Goal: Complete application form

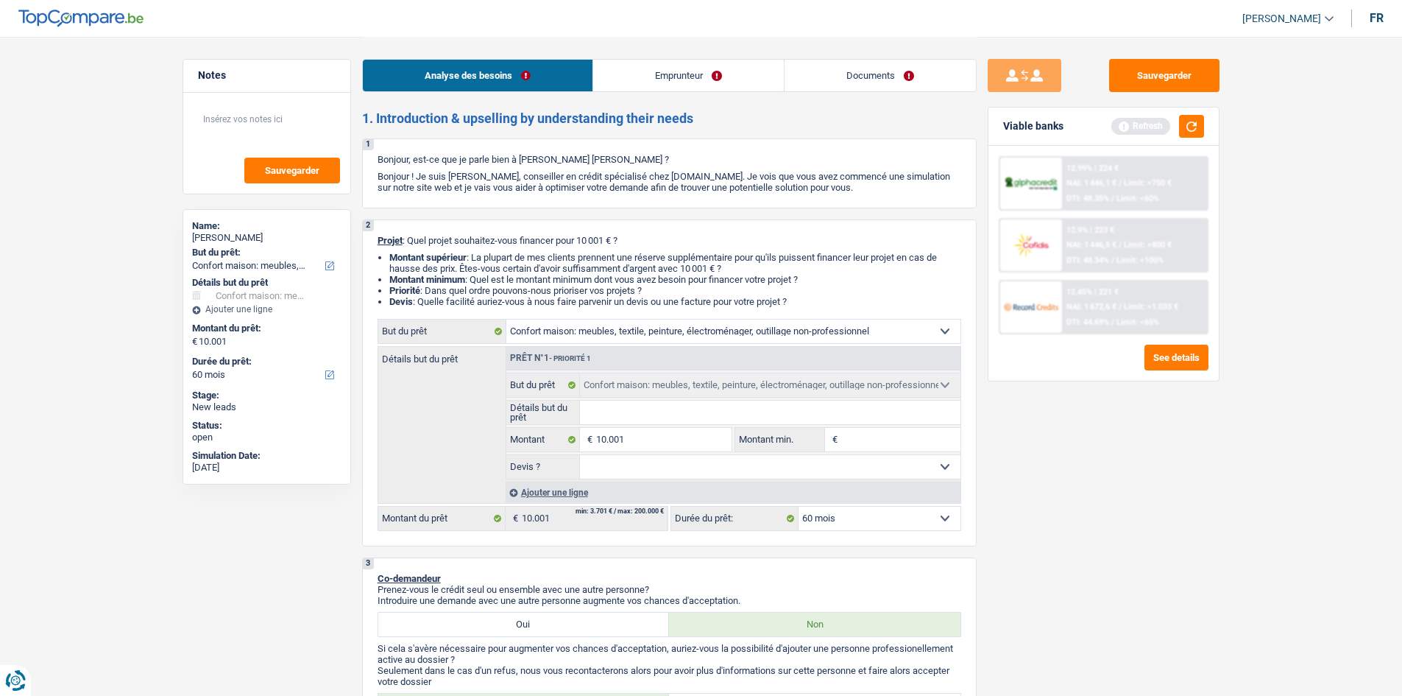
select select "household"
select select "60"
select select "household"
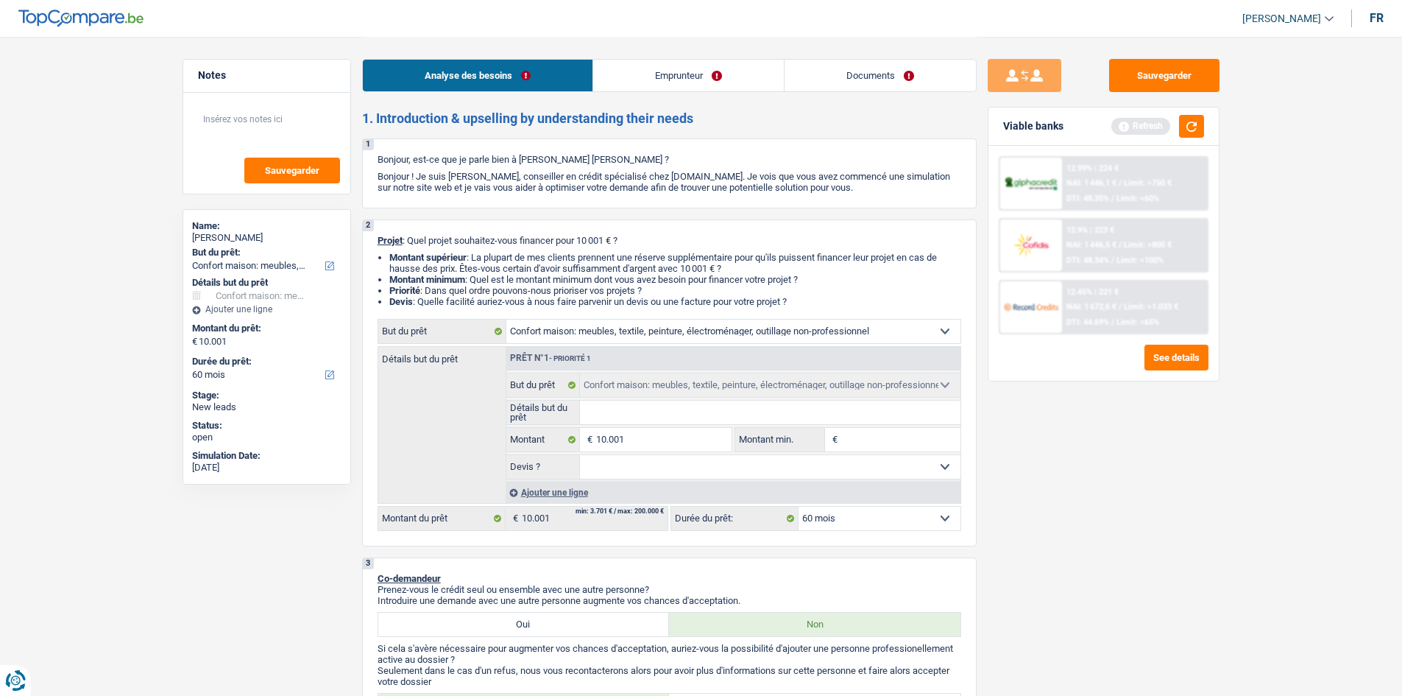
select select "60"
select select "worker"
select select "netSalary"
select select "ownerWithMortgage"
select select "mortgage"
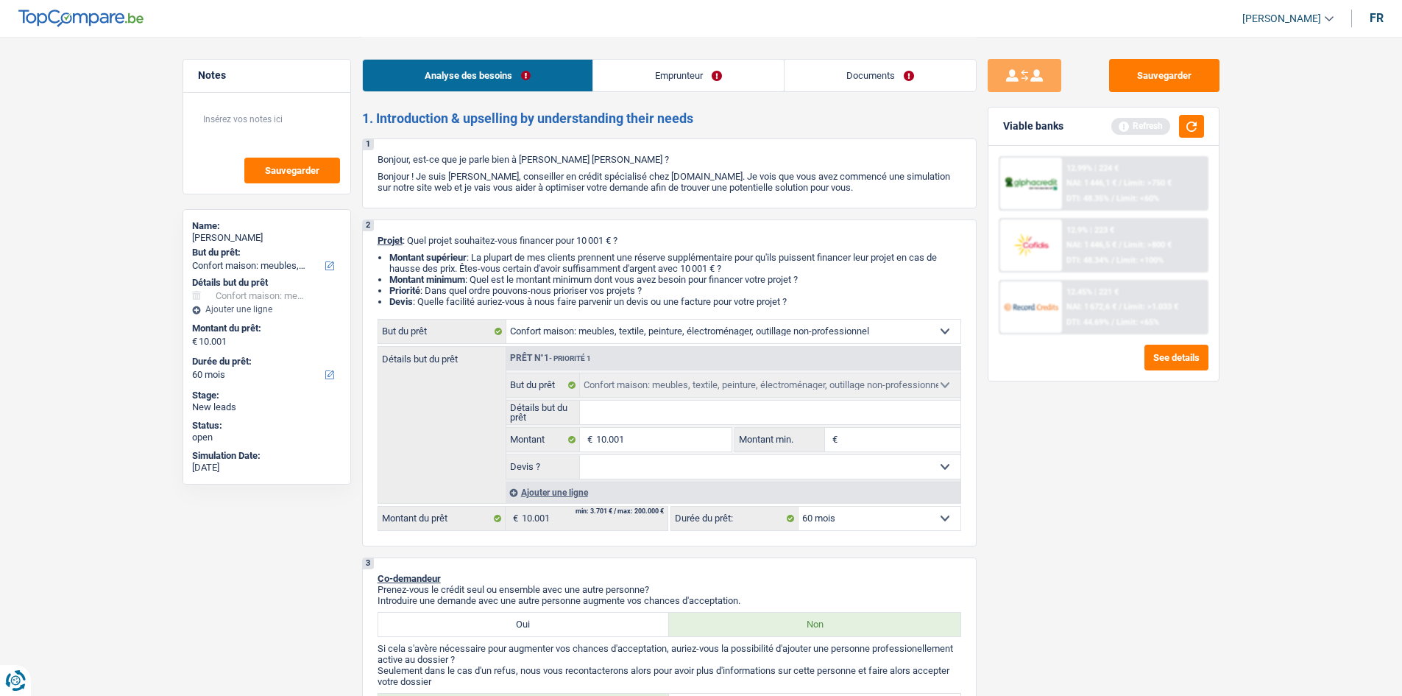
select select "300"
select select "household"
select select "60"
click at [1182, 130] on button "button" at bounding box center [1191, 126] width 25 height 23
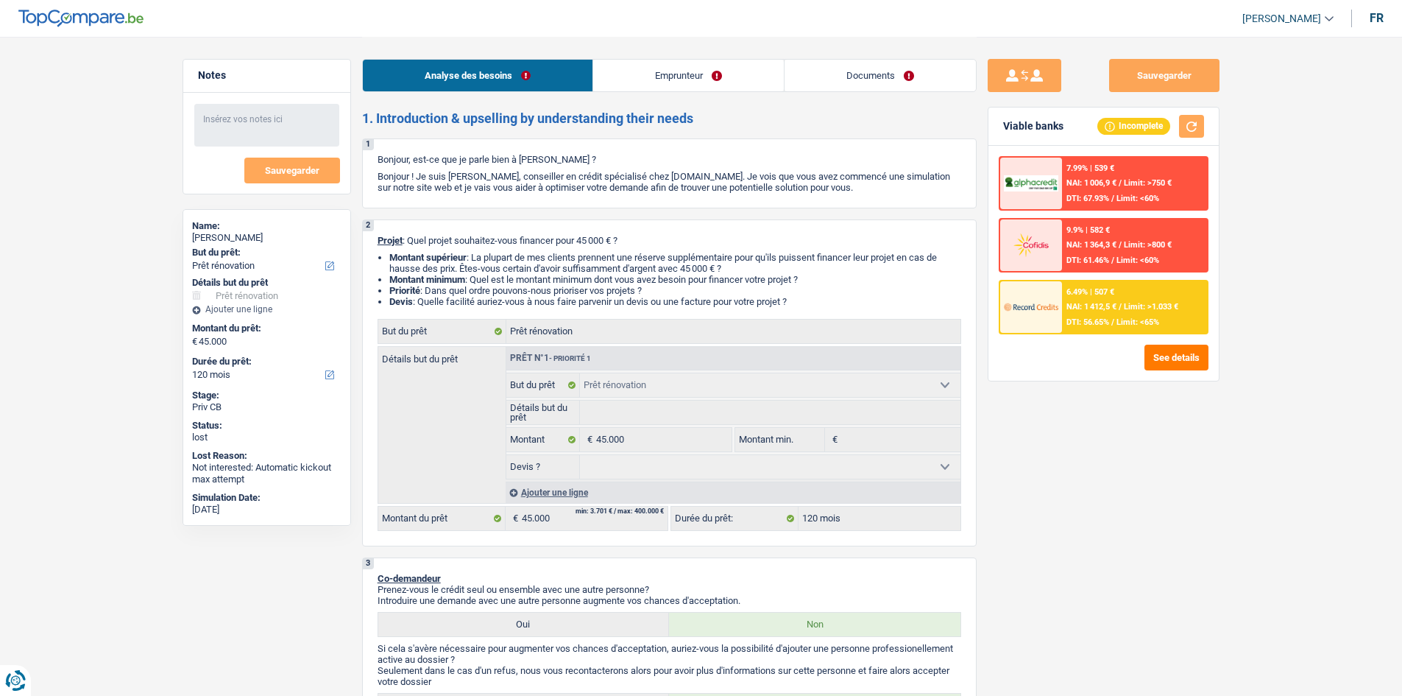
select select "renovation"
select select "120"
select select "renovation"
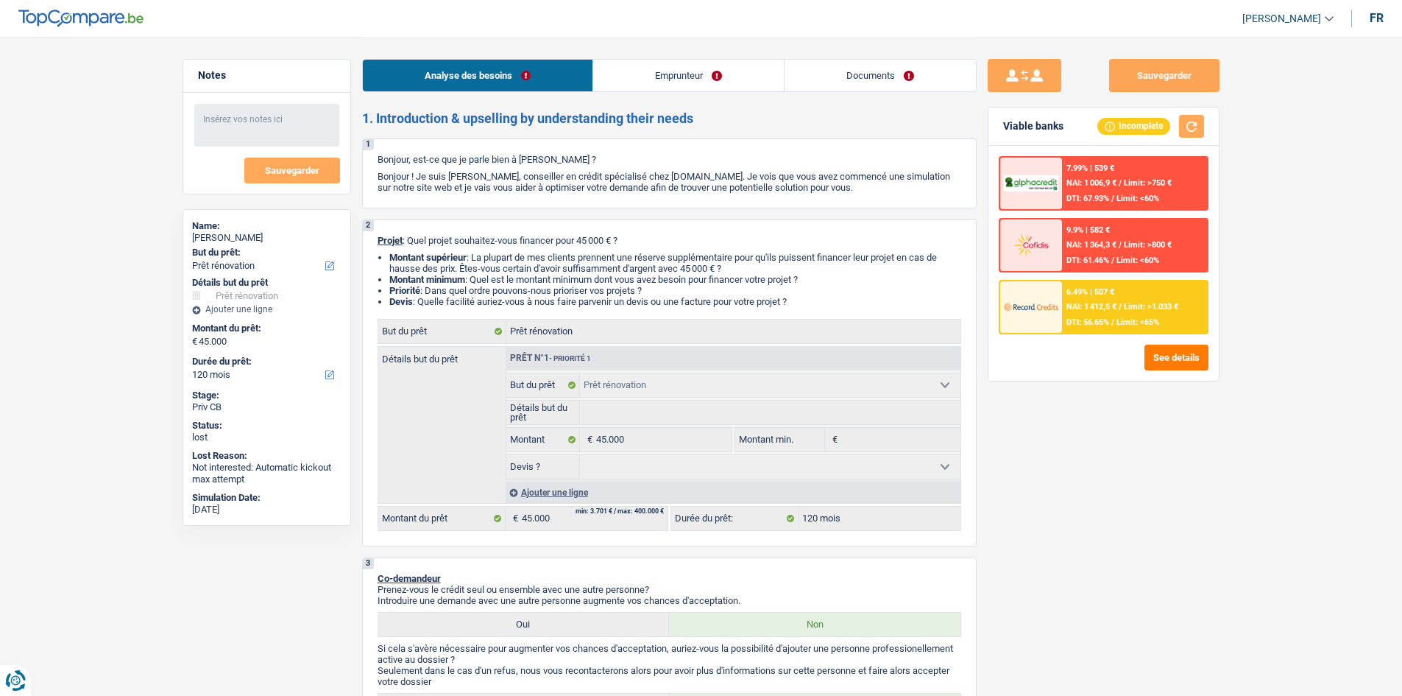
select select "120"
select select "privateEmployee"
select select "netSalary"
select select "rentalIncome"
select select "mealVouchers"
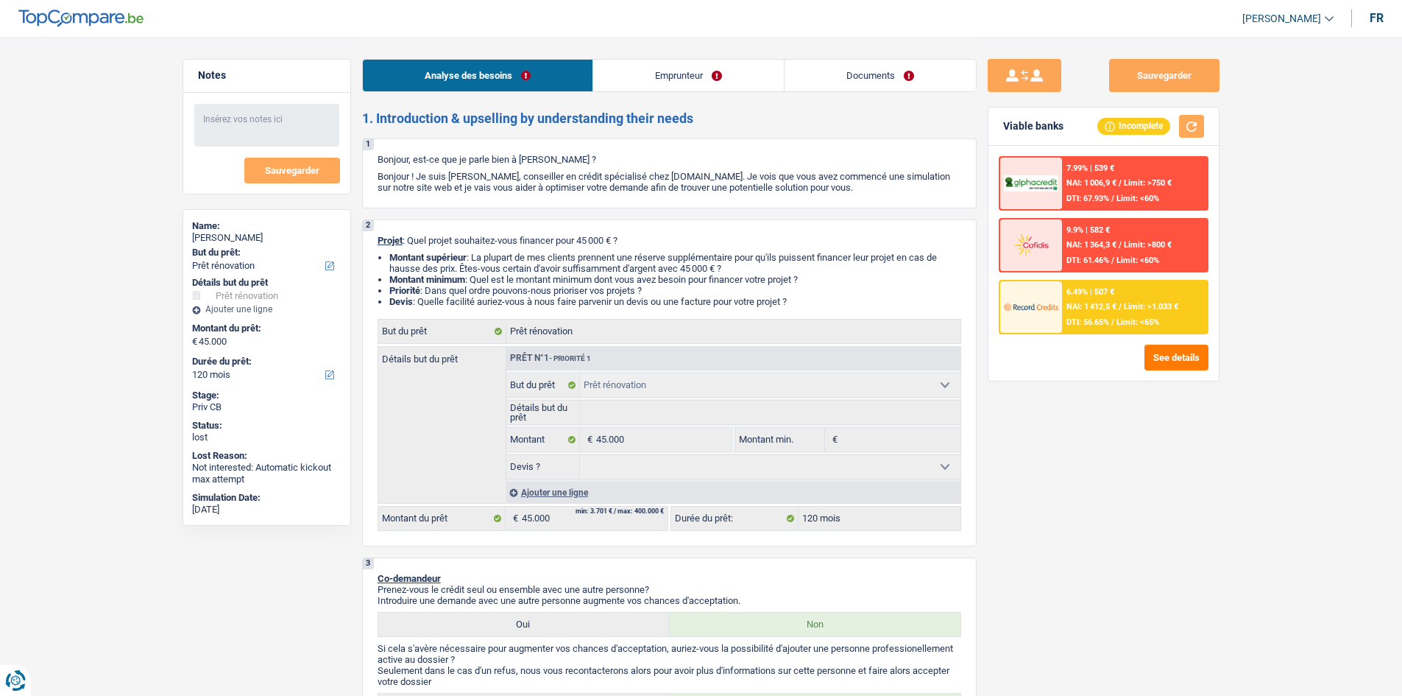
select select "ownerWithMortgage"
select select "renovation"
select select "120"
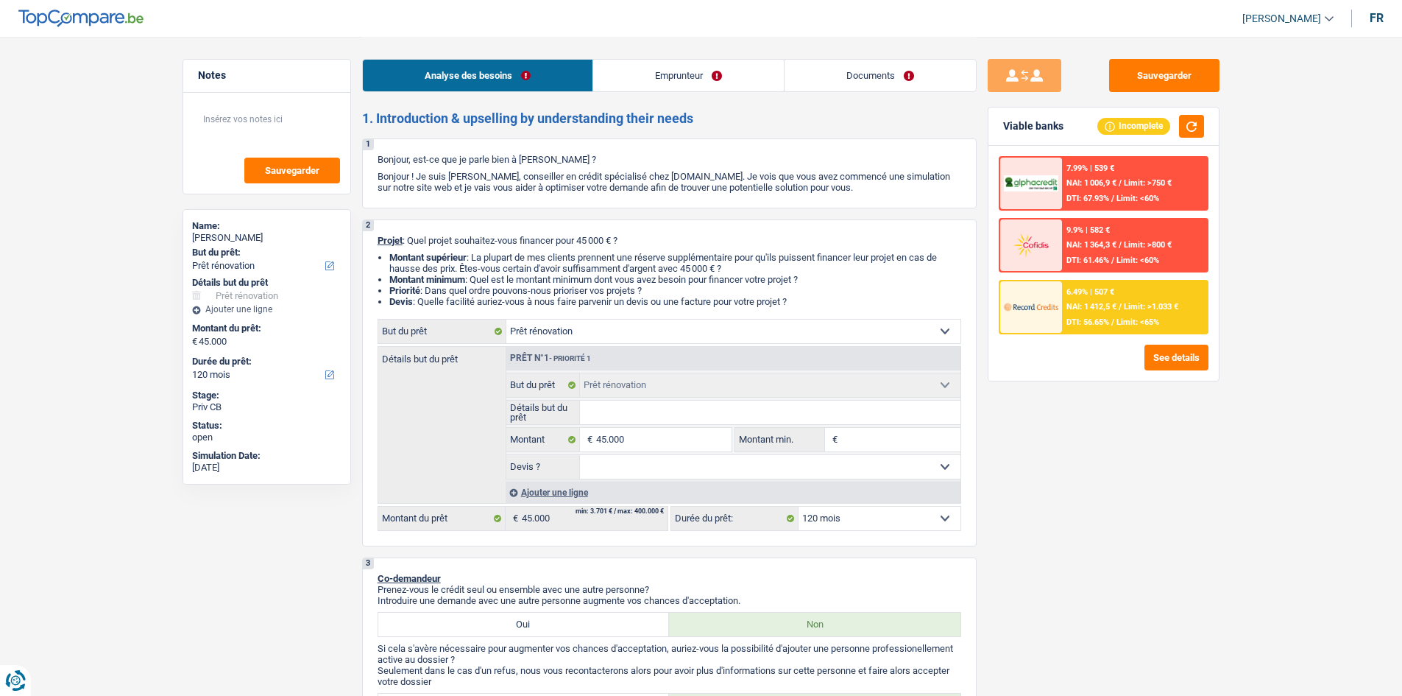
select select "renovation"
select select "120"
select select "renovation"
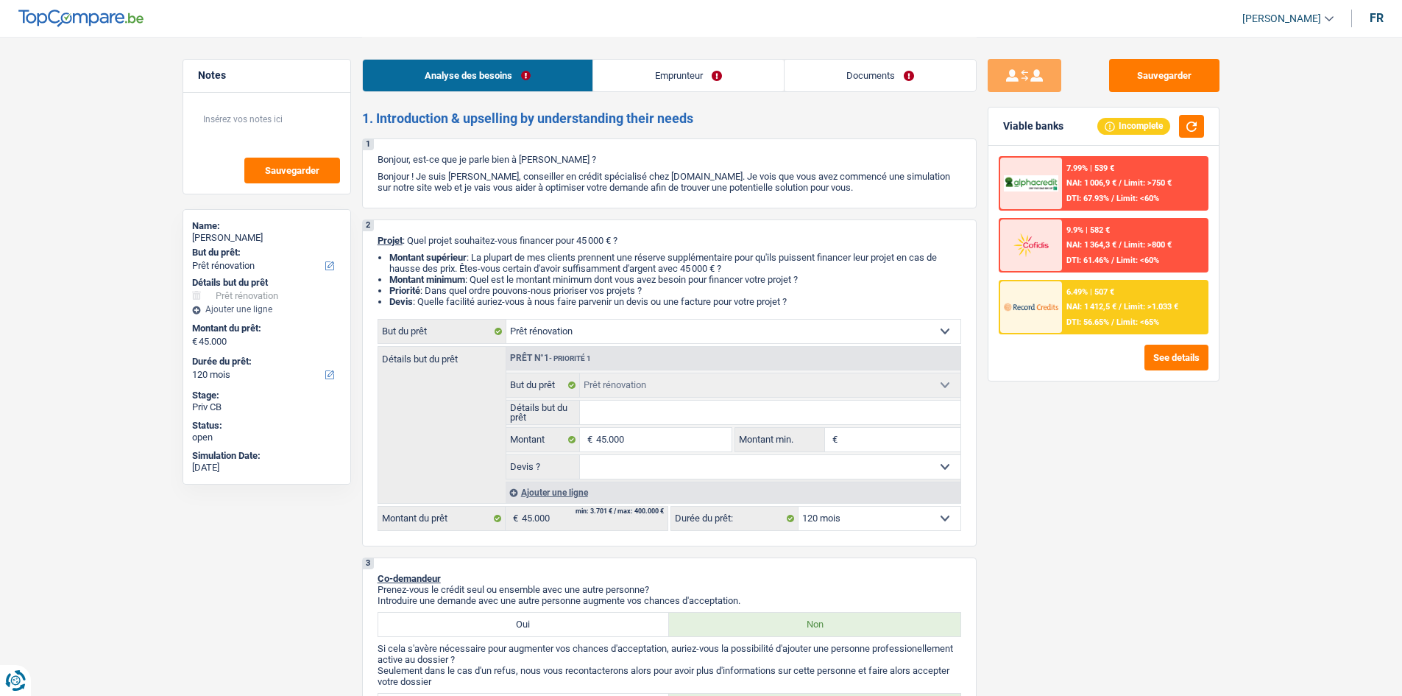
select select "120"
select select "privateEmployee"
select select "netSalary"
select select "rentalIncome"
select select "mealVouchers"
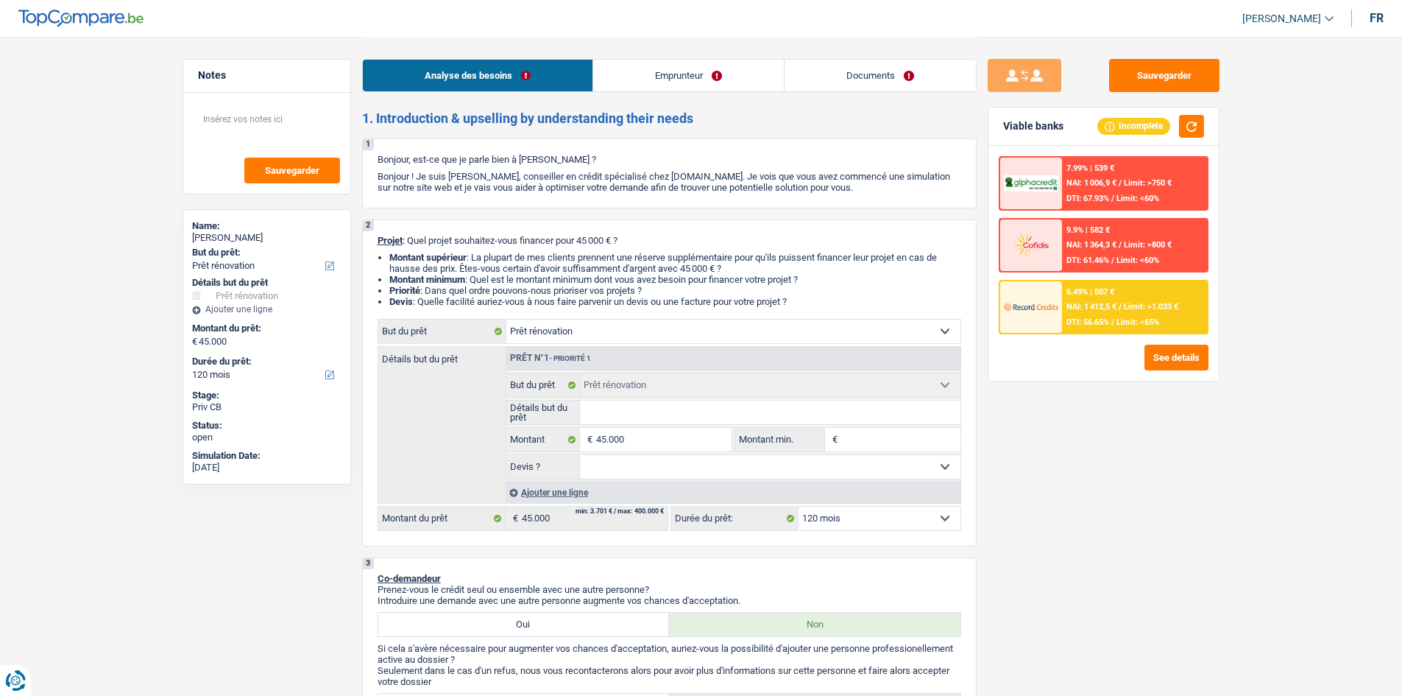
select select "ownerWithMortgage"
select select "renovation"
select select "120"
click at [1183, 122] on button "button" at bounding box center [1191, 126] width 25 height 23
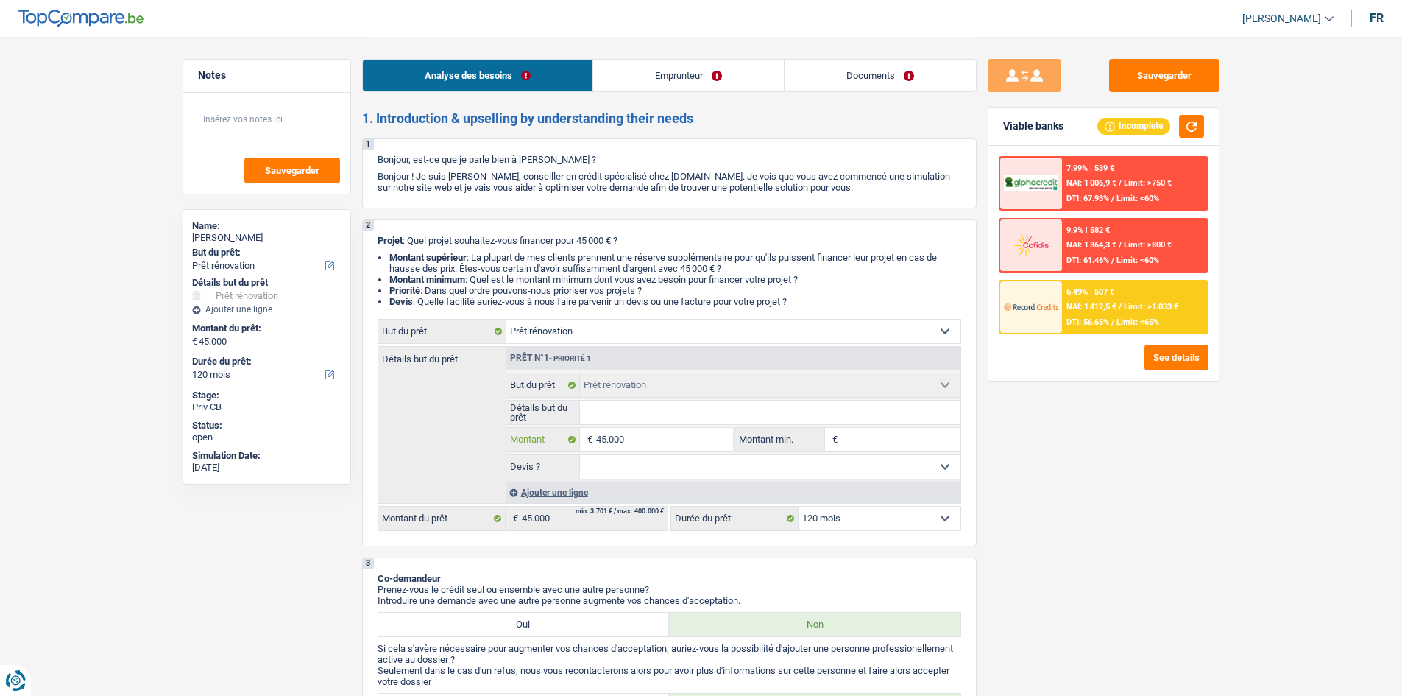
click at [649, 430] on input "45.000" at bounding box center [663, 440] width 135 height 24
type input "4.500"
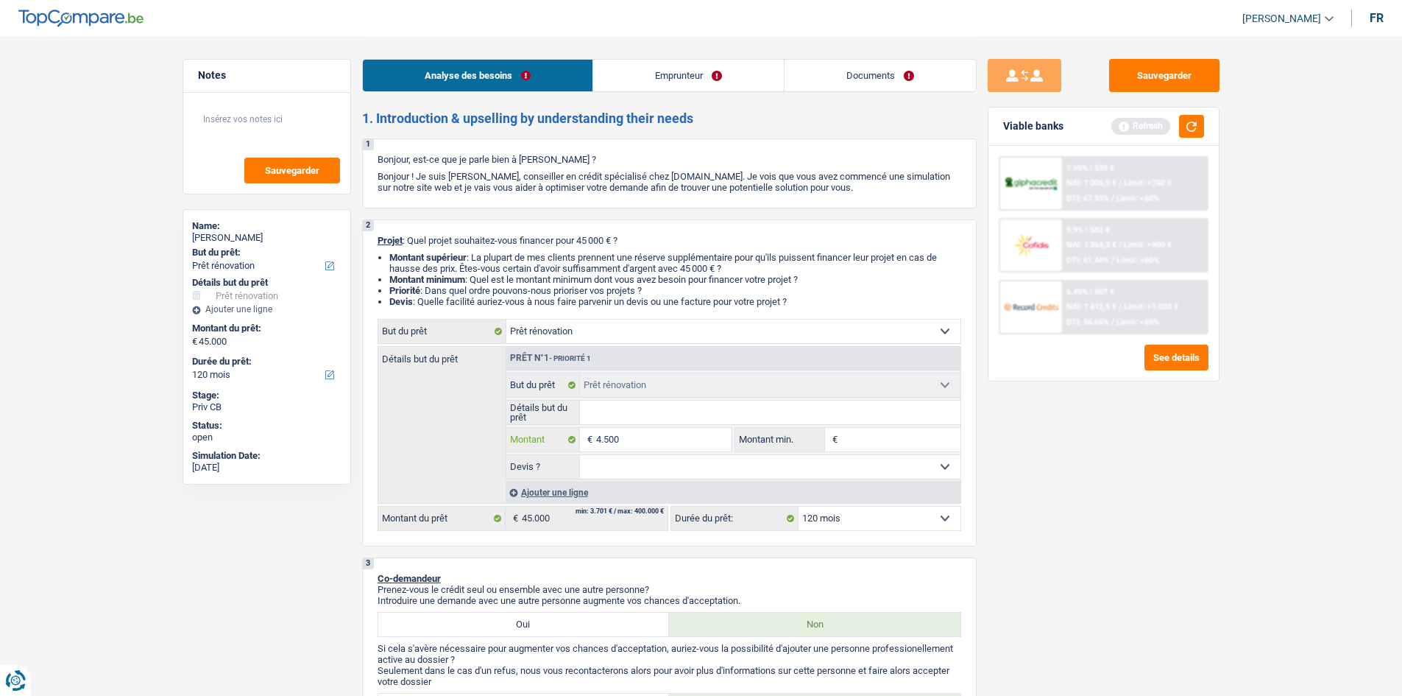
type input "450"
type input "45"
type input "4"
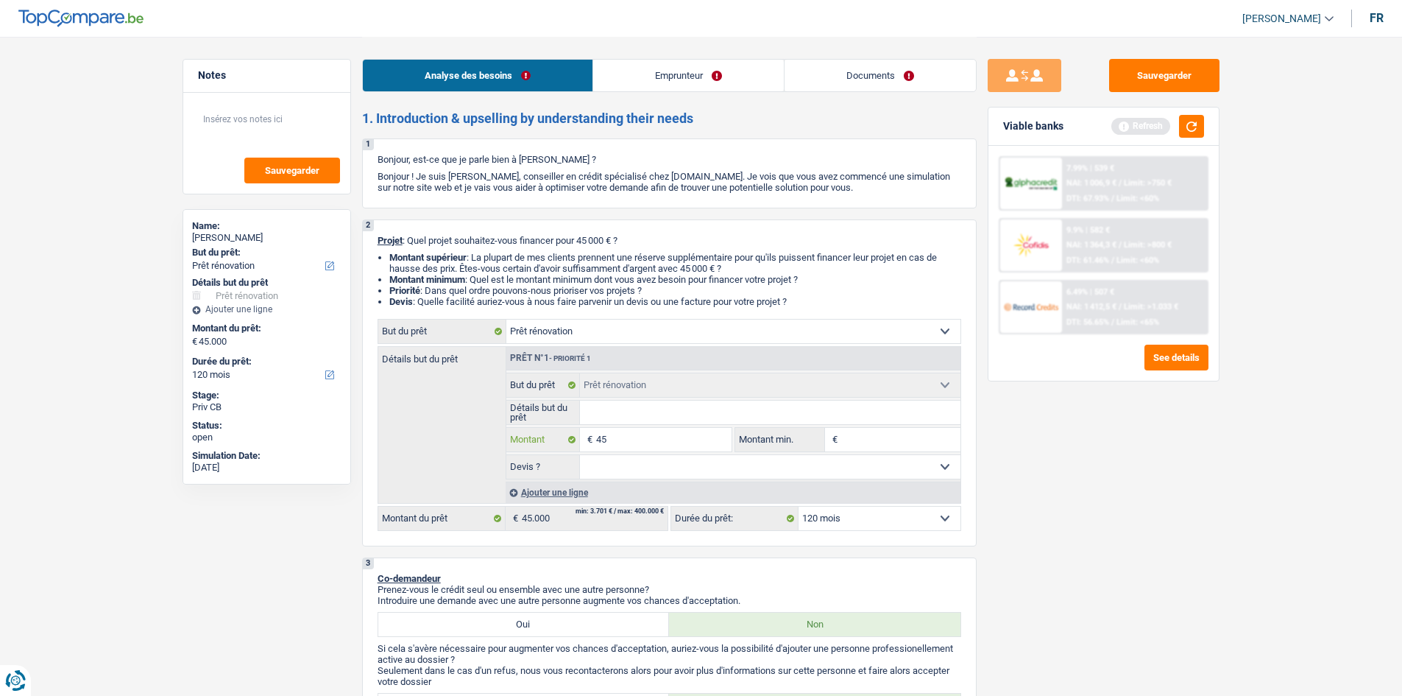
type input "4"
type input "45"
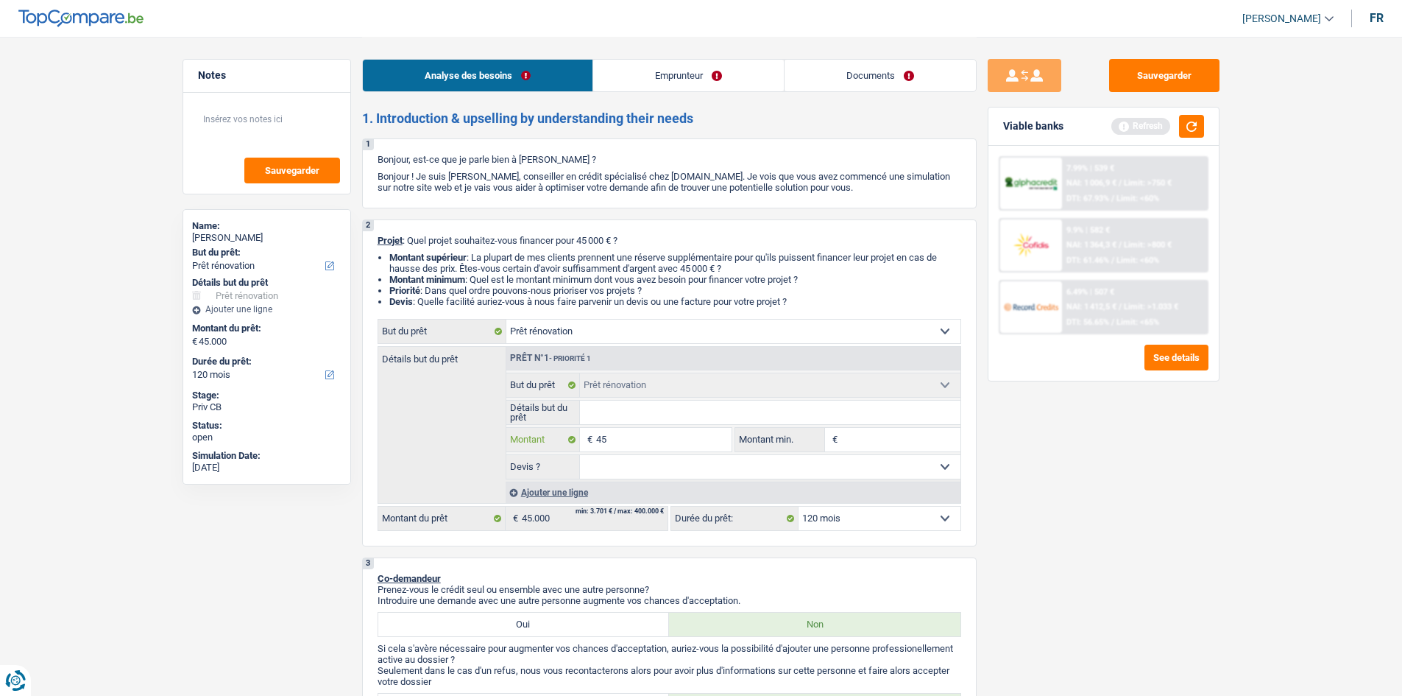
type input "450"
type input "4.500"
type input "45.000"
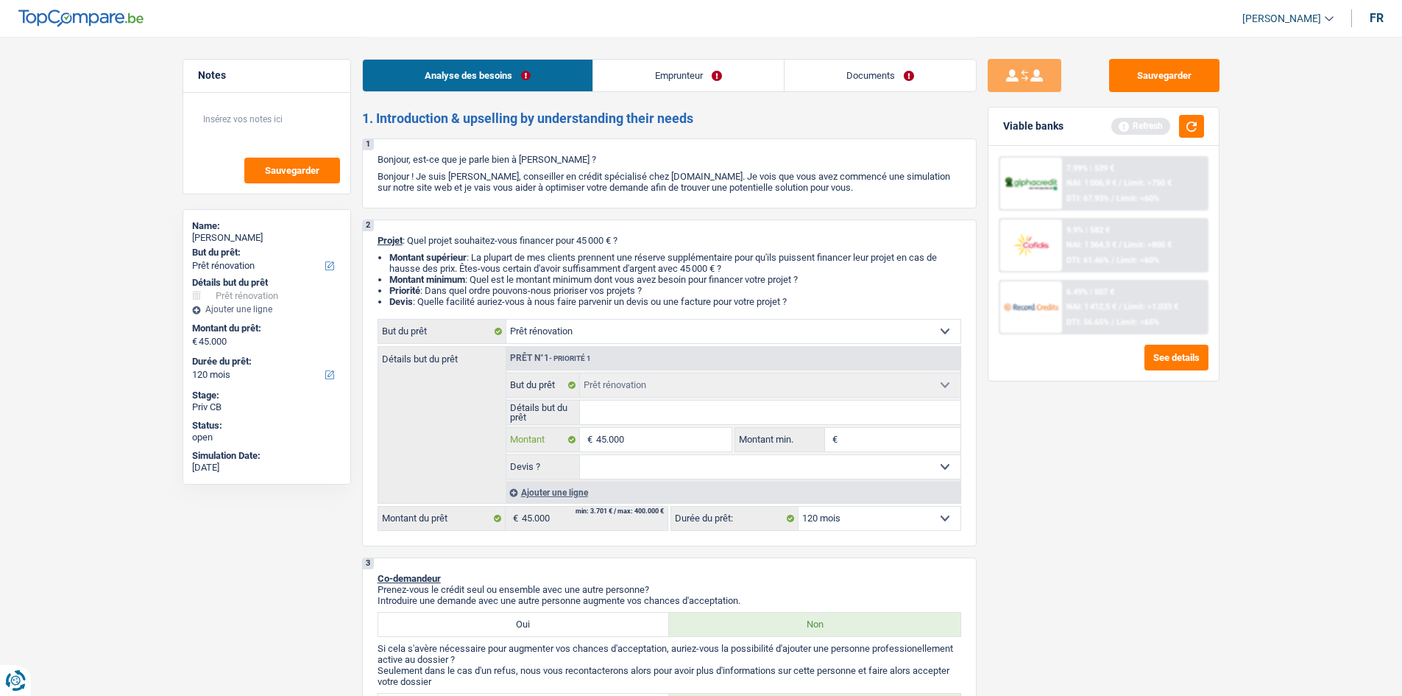
type input "45.000"
click at [1192, 138] on div "Viable banks Refresh" at bounding box center [1104, 126] width 230 height 38
click at [1193, 128] on button "button" at bounding box center [1191, 126] width 25 height 23
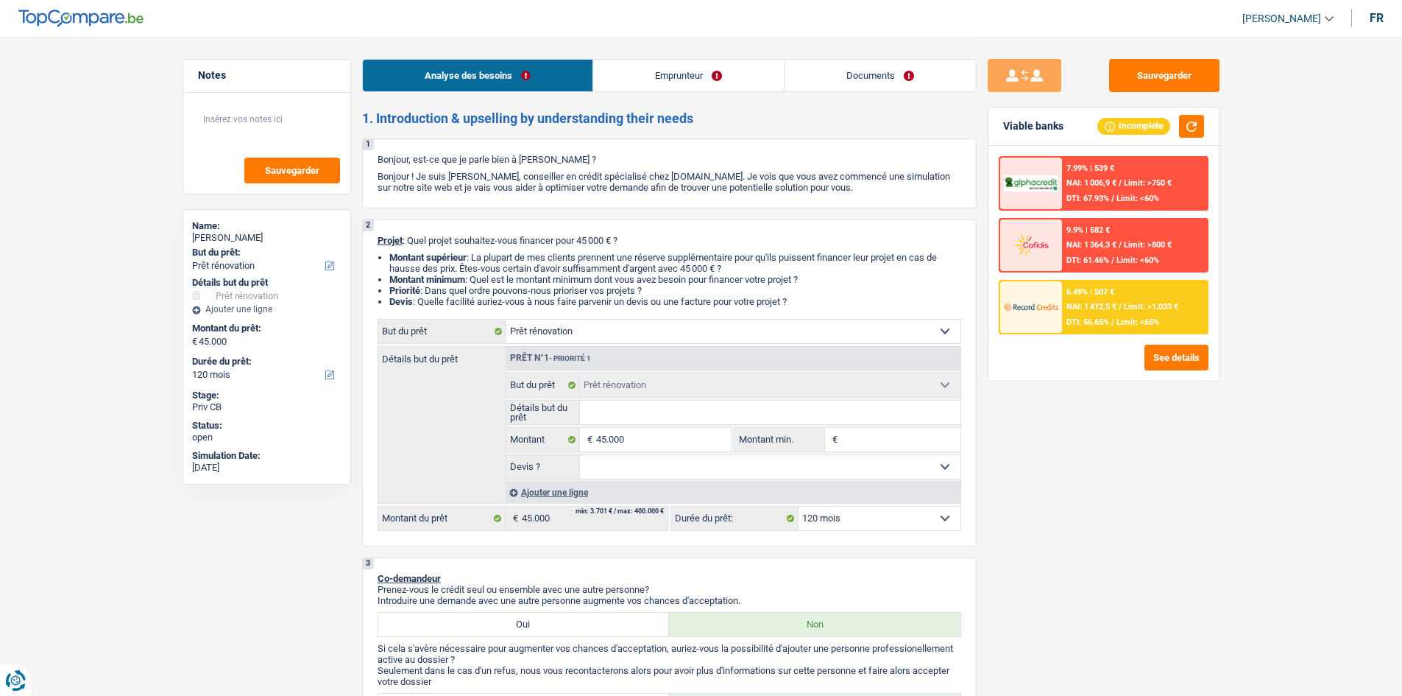
click at [788, 330] on select "Confort maison: meubles, textile, peinture, électroménager, outillage non-profe…" at bounding box center [733, 331] width 454 height 24
select select "household"
click at [506, 319] on select "Confort maison: meubles, textile, peinture, électroménager, outillage non-profe…" at bounding box center [733, 331] width 454 height 24
select select "household"
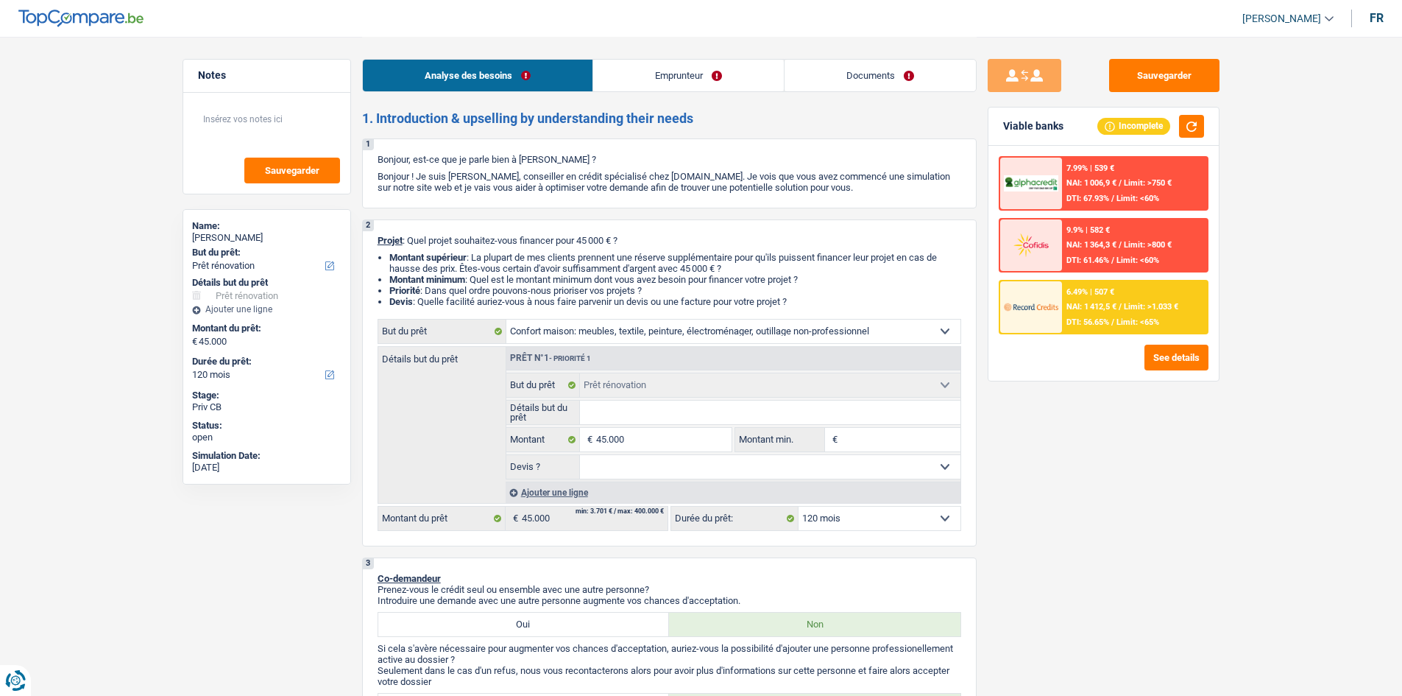
select select "household"
select select "renovation"
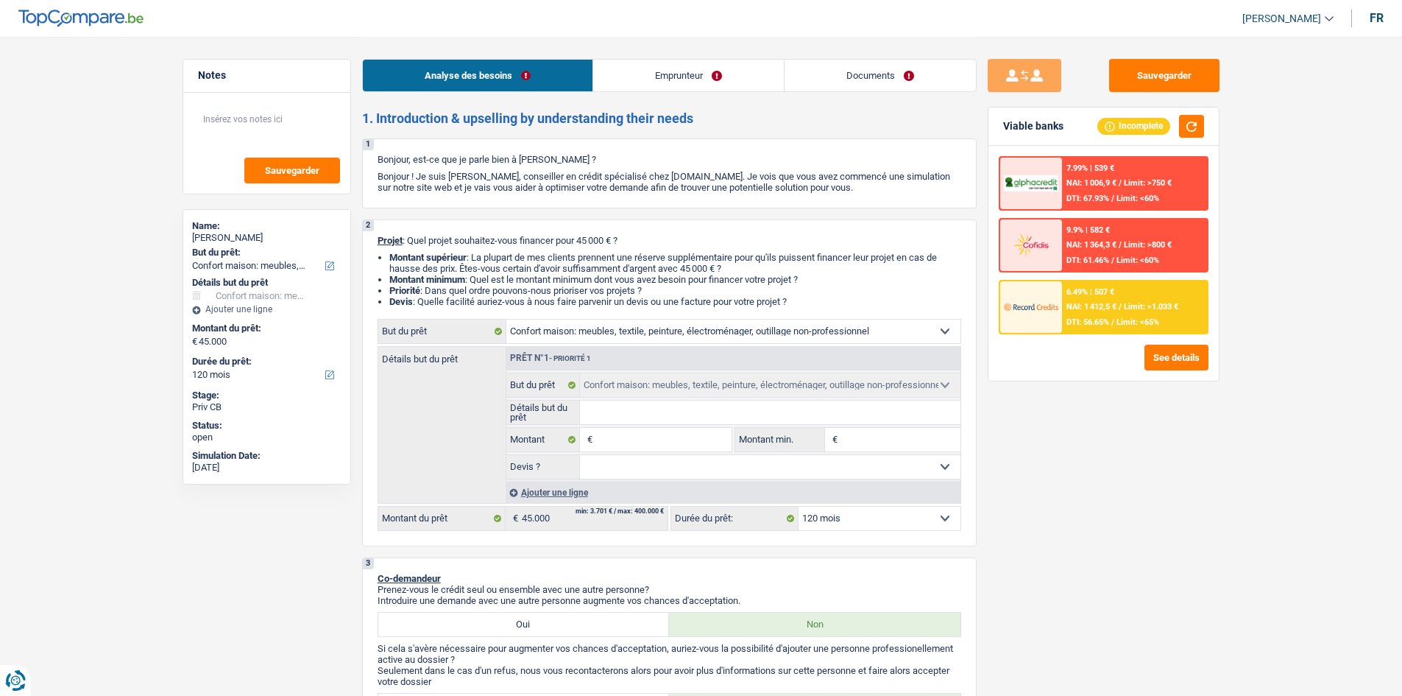
select select "renovation"
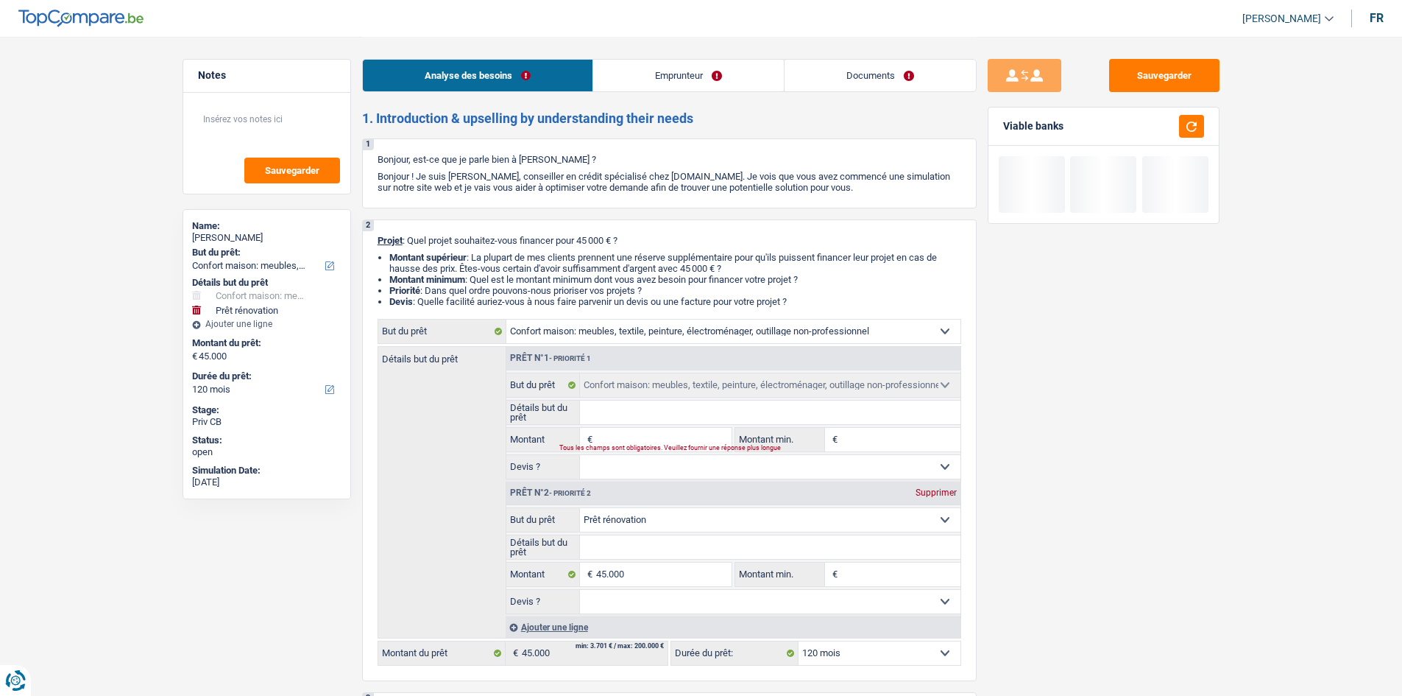
click at [936, 490] on div "Supprimer" at bounding box center [936, 492] width 49 height 9
type input "0"
select select
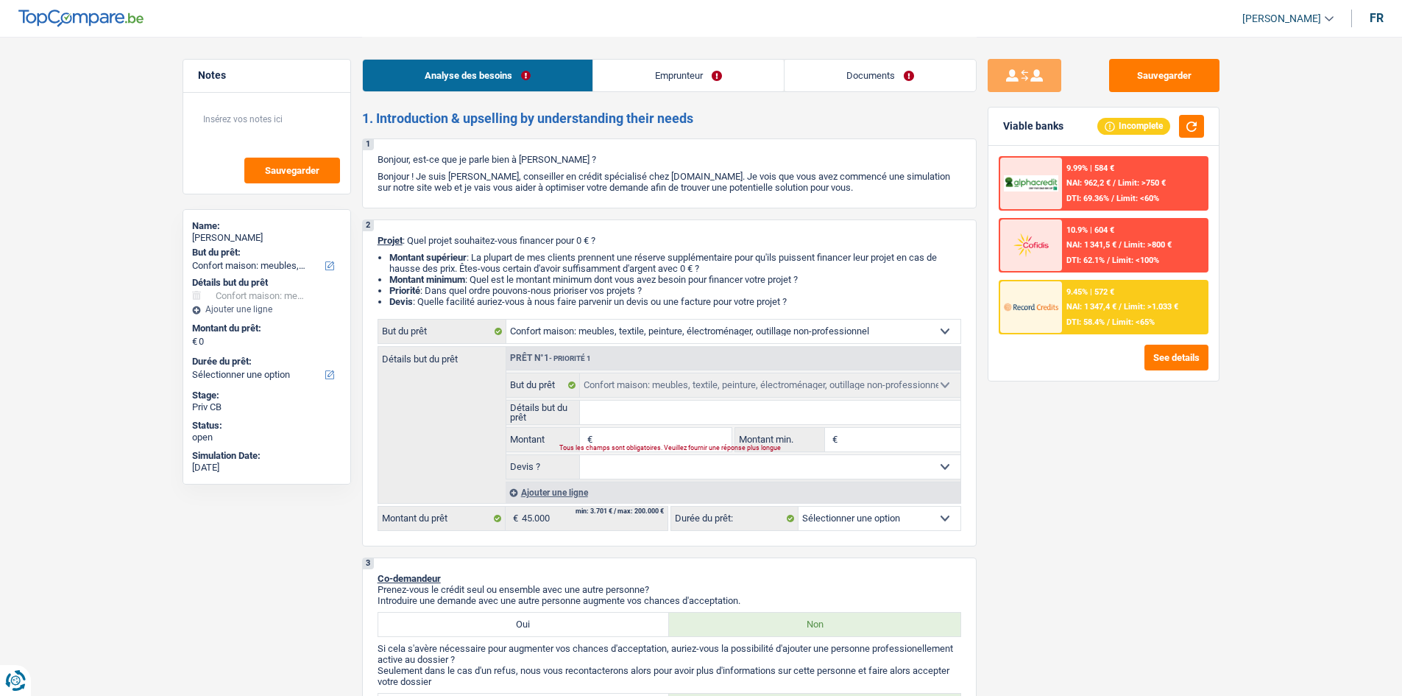
click at [674, 437] on input "Montant" at bounding box center [663, 440] width 135 height 24
type input "4"
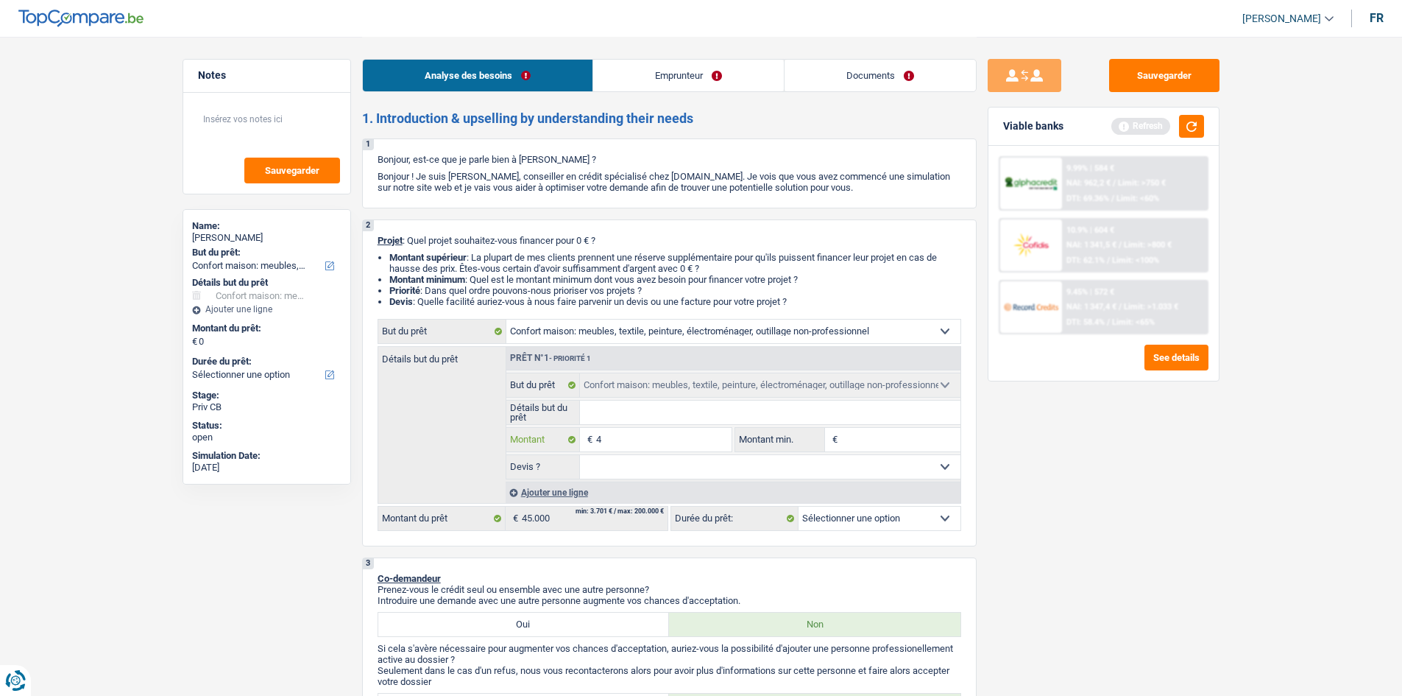
type input "45"
type input "450"
type input "4.500"
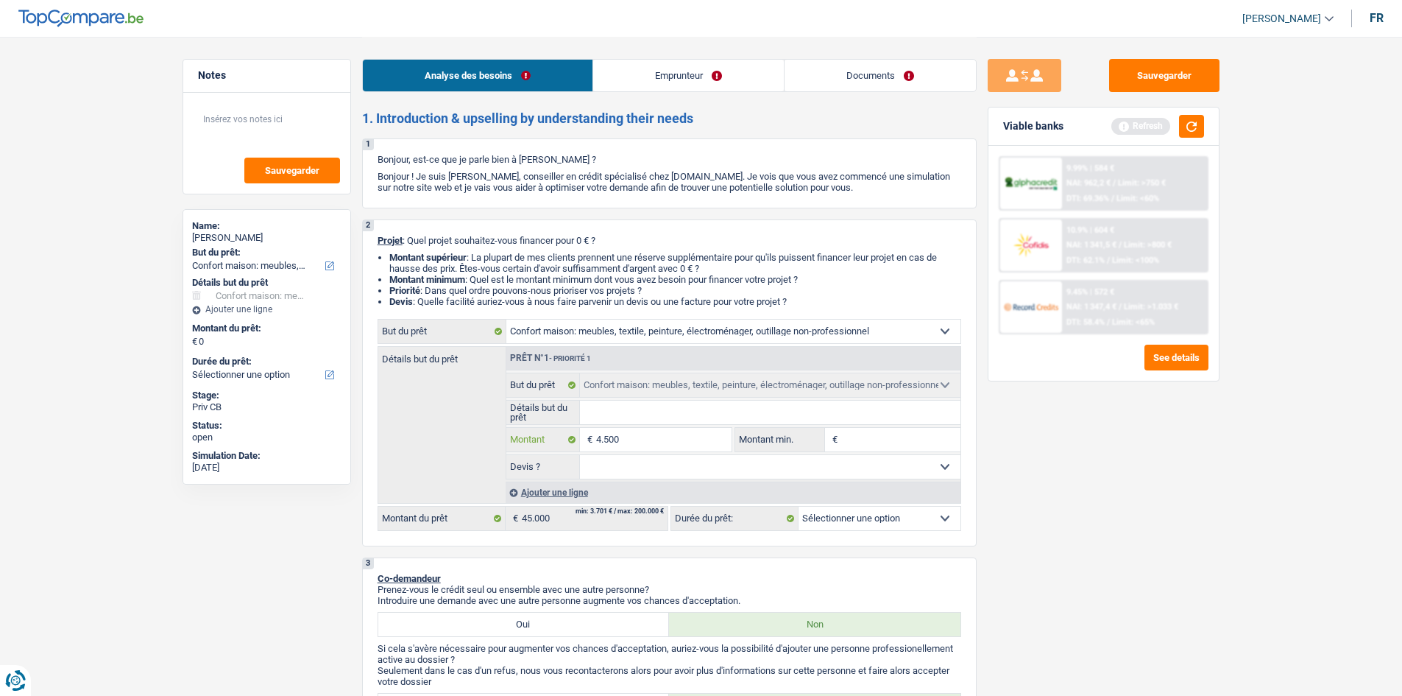
type input "4.500"
type input "45.000"
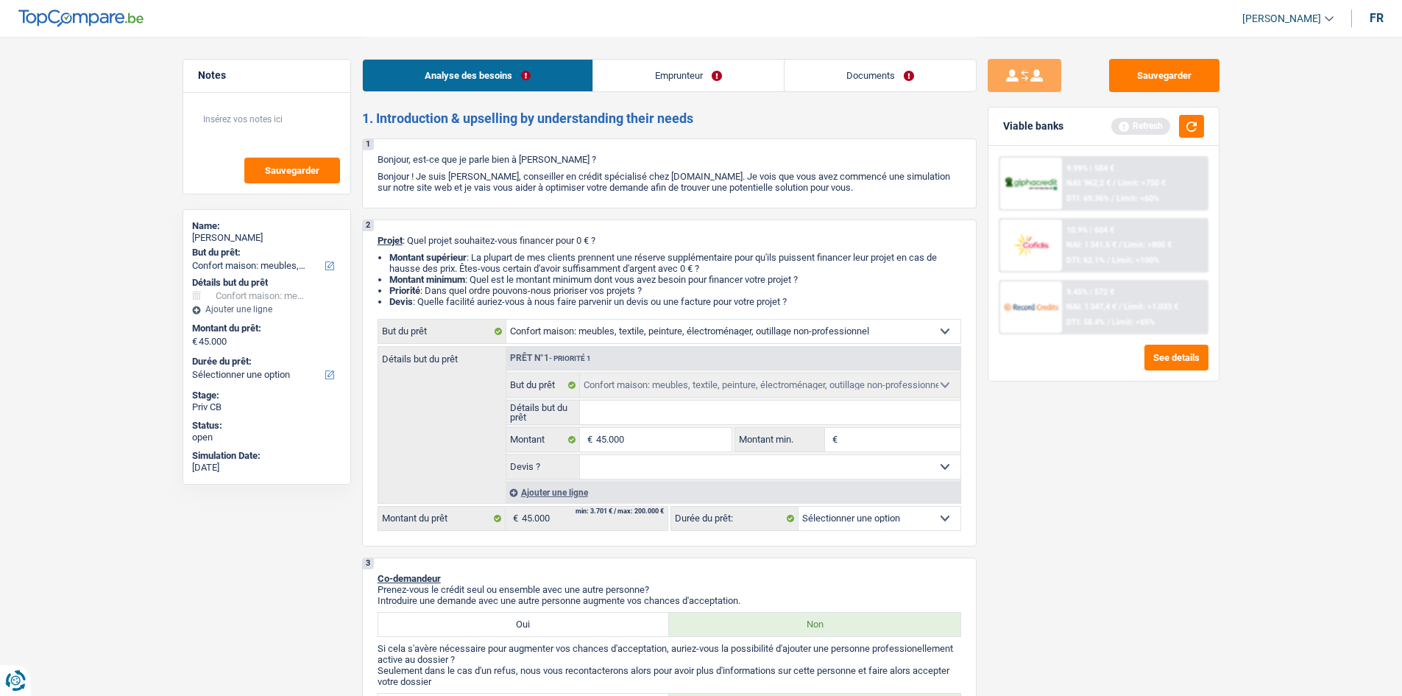
select select "144"
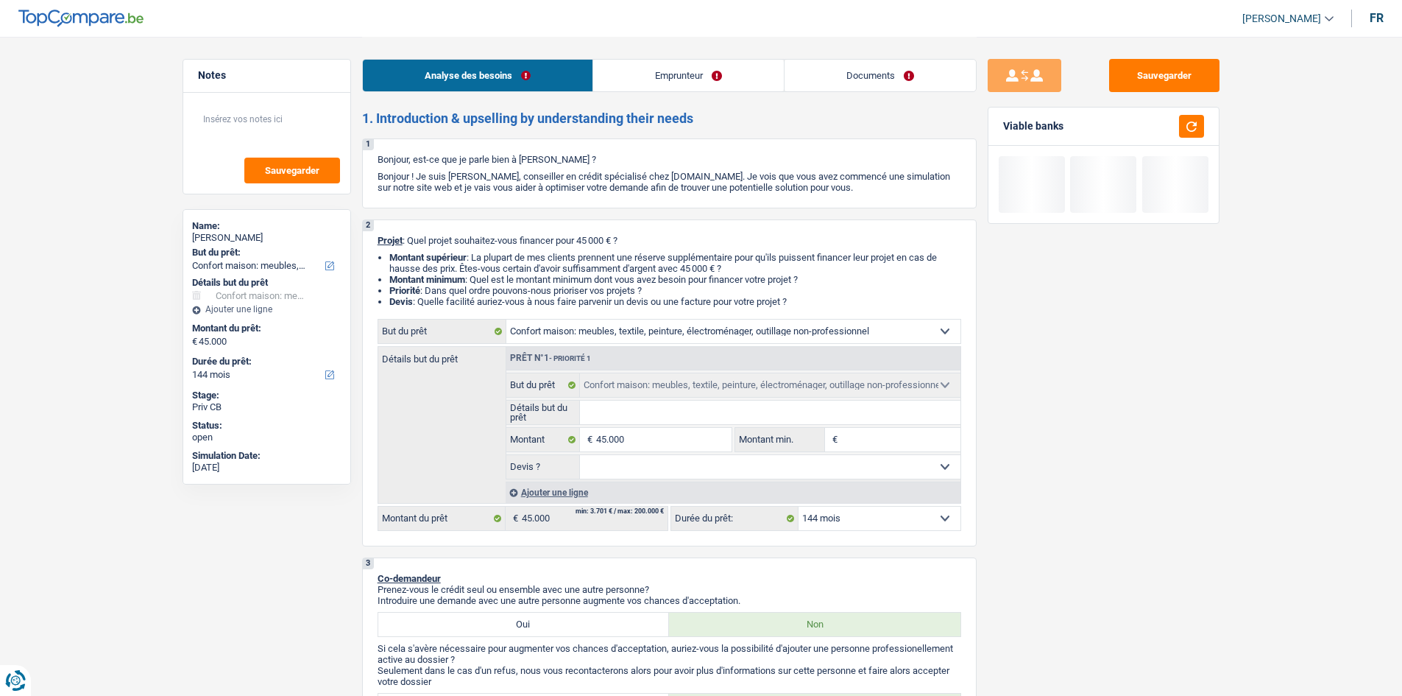
type input "4"
type input "45"
type input "450"
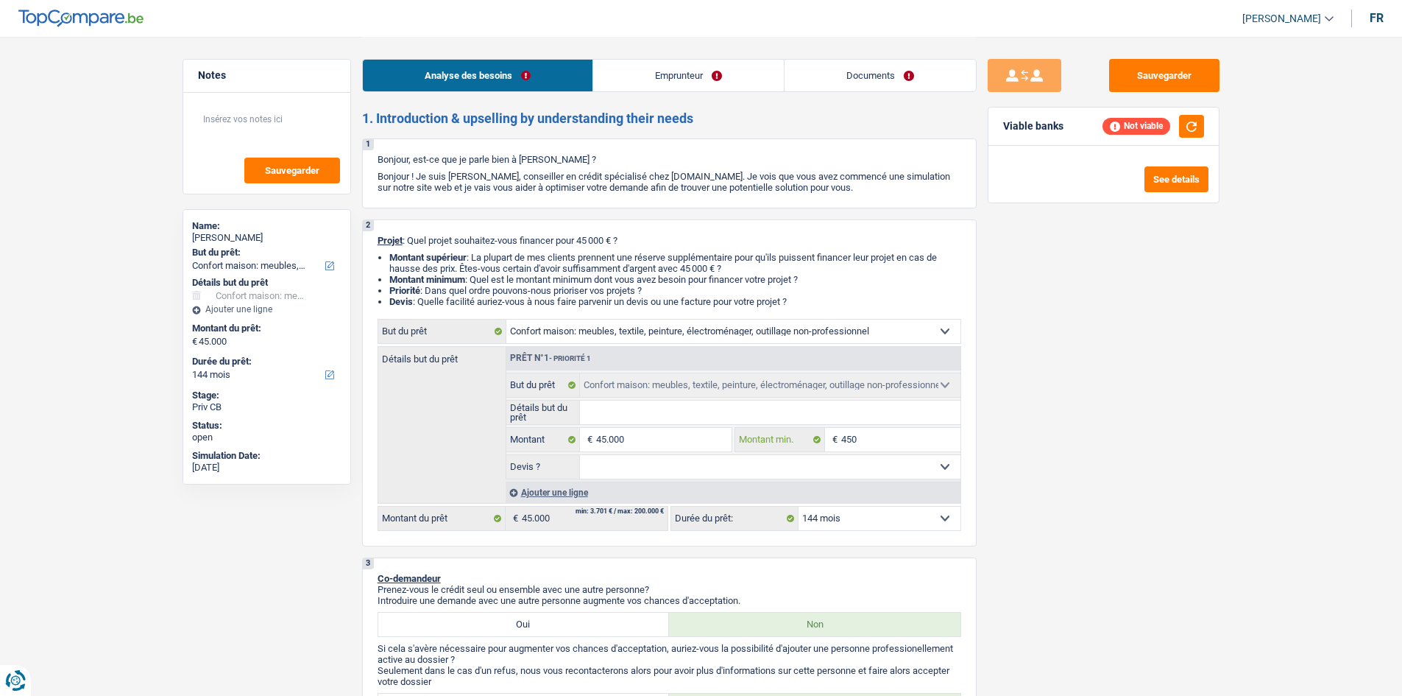
type input "450"
type input "4.500"
type input "45.000"
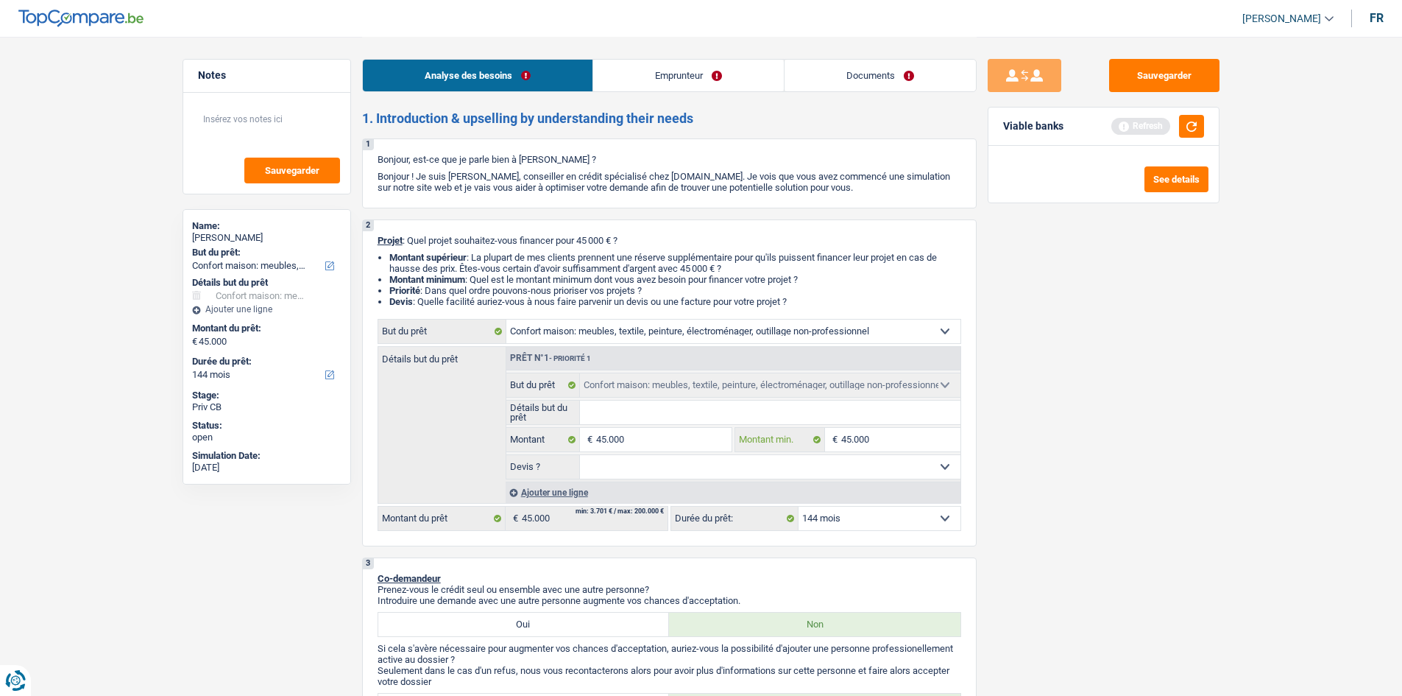
type input "45.000"
click at [663, 417] on input "Détails but du prêt" at bounding box center [770, 412] width 381 height 24
type input "A"
type input "Ac"
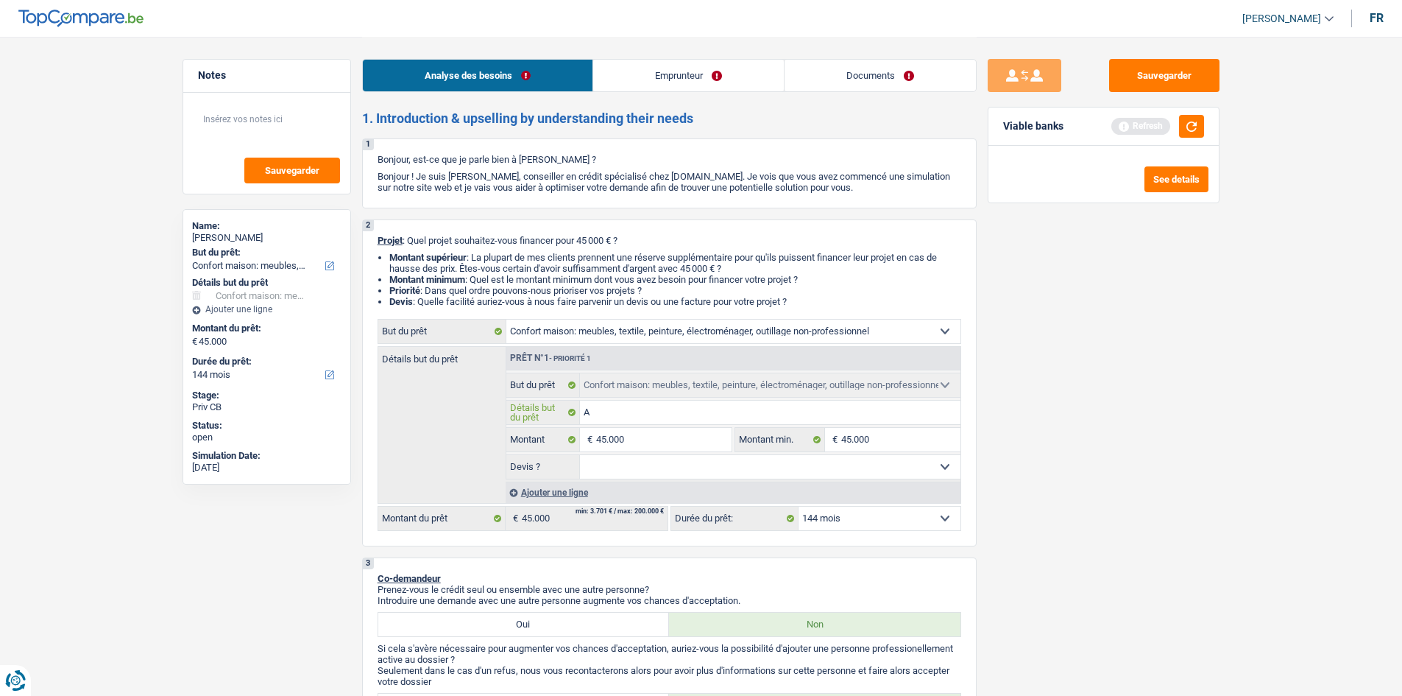
type input "Ac"
type input "Ach"
type input "Ache"
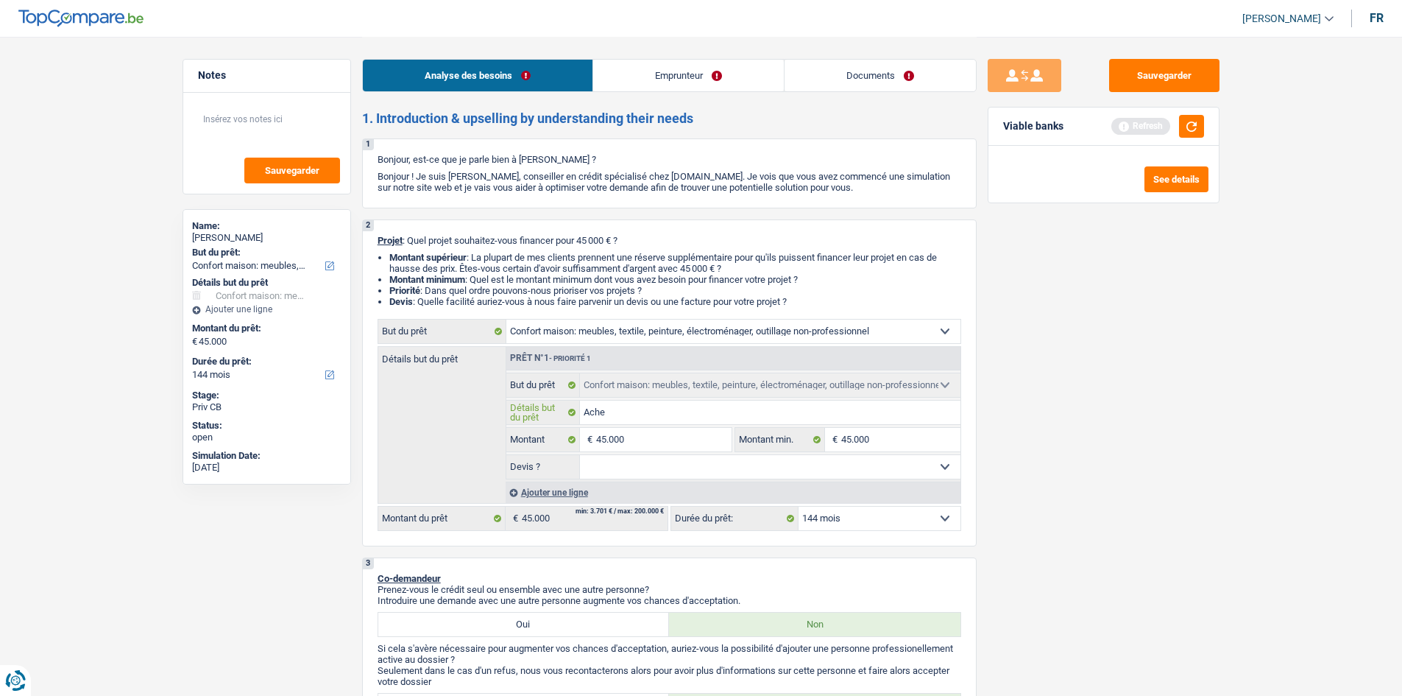
type input "Achet"
type input "Achete"
type input "Acheter"
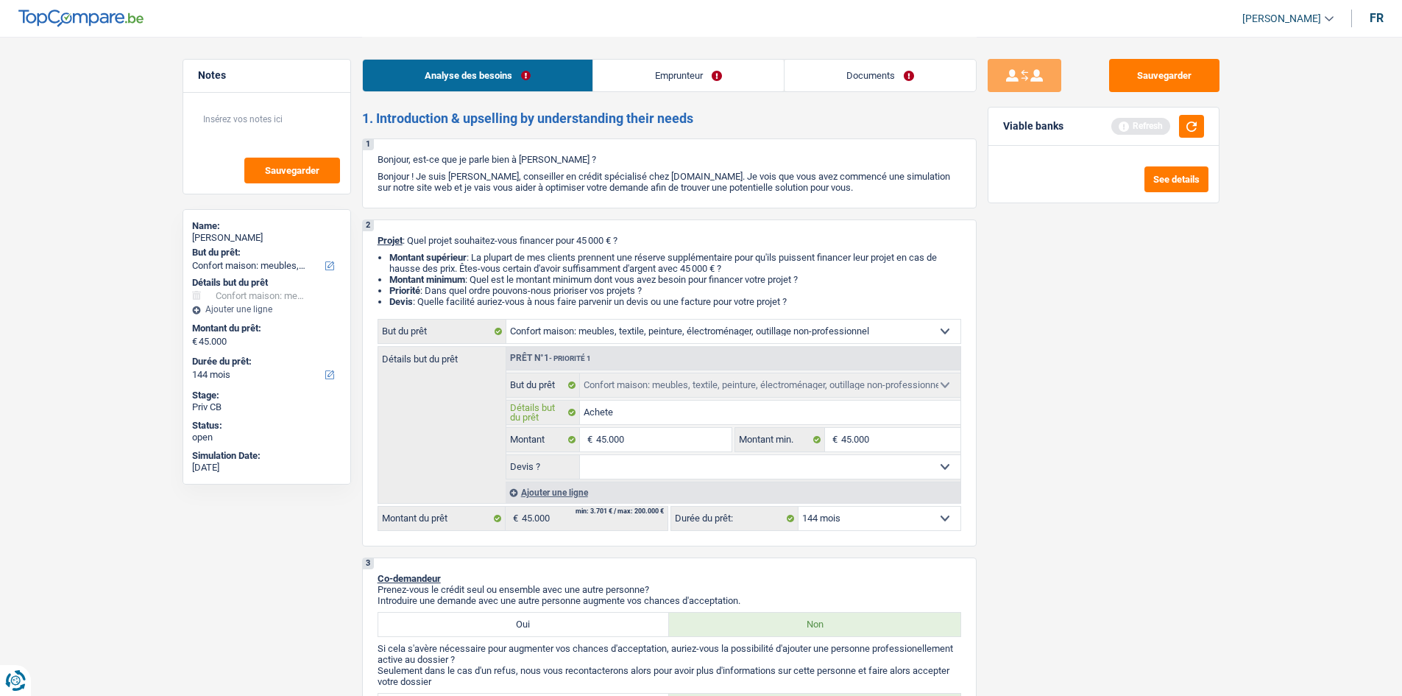
type input "Acheter"
type input "Acheter m"
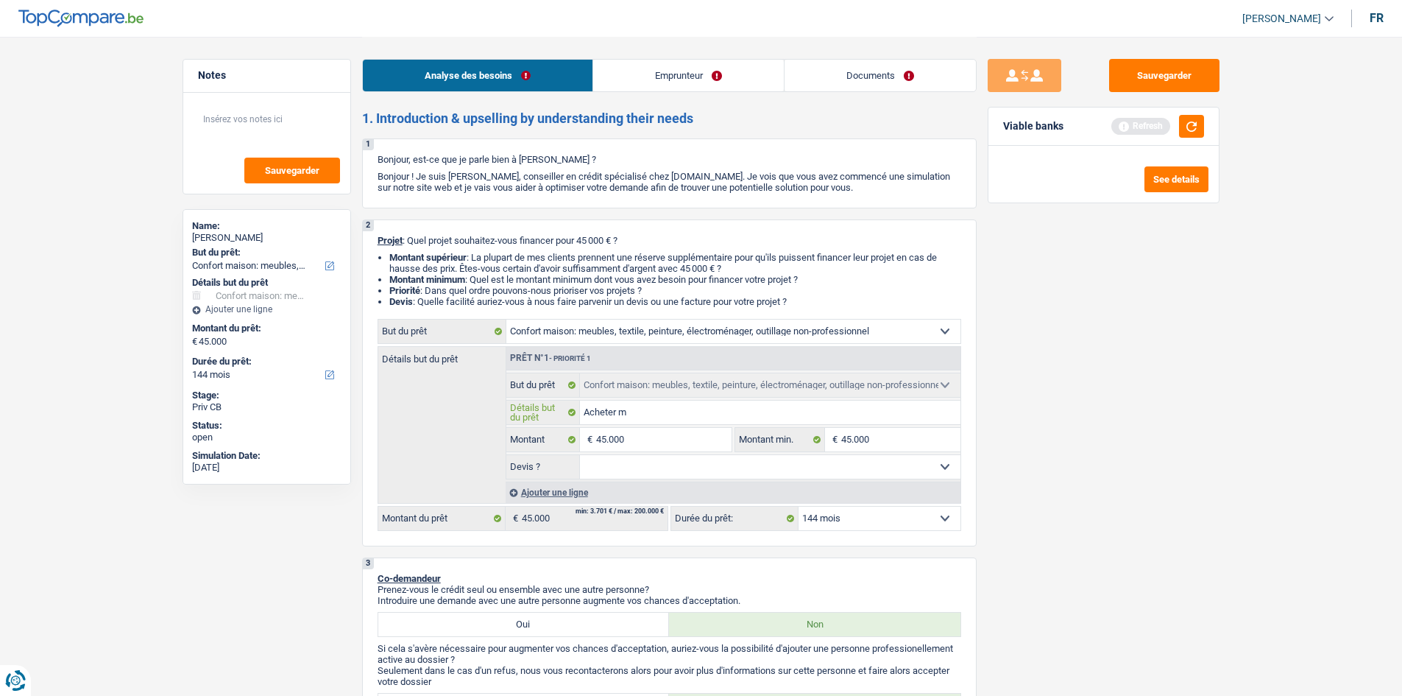
type input "Acheter me"
type input "Acheter meu"
type input "Acheter meub"
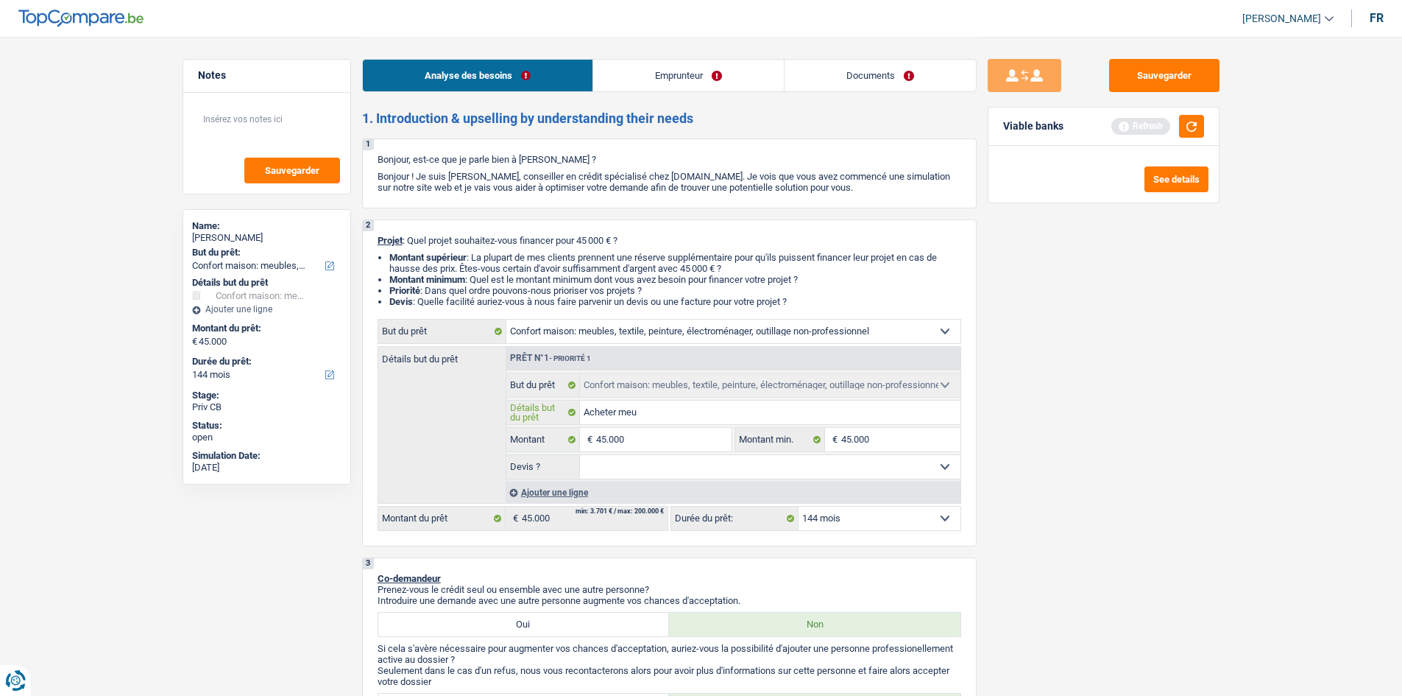
type input "Acheter meub"
type input "Acheter meubl"
type input "Acheter meuble"
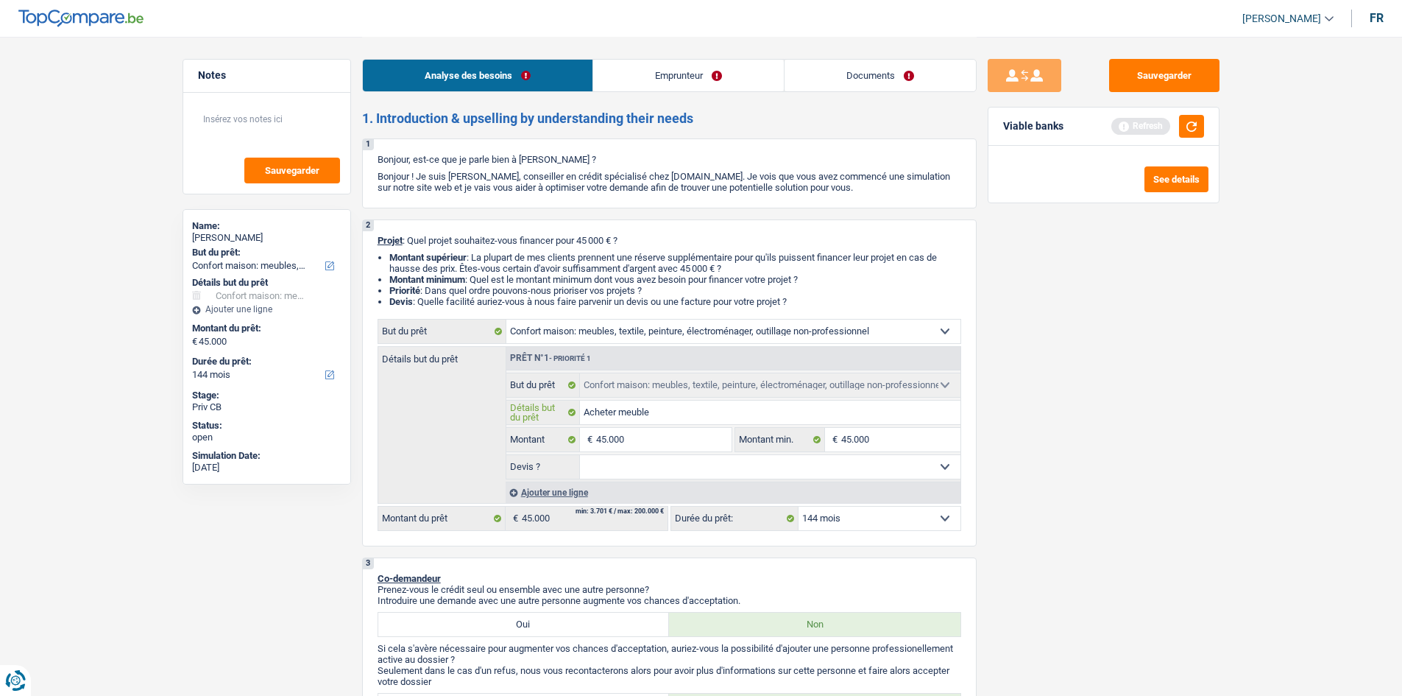
type input "Acheter meubles"
type input "Acheter meubles o"
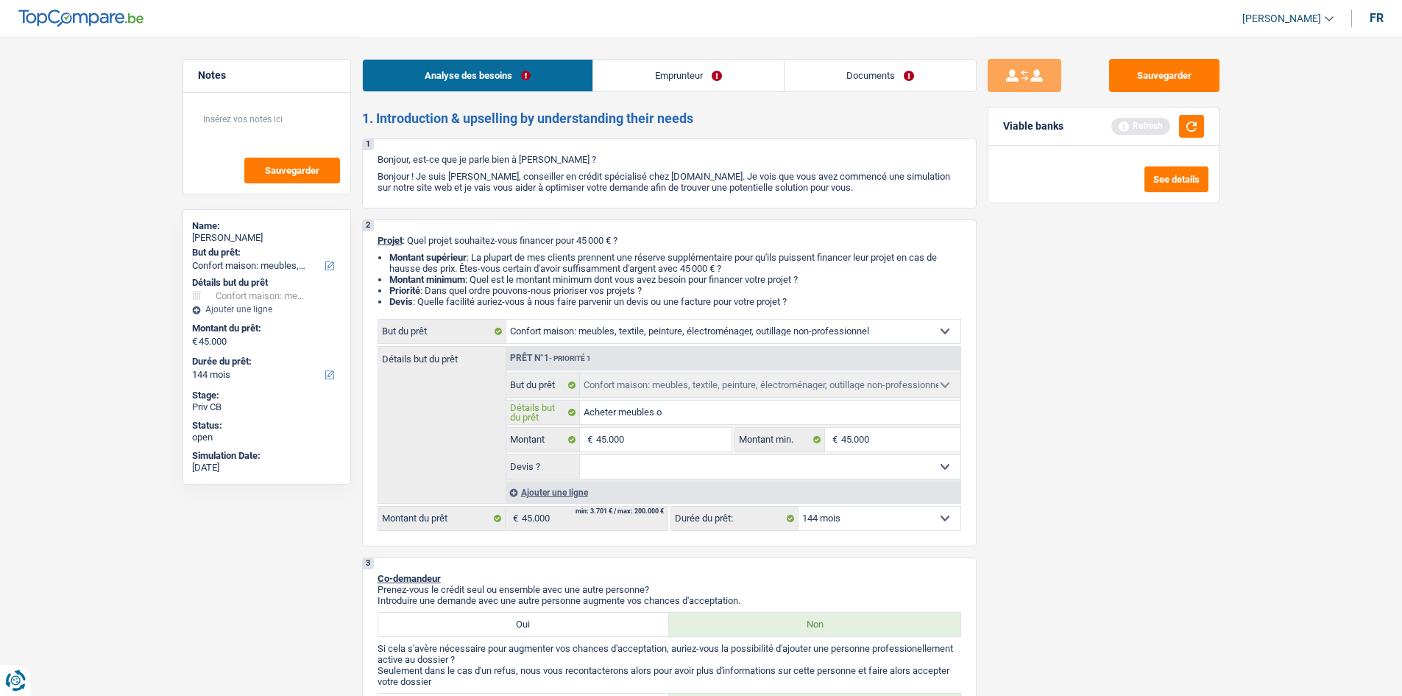
type input "Acheter meubles o"
type input "Acheter meubles"
type input "Acheter meubles p"
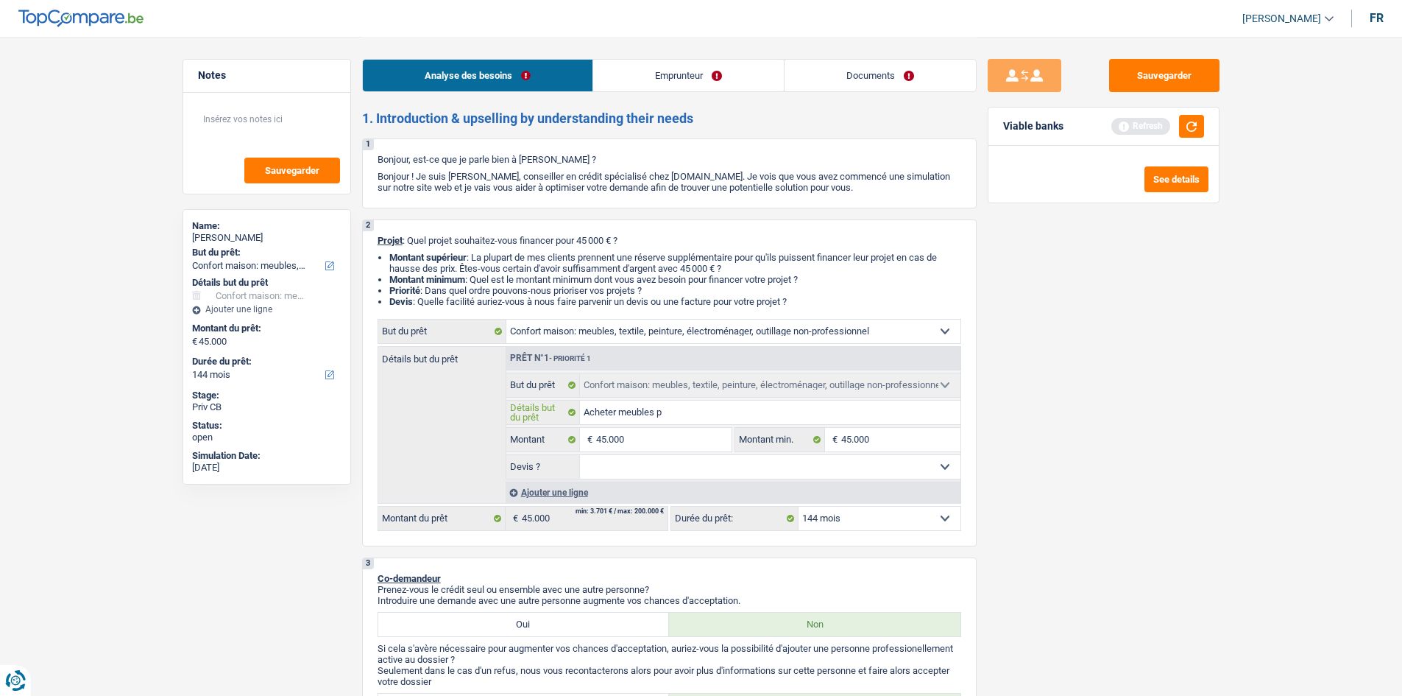
type input "Acheter meubles po"
type input "Acheter meubles pour"
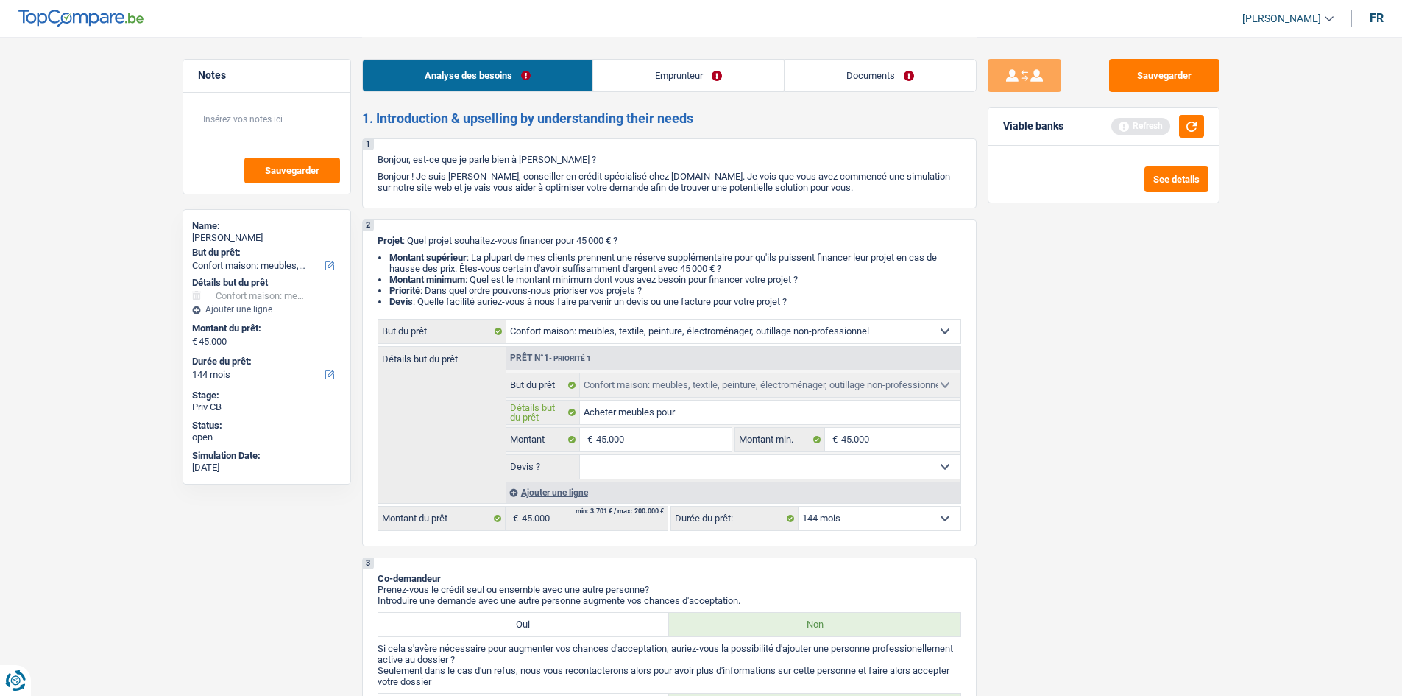
type input "Acheter meubles pour"
type input "Acheter meubles pour s"
type input "Acheter meubles pour sa"
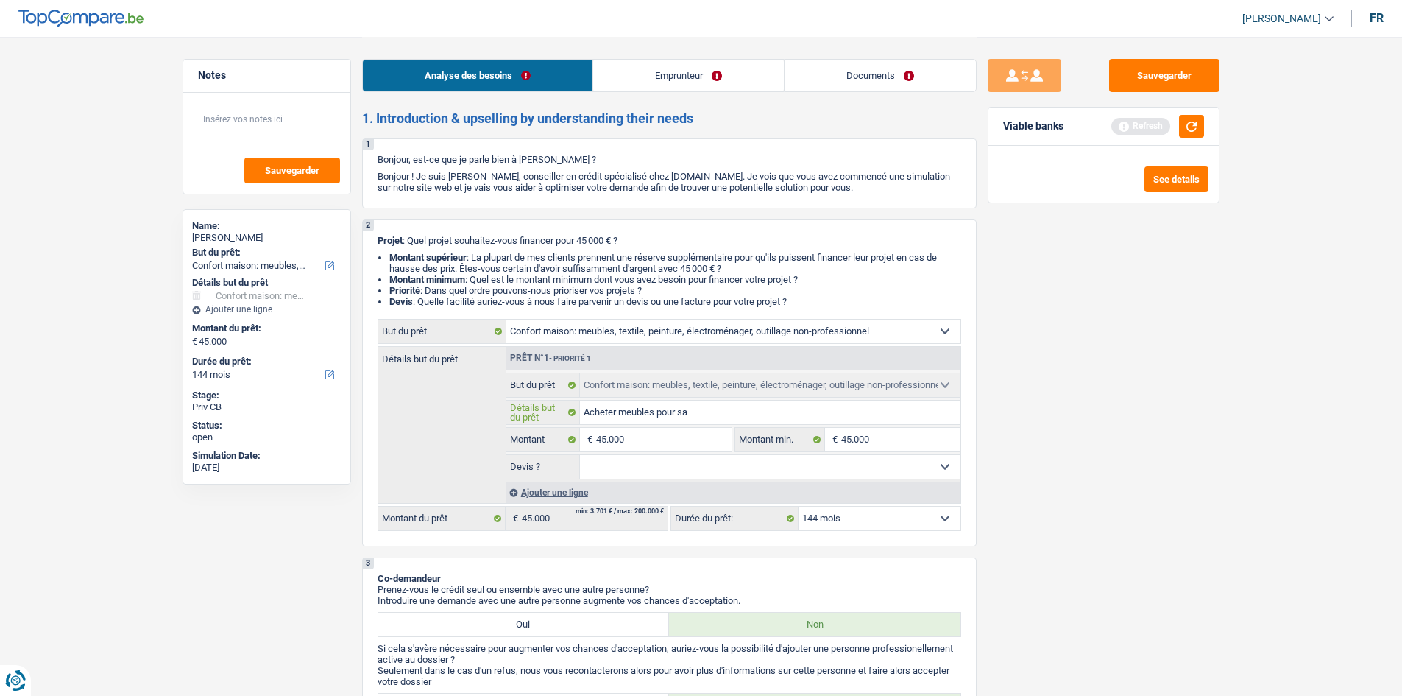
type input "Acheter meubles pour sa"
type input "Acheter meubles pour sa n"
type input "Acheter meubles pour sa no"
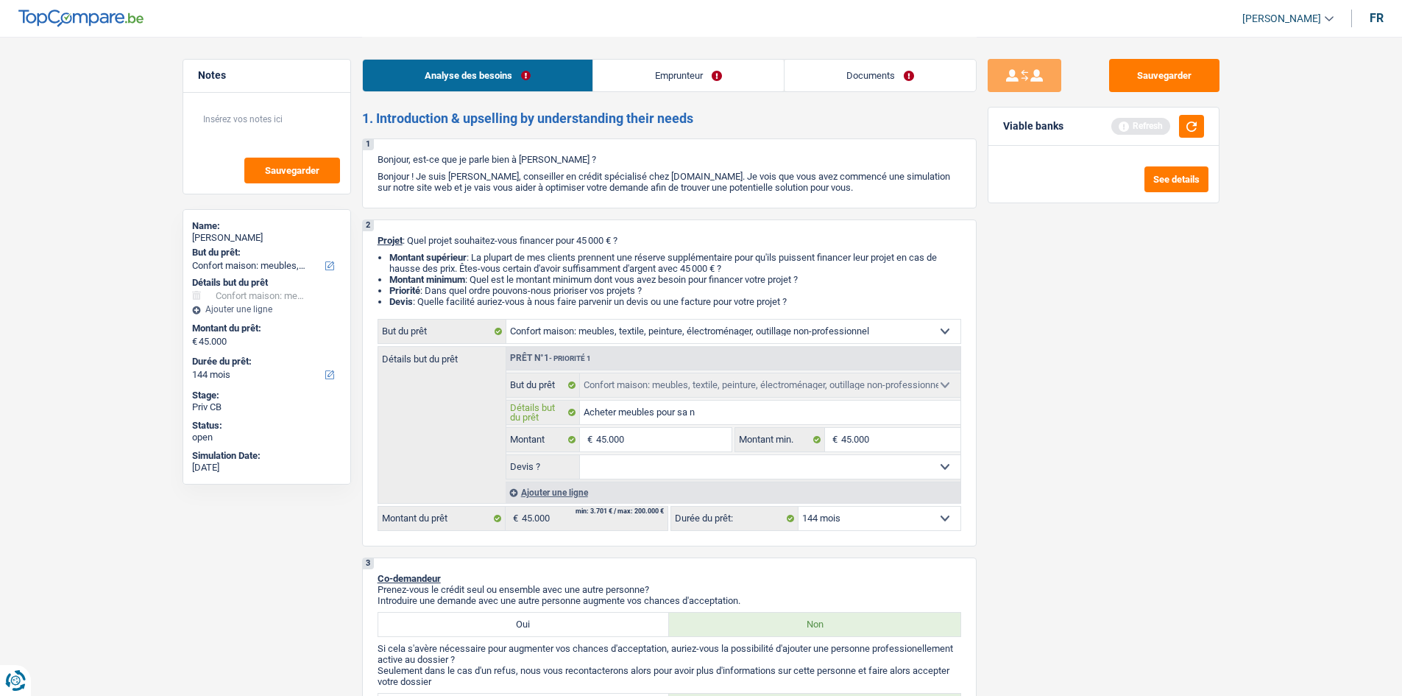
type input "Acheter meubles pour sa no"
type input "Acheter meubles pour sa nou"
type input "Acheter meubles pour sa nouv"
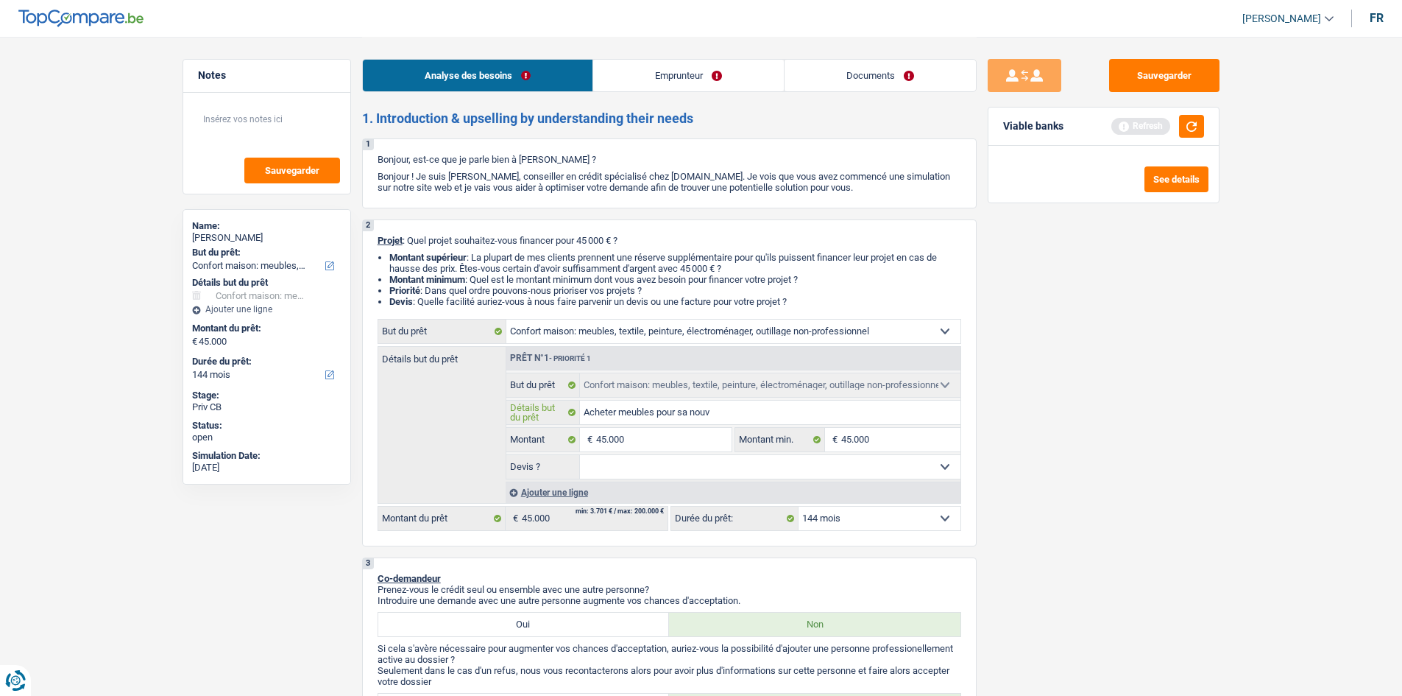
type input "Acheter meubles pour sa nouve"
type input "Acheter meubles pour sa nouvel"
type input "Acheter meubles pour sa nouvell"
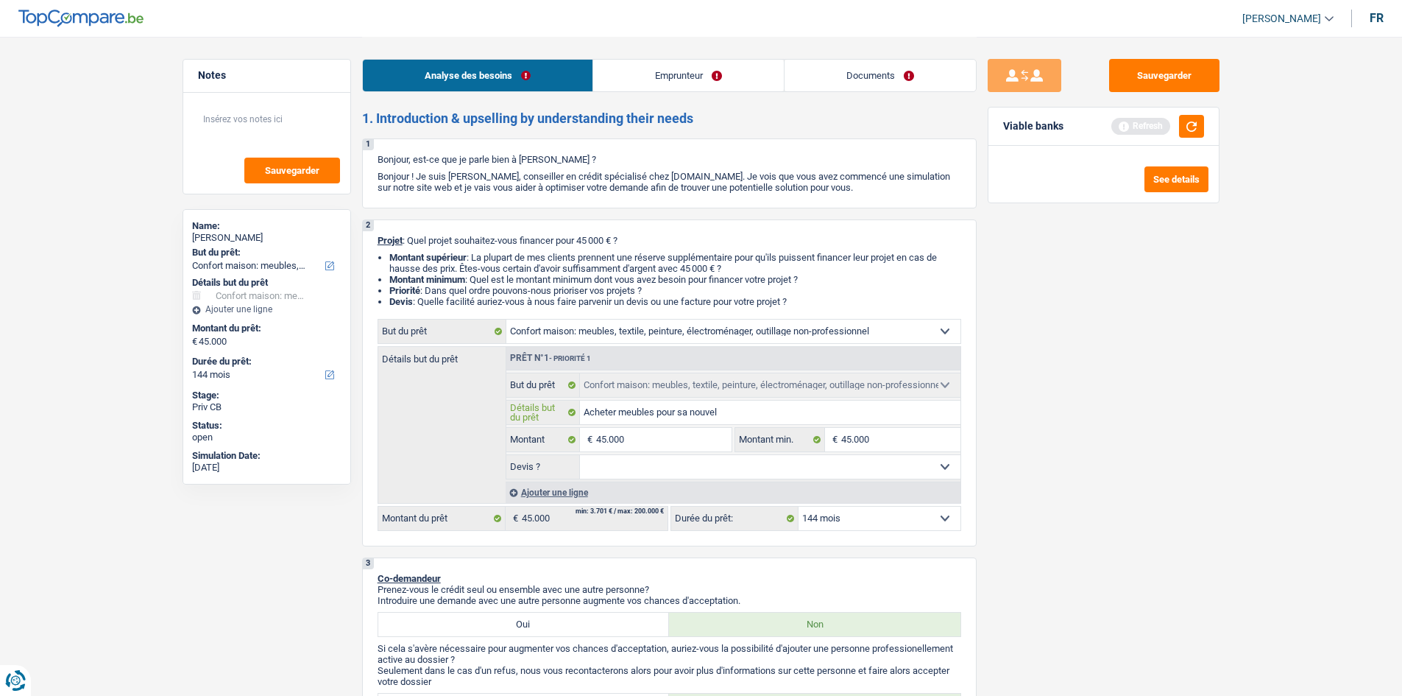
type input "Acheter meubles pour sa nouvell"
type input "Acheter meubles pour sa nouvelle"
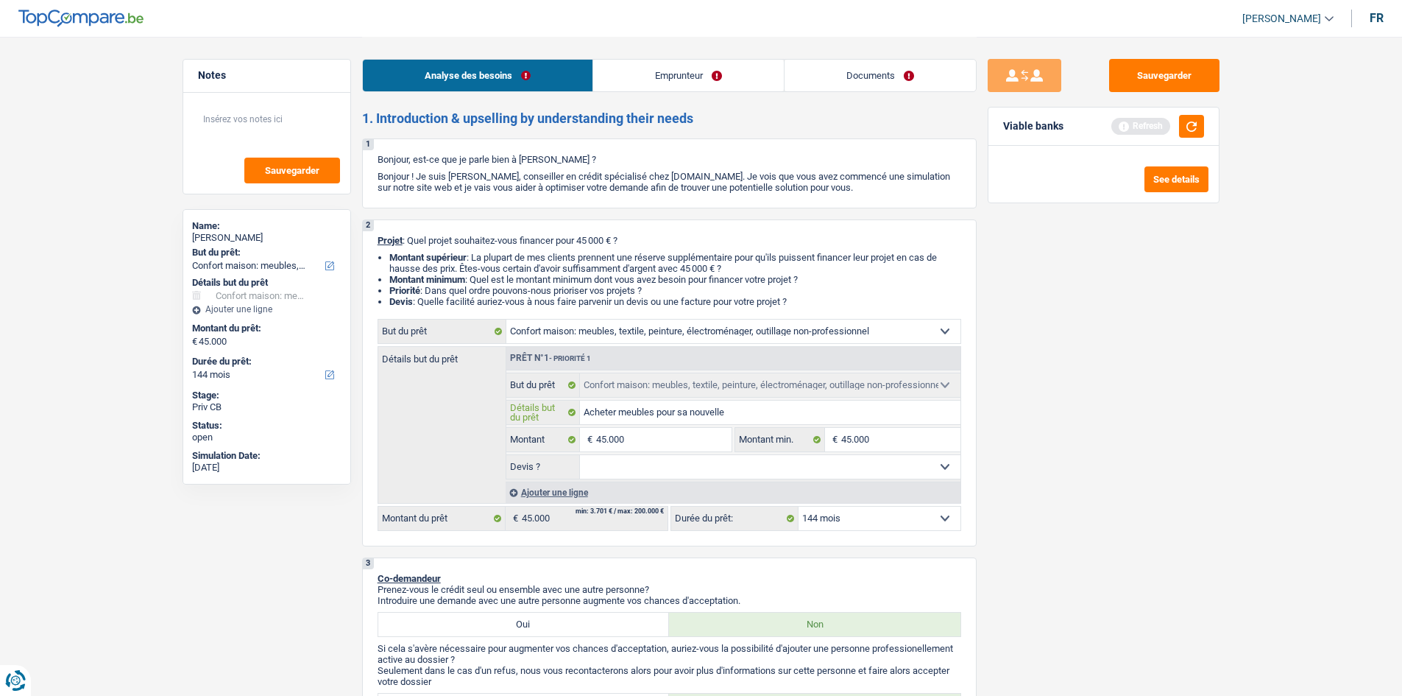
type input "Acheter meubles pour sa nouvelle m"
type input "Acheter meubles pour sa nouvelle [GEOGRAPHIC_DATA]"
type input "Acheter meubles pour sa nouvelle mai"
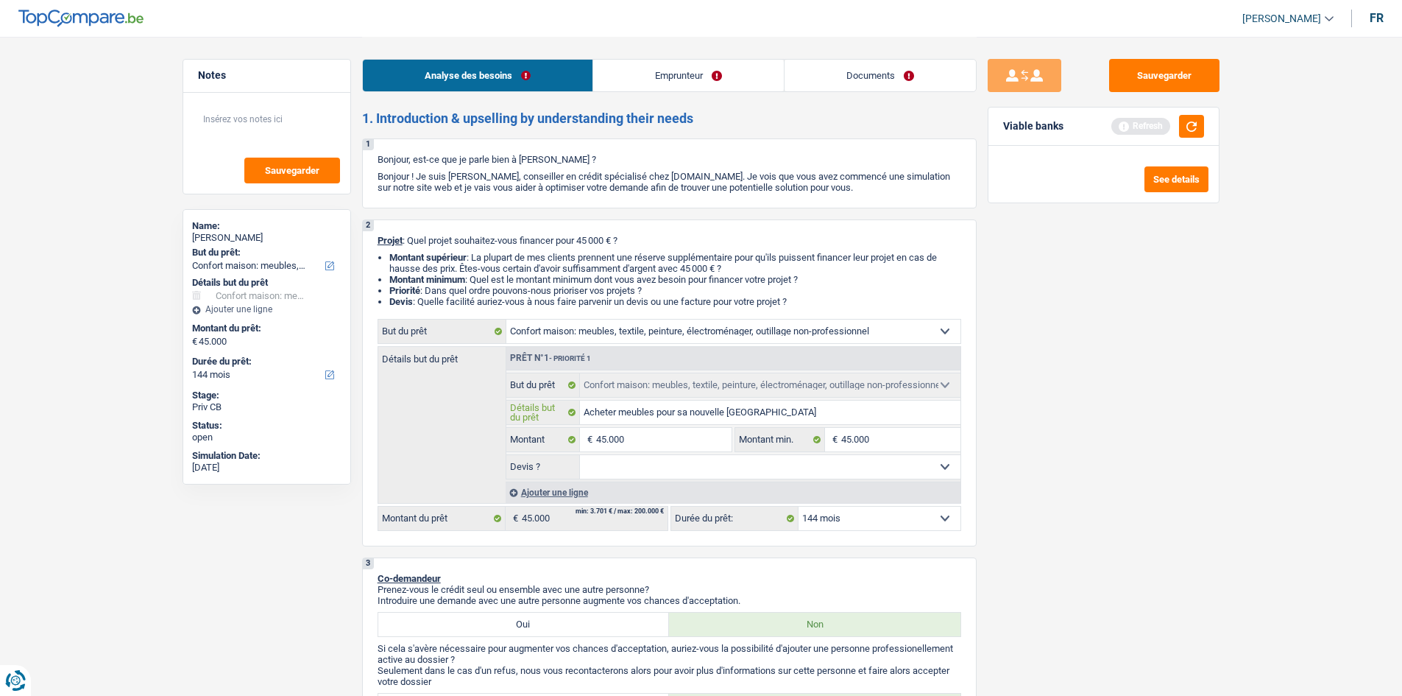
type input "Acheter meubles pour sa nouvelle mai"
type input "Acheter meubles pour sa nouvelle mais"
type input "Acheter meubles pour sa nouvelle maiso"
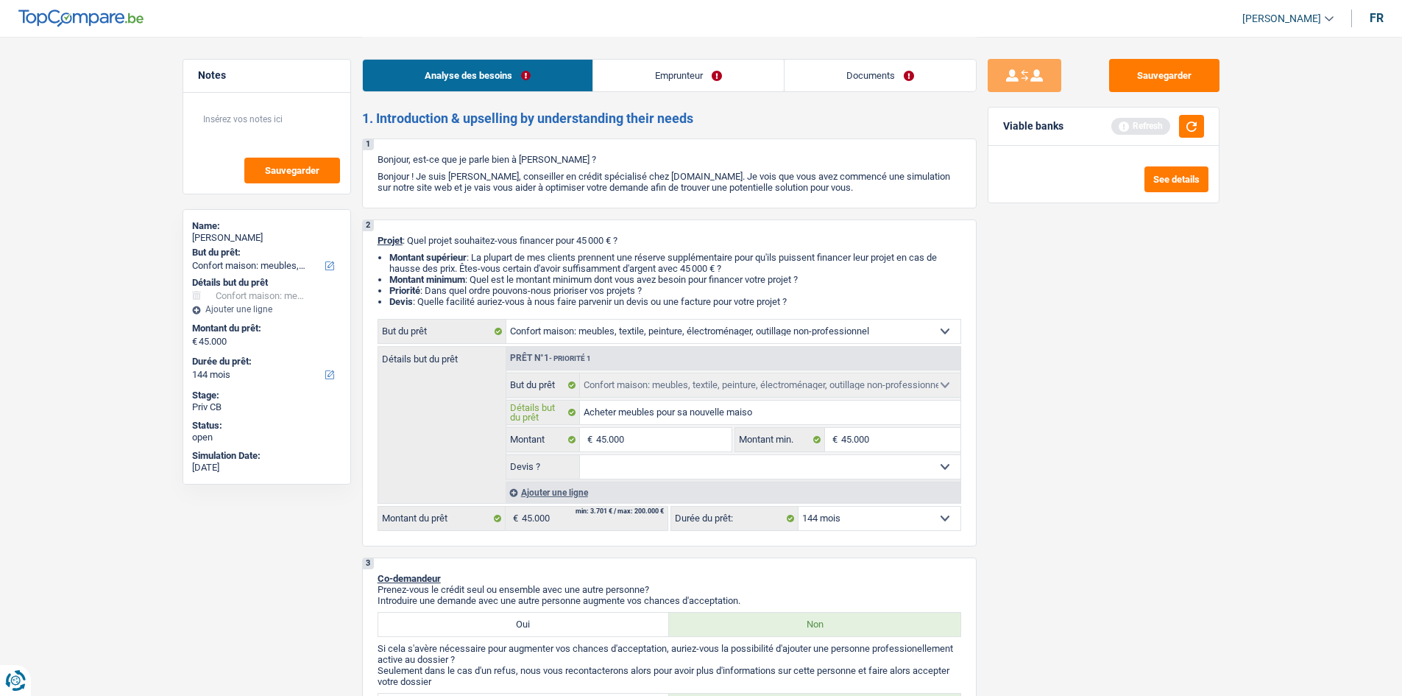
type input "Acheter meubles pour sa nouvelle maison"
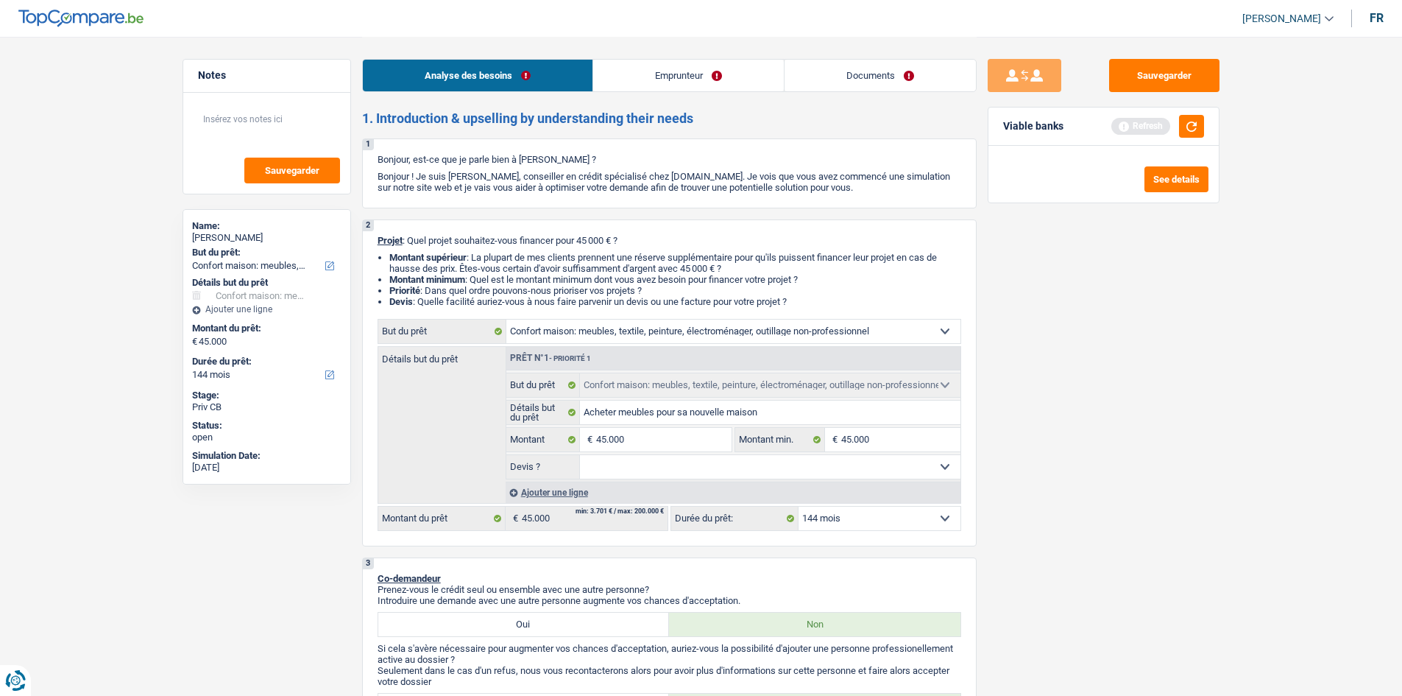
click at [724, 466] on select "Oui Non Non répondu Sélectionner une option" at bounding box center [770, 467] width 381 height 24
select select "false"
click at [580, 455] on select "Oui Non Non répondu Sélectionner une option" at bounding box center [770, 467] width 381 height 24
select select "false"
click at [859, 518] on select "12 mois 18 mois 24 mois 30 mois 36 mois 42 mois 48 mois 60 mois 72 mois 84 mois…" at bounding box center [880, 518] width 162 height 24
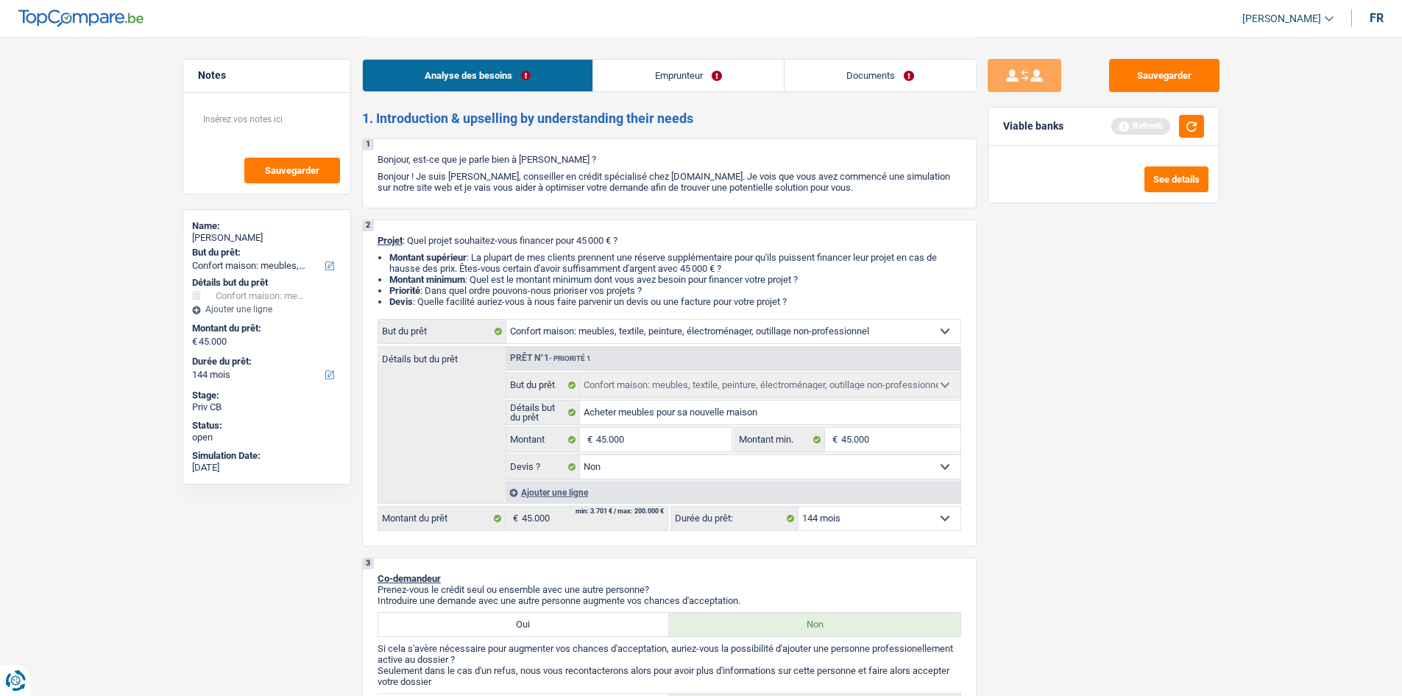
select select "120"
click at [799, 506] on select "12 mois 18 mois 24 mois 30 mois 36 mois 42 mois 48 mois 60 mois 72 mois 84 mois…" at bounding box center [880, 518] width 162 height 24
select select "120"
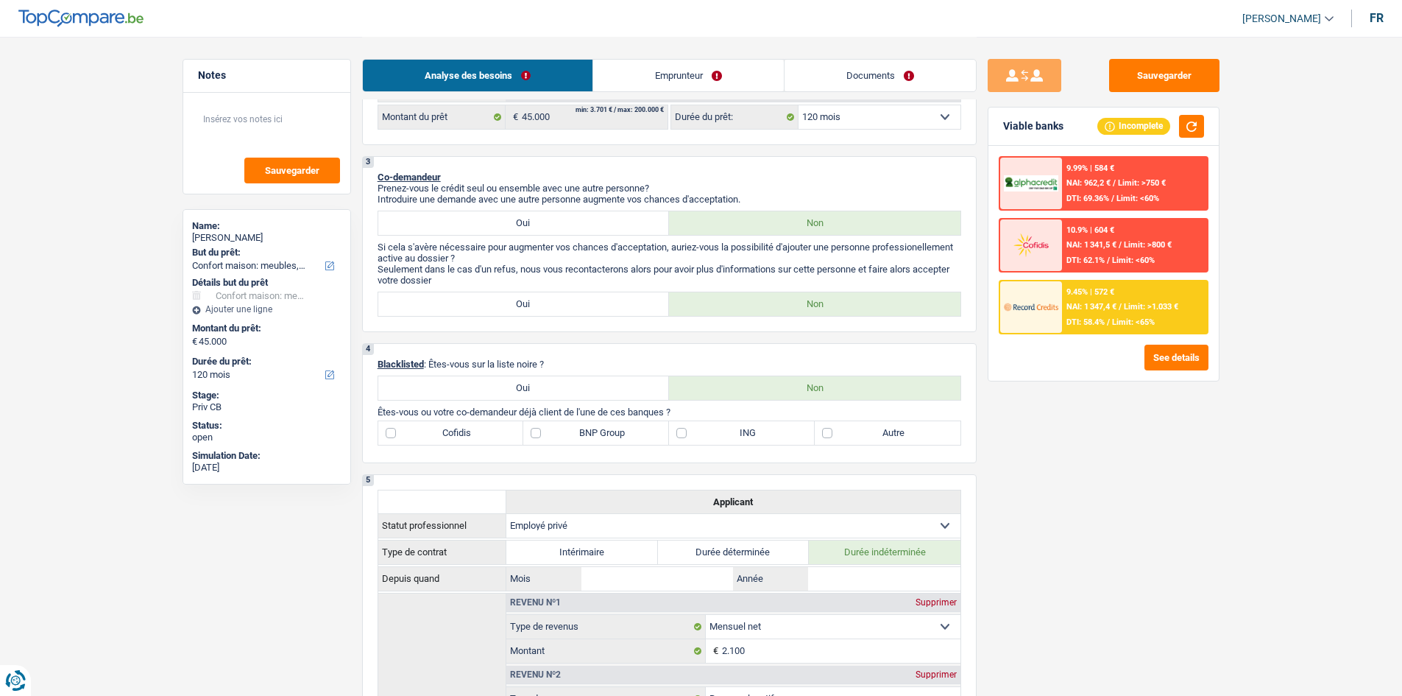
scroll to position [368, 0]
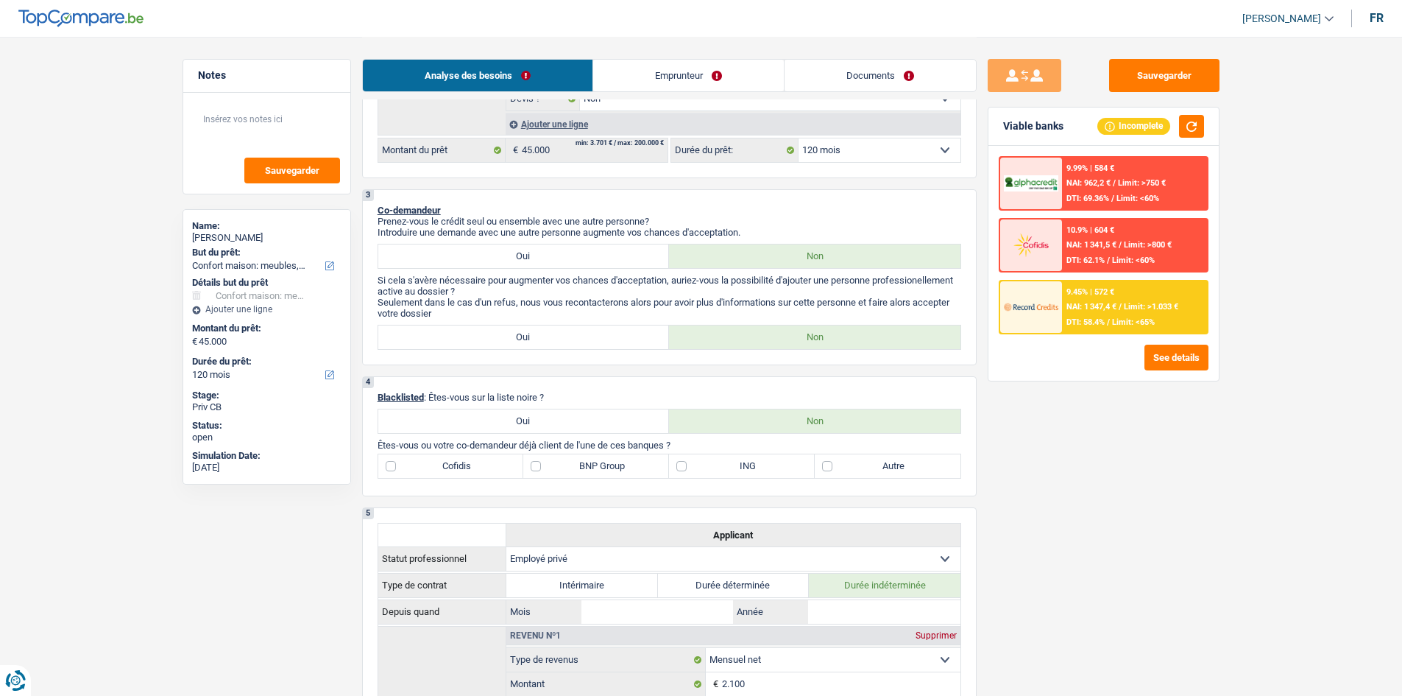
click at [824, 467] on label "Autre" at bounding box center [888, 466] width 146 height 24
click at [824, 467] on input "Autre" at bounding box center [888, 466] width 146 height 24
checkbox input "true"
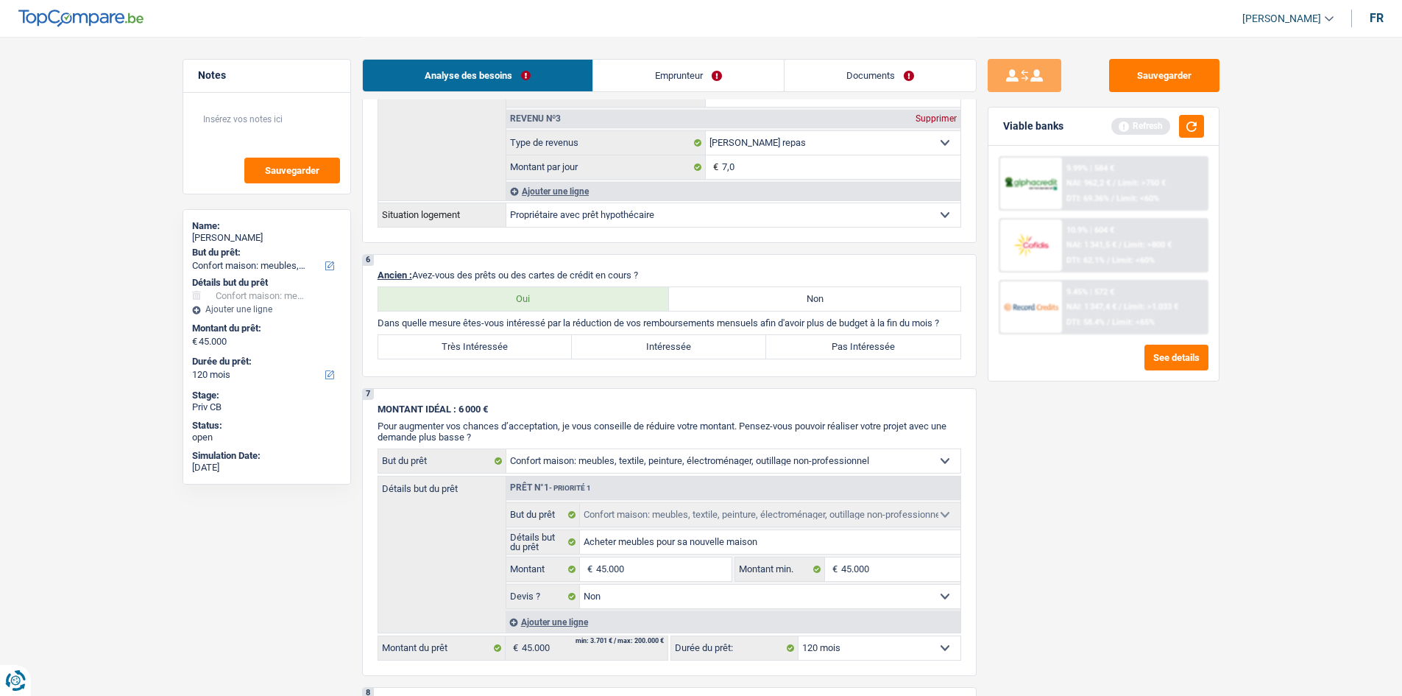
scroll to position [1031, 0]
click at [739, 297] on label "Non" at bounding box center [815, 298] width 292 height 24
click at [739, 297] on input "Non" at bounding box center [815, 298] width 292 height 24
radio input "true"
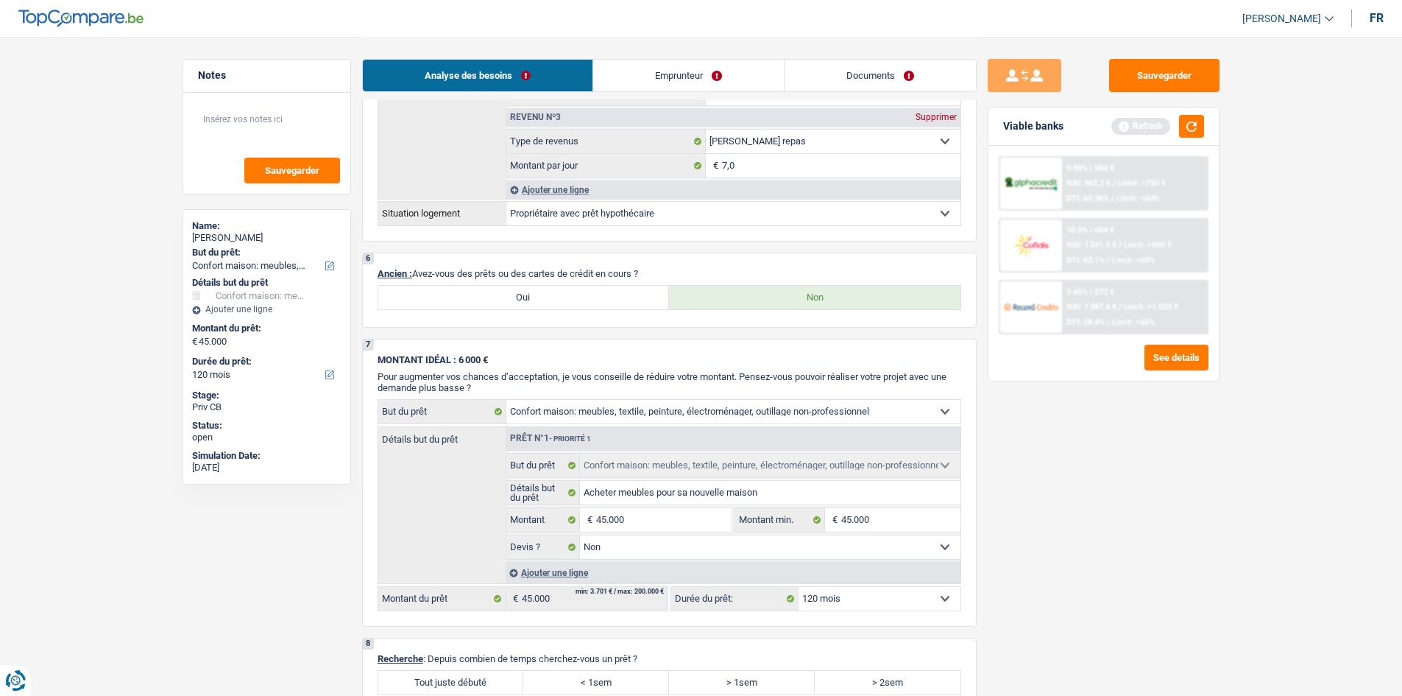
click at [573, 305] on label "Oui" at bounding box center [524, 298] width 292 height 24
click at [573, 305] on input "Oui" at bounding box center [524, 298] width 292 height 24
radio input "true"
select select "mortgage"
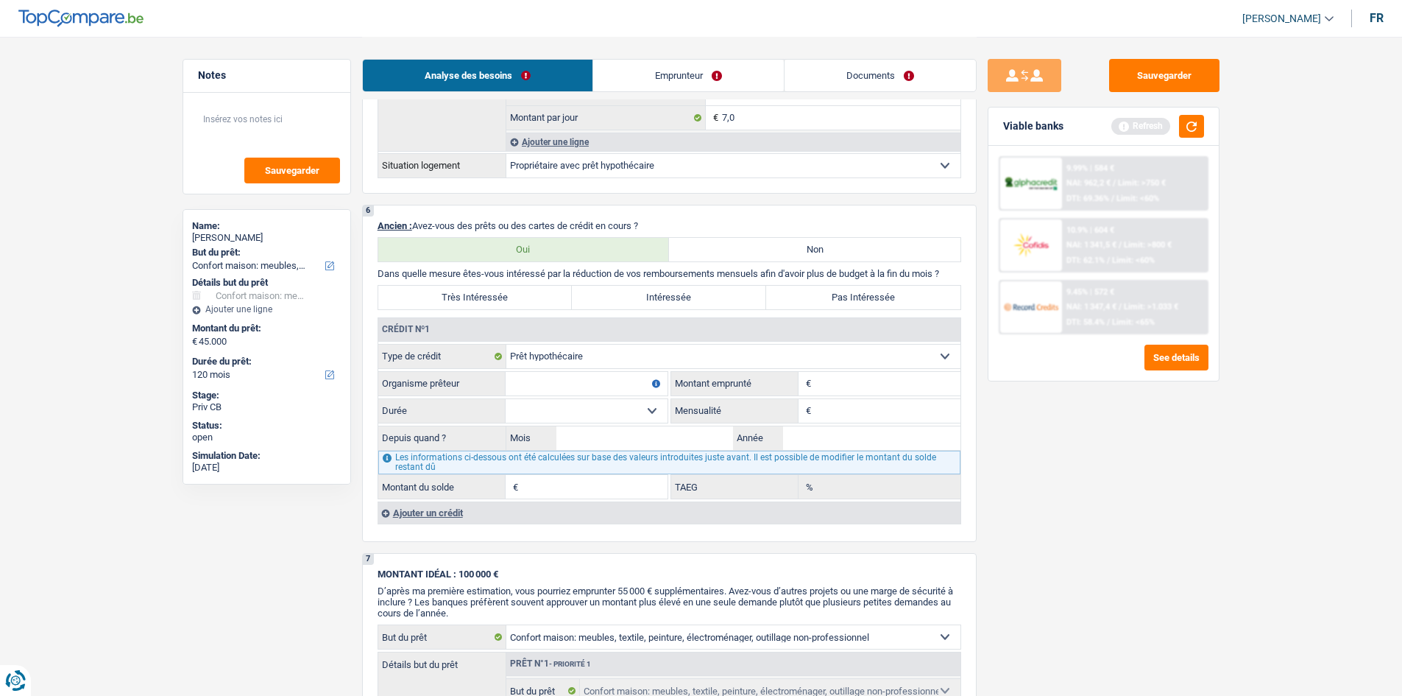
scroll to position [1104, 0]
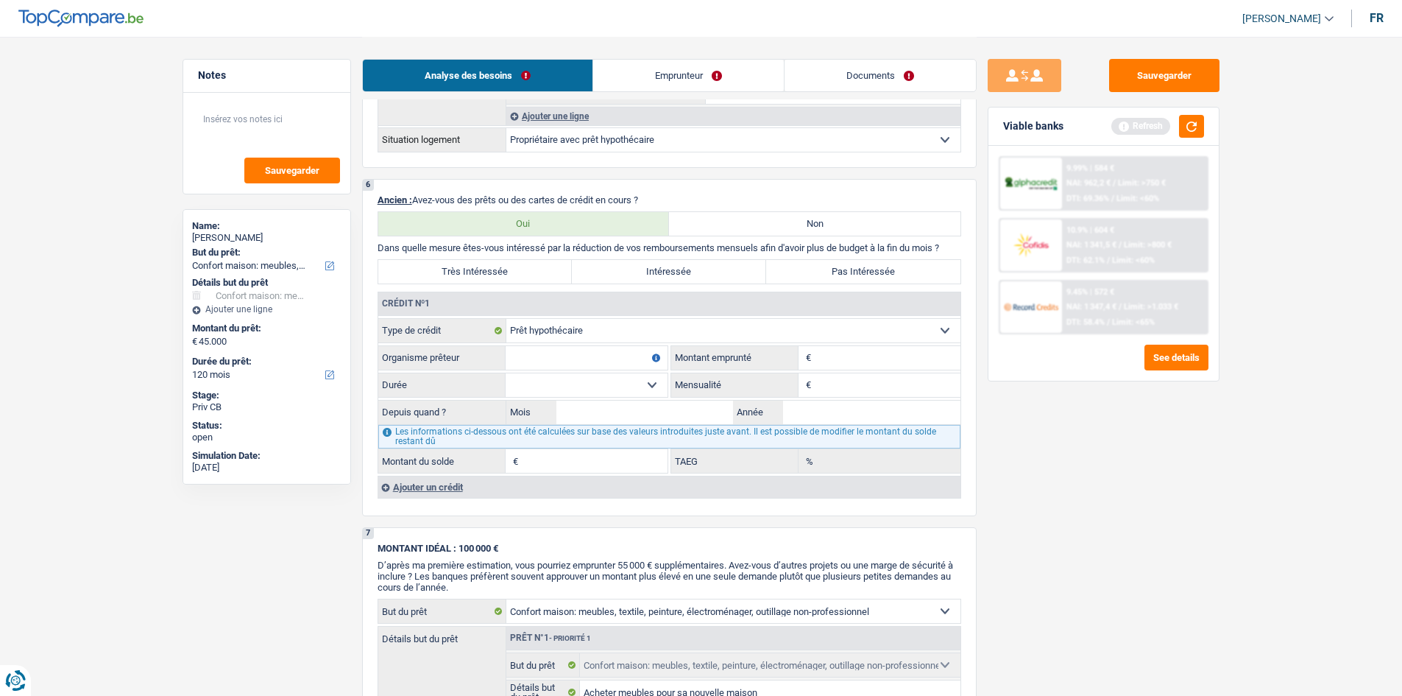
click at [796, 264] on label "Pas Intéressée" at bounding box center [863, 272] width 194 height 24
click at [796, 264] on input "Pas Intéressée" at bounding box center [863, 272] width 194 height 24
radio input "true"
click at [425, 491] on div "Ajouter un crédit" at bounding box center [669, 487] width 583 height 22
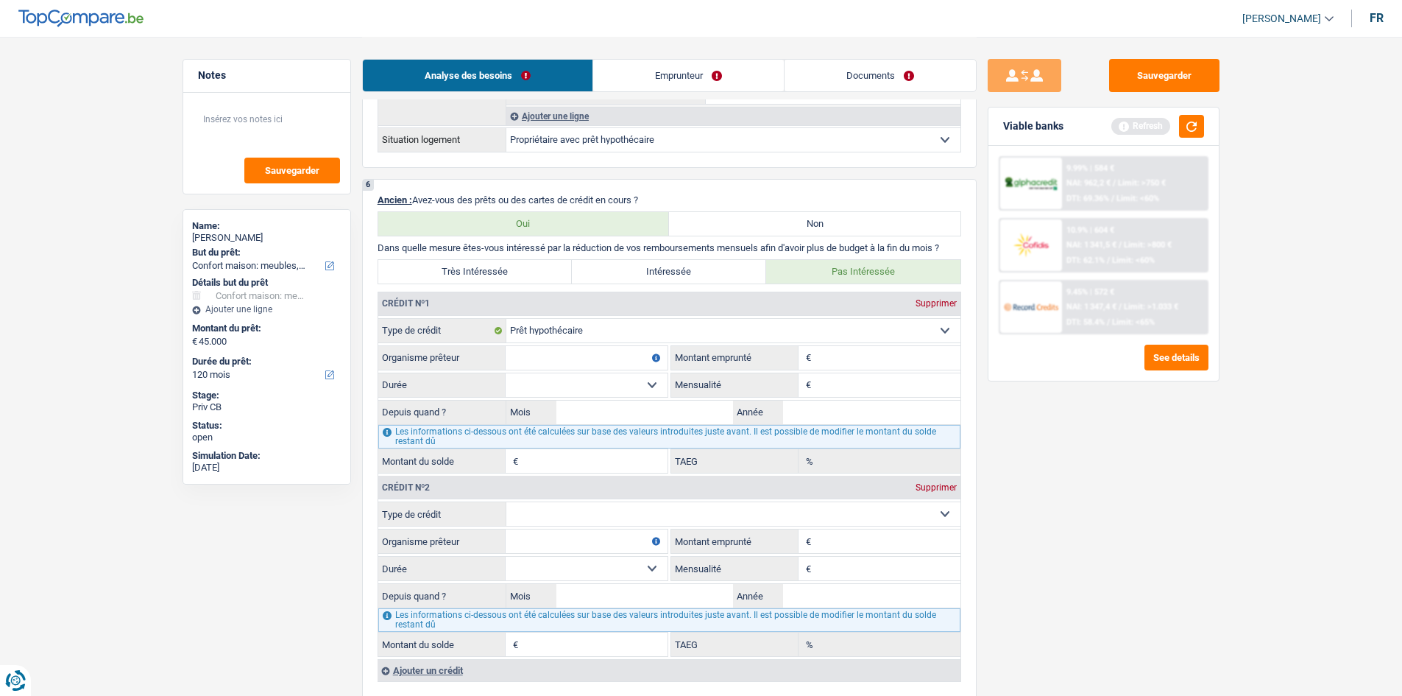
click at [543, 509] on select "Carte ou ouverture de crédit Prêt hypothécaire Vente à tempérament Prêt à tempé…" at bounding box center [733, 514] width 454 height 24
select select "cardOrCredit"
type input "0"
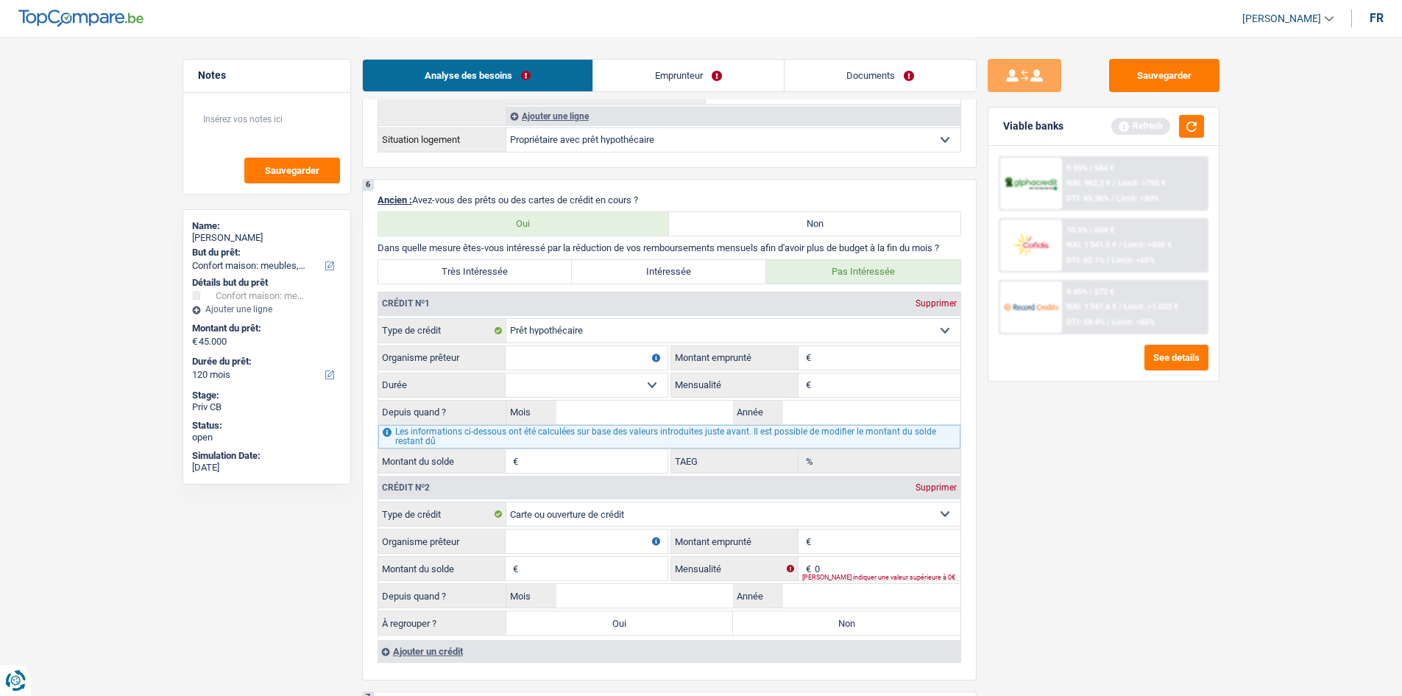
click at [570, 532] on input "Organisme prêteur" at bounding box center [587, 541] width 162 height 24
click at [424, 649] on div "Ajouter un crédit" at bounding box center [669, 651] width 583 height 22
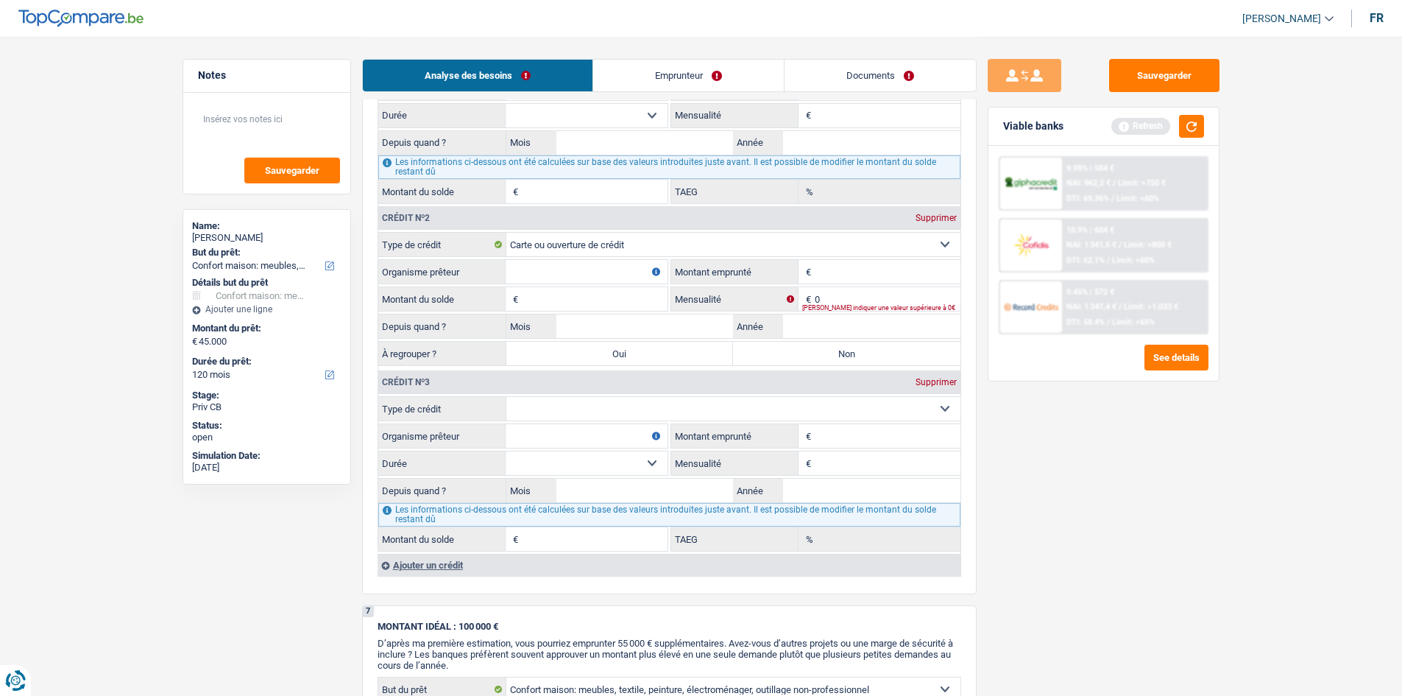
scroll to position [1399, 0]
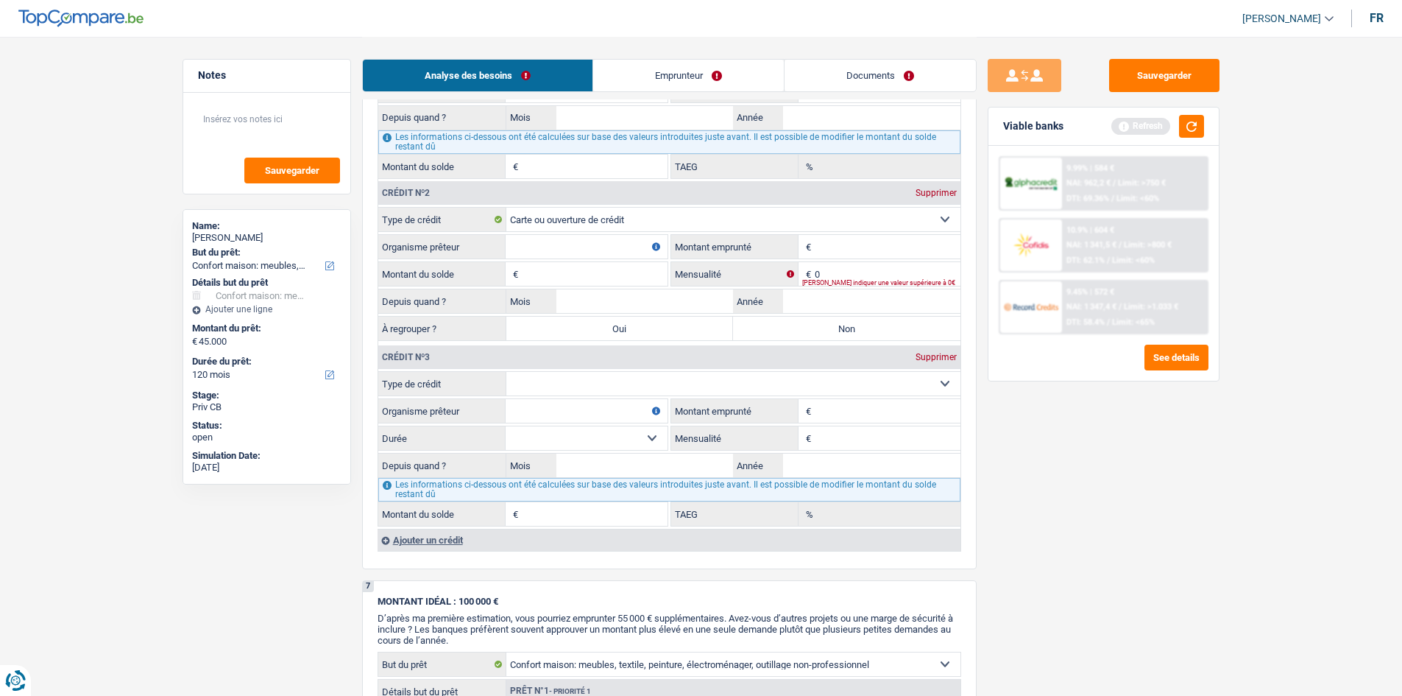
click at [920, 358] on div "Supprimer" at bounding box center [936, 357] width 49 height 9
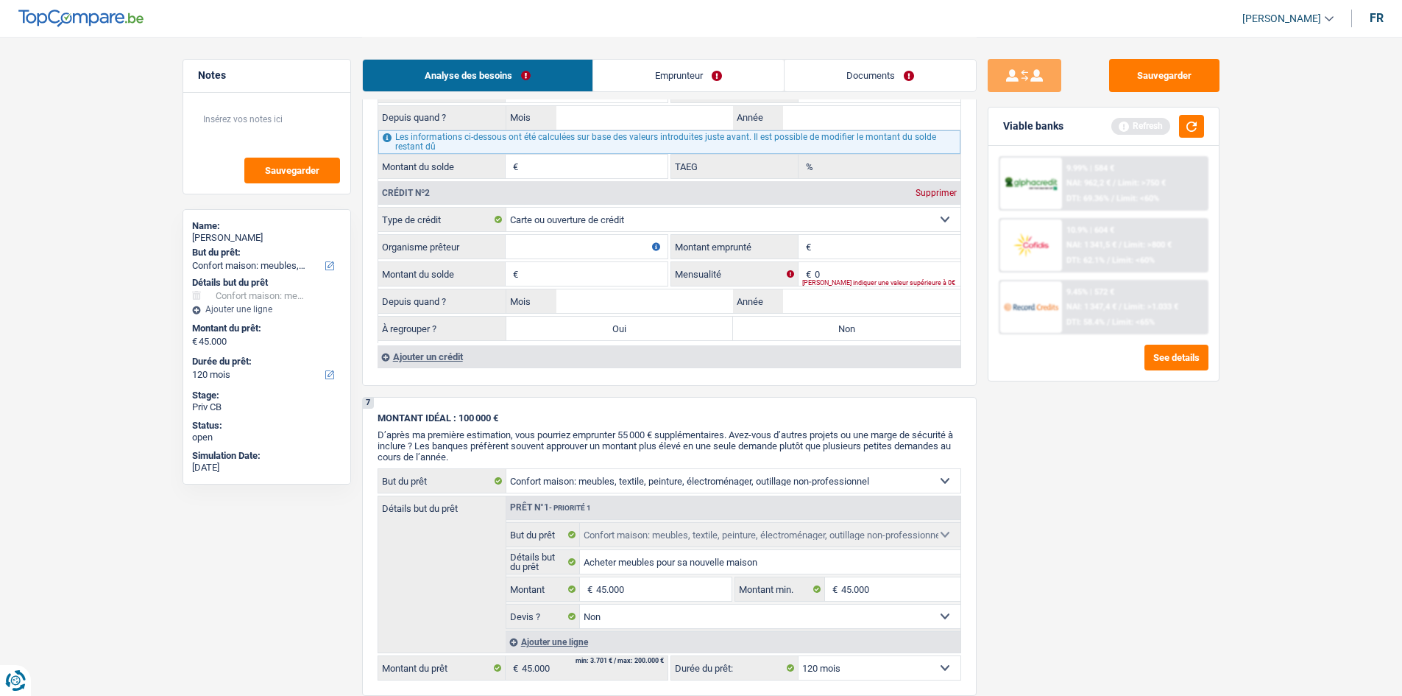
click at [935, 194] on div "Supprimer" at bounding box center [936, 192] width 49 height 9
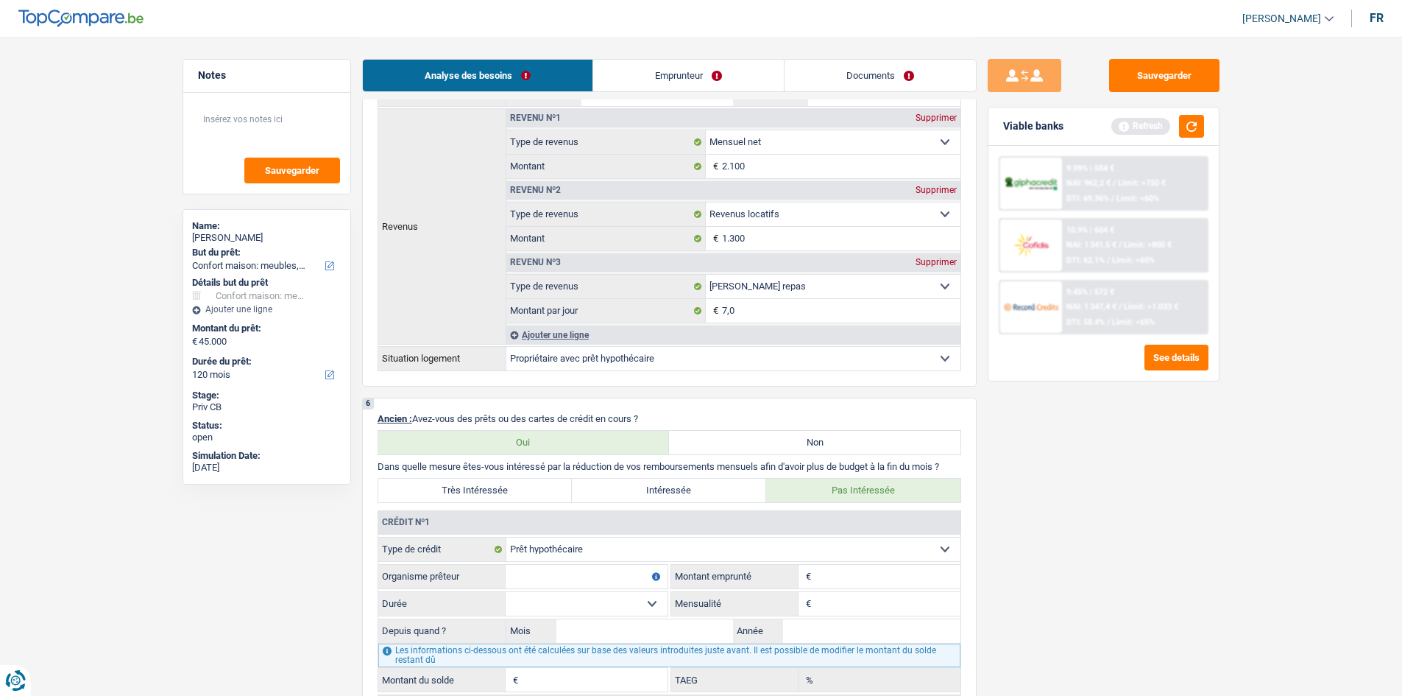
scroll to position [1031, 0]
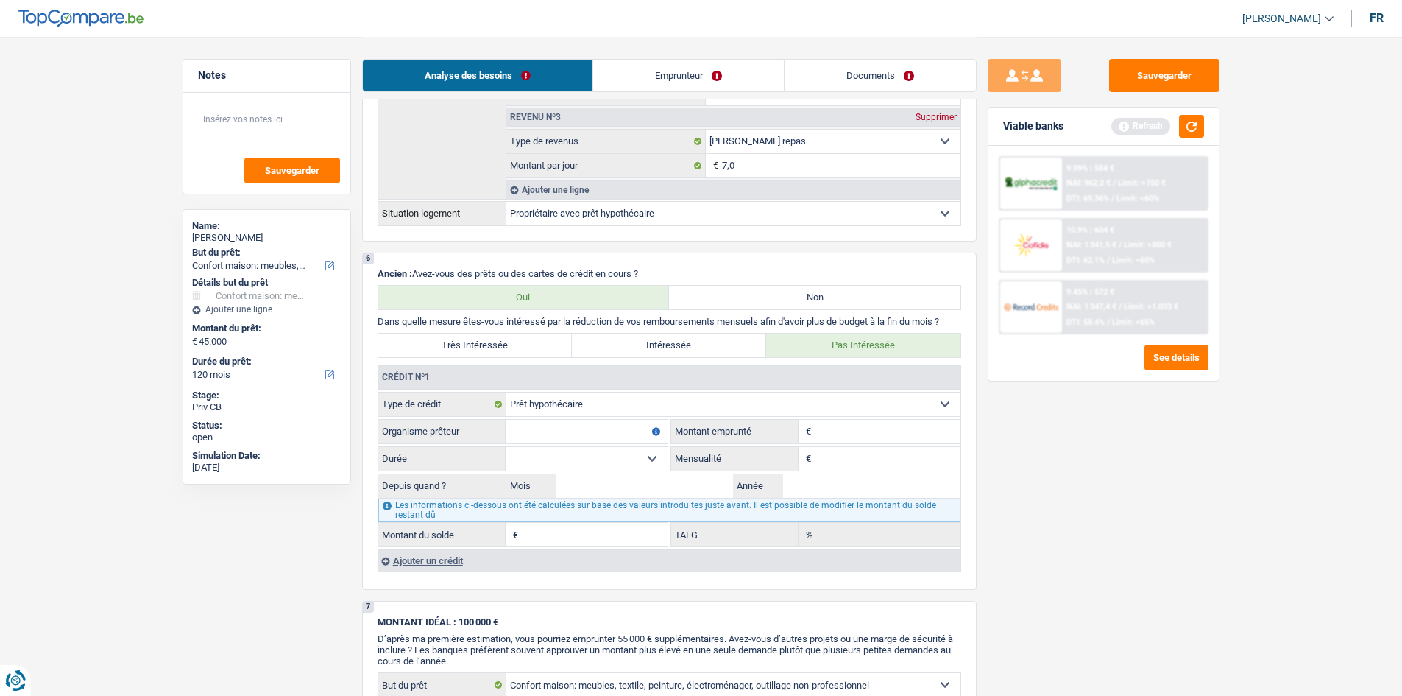
click at [549, 423] on input "Organisme prêteur" at bounding box center [587, 432] width 162 height 24
click at [845, 433] on input "Montant" at bounding box center [888, 432] width 146 height 24
click at [544, 431] on input "Organisme prêteur" at bounding box center [587, 432] width 162 height 24
type input "AXA"
click at [853, 421] on input "Montant" at bounding box center [888, 432] width 146 height 24
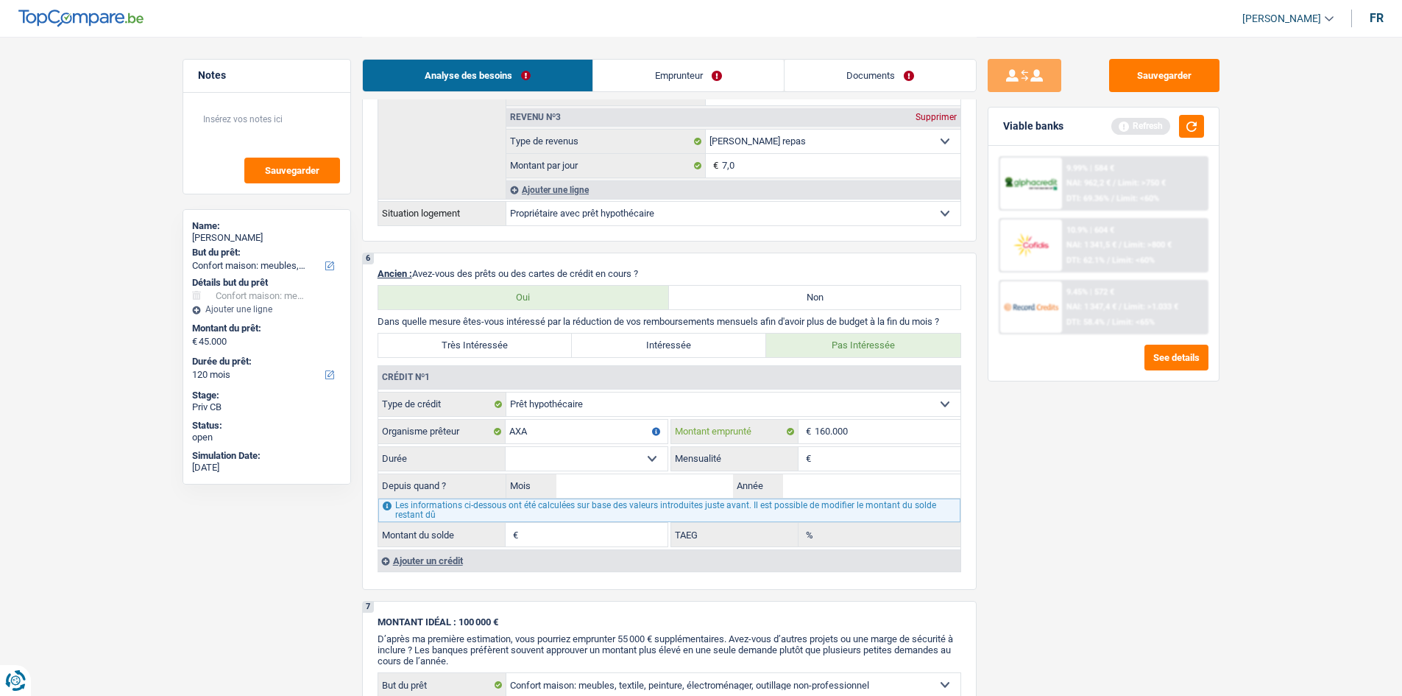
type input "160.000"
click at [658, 458] on select "120 mois 132 mois 144 mois 180 mois 240 mois 300 mois 360 mois 420 mois Sélecti…" at bounding box center [587, 459] width 162 height 24
select select "300"
click at [506, 447] on select "120 mois 132 mois 144 mois 180 mois 240 mois 300 mois 360 mois 420 mois Sélecti…" at bounding box center [587, 459] width 162 height 24
click at [848, 461] on input "Mensualité" at bounding box center [888, 459] width 146 height 24
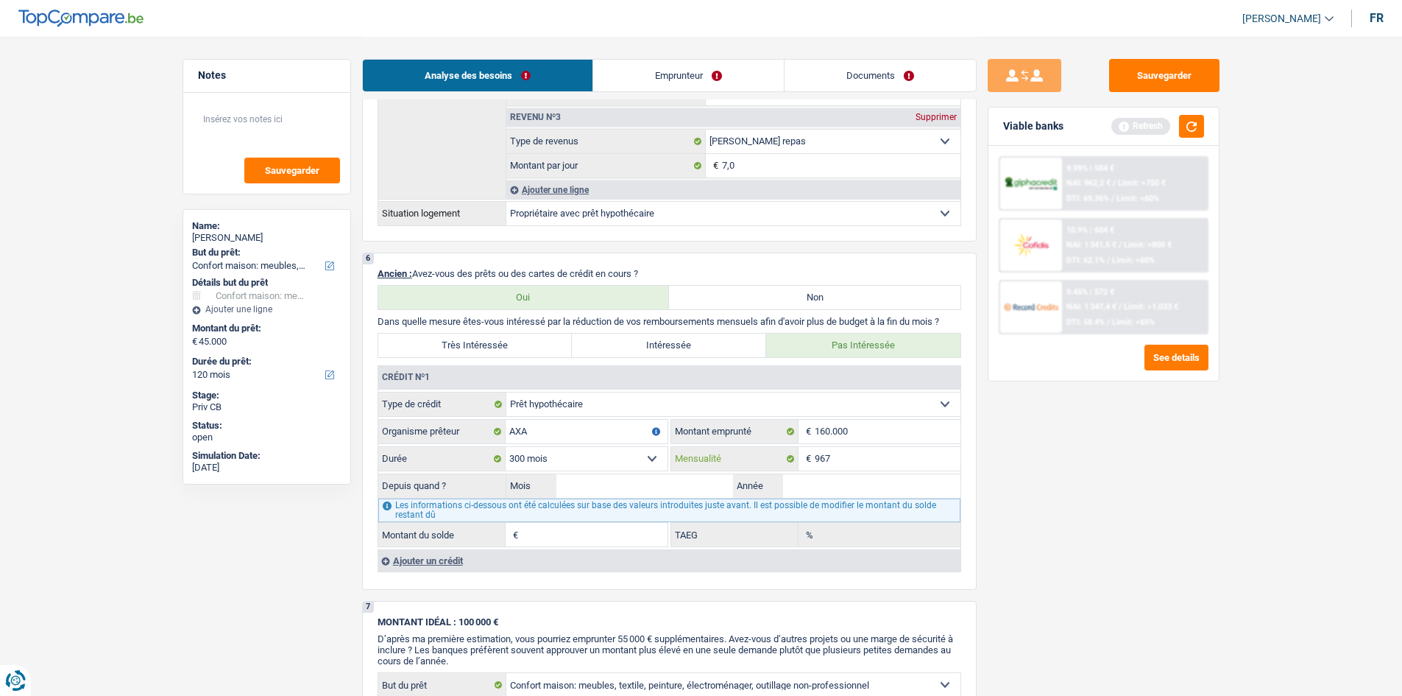
type input "967"
click at [637, 484] on input "Mois" at bounding box center [645, 486] width 177 height 24
click at [794, 482] on input "Année" at bounding box center [871, 486] width 177 height 24
type input "2008"
click at [593, 487] on input "Mois" at bounding box center [645, 486] width 177 height 24
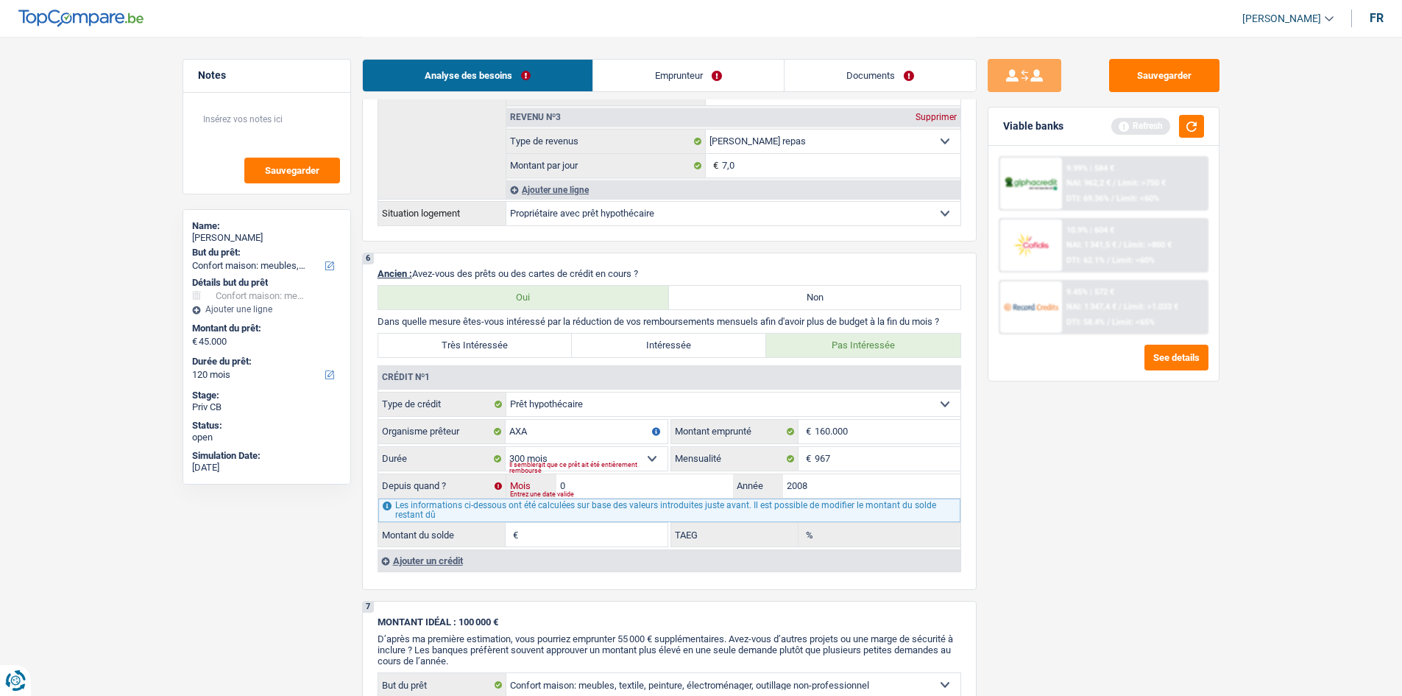
type input "08"
type input "74.793"
type input "5,47"
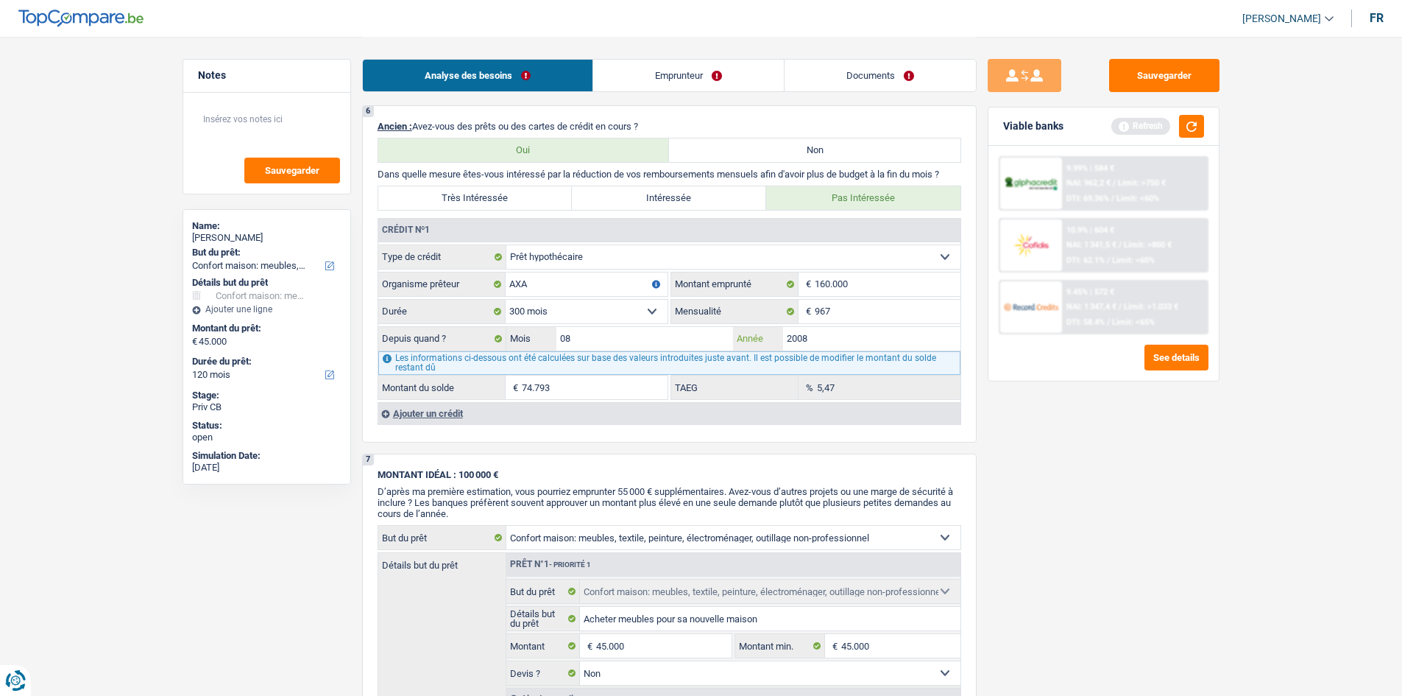
scroll to position [1104, 0]
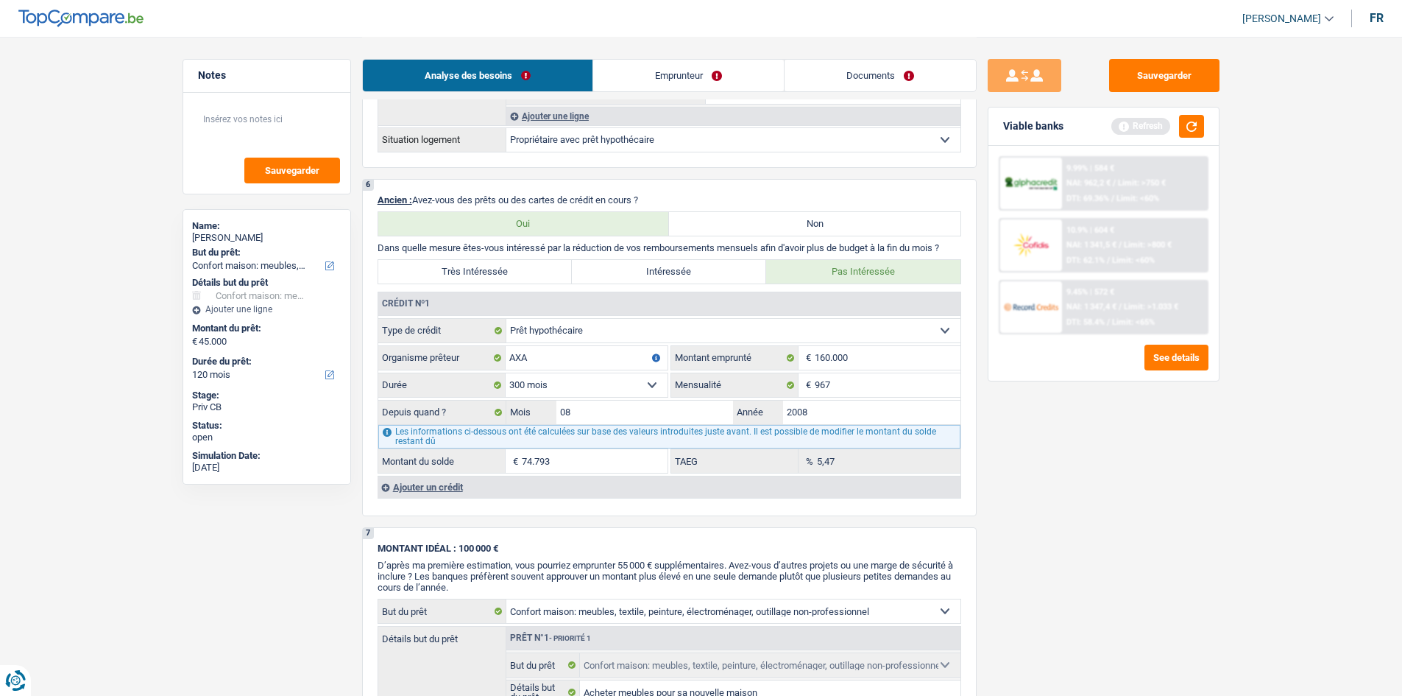
click at [416, 486] on div "Ajouter un crédit" at bounding box center [669, 487] width 583 height 22
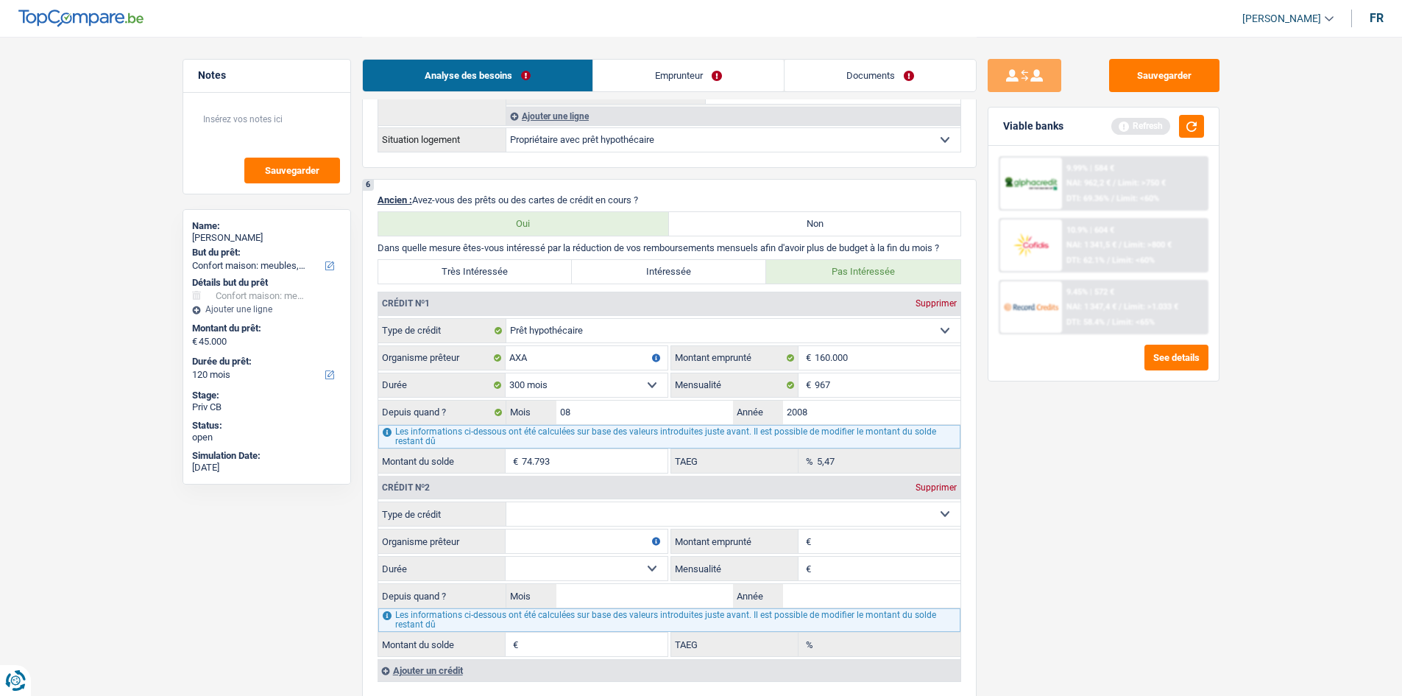
click at [641, 515] on select "Carte ou ouverture de crédit Prêt hypothécaire Vente à tempérament Prêt à tempé…" at bounding box center [733, 514] width 454 height 24
select select "personalLoan"
type input "0"
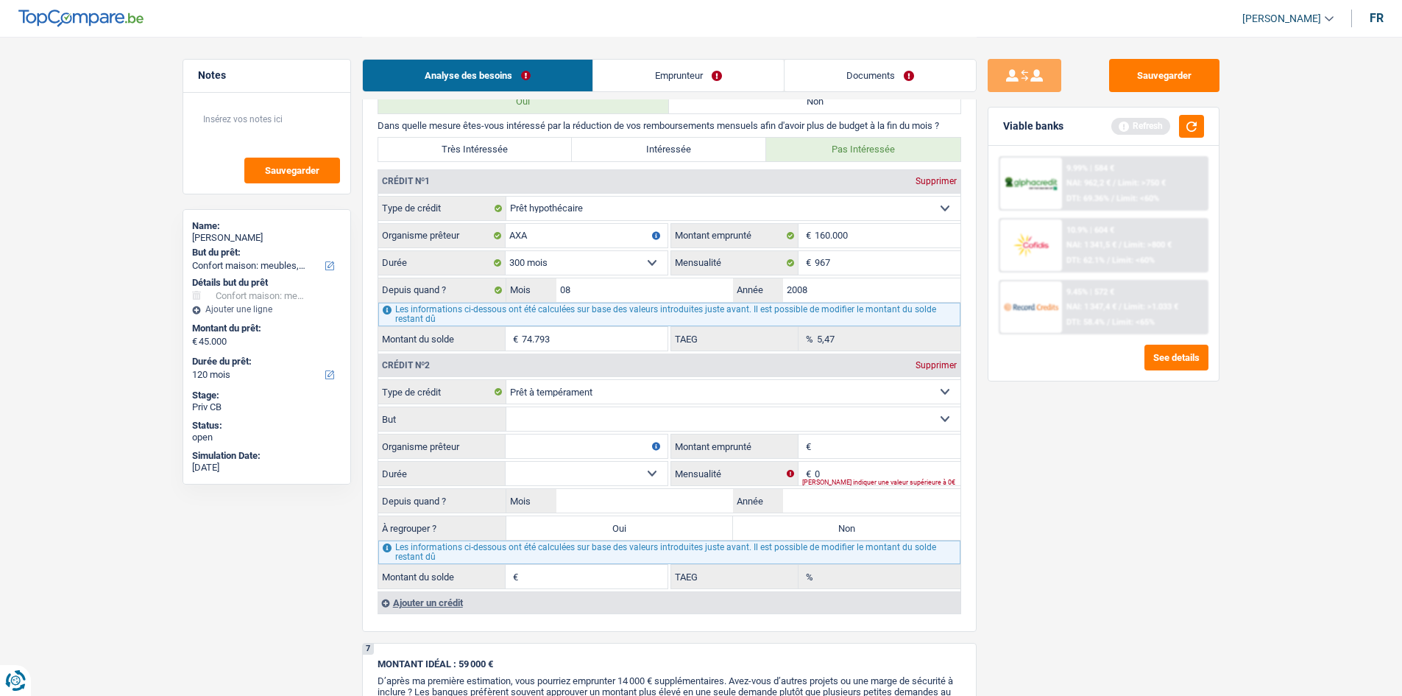
scroll to position [1325, 0]
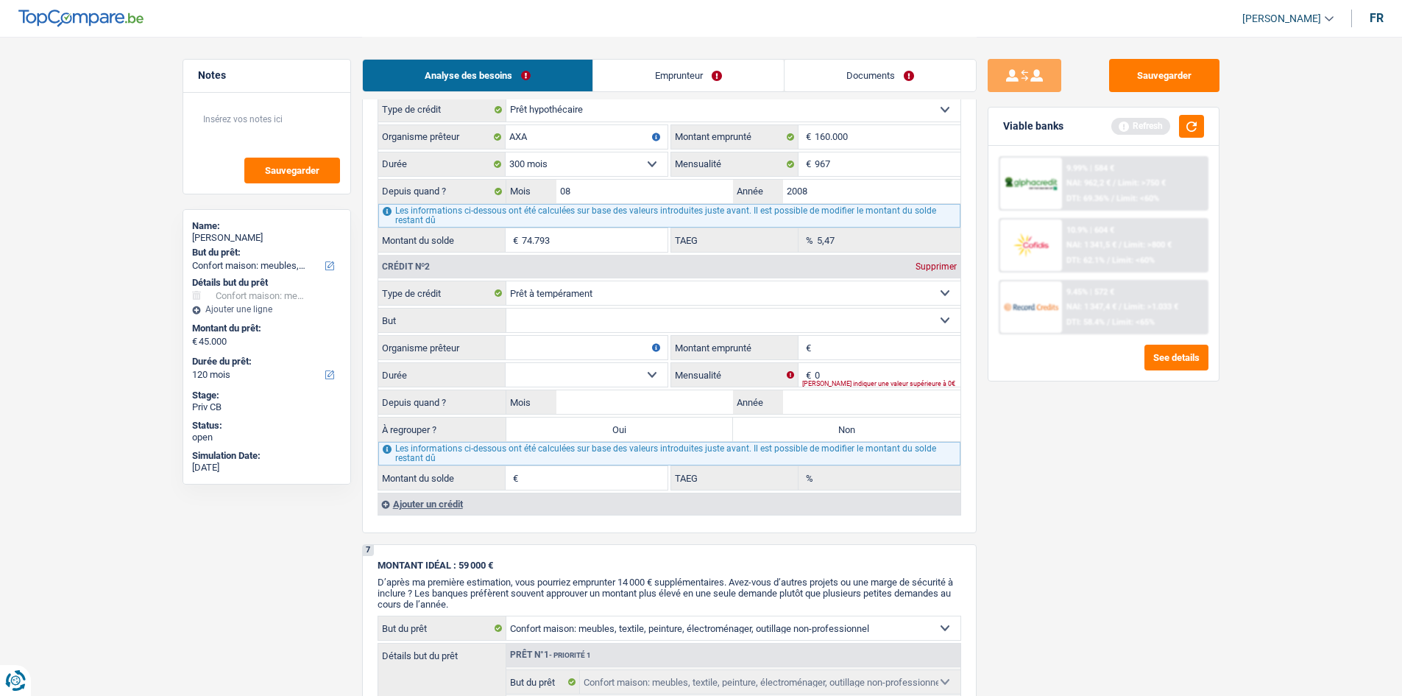
click at [414, 502] on div "Ajouter un crédit" at bounding box center [669, 503] width 583 height 22
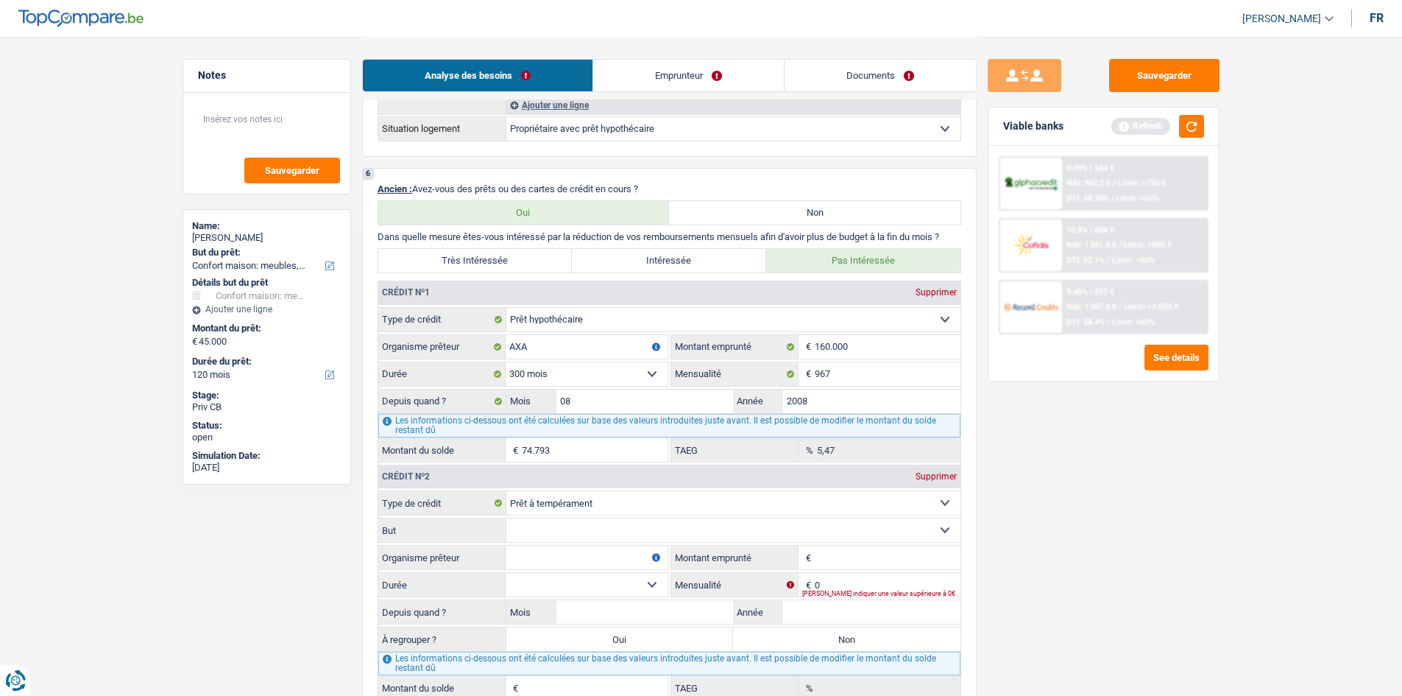
scroll to position [1104, 0]
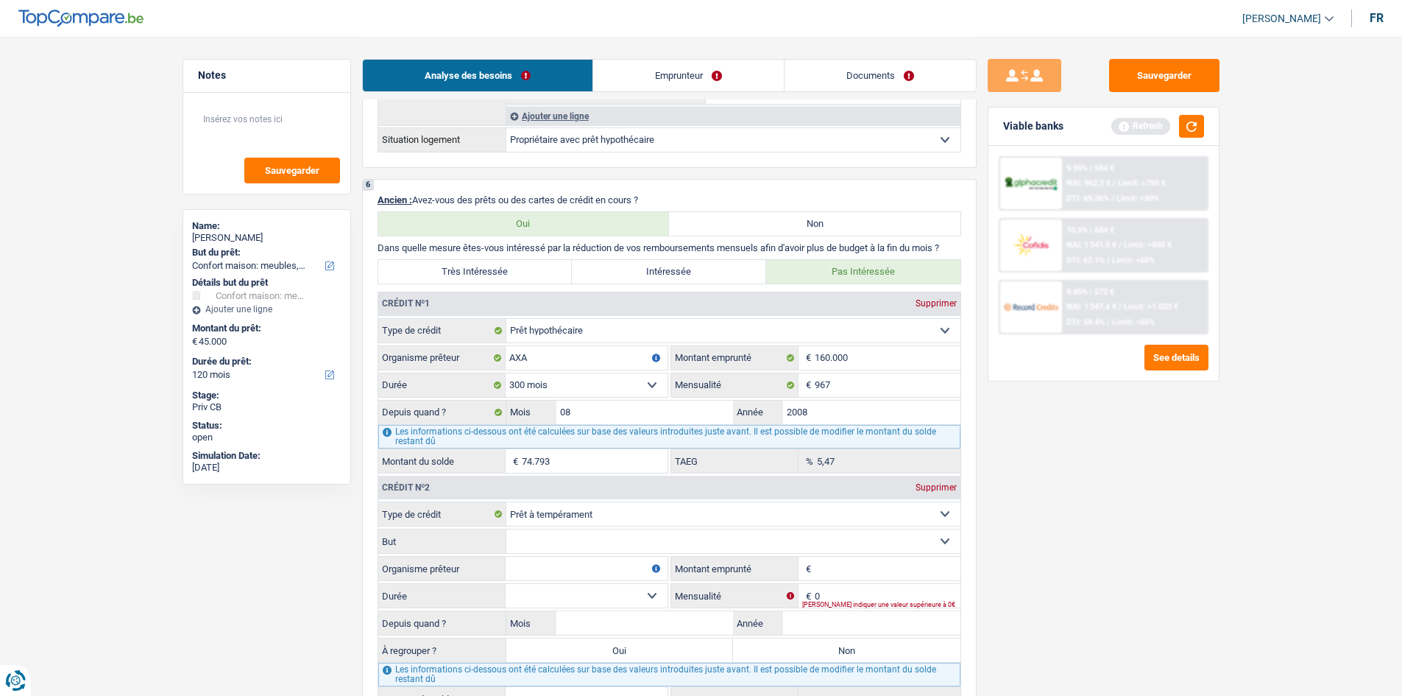
click at [831, 565] on input "Montant emprunté" at bounding box center [888, 569] width 146 height 24
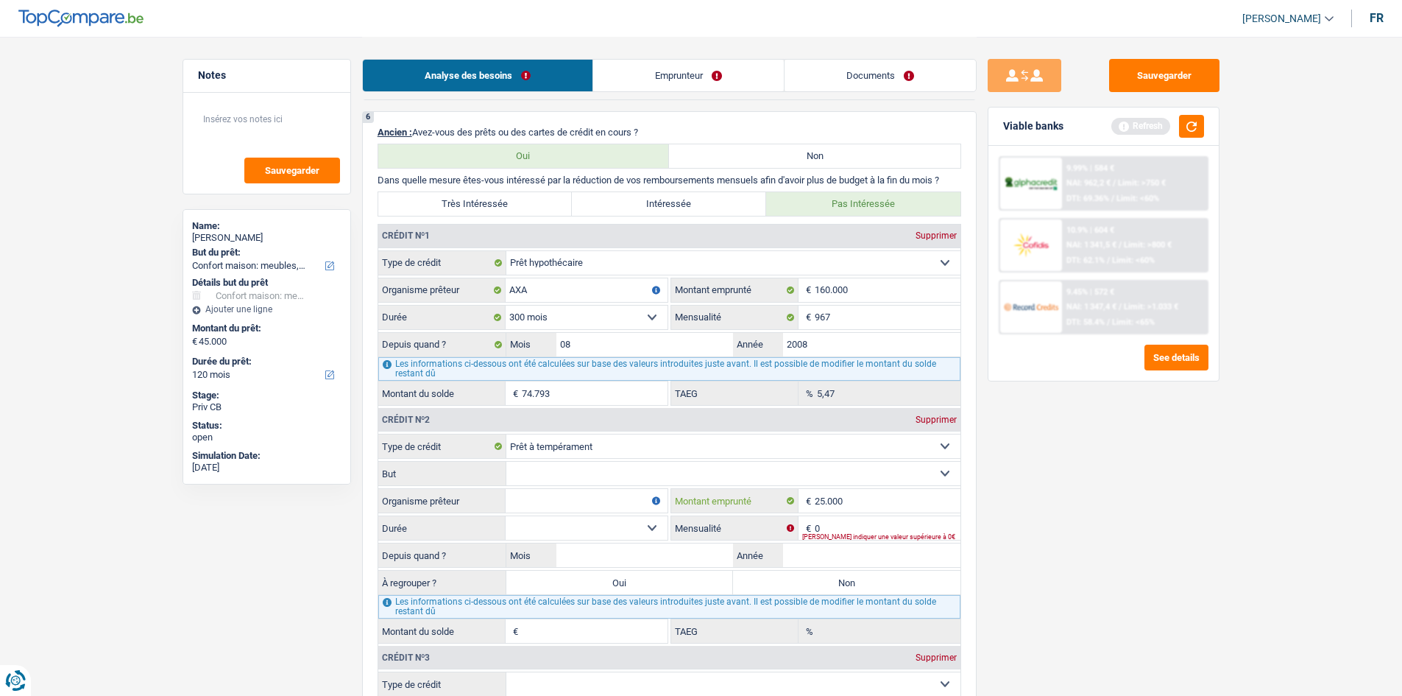
scroll to position [1325, 0]
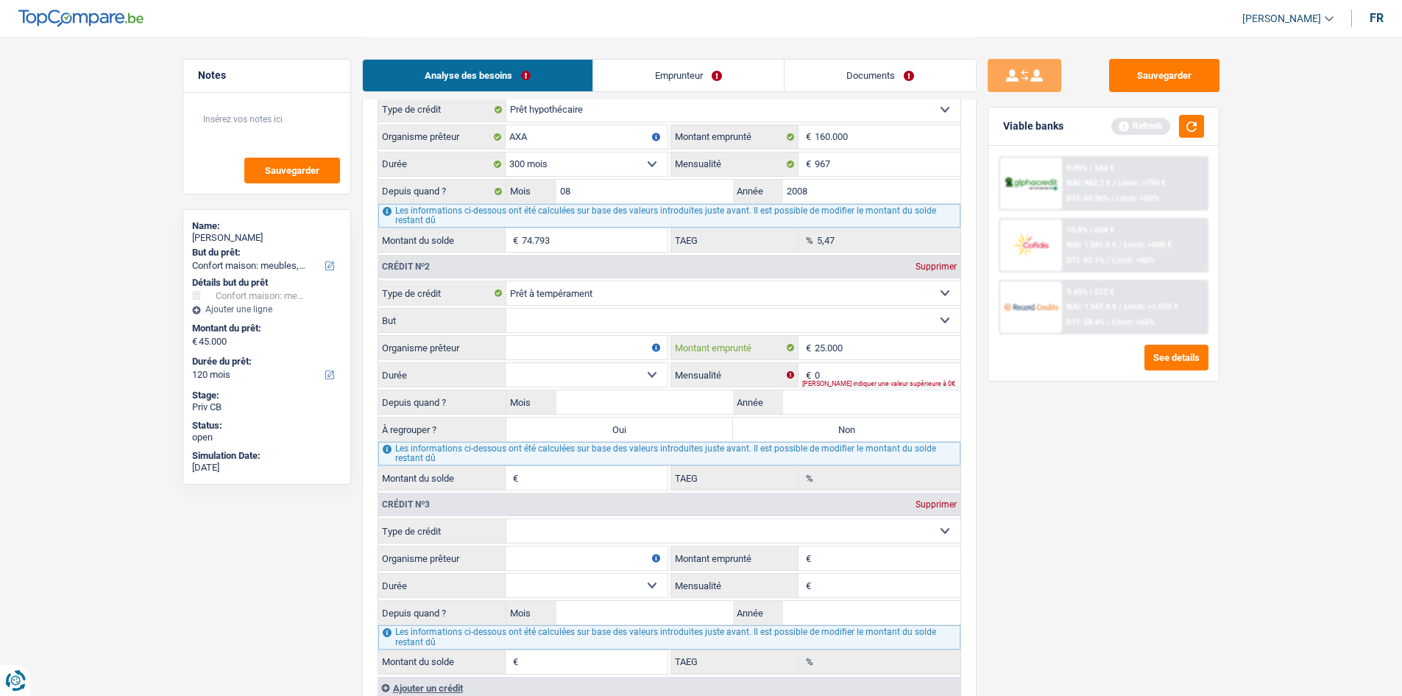
type input "25.000"
click at [832, 557] on input "Montant emprunté" at bounding box center [888, 558] width 146 height 24
type input "30.000"
click at [593, 322] on select "Confort maison: meubles, textile, peinture, électroménager, outillage non-profe…" at bounding box center [733, 320] width 454 height 24
select select "smallWorks"
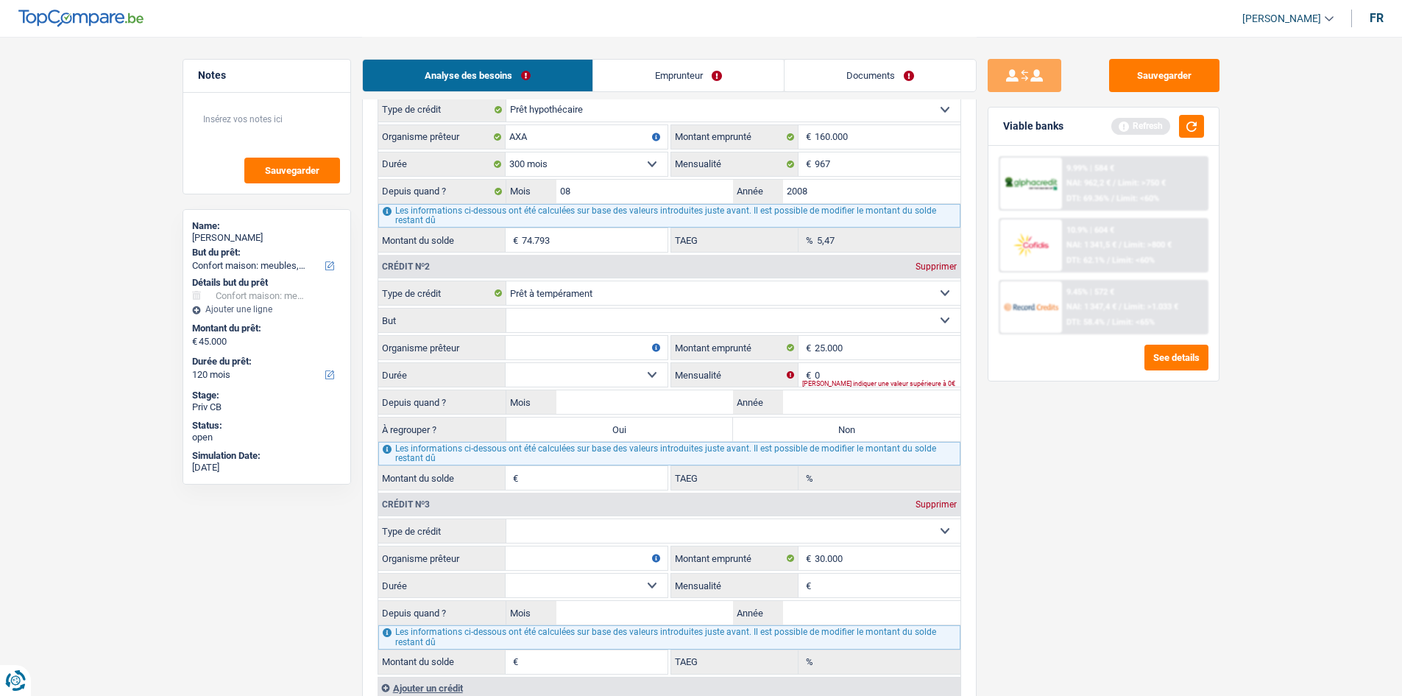
click at [506, 308] on select "Confort maison: meubles, textile, peinture, électroménager, outillage non-profe…" at bounding box center [733, 320] width 454 height 24
click at [557, 350] on input "Organisme prêteur" at bounding box center [587, 348] width 162 height 24
type input "AXA"
click at [632, 378] on select "12 mois 18 mois 24 mois 30 mois 36 mois 42 mois 48 mois 60 mois 72 mois 84 mois…" at bounding box center [587, 375] width 162 height 24
select select "84"
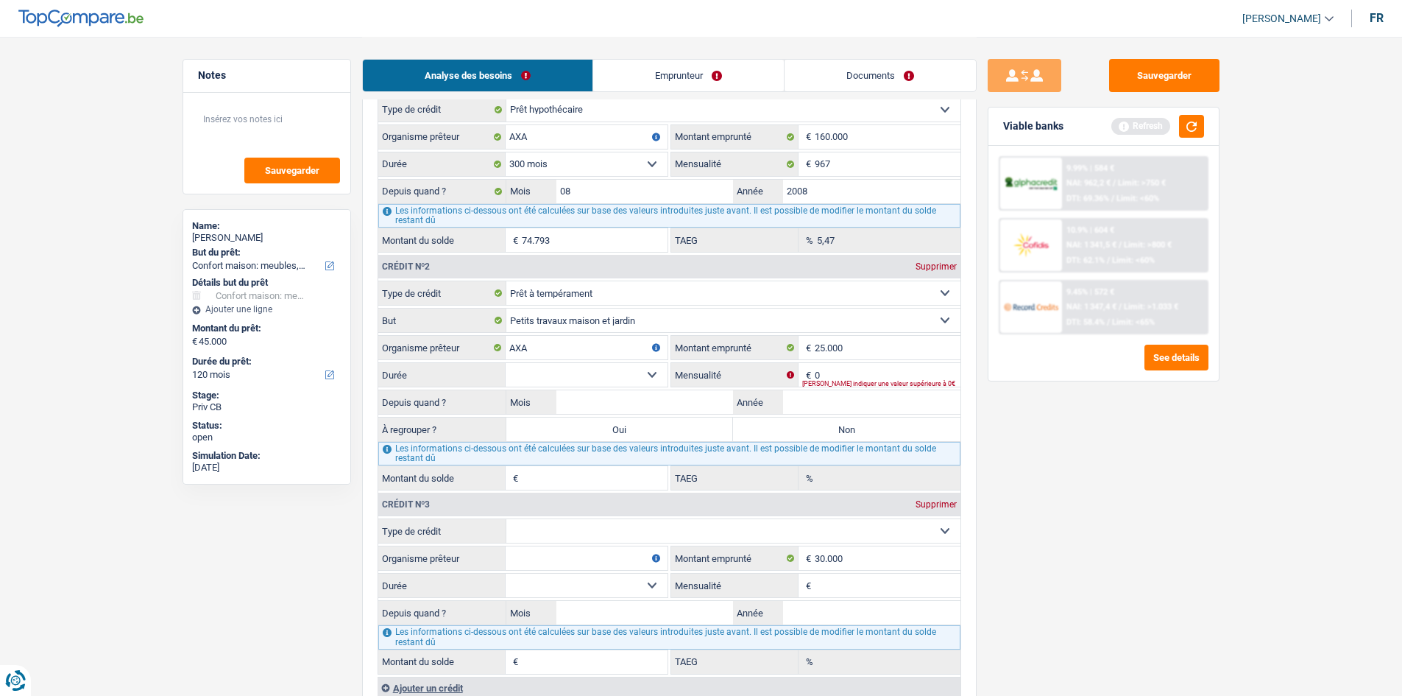
click at [506, 363] on select "12 mois 18 mois 24 mois 30 mois 36 mois 42 mois 48 mois 60 mois 72 mois 84 mois…" at bounding box center [587, 375] width 162 height 24
click at [650, 583] on select "12 mois 18 mois 24 mois 30 mois 36 mois 42 mois 48 mois 60 mois 72 mois 84 mois…" at bounding box center [587, 585] width 162 height 24
select select "120"
click at [506, 573] on select "12 mois 18 mois 24 mois 30 mois 36 mois 42 mois 48 mois 60 mois 72 mois 84 mois…" at bounding box center [587, 585] width 162 height 24
click at [862, 375] on input "0" at bounding box center [888, 375] width 146 height 24
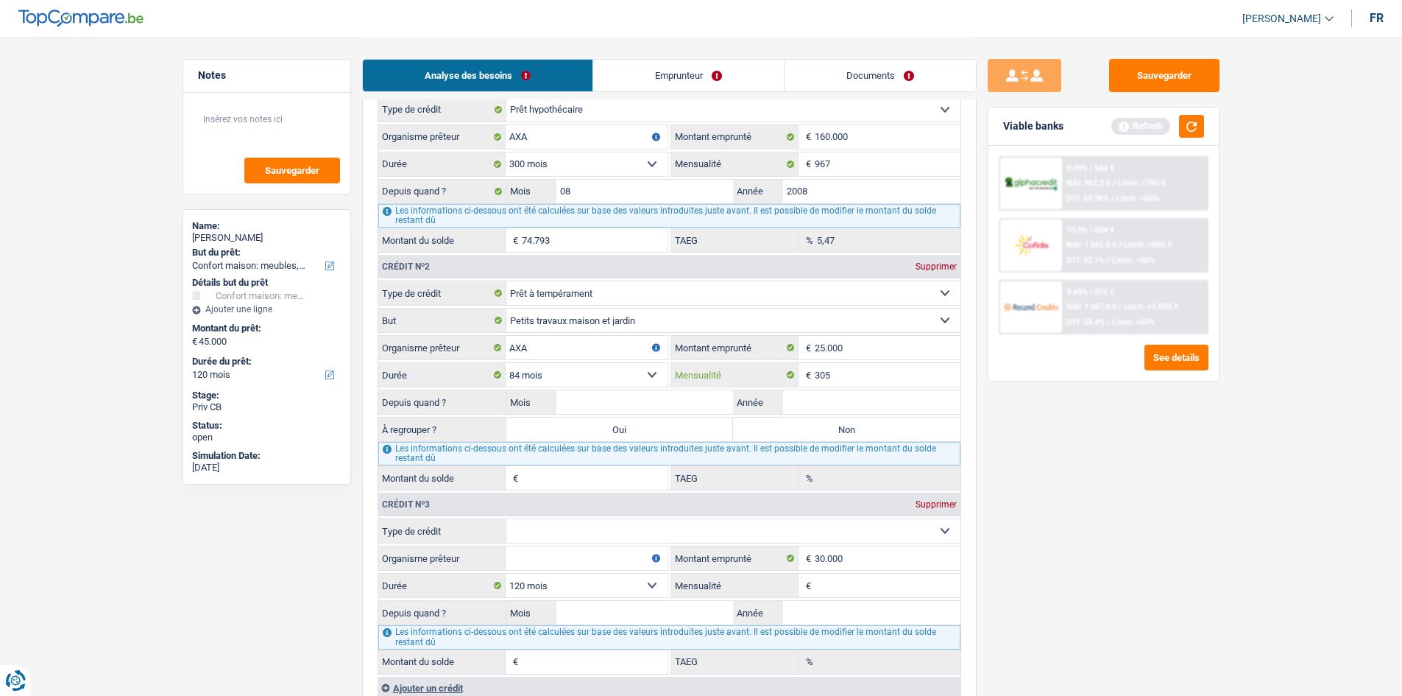
type input "305"
click at [623, 529] on select "Carte ou ouverture de crédit Prêt hypothécaire Vente à tempérament Prêt à tempé…" at bounding box center [733, 531] width 454 height 24
select select "personalLoan"
select select
type input "0"
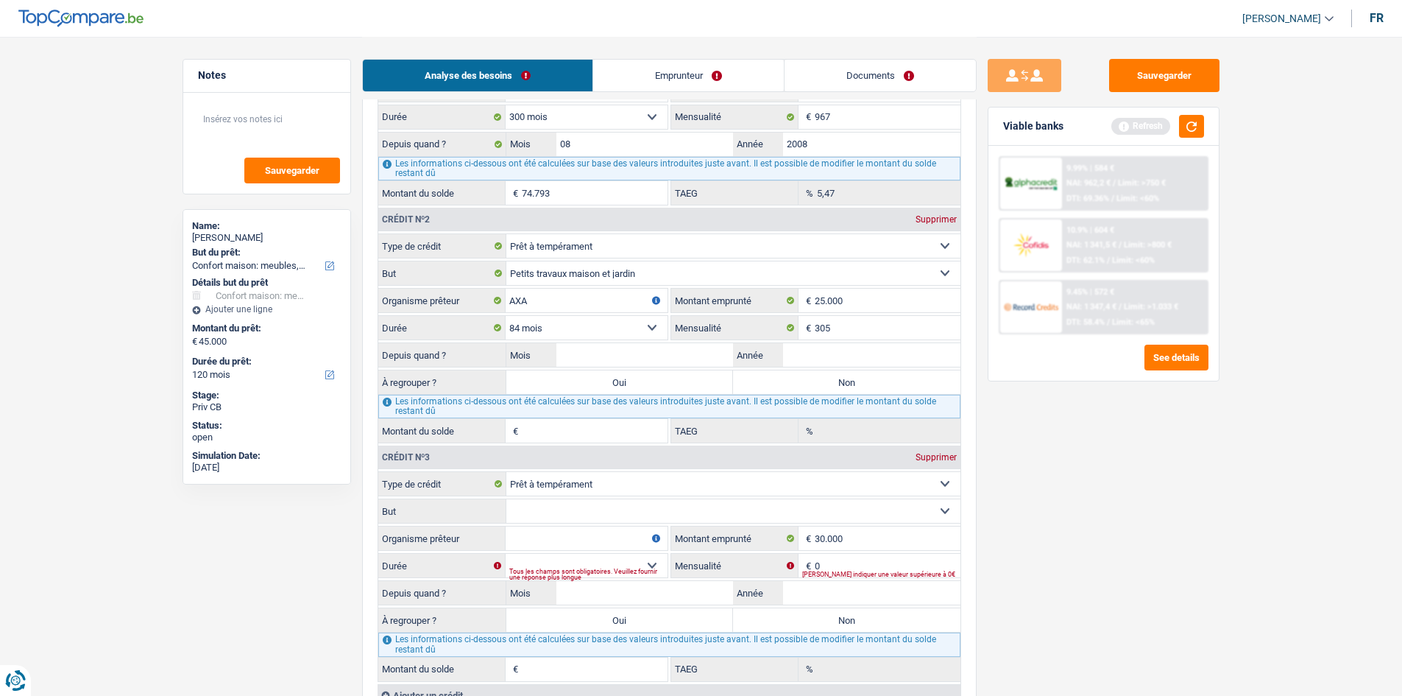
scroll to position [1399, 0]
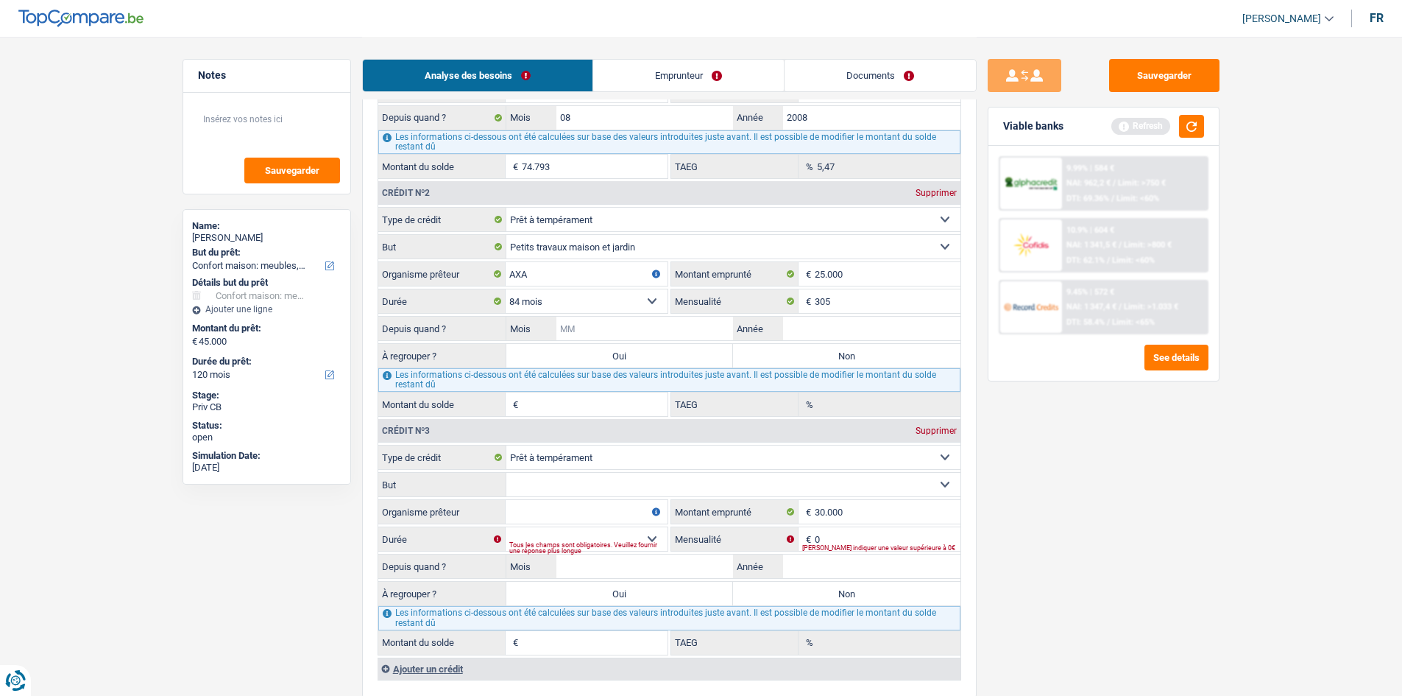
click at [661, 331] on input "Mois" at bounding box center [645, 329] width 177 height 24
click at [828, 364] on label "Non" at bounding box center [846, 356] width 227 height 24
click at [828, 364] on input "Non" at bounding box center [846, 356] width 227 height 24
radio input "true"
click at [632, 320] on input "Mois" at bounding box center [645, 329] width 177 height 24
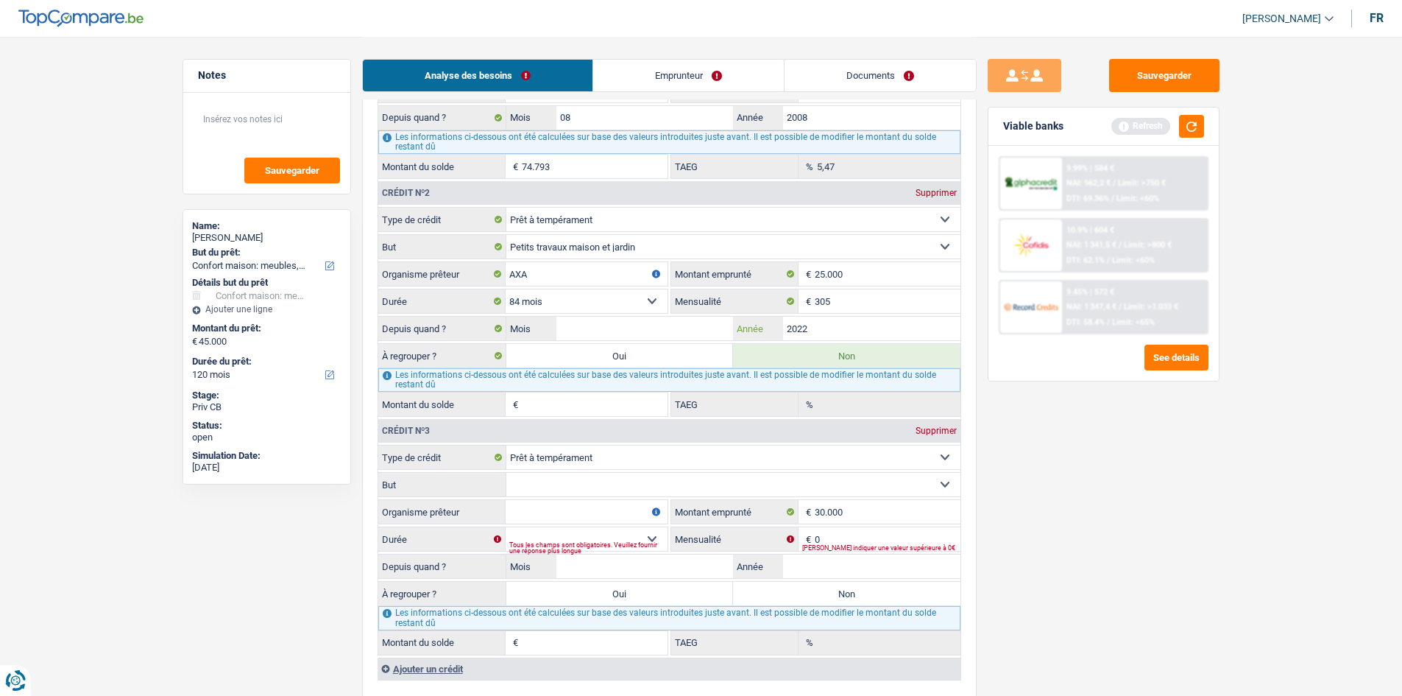
type input "2022"
click at [632, 320] on input "Mois" at bounding box center [645, 329] width 177 height 24
click at [816, 569] on input "Année" at bounding box center [871, 566] width 177 height 24
type input "2020"
click at [637, 325] on input "Mois" at bounding box center [645, 329] width 177 height 24
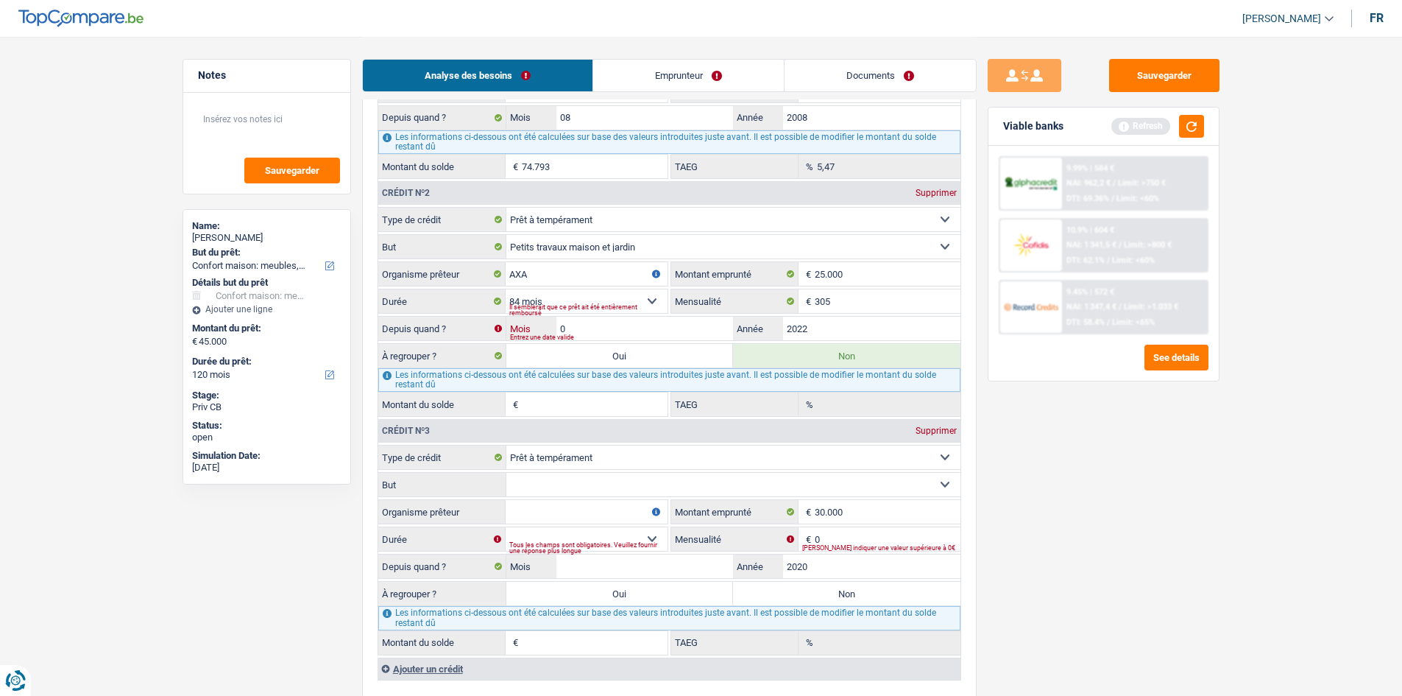
type input "01"
type input "12.057"
type input "0,70"
click at [591, 476] on select "Confort maison: meubles, textile, peinture, électroménager, outillage non-profe…" at bounding box center [733, 485] width 454 height 24
select select "smallWorks"
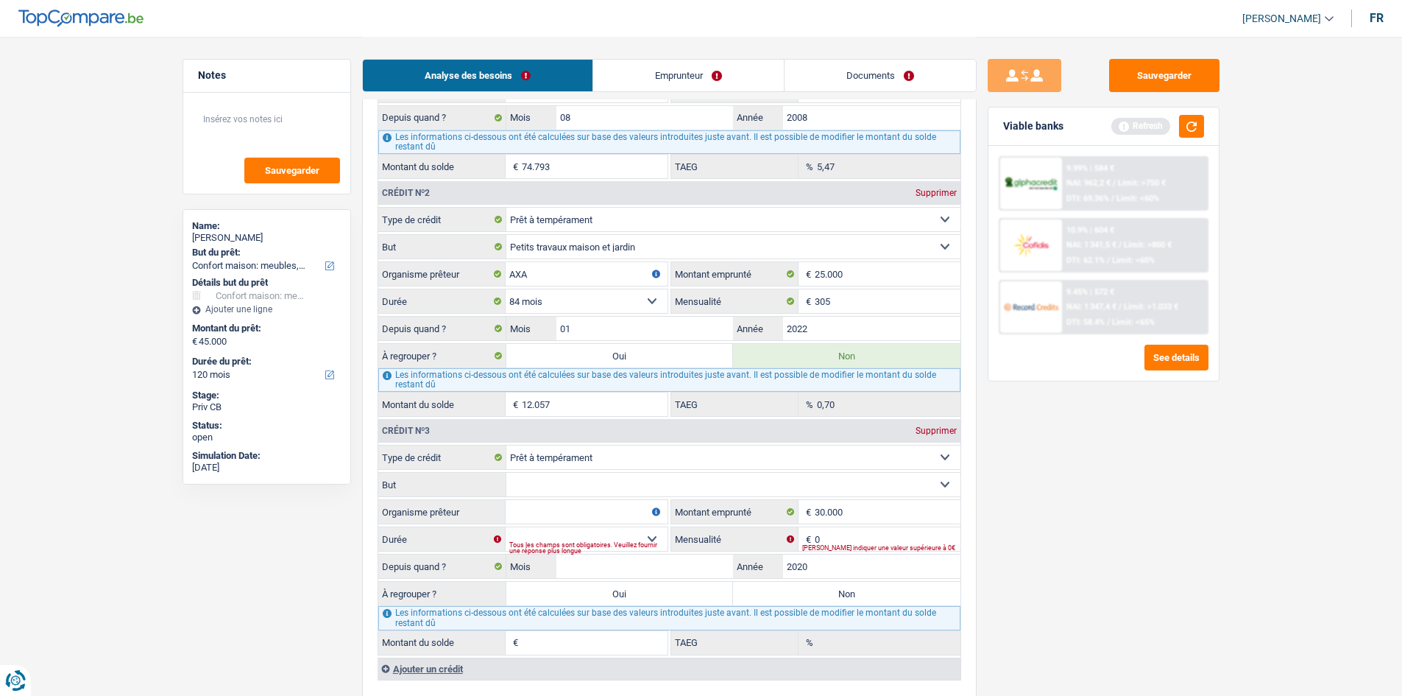
click at [506, 473] on select "Confort maison: meubles, textile, peinture, électroménager, outillage non-profe…" at bounding box center [733, 485] width 454 height 24
click at [593, 510] on input "Organisme prêteur" at bounding box center [587, 512] width 162 height 24
type input "AXA"
click at [629, 527] on select "12 mois 18 mois 24 mois 30 mois 36 mois 42 mois 48 mois 60 mois 72 mois 84 mois…" at bounding box center [587, 539] width 162 height 24
select select "120"
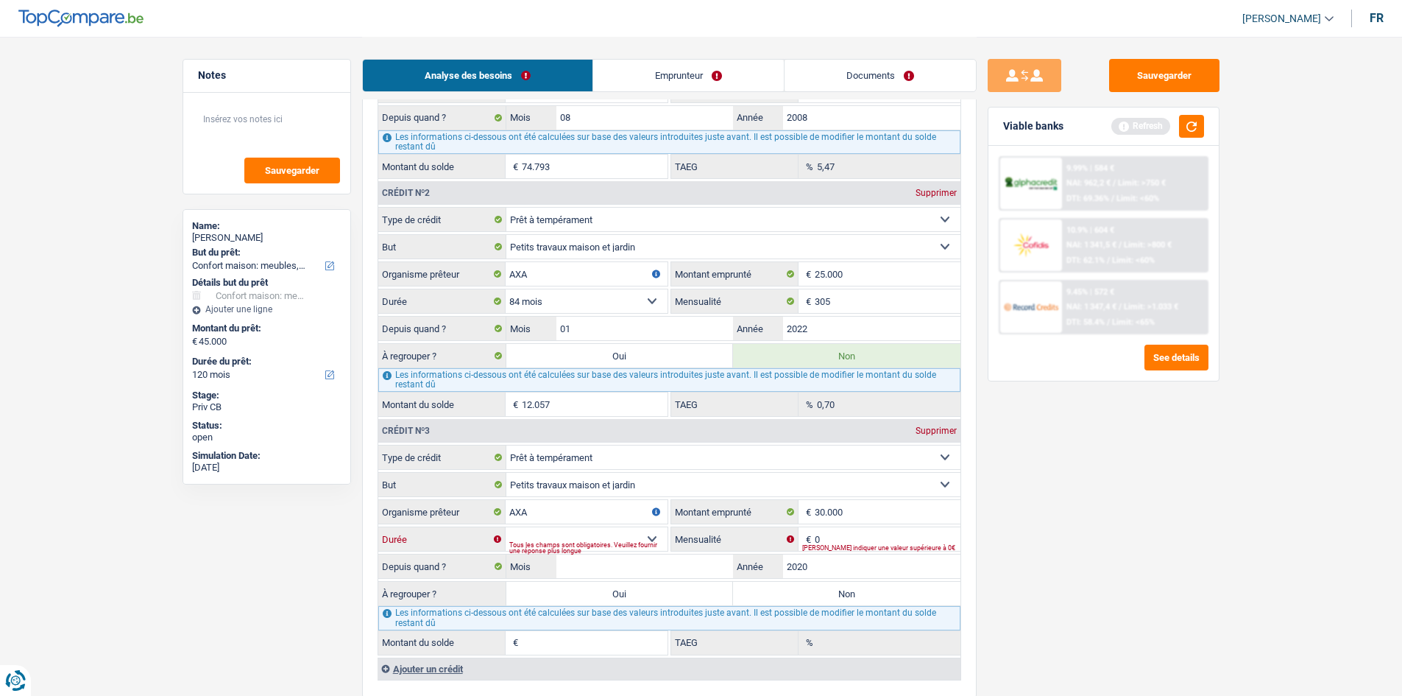
click at [506, 527] on select "12 mois 18 mois 24 mois 30 mois 36 mois 42 mois 48 mois 60 mois 72 mois 84 mois…" at bounding box center [587, 539] width 162 height 24
click at [836, 542] on input "0" at bounding box center [888, 539] width 146 height 24
type input "322"
click at [658, 573] on input "Mois" at bounding box center [645, 566] width 177 height 24
click at [791, 587] on label "Non" at bounding box center [846, 594] width 227 height 24
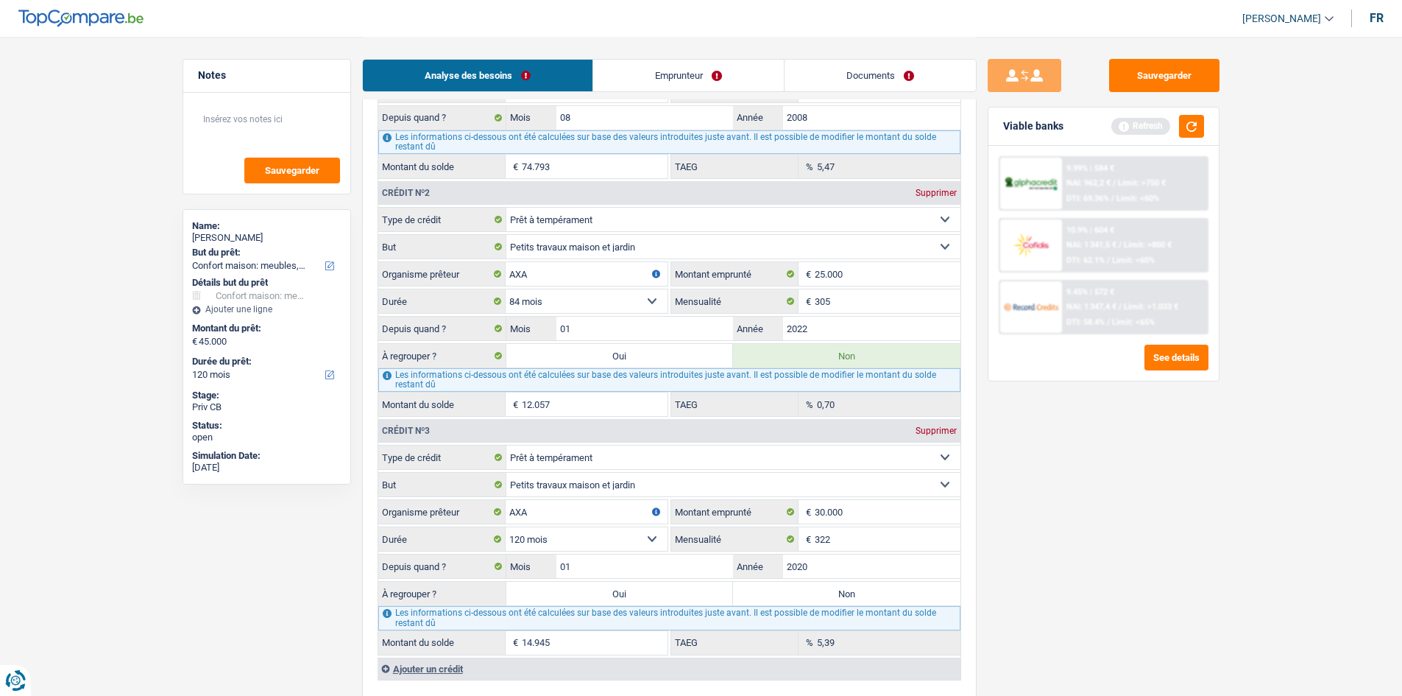
click at [791, 587] on input "Non" at bounding box center [846, 594] width 227 height 24
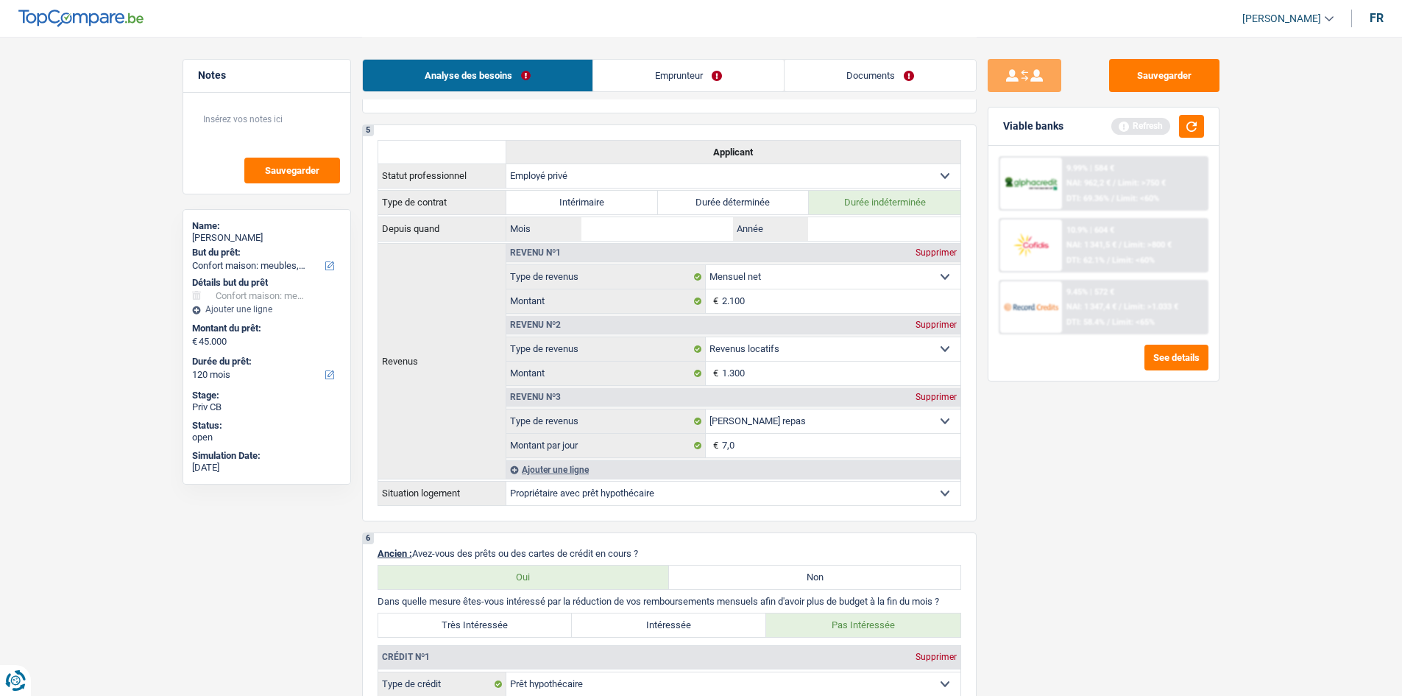
scroll to position [957, 0]
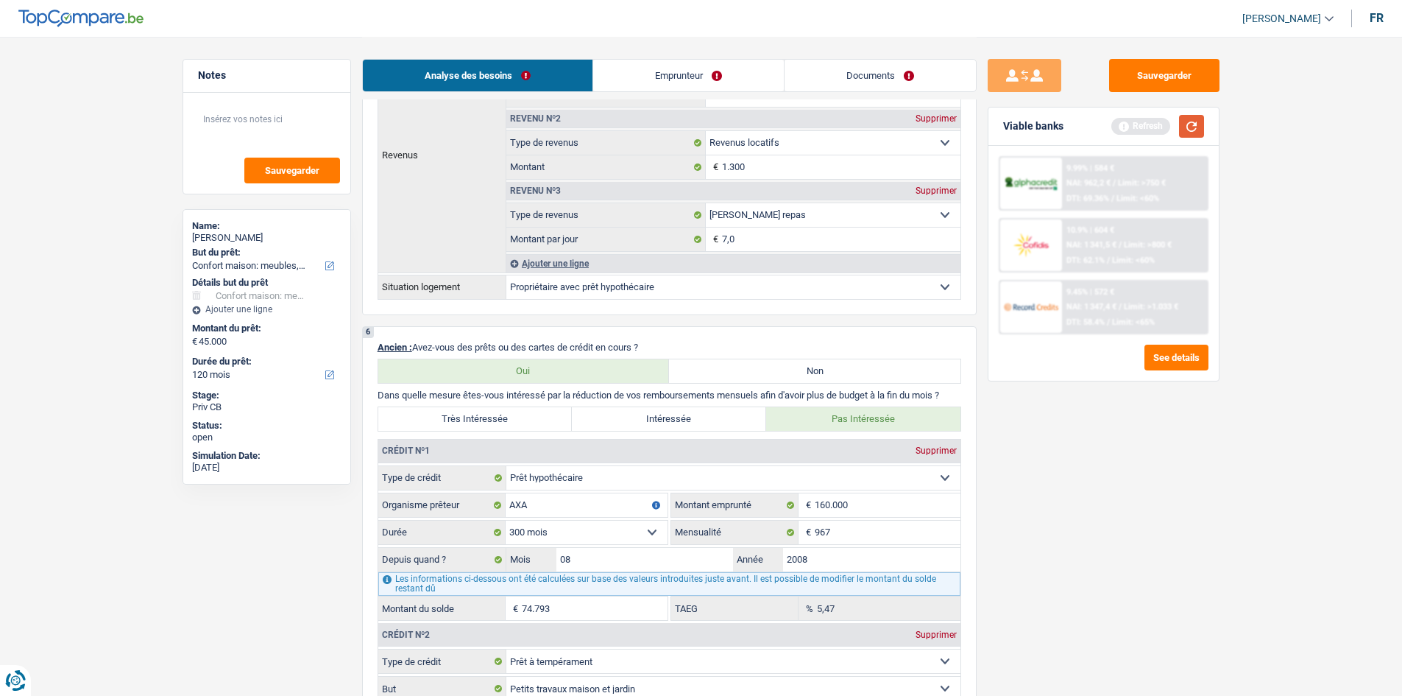
click at [1195, 119] on button "button" at bounding box center [1191, 126] width 25 height 23
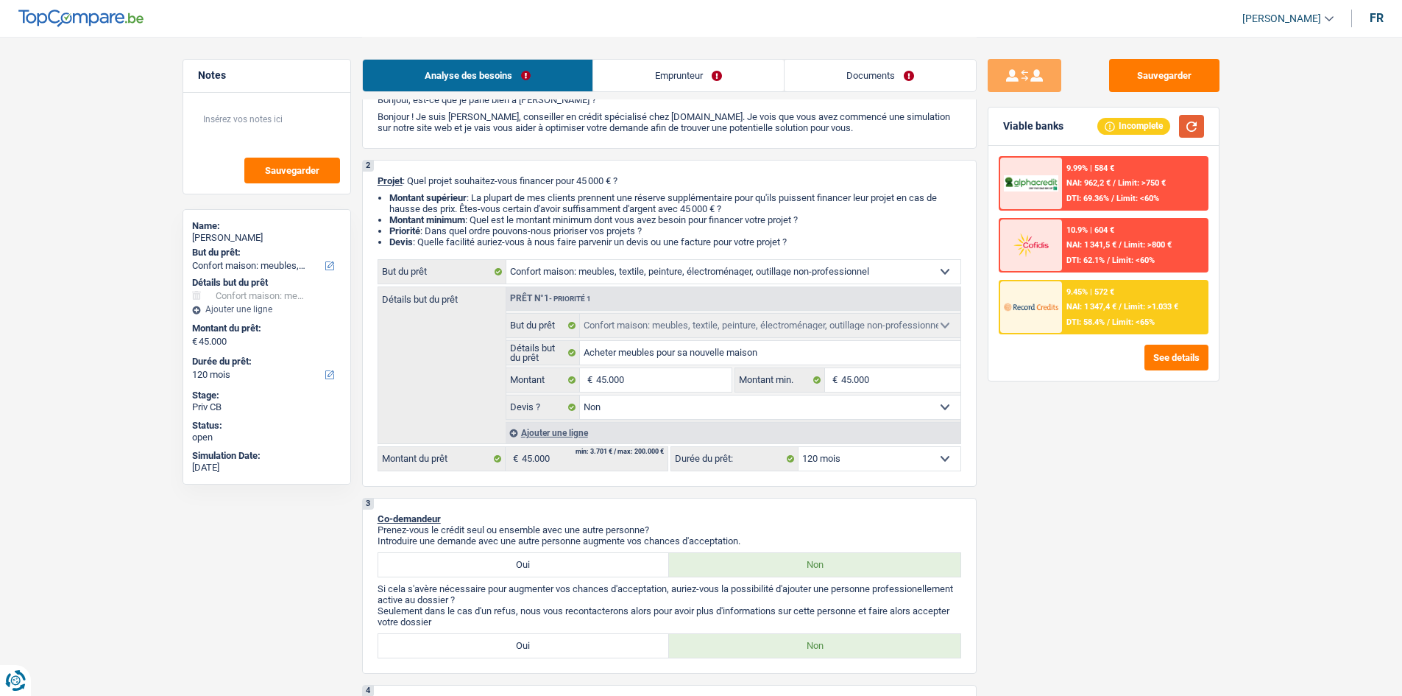
scroll to position [0, 0]
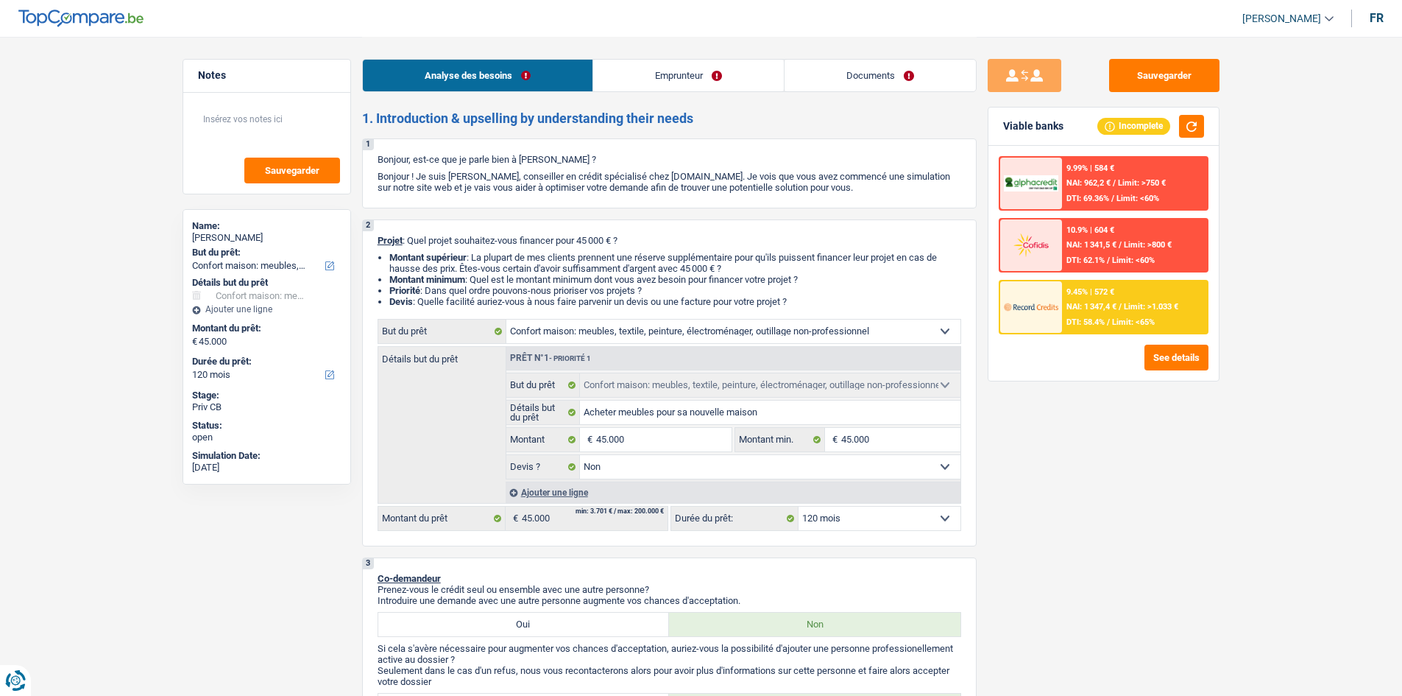
click at [704, 75] on link "Emprunteur" at bounding box center [688, 76] width 191 height 32
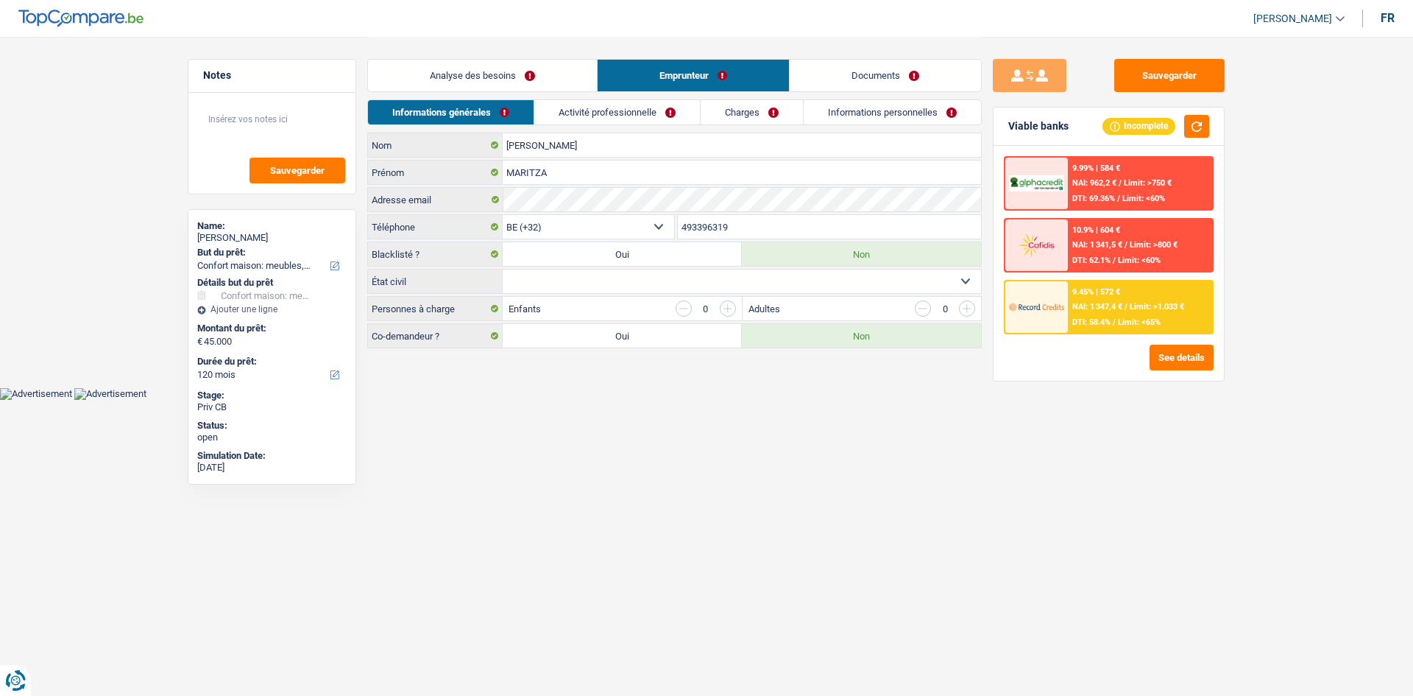
click at [668, 280] on select "Célibataire Marié(e) Cohabitant(e) légal(e) Divorcé(e) Veuf(ve) Séparé (de fait…" at bounding box center [742, 281] width 478 height 24
click at [503, 269] on select "Célibataire Marié(e) Cohabitant(e) légal(e) Divorcé(e) Veuf(ve) Séparé (de fait…" at bounding box center [742, 281] width 478 height 24
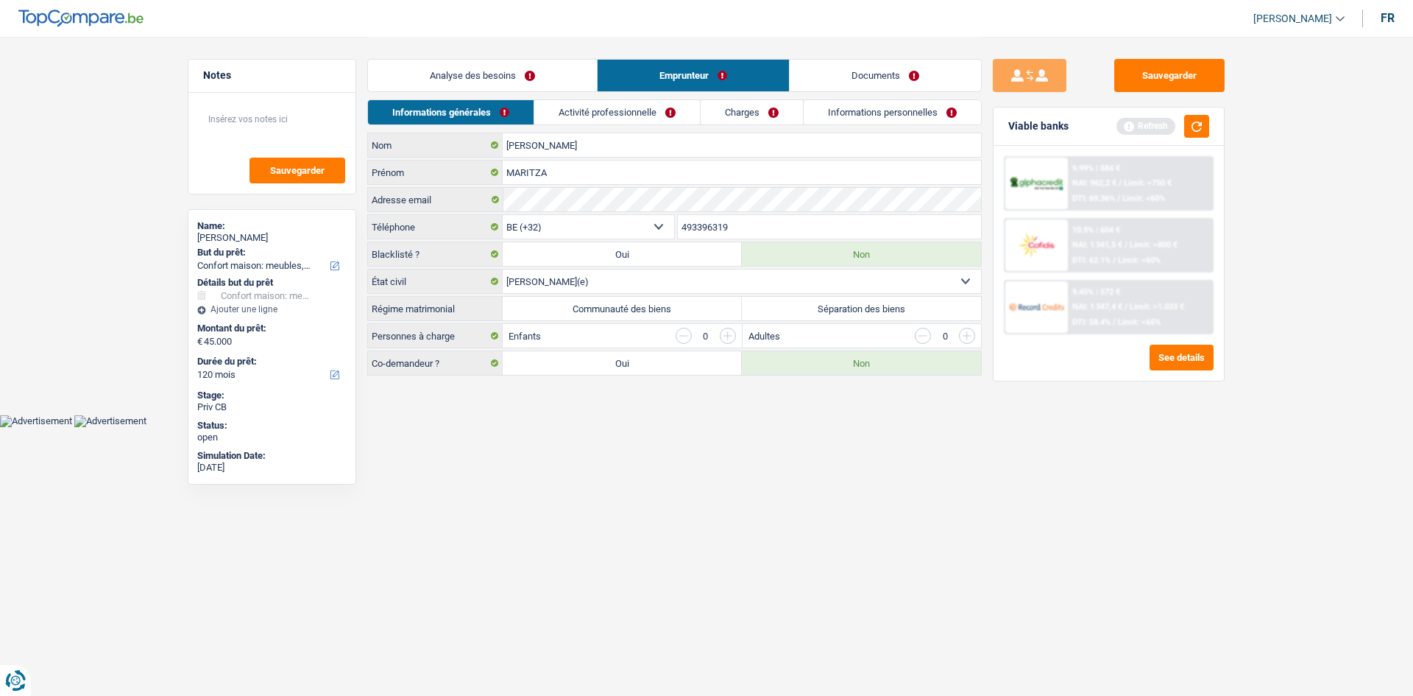
click at [675, 279] on select "Célibataire Marié(e) Cohabitant(e) légal(e) Divorcé(e) Veuf(ve) Séparé (de fait…" at bounding box center [742, 281] width 478 height 24
click at [503, 269] on select "Célibataire Marié(e) Cohabitant(e) légal(e) Divorcé(e) Veuf(ve) Séparé (de fait…" at bounding box center [742, 281] width 478 height 24
click at [787, 279] on select "Célibataire Marié(e) Cohabitant(e) légal(e) Divorcé(e) Veuf(ve) Séparé (de fait…" at bounding box center [742, 281] width 478 height 24
click at [503, 269] on select "Célibataire Marié(e) Cohabitant(e) légal(e) Divorcé(e) Veuf(ve) Séparé (de fait…" at bounding box center [742, 281] width 478 height 24
click at [691, 308] on label "Communauté des biens" at bounding box center [622, 309] width 239 height 24
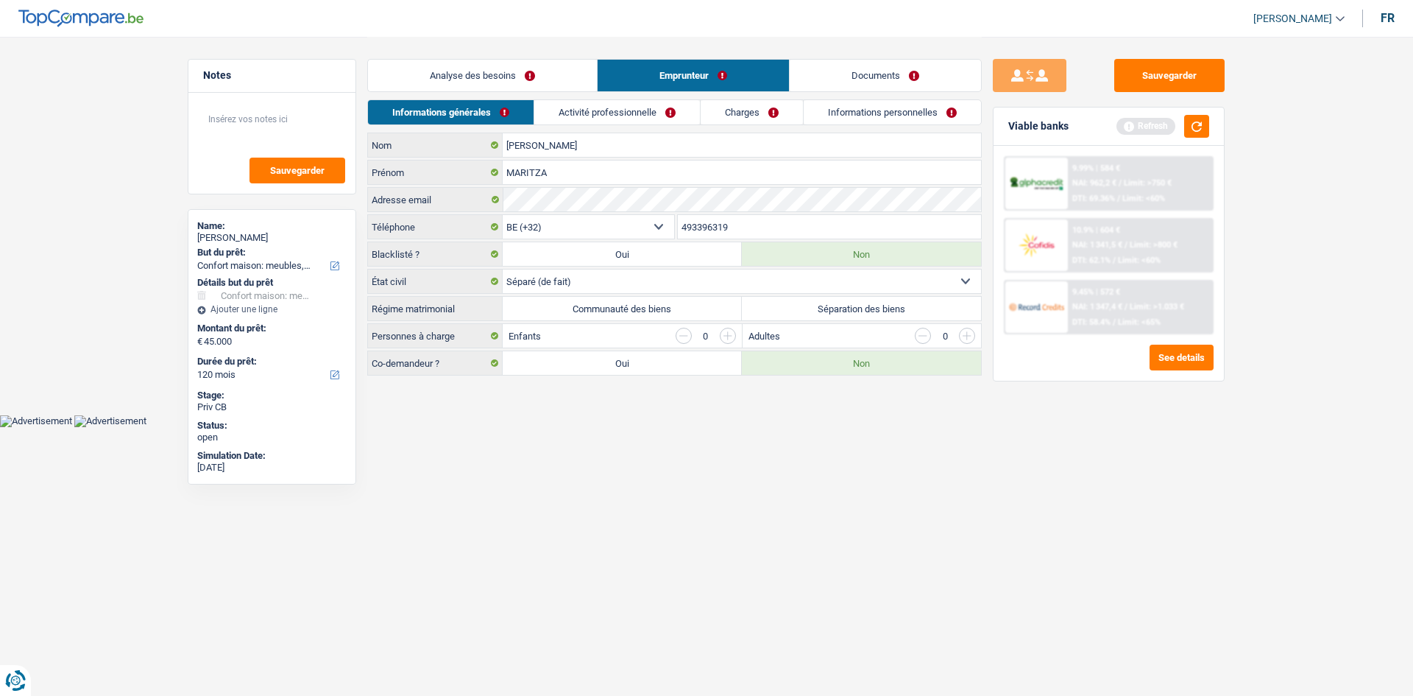
click at [691, 308] on input "Communauté des biens" at bounding box center [622, 309] width 239 height 24
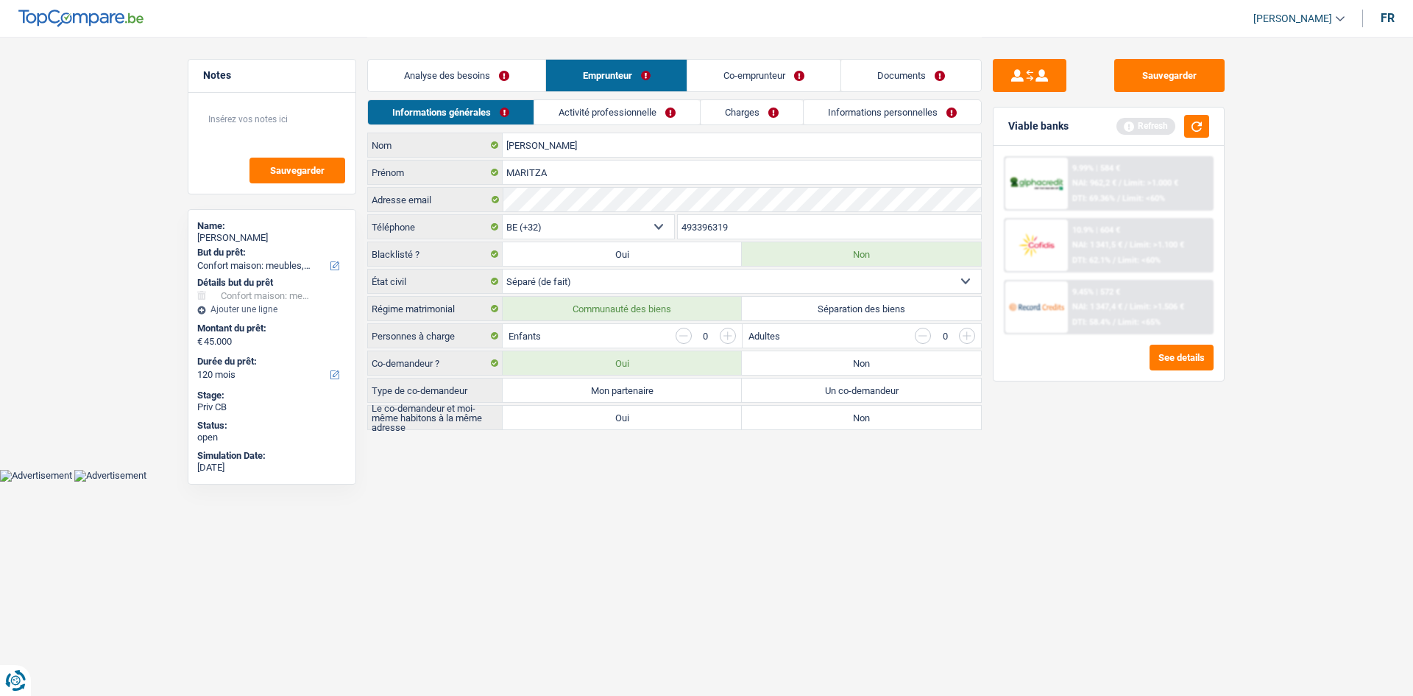
click at [822, 306] on label "Séparation des biens" at bounding box center [861, 309] width 239 height 24
click at [822, 306] on input "Séparation des biens" at bounding box center [861, 309] width 239 height 24
click at [688, 305] on label "Communauté des biens" at bounding box center [622, 309] width 239 height 24
click at [688, 305] on input "Communauté des biens" at bounding box center [622, 309] width 239 height 24
click at [815, 303] on label "Séparation des biens" at bounding box center [861, 309] width 239 height 24
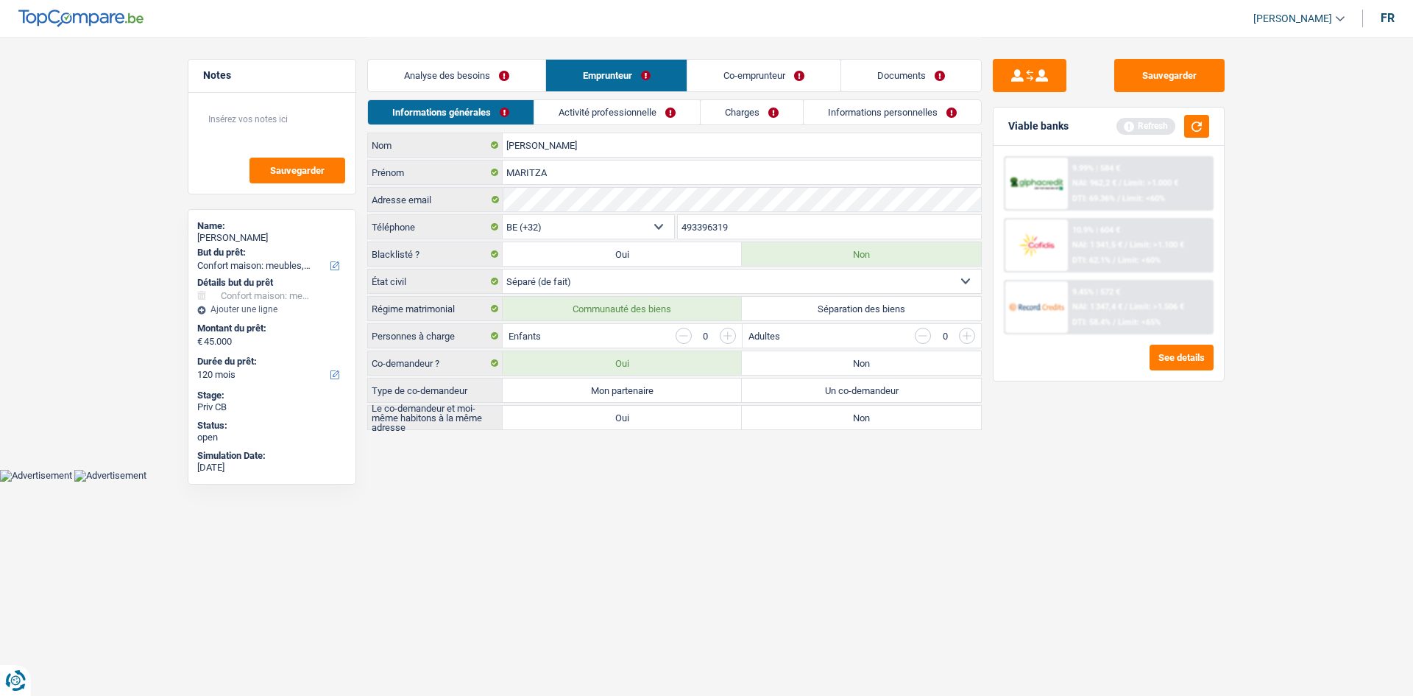
click at [815, 303] on input "Séparation des biens" at bounding box center [861, 309] width 239 height 24
click at [792, 368] on label "Non" at bounding box center [861, 363] width 239 height 24
click at [792, 368] on input "Non" at bounding box center [861, 363] width 239 height 24
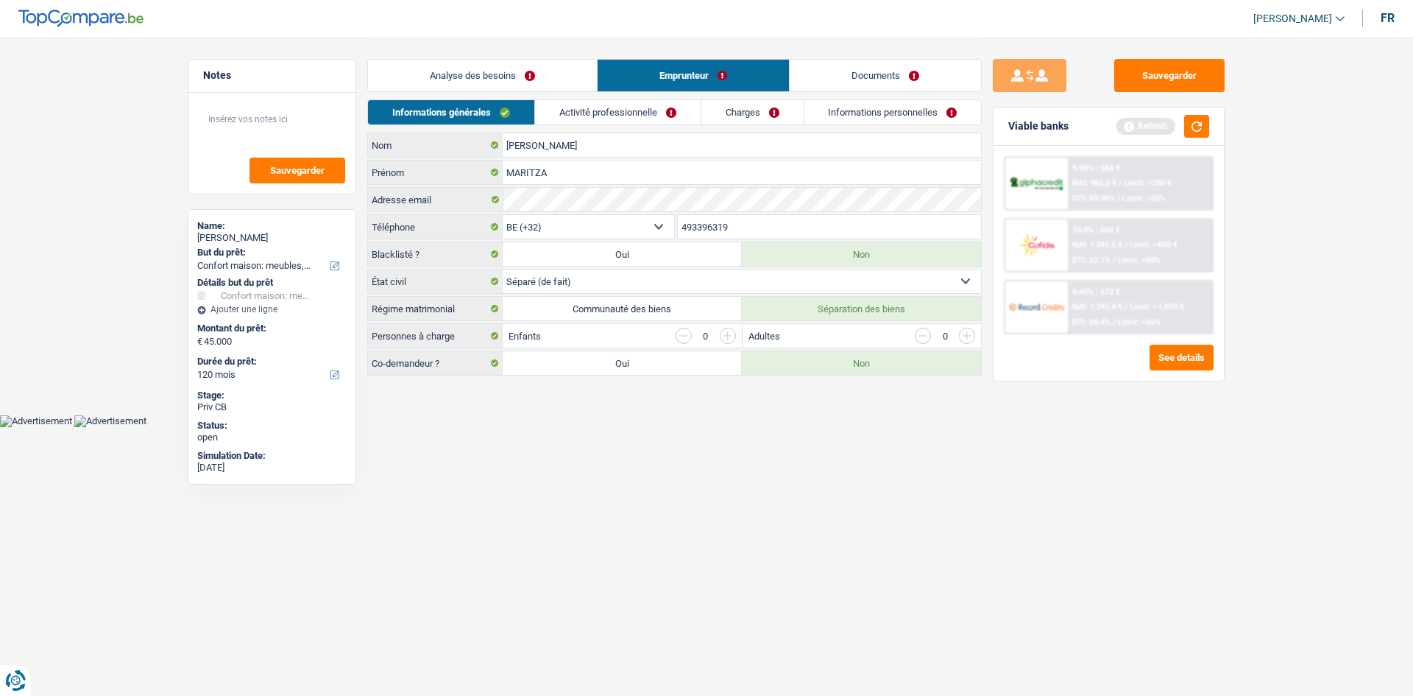
click at [632, 113] on link "Activité professionnelle" at bounding box center [618, 112] width 166 height 24
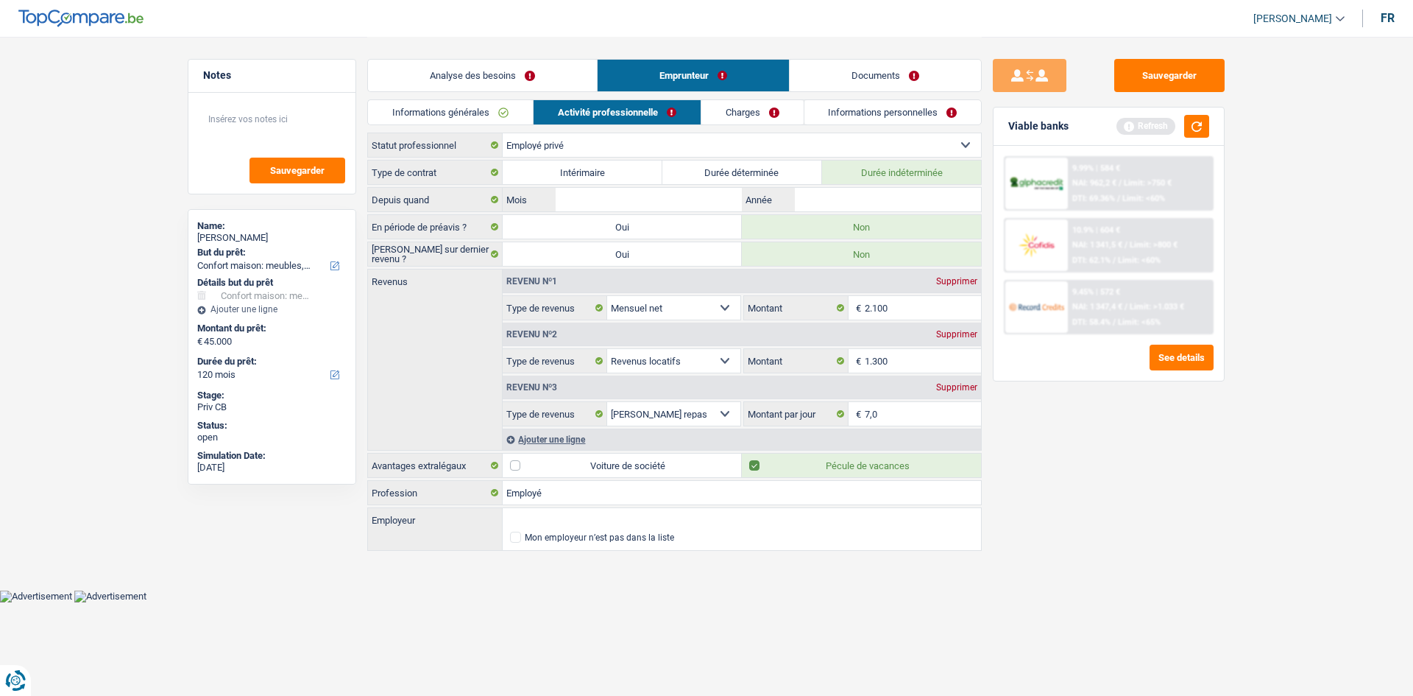
click at [544, 143] on select "Ouvrier Employé privé Employé public Invalide Indépendant Pensionné Chômeur Mut…" at bounding box center [742, 145] width 478 height 24
click at [568, 140] on select "Ouvrier Employé privé Employé public Invalide Indépendant Pensionné Chômeur Mut…" at bounding box center [742, 145] width 478 height 24
click at [503, 133] on select "Ouvrier Employé privé Employé public Invalide Indépendant Pensionné Chômeur Mut…" at bounding box center [742, 145] width 478 height 24
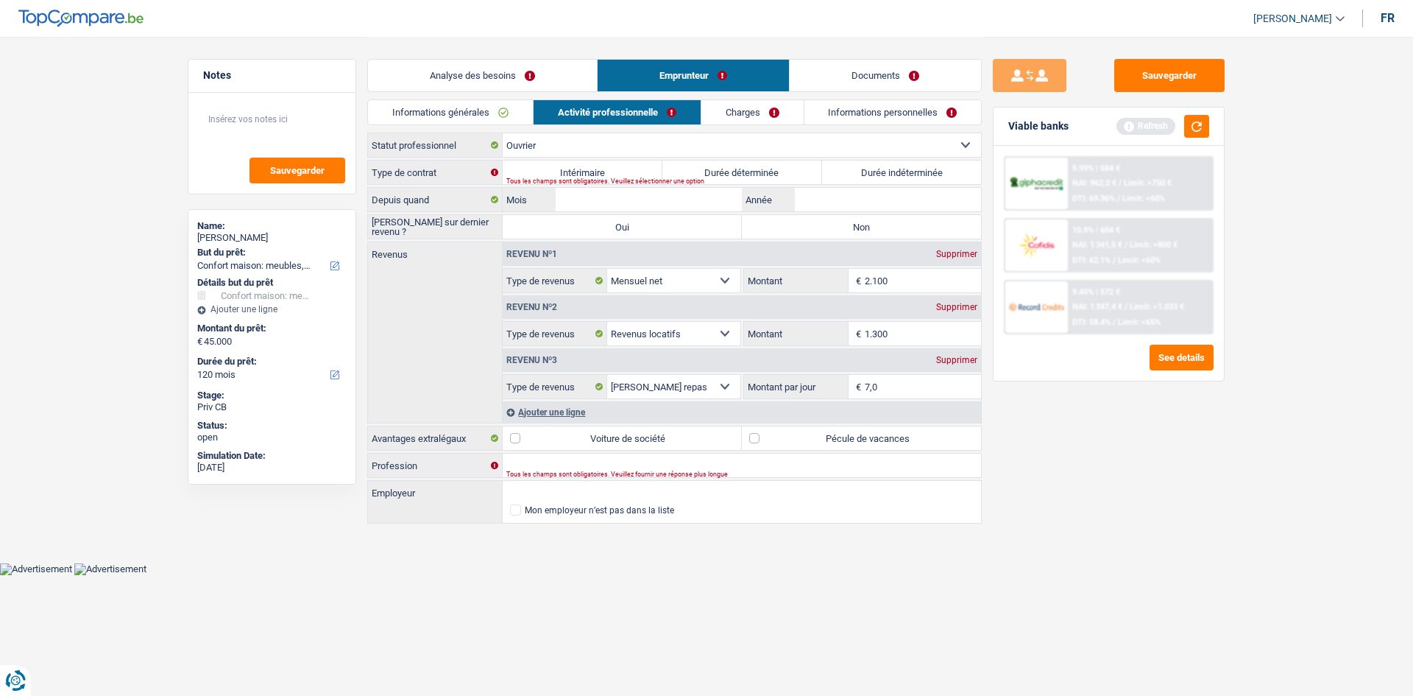
click at [864, 172] on label "Durée indéterminée" at bounding box center [902, 172] width 160 height 24
click at [864, 172] on input "Durée indéterminée" at bounding box center [902, 172] width 160 height 24
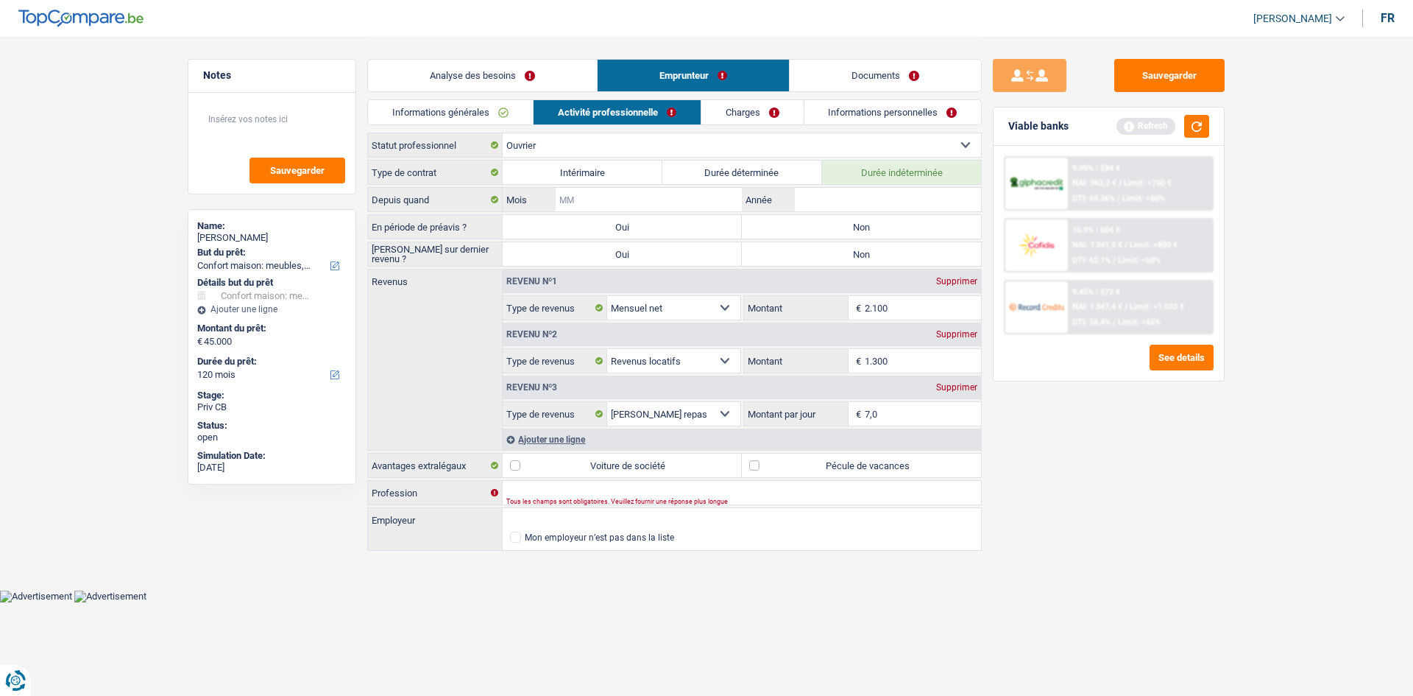
click at [660, 202] on input "Mois" at bounding box center [649, 200] width 186 height 24
click at [667, 197] on input "Mois" at bounding box center [649, 200] width 186 height 24
click at [793, 229] on label "Non" at bounding box center [861, 227] width 239 height 24
click at [793, 229] on input "Non" at bounding box center [861, 227] width 239 height 24
click at [849, 253] on label "Non" at bounding box center [861, 254] width 239 height 24
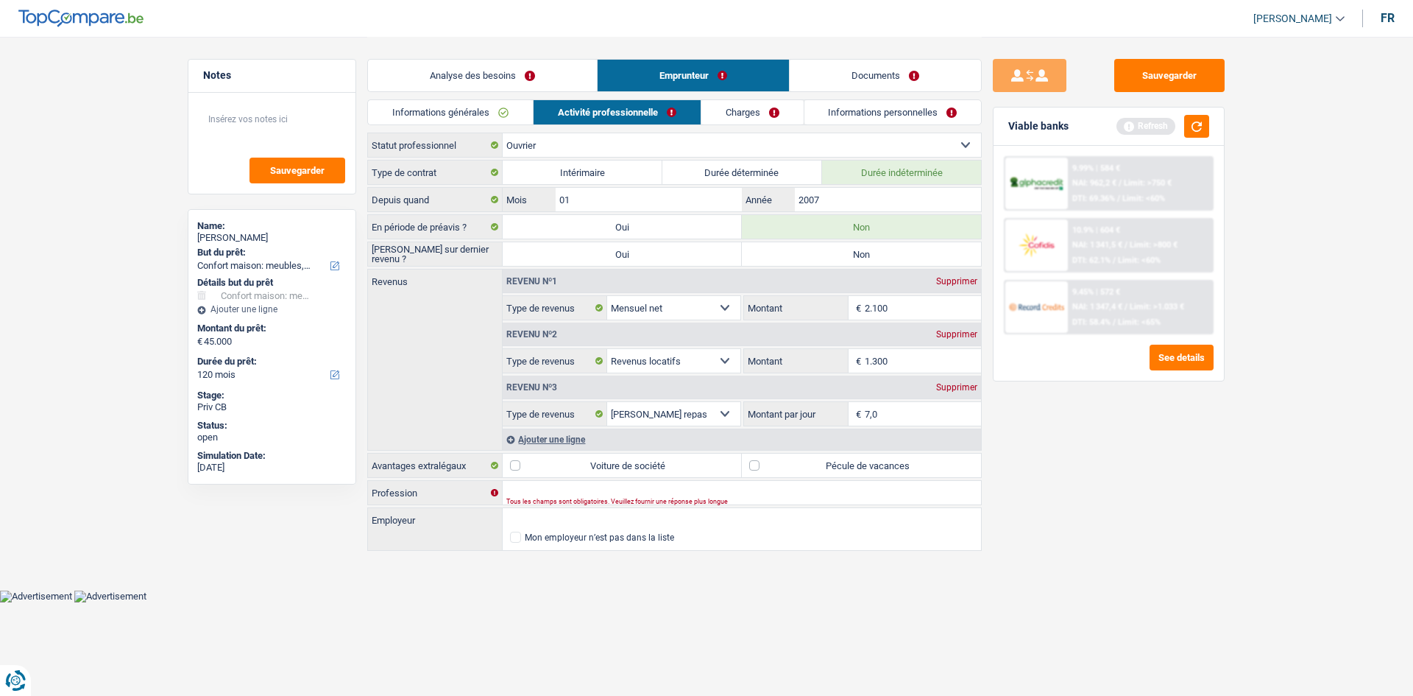
click at [849, 253] on input "Non" at bounding box center [861, 254] width 239 height 24
click at [928, 303] on input "2.100" at bounding box center [923, 308] width 117 height 24
click at [522, 490] on input "Profession" at bounding box center [742, 493] width 478 height 24
click at [917, 417] on input "7,0" at bounding box center [923, 414] width 117 height 24
click at [756, 466] on label "Pécule de vacances" at bounding box center [861, 465] width 239 height 24
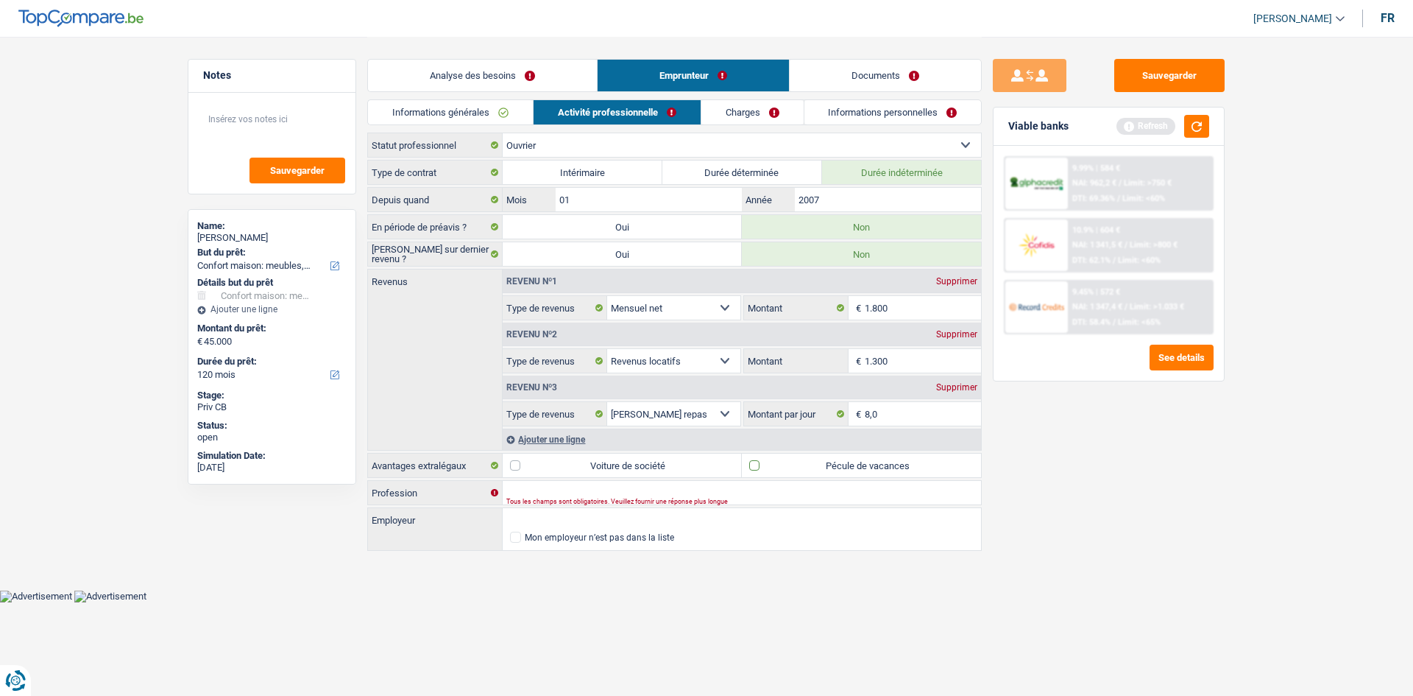
click at [756, 466] on input "Pécule de vacances" at bounding box center [861, 465] width 239 height 24
click at [559, 489] on input "Profession" at bounding box center [742, 493] width 478 height 24
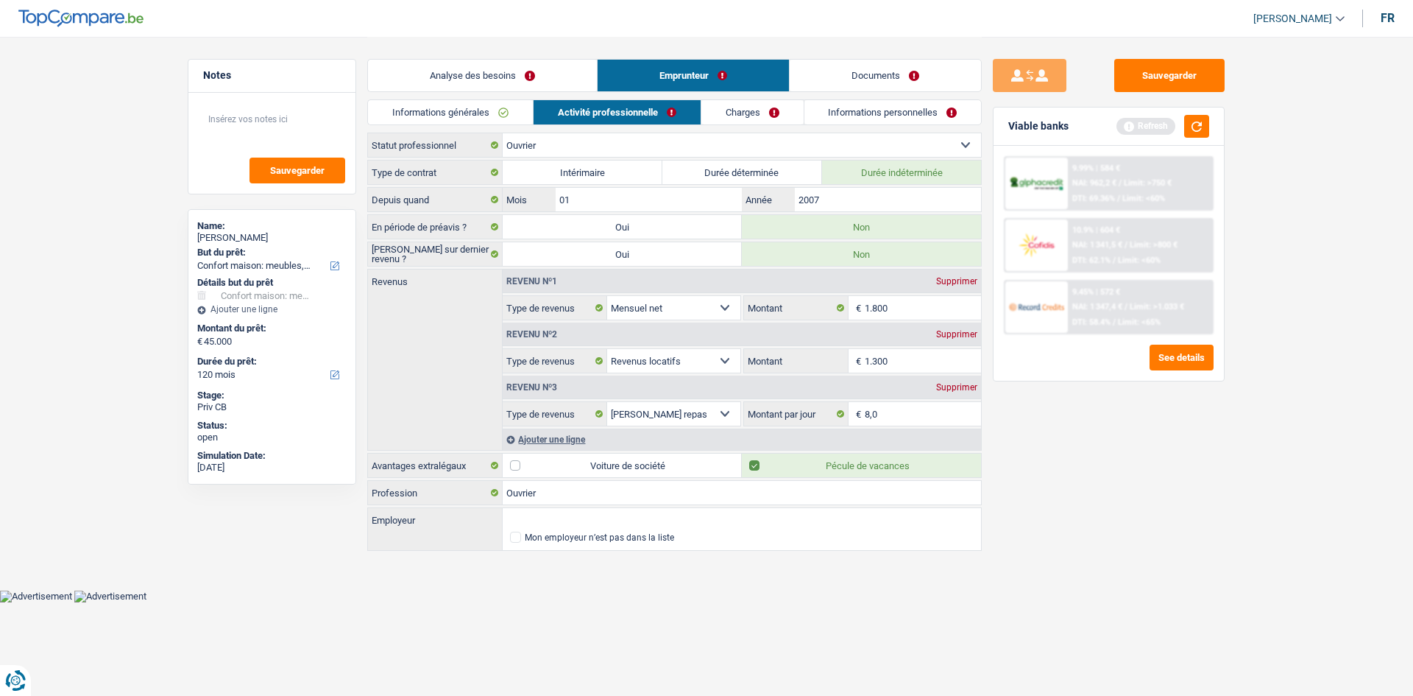
click at [728, 111] on link "Charges" at bounding box center [753, 112] width 102 height 24
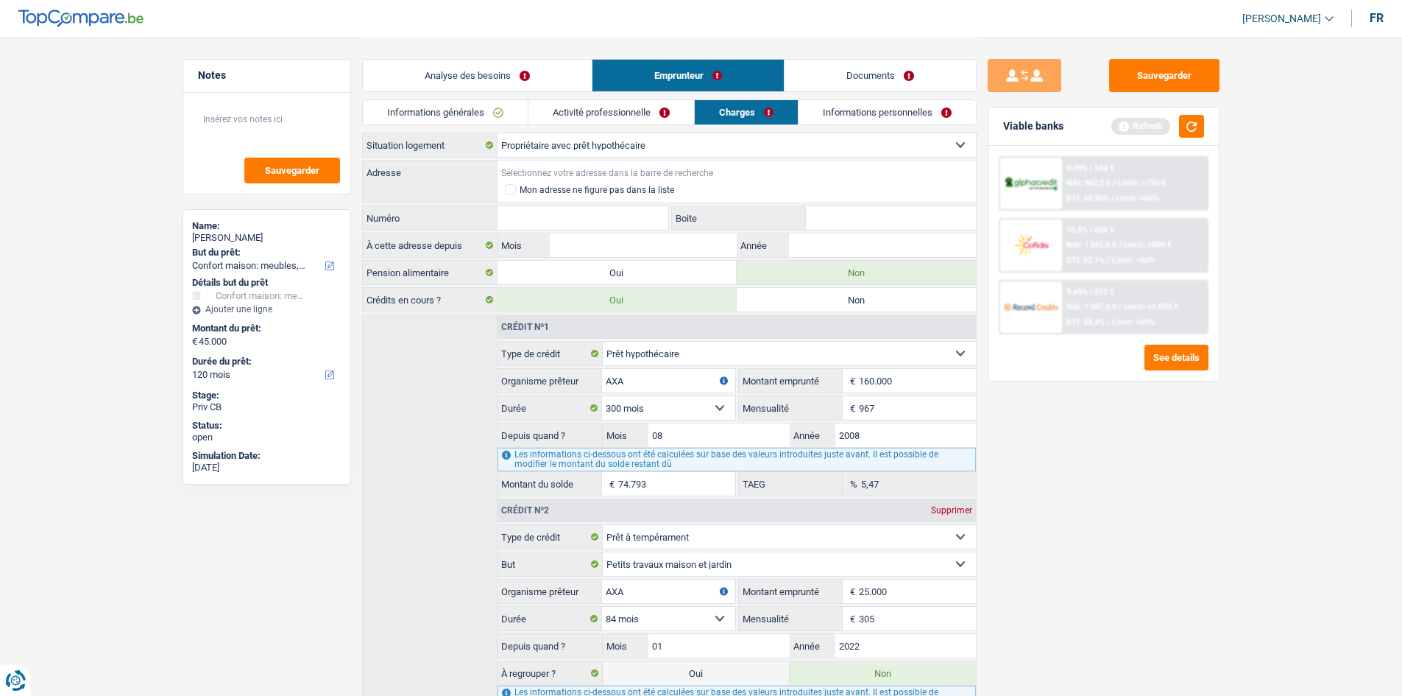
click at [562, 169] on input "Adresse" at bounding box center [737, 172] width 478 height 24
click at [570, 169] on input "Rue des tours" at bounding box center [737, 172] width 478 height 24
click at [613, 215] on input "Numéro" at bounding box center [584, 218] width 172 height 24
click at [847, 222] on input "Boite" at bounding box center [891, 218] width 170 height 24
click at [620, 245] on input "Mois" at bounding box center [643, 245] width 186 height 24
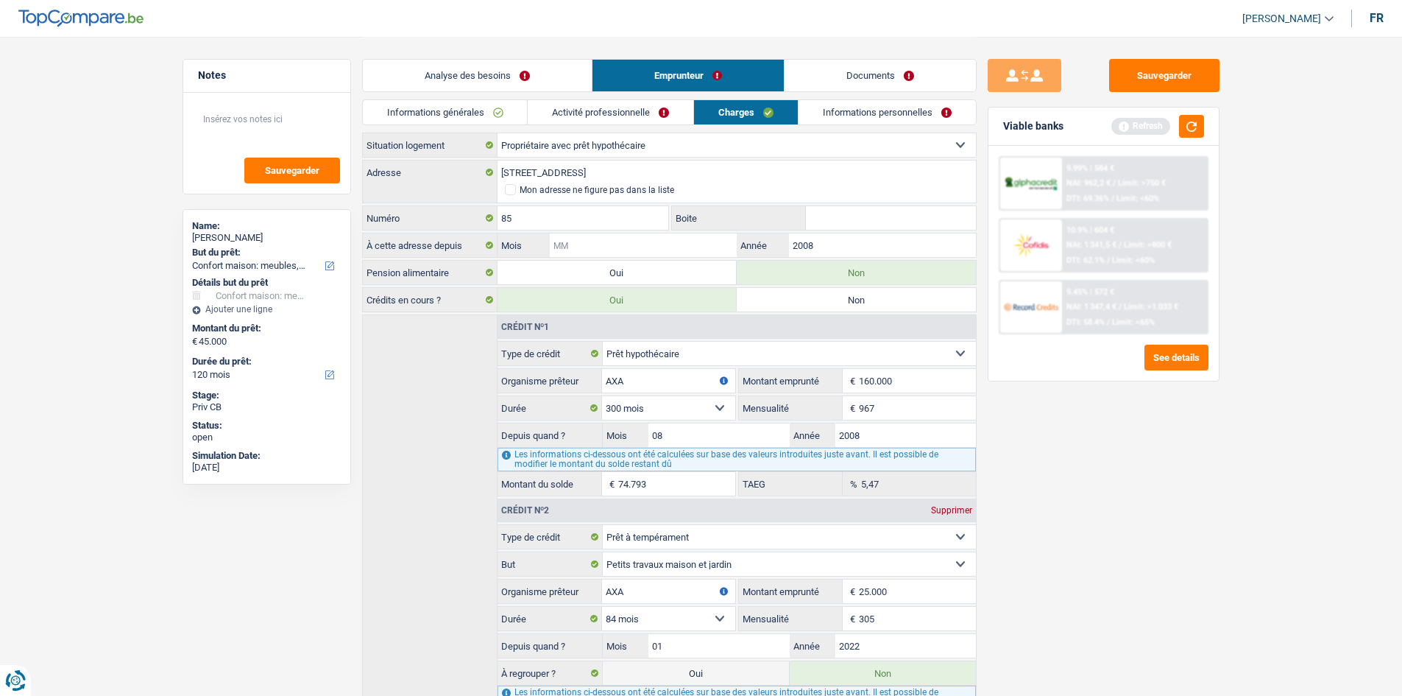
click at [620, 245] on input "Mois" at bounding box center [643, 245] width 186 height 24
click at [836, 116] on link "Informations personnelles" at bounding box center [887, 112] width 177 height 24
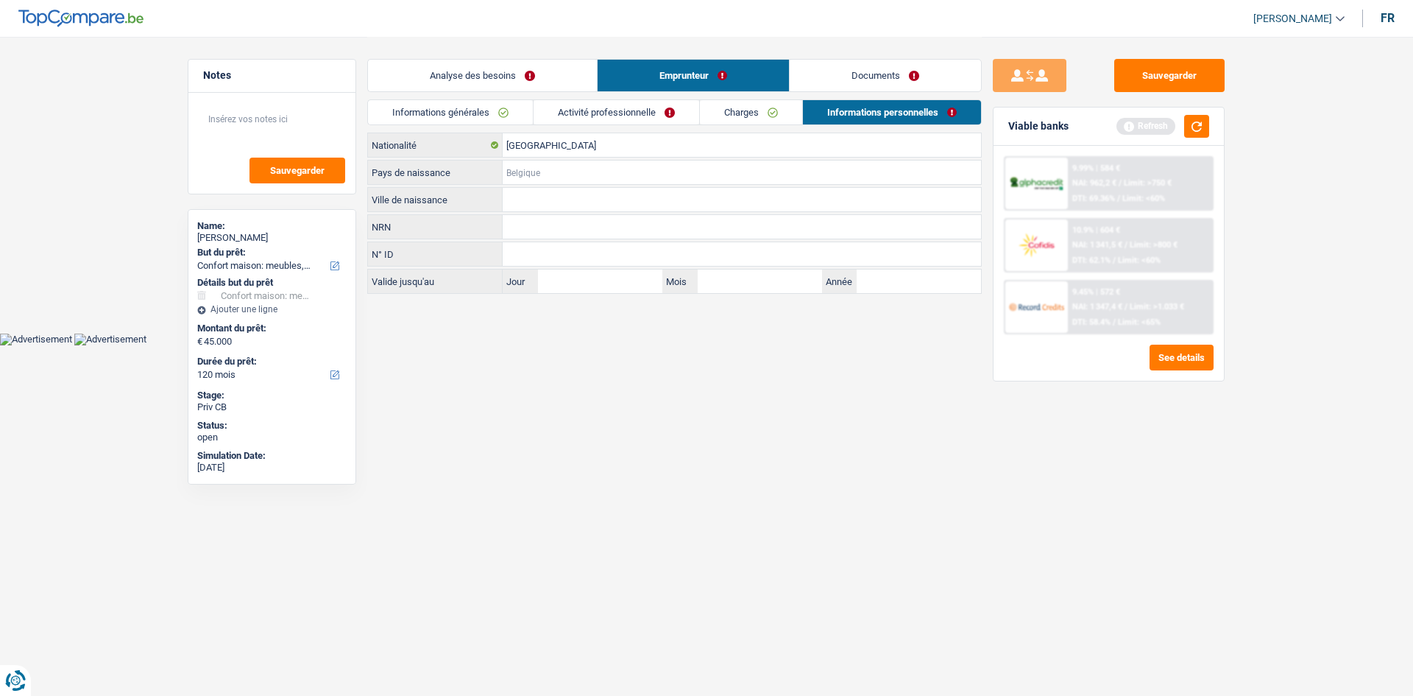
click at [550, 172] on input "Pays de naissance" at bounding box center [742, 172] width 478 height 24
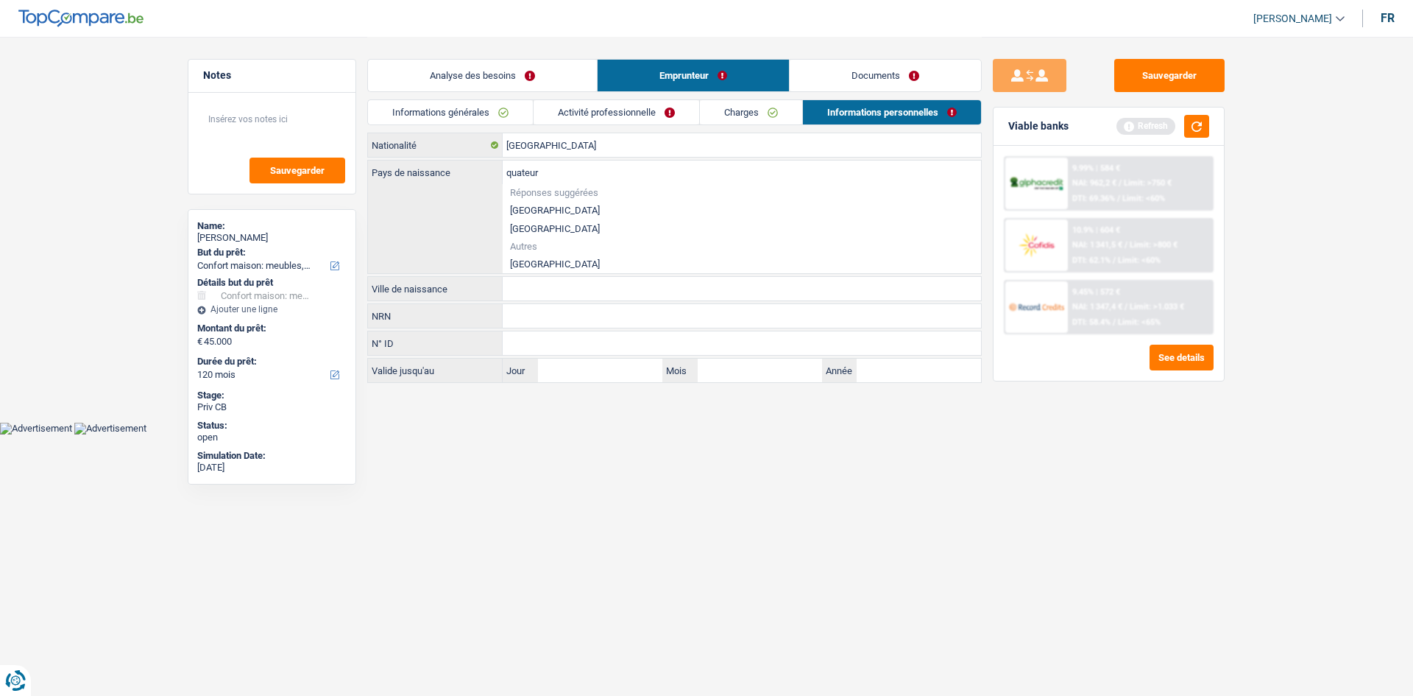
click at [548, 258] on li "[GEOGRAPHIC_DATA]" at bounding box center [742, 264] width 478 height 18
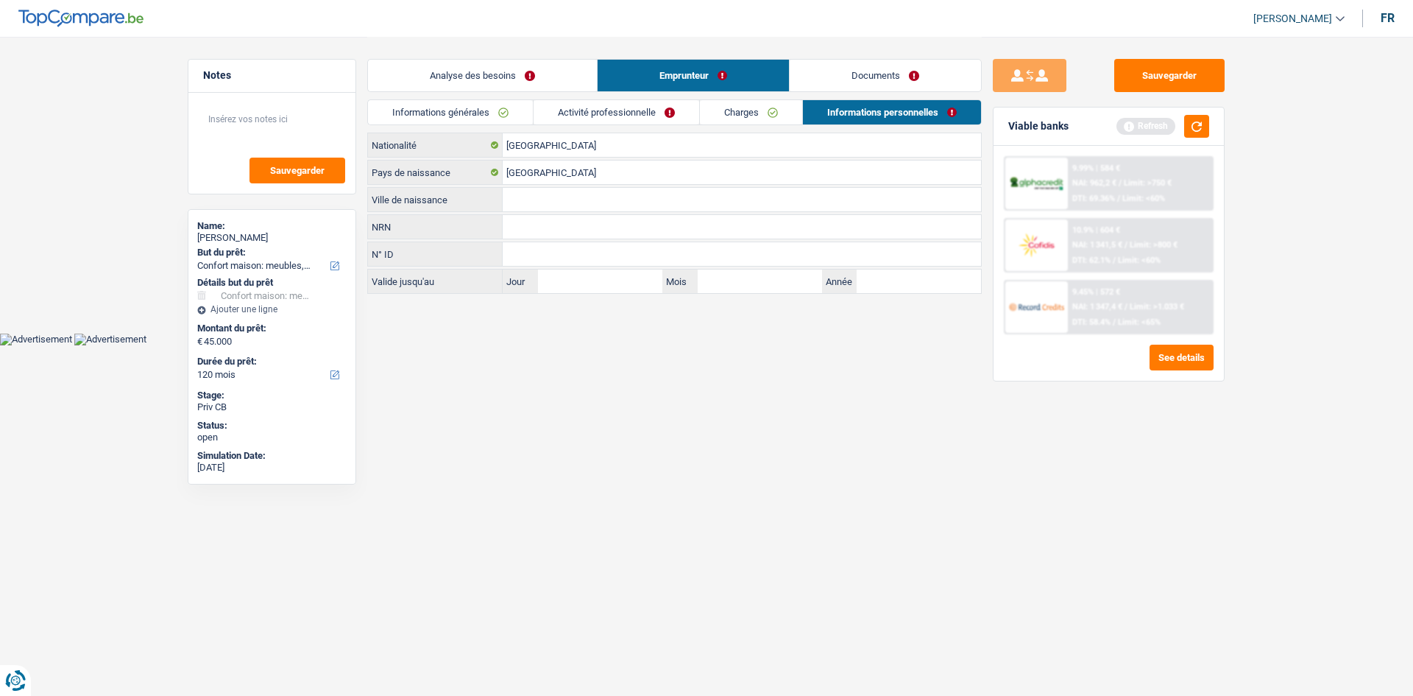
click at [539, 195] on input "Ville de naissance" at bounding box center [742, 200] width 478 height 24
click at [539, 195] on input "Hoauill" at bounding box center [742, 200] width 478 height 24
click at [641, 107] on link "Activité professionnelle" at bounding box center [617, 112] width 166 height 24
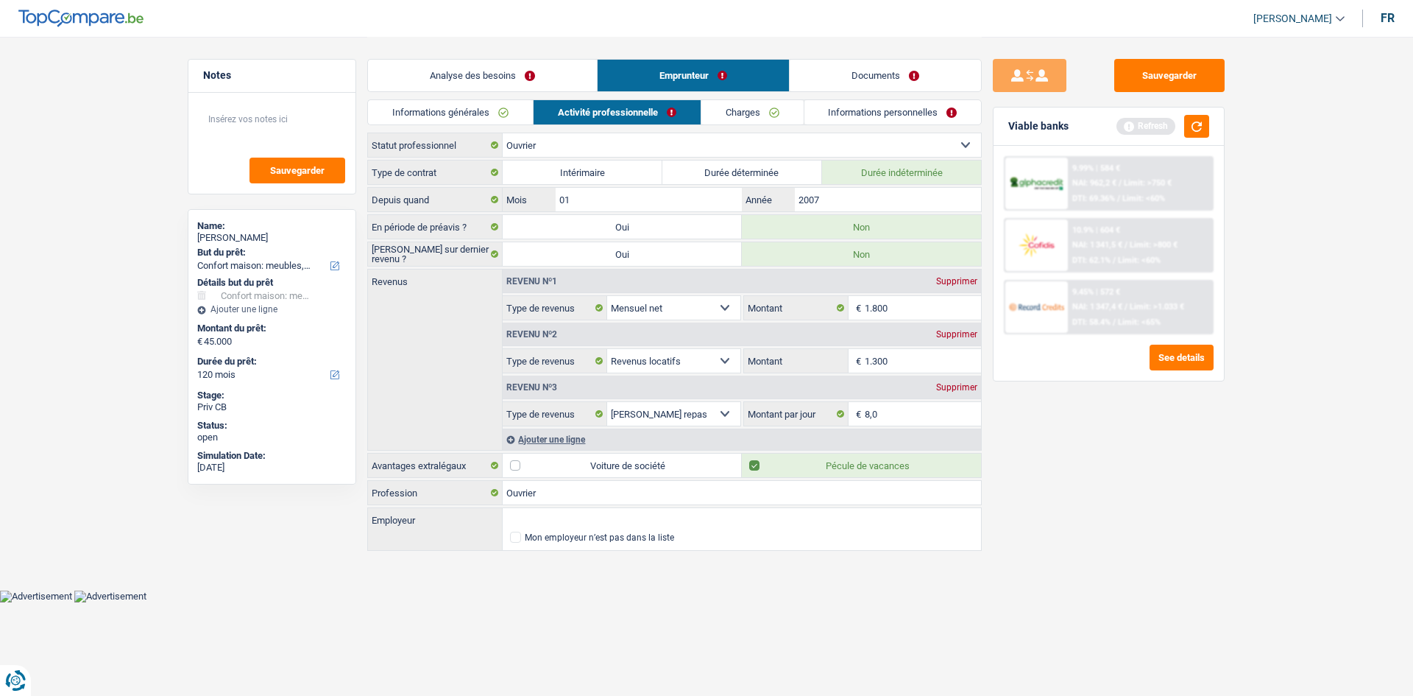
click at [905, 103] on link "Informations personnelles" at bounding box center [893, 112] width 177 height 24
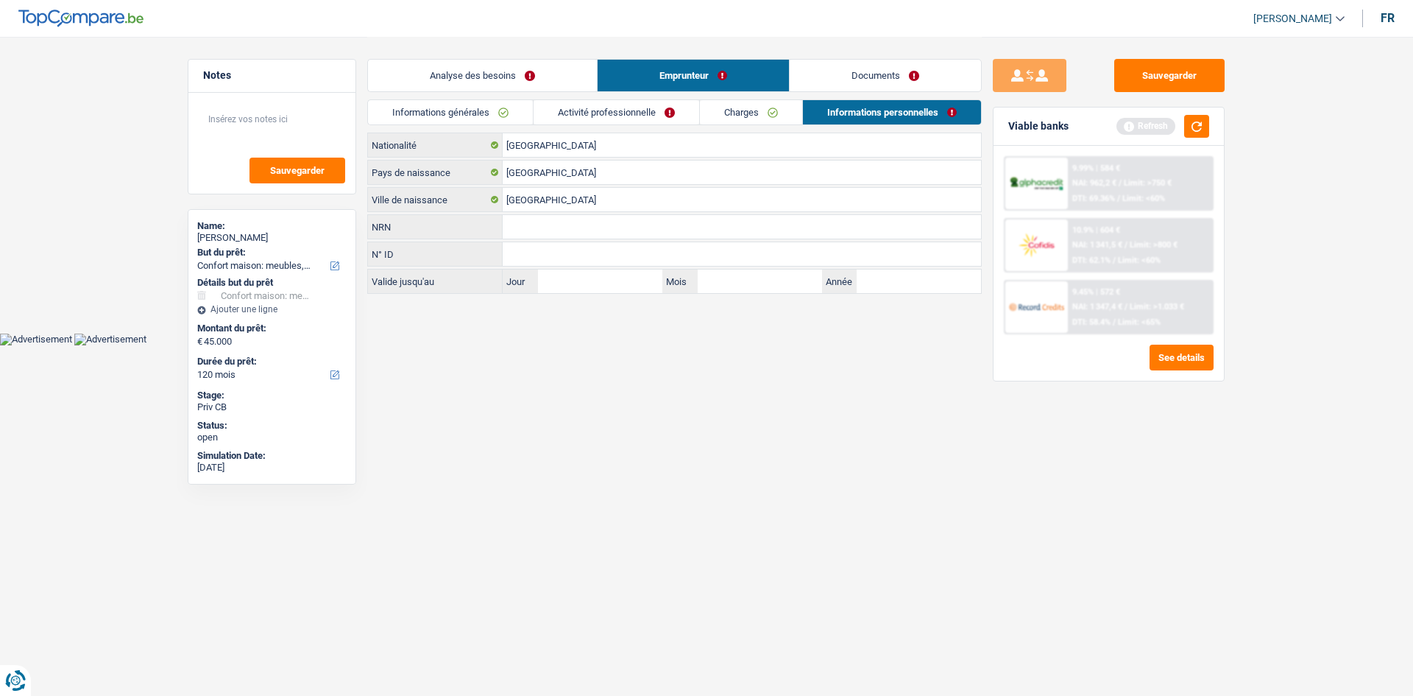
click at [844, 73] on link "Documents" at bounding box center [885, 76] width 191 height 32
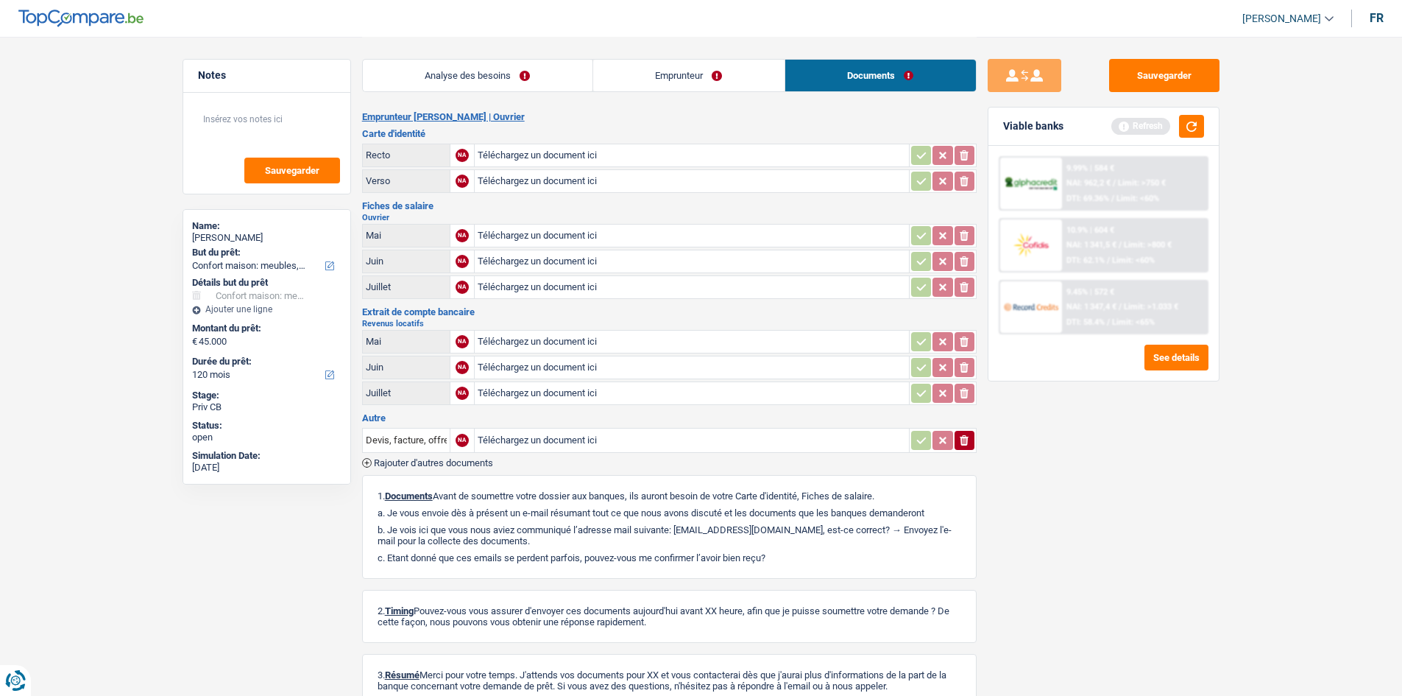
click at [624, 68] on link "Emprunteur" at bounding box center [688, 76] width 191 height 32
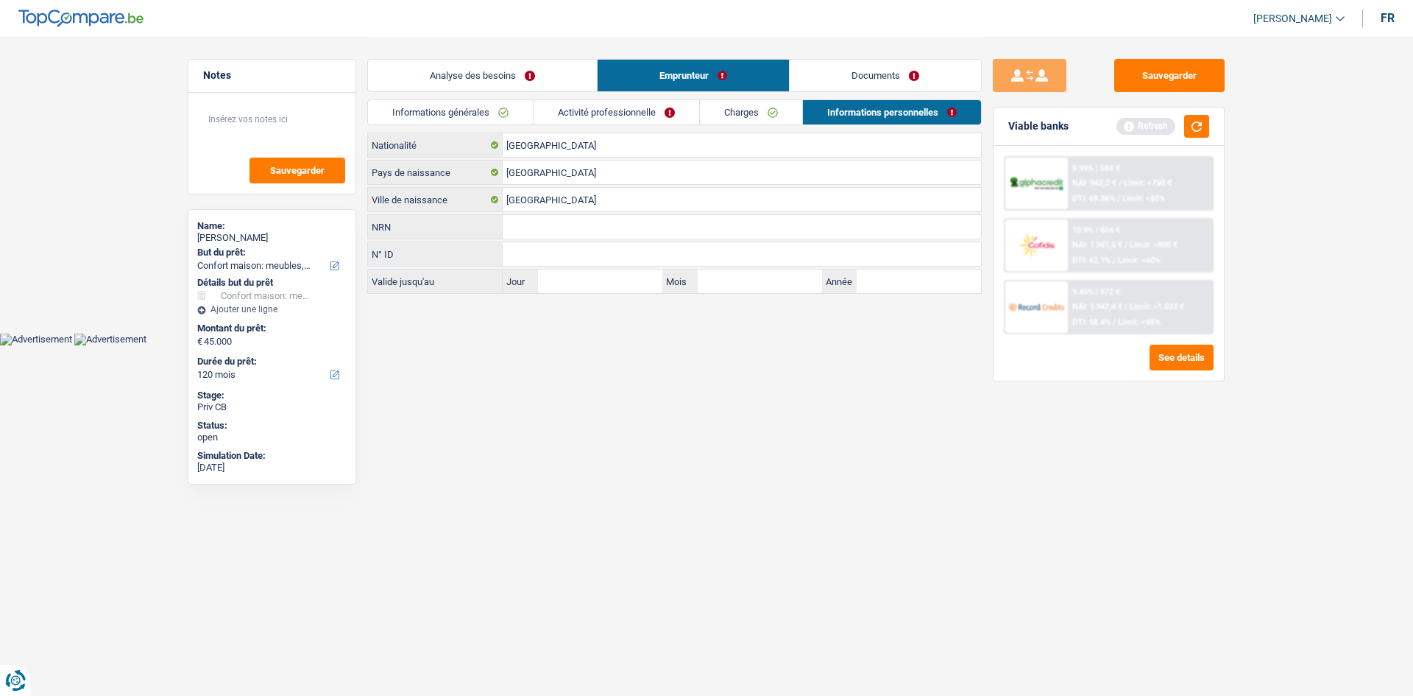
click at [545, 80] on link "Analyse des besoins" at bounding box center [482, 76] width 229 height 32
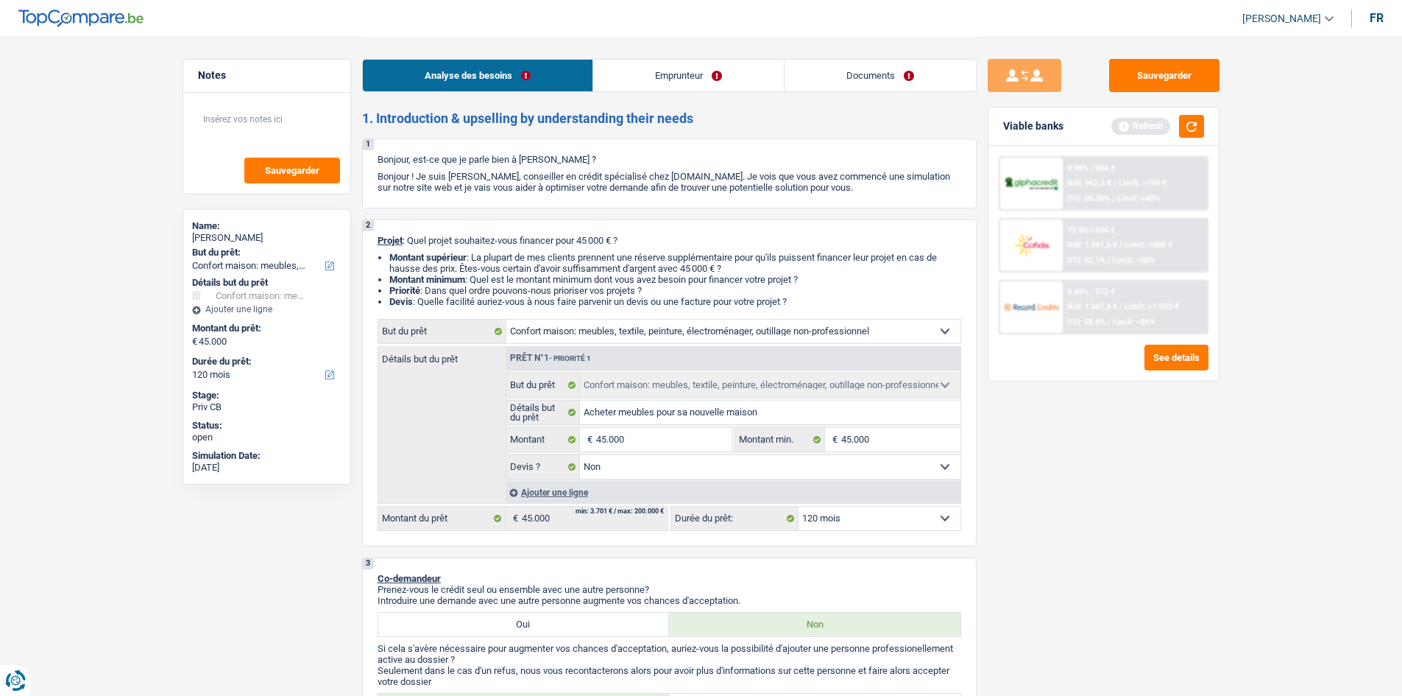
click at [686, 82] on link "Emprunteur" at bounding box center [688, 76] width 191 height 32
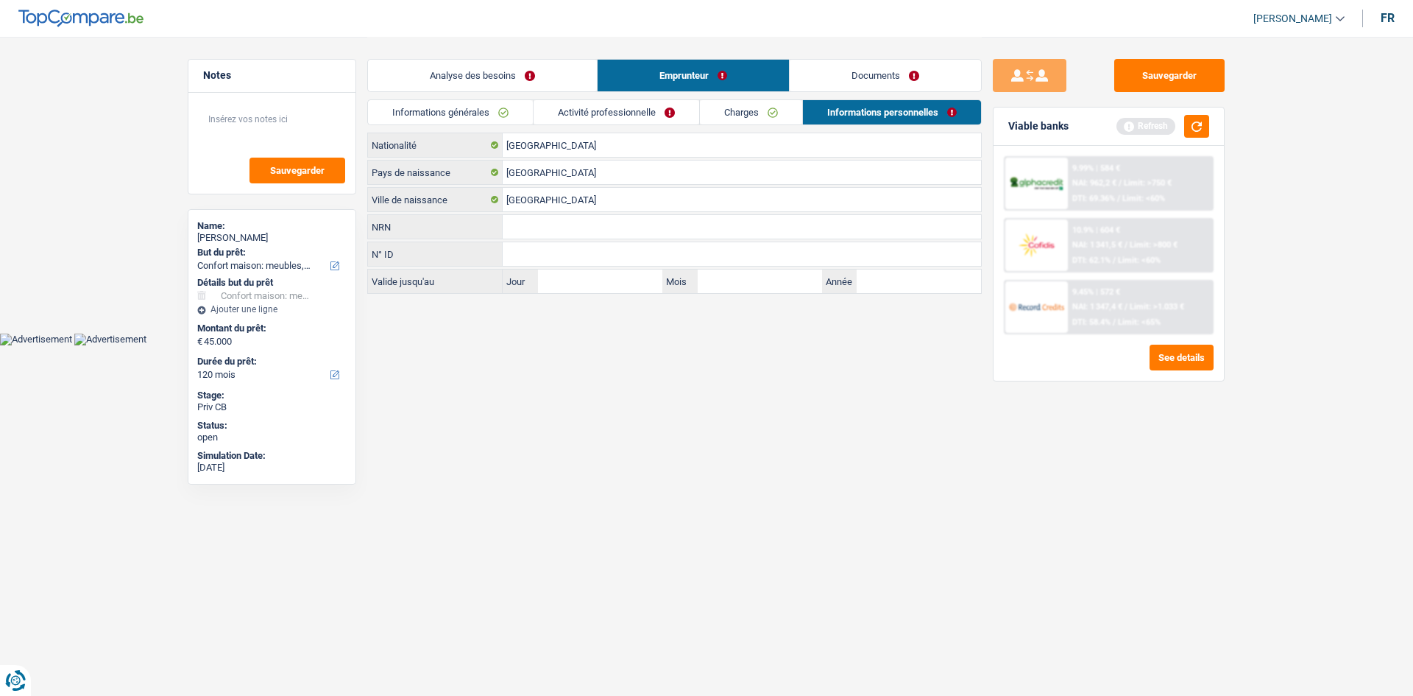
click at [655, 113] on link "Activité professionnelle" at bounding box center [617, 112] width 166 height 24
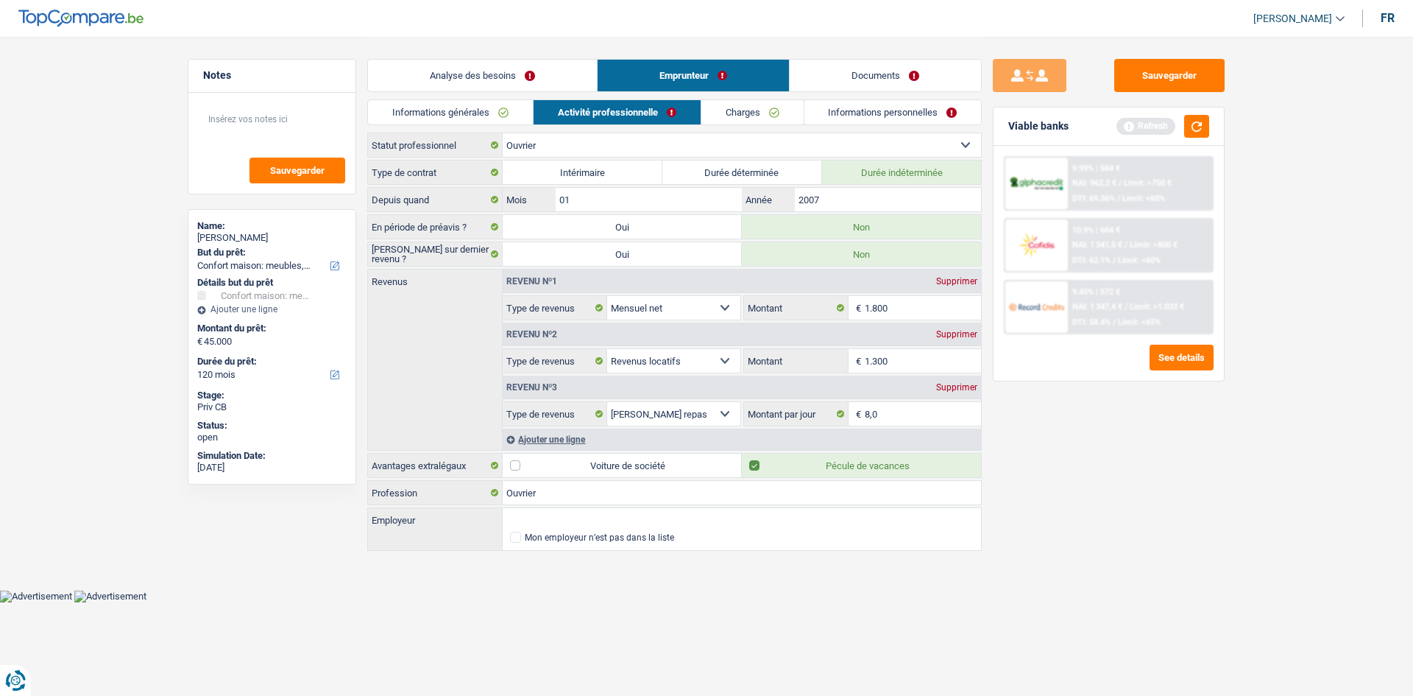
click at [844, 102] on link "Informations personnelles" at bounding box center [893, 112] width 177 height 24
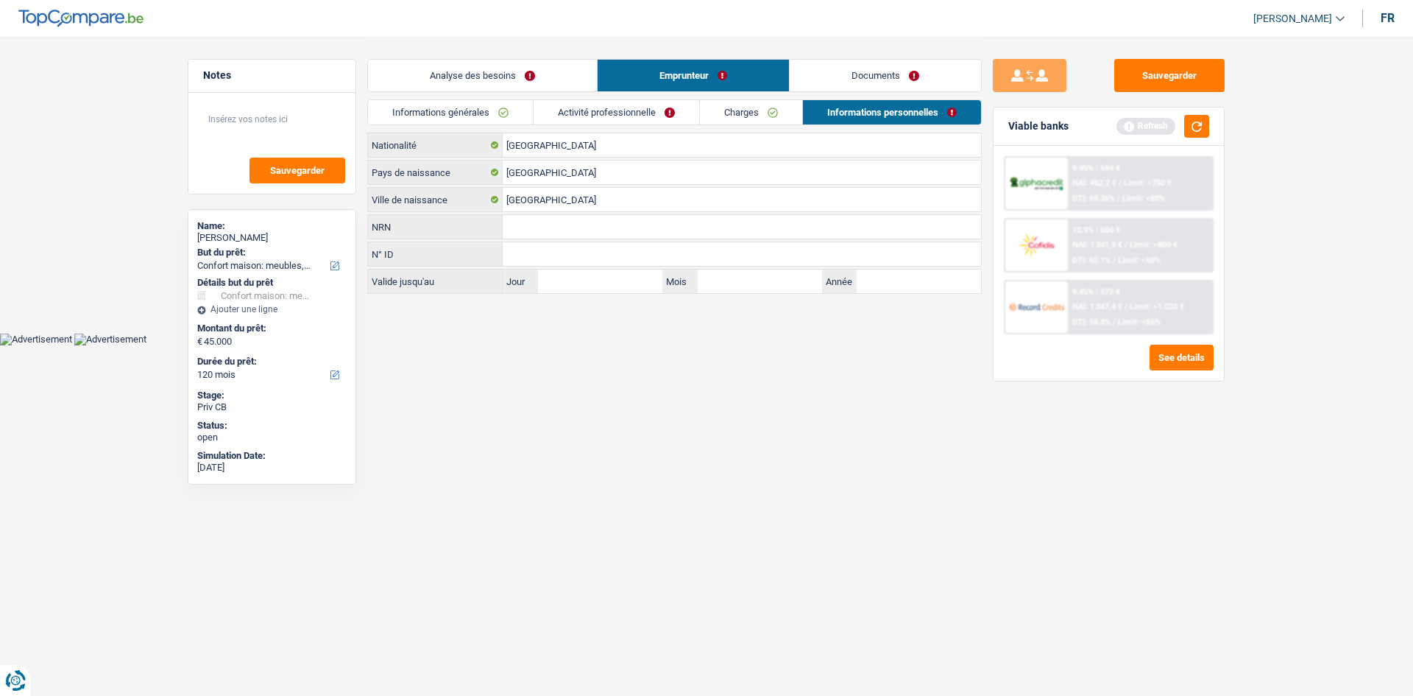
click at [576, 104] on link "Activité professionnelle" at bounding box center [617, 112] width 166 height 24
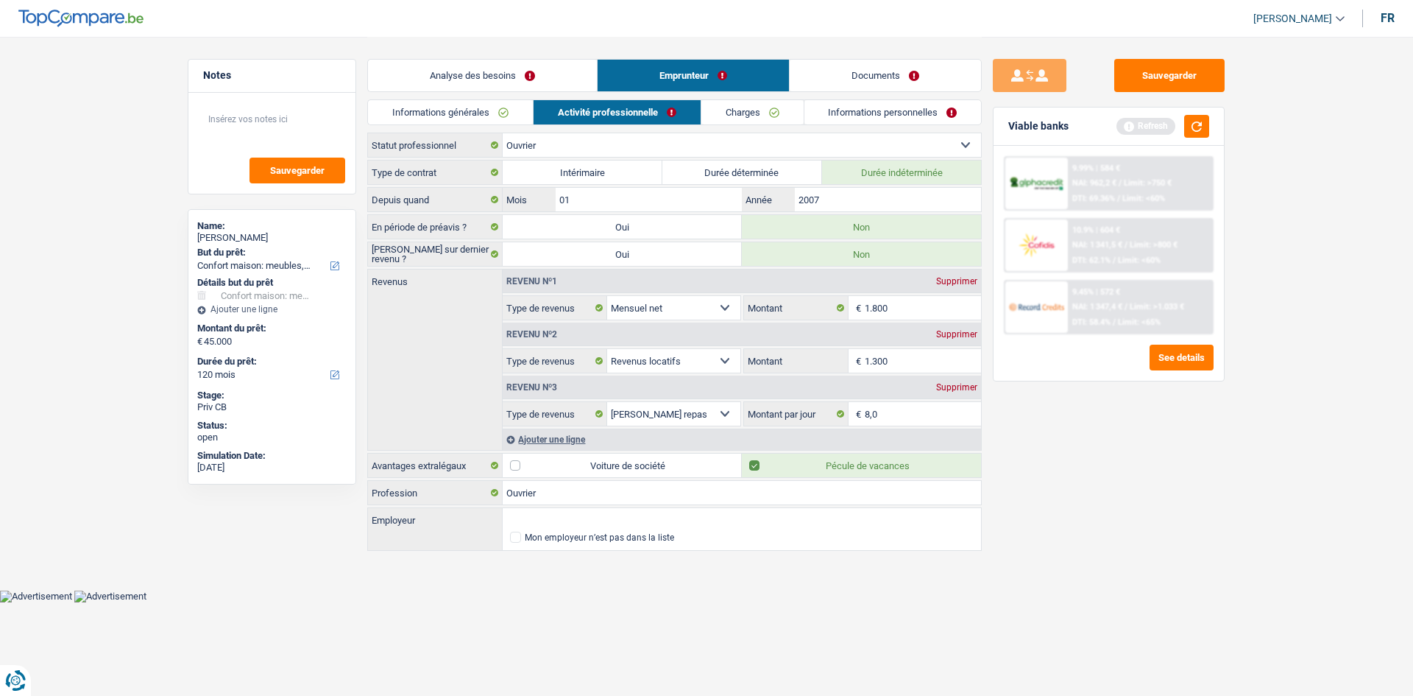
click at [480, 116] on link "Informations générales" at bounding box center [450, 112] width 165 height 24
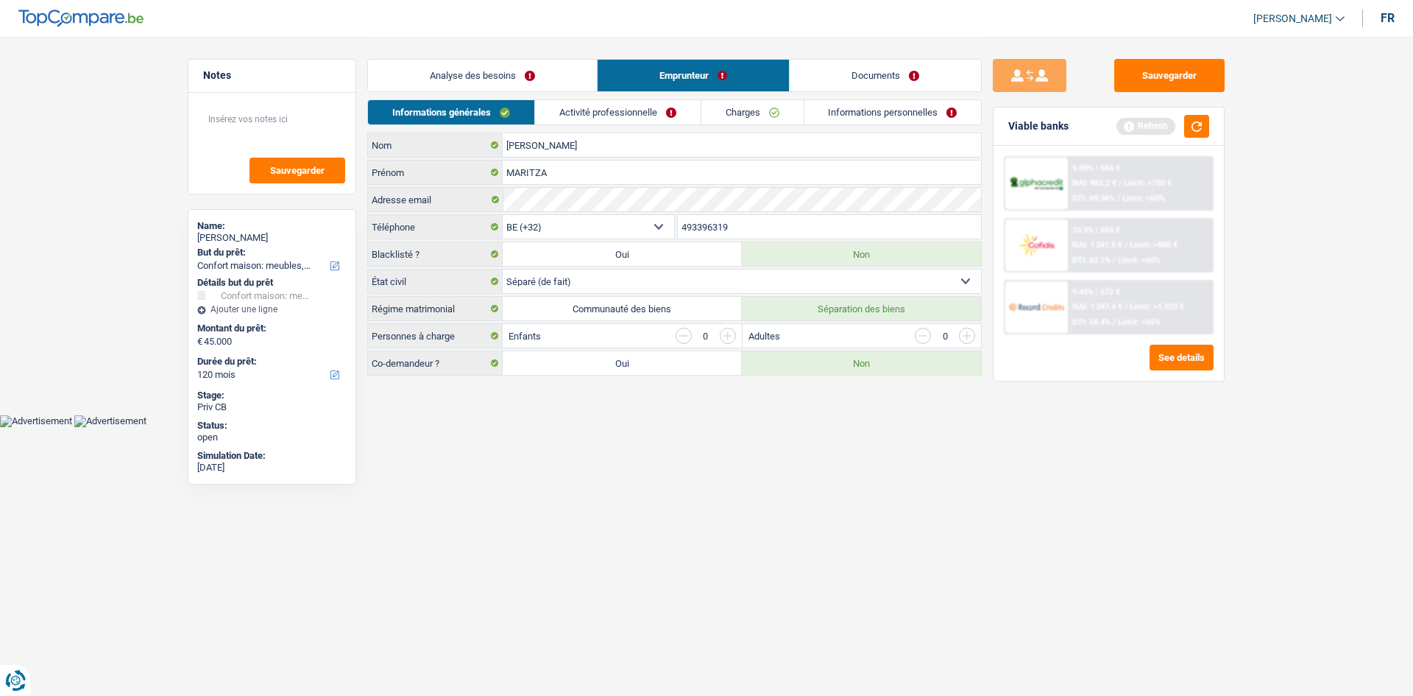
click at [860, 119] on link "Informations personnelles" at bounding box center [893, 112] width 177 height 24
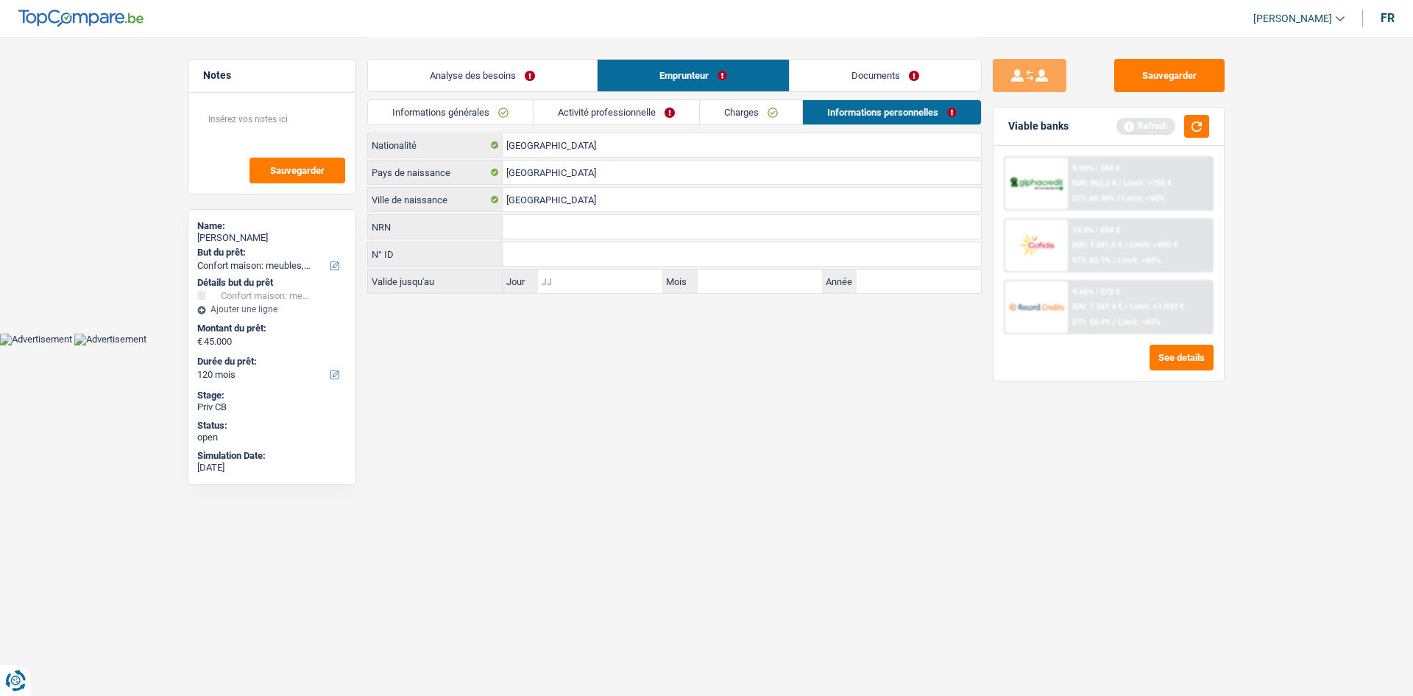
click at [550, 275] on input "Jour" at bounding box center [600, 281] width 124 height 24
click at [1187, 129] on button "button" at bounding box center [1196, 126] width 25 height 23
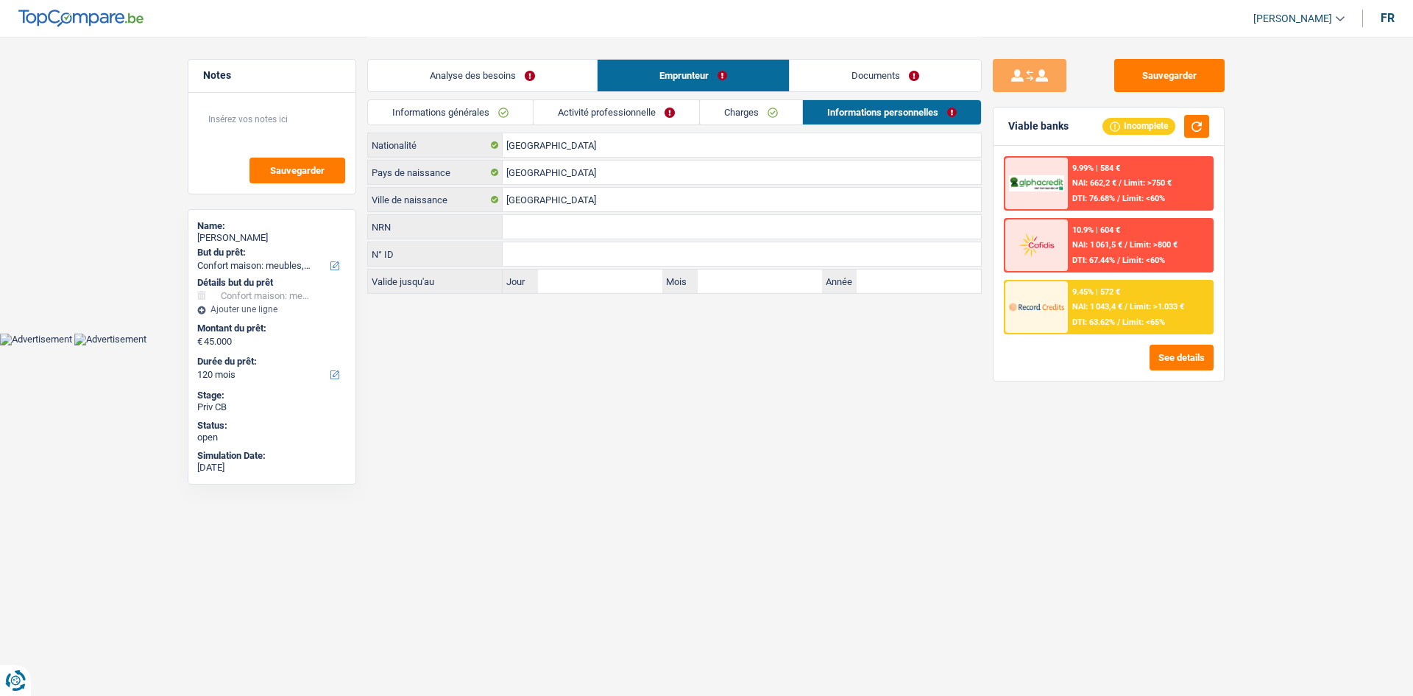
click at [537, 80] on link "Analyse des besoins" at bounding box center [482, 76] width 229 height 32
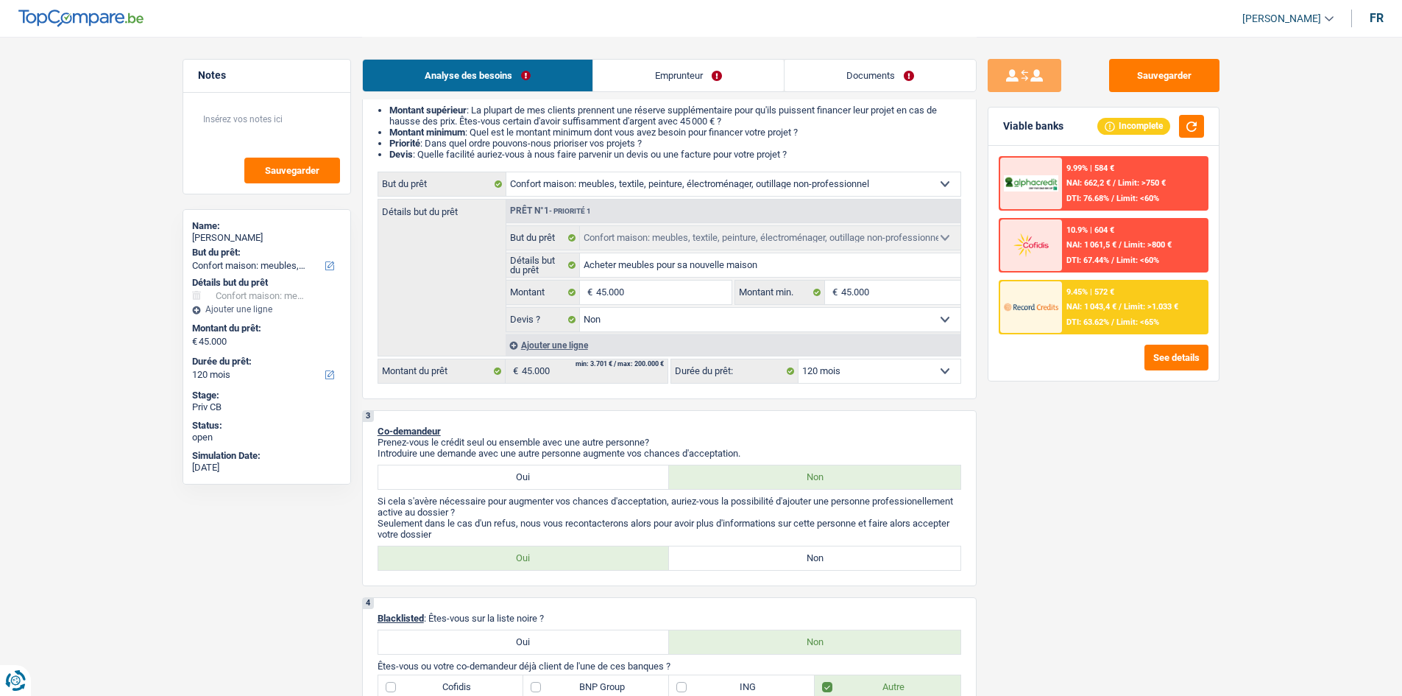
scroll to position [221, 0]
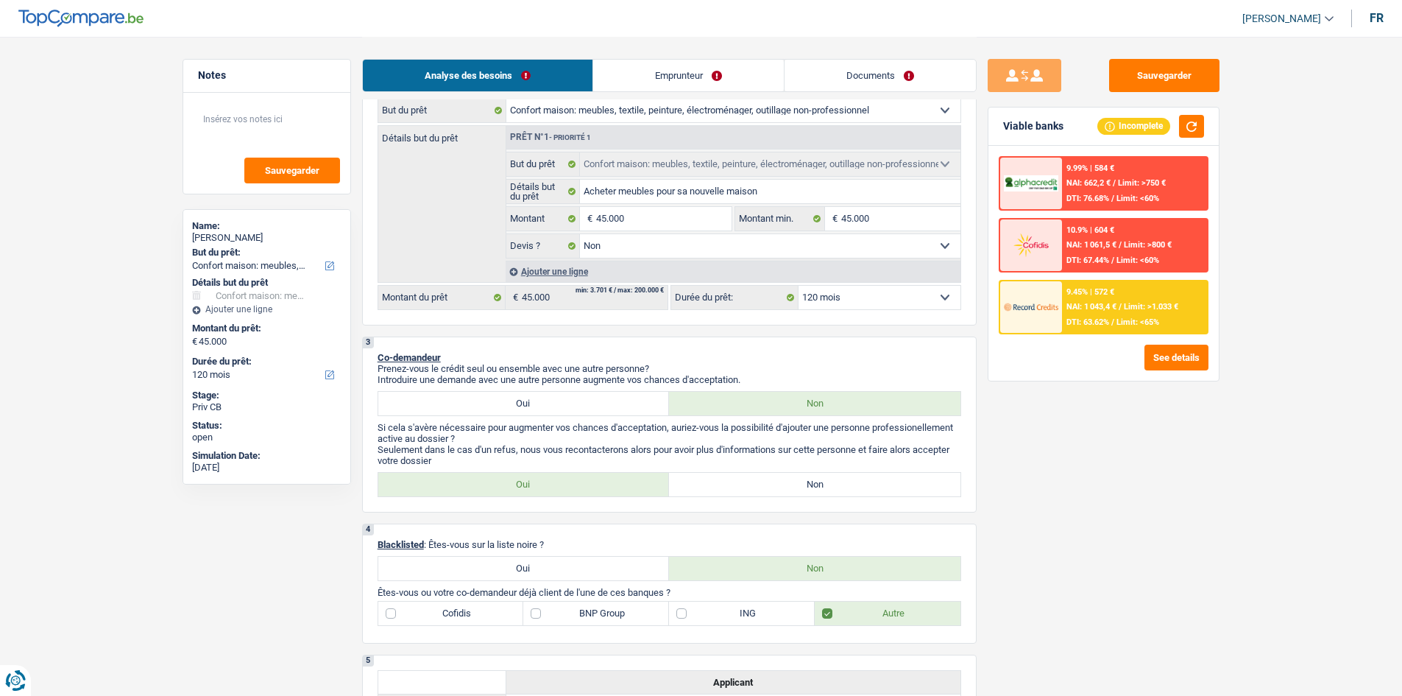
click at [780, 490] on label "Non" at bounding box center [815, 485] width 292 height 24
click at [780, 490] on input "Non" at bounding box center [815, 485] width 292 height 24
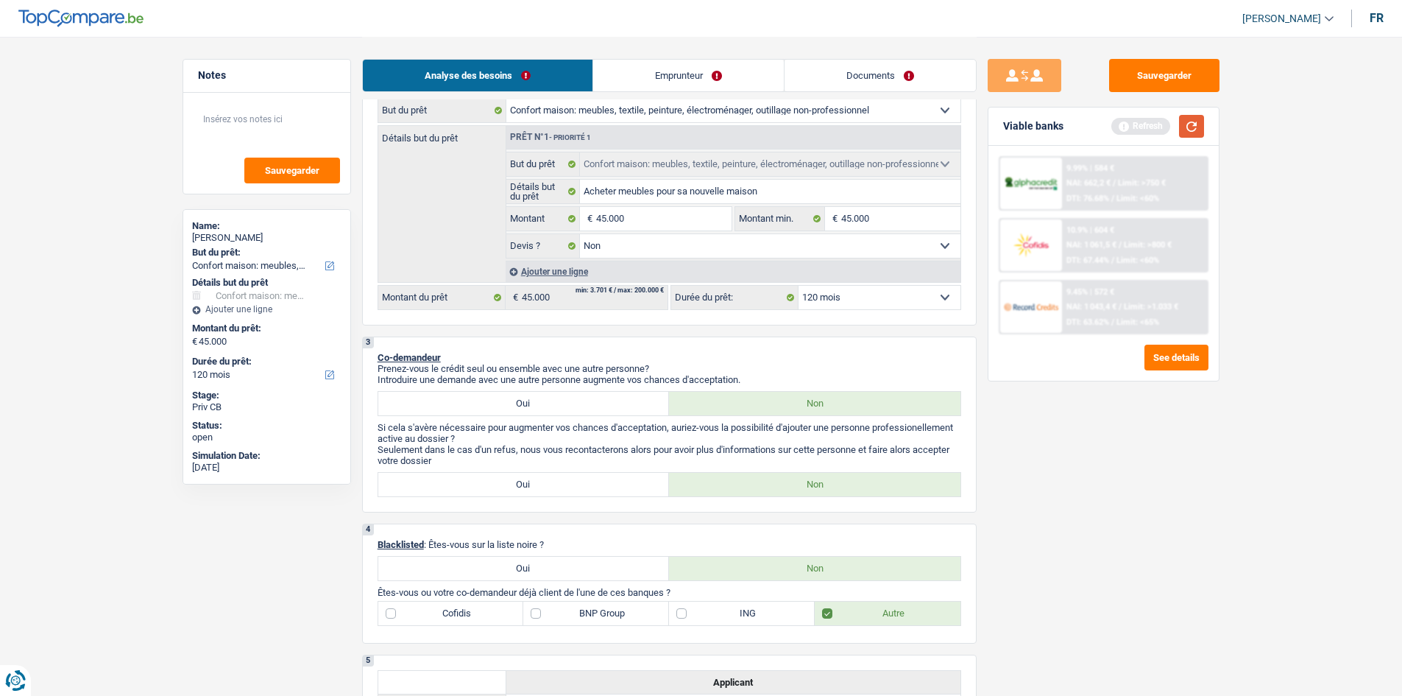
click at [1190, 133] on button "button" at bounding box center [1191, 126] width 25 height 23
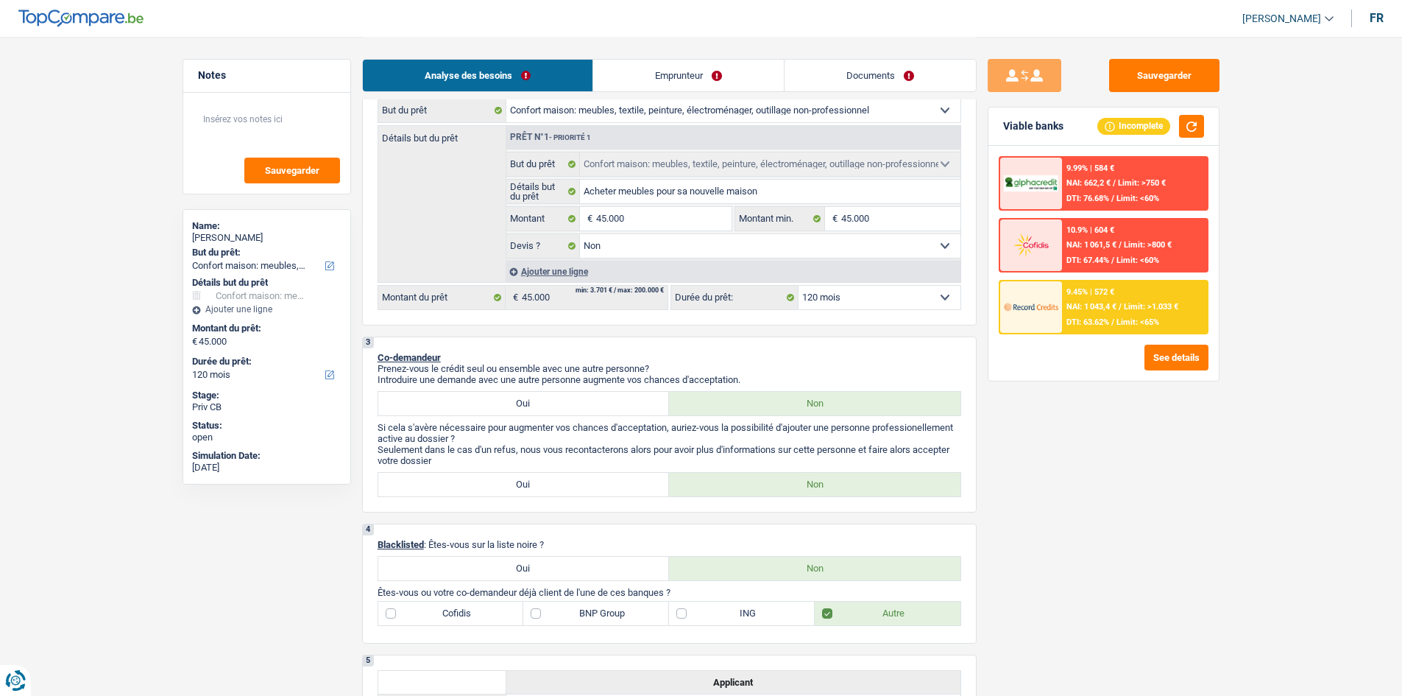
click at [837, 292] on select "12 mois 18 mois 24 mois 30 mois 36 mois 42 mois 48 mois 60 mois 72 mois 84 mois…" at bounding box center [880, 298] width 162 height 24
click at [799, 286] on select "12 mois 18 mois 24 mois 30 mois 36 mois 42 mois 48 mois 60 mois 72 mois 84 mois…" at bounding box center [880, 298] width 162 height 24
click at [1117, 303] on span "NAI: 1 043,4 €" at bounding box center [1092, 307] width 50 height 10
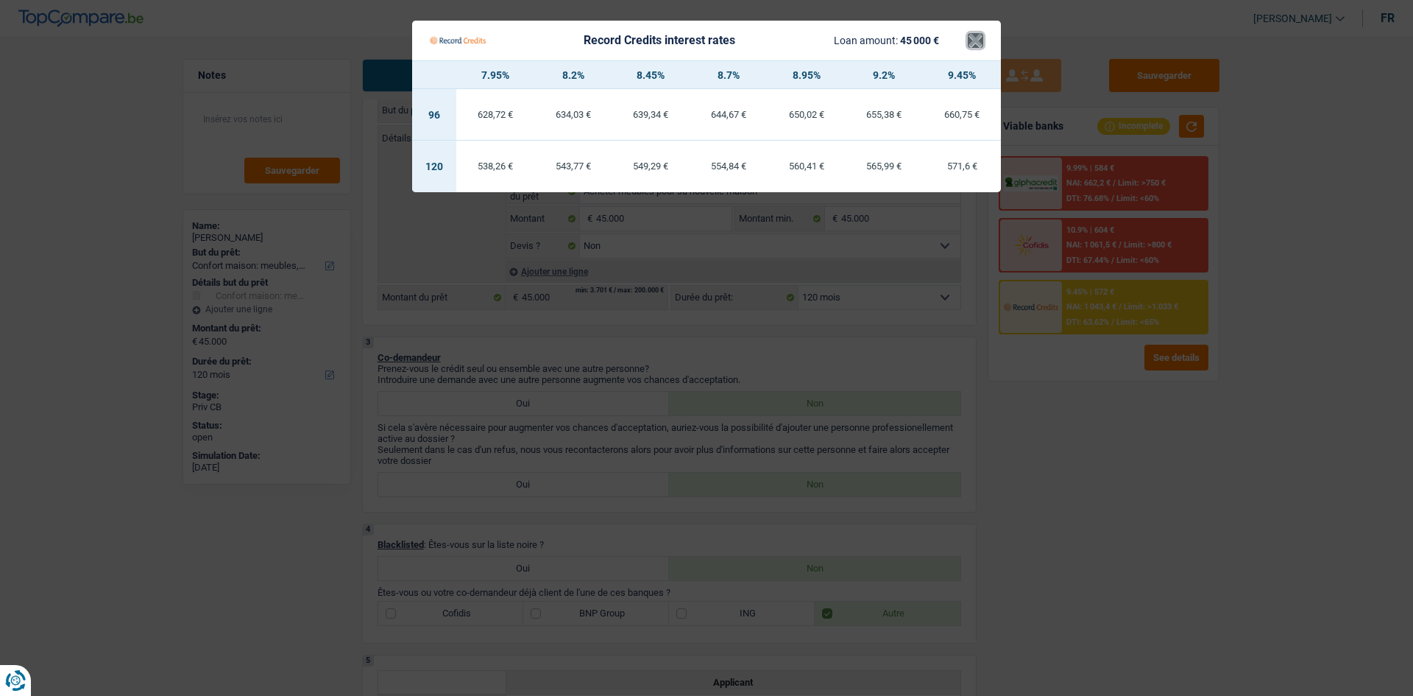
click at [978, 40] on button "×" at bounding box center [975, 40] width 15 height 15
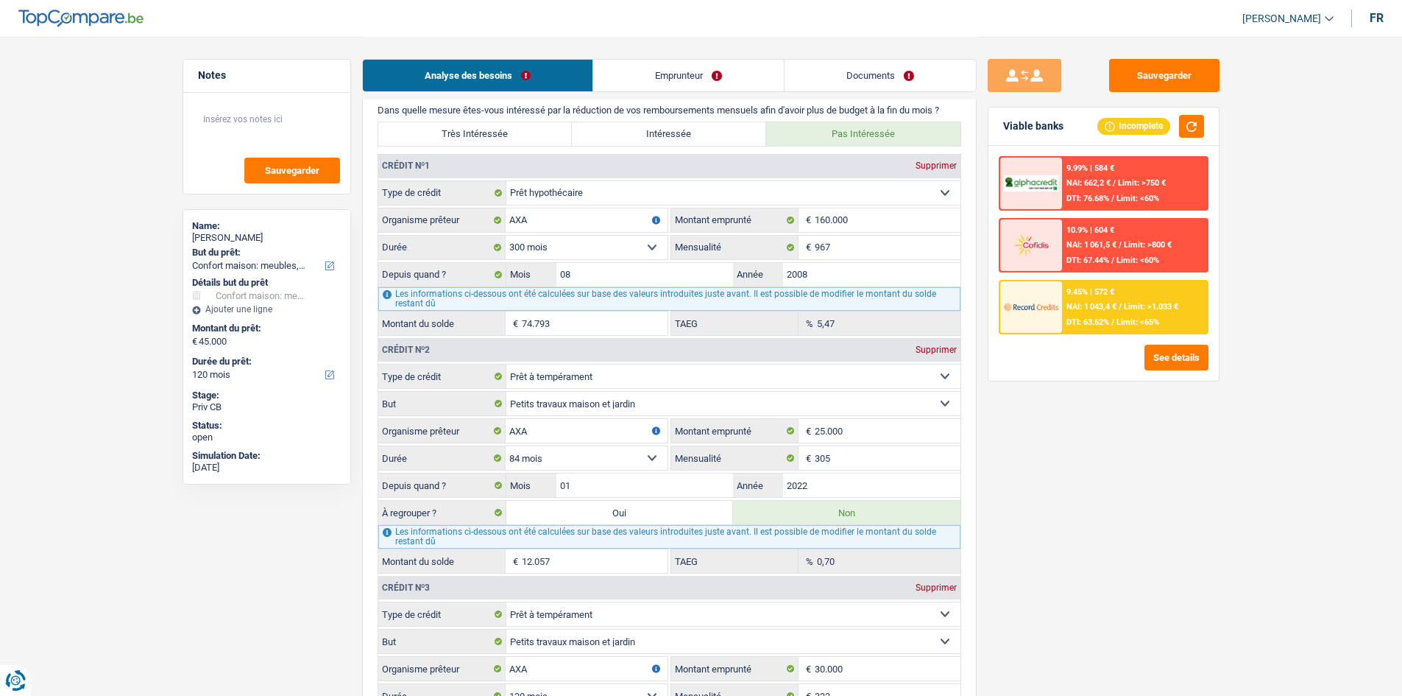
scroll to position [1031, 0]
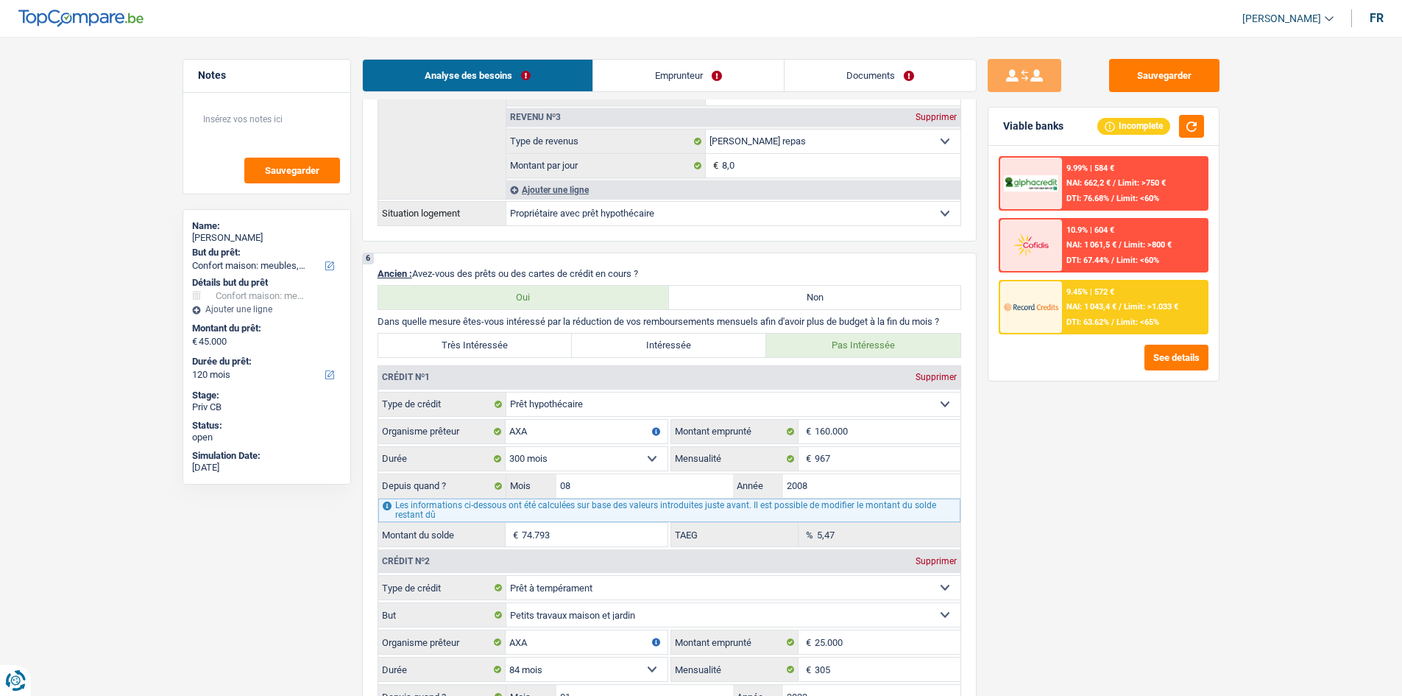
click at [1068, 319] on span "DTI: 63.62%" at bounding box center [1088, 322] width 43 height 10
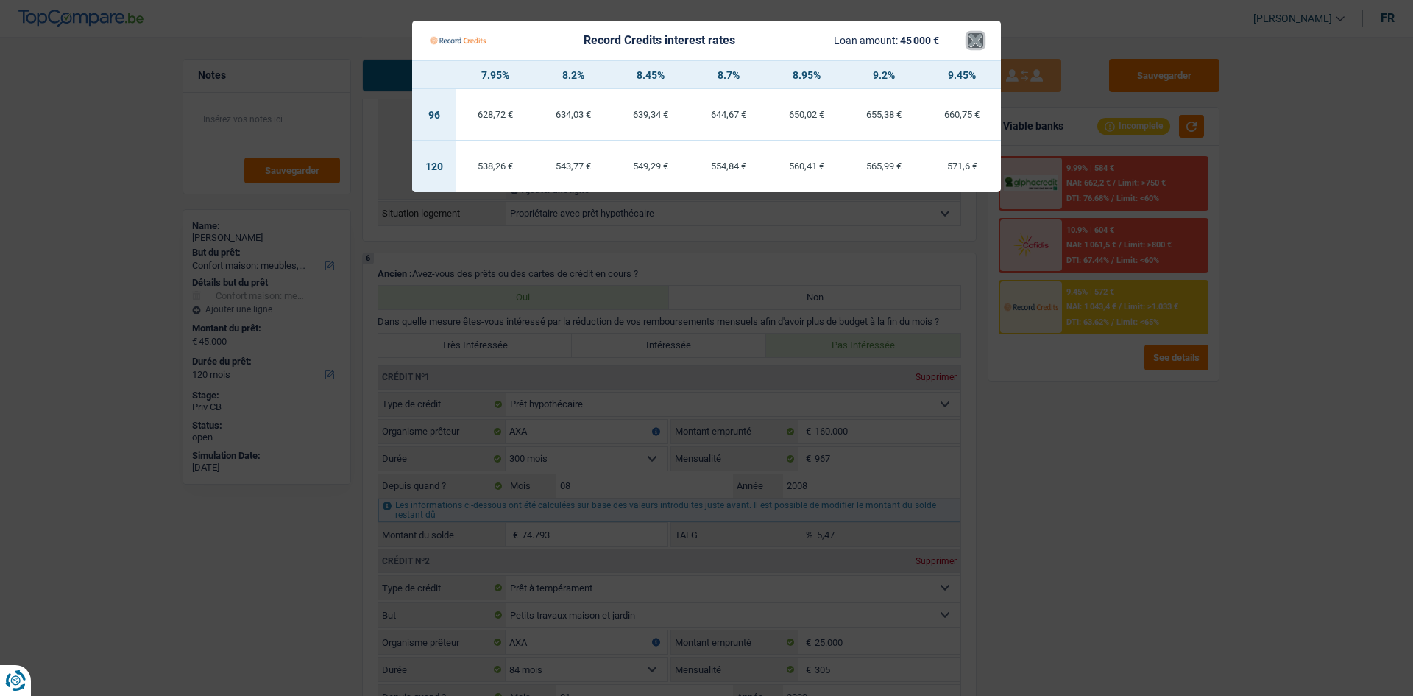
click at [972, 41] on button "×" at bounding box center [975, 40] width 15 height 15
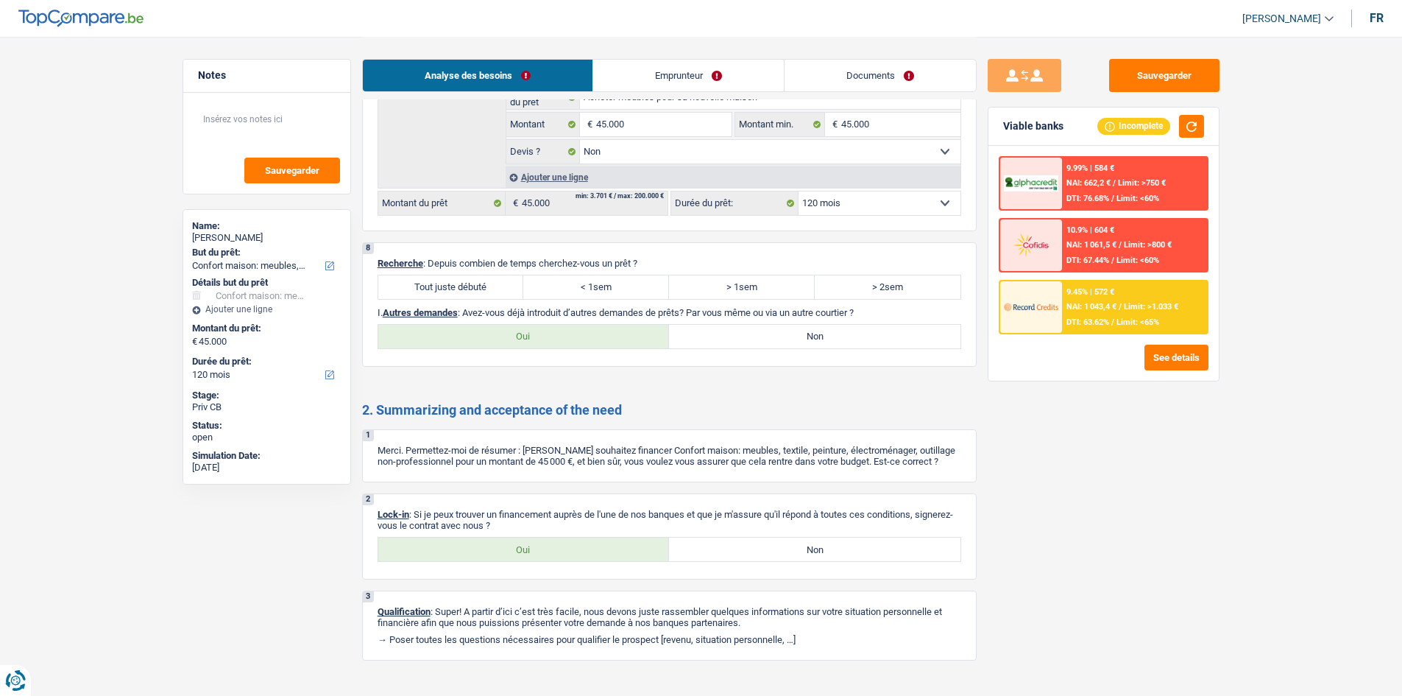
scroll to position [2351, 0]
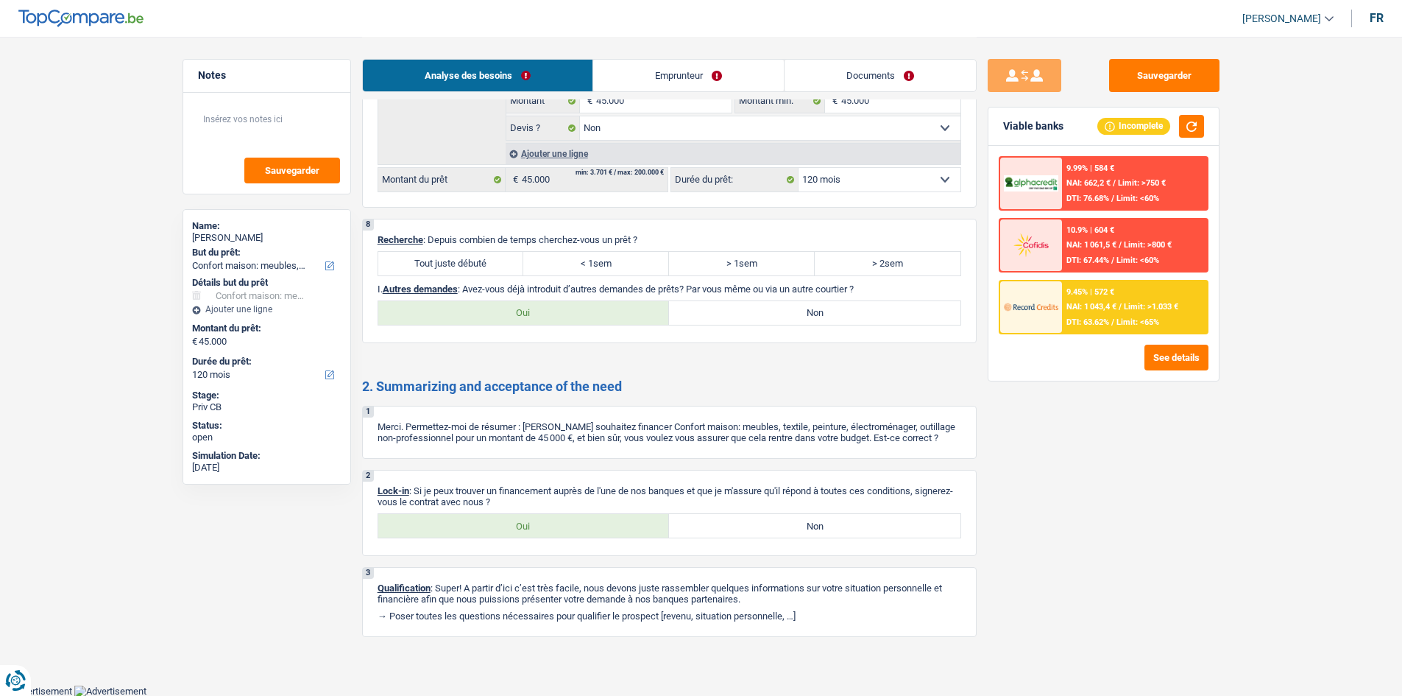
click at [429, 254] on label "Tout juste débuté" at bounding box center [451, 264] width 146 height 24
click at [429, 254] on input "Tout juste débuté" at bounding box center [451, 264] width 146 height 24
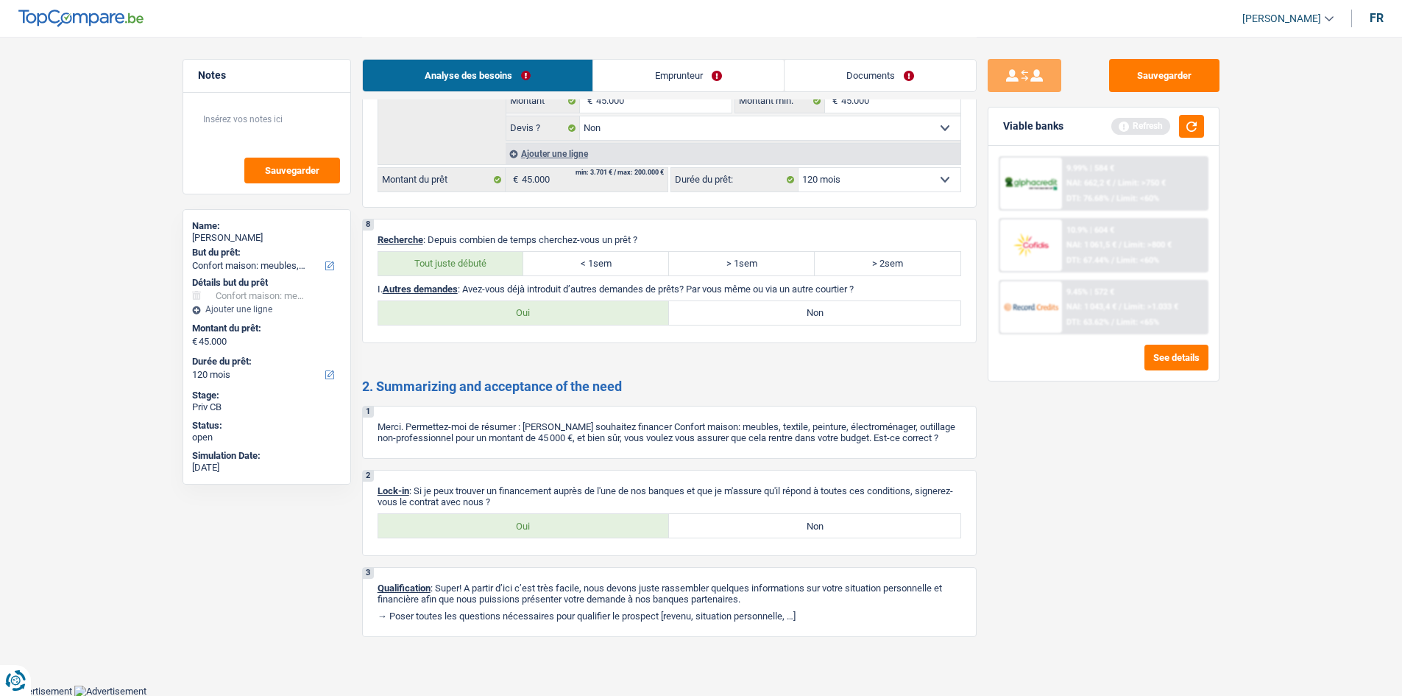
click at [772, 295] on div "8 Recherche : Depuis combien de temps cherchez-vous un prêt ? Tout juste débuté…" at bounding box center [669, 281] width 615 height 124
click at [772, 309] on label "Non" at bounding box center [815, 313] width 292 height 24
click at [772, 309] on input "Non" at bounding box center [815, 313] width 292 height 24
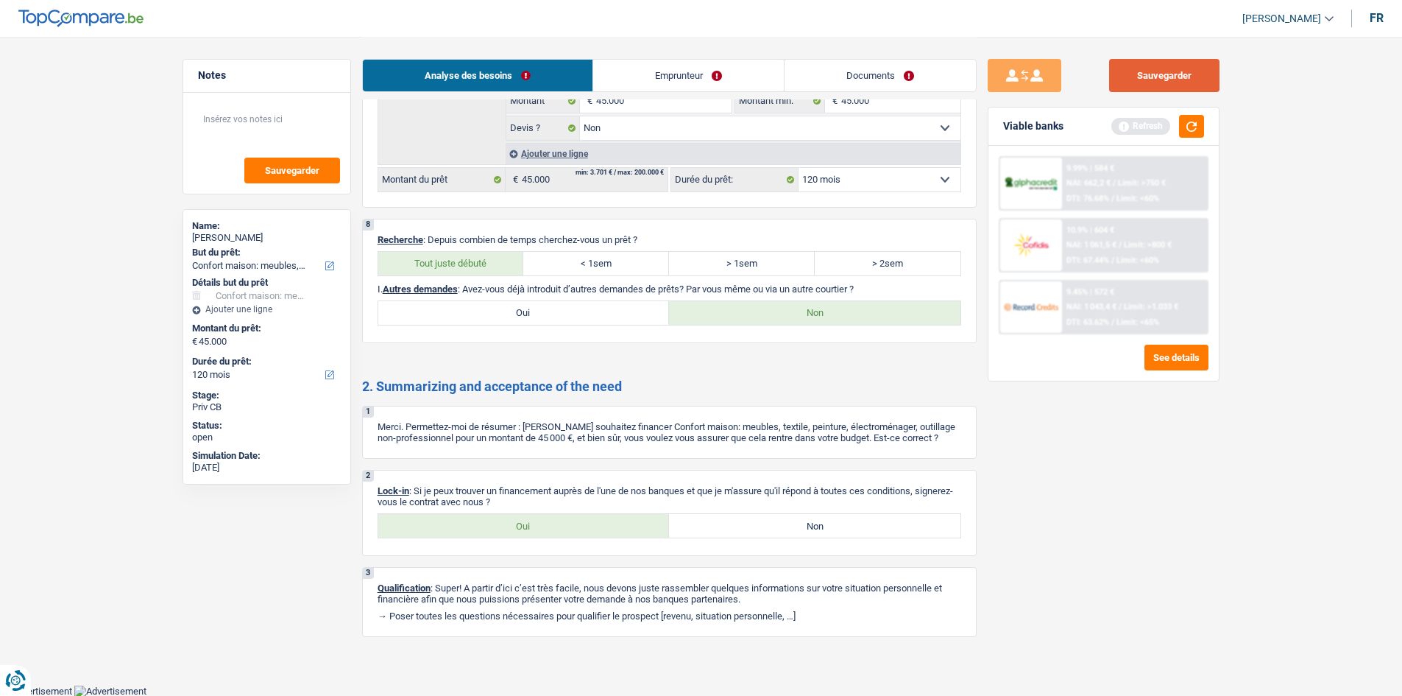
click at [1161, 83] on button "Sauvegarder" at bounding box center [1164, 75] width 110 height 33
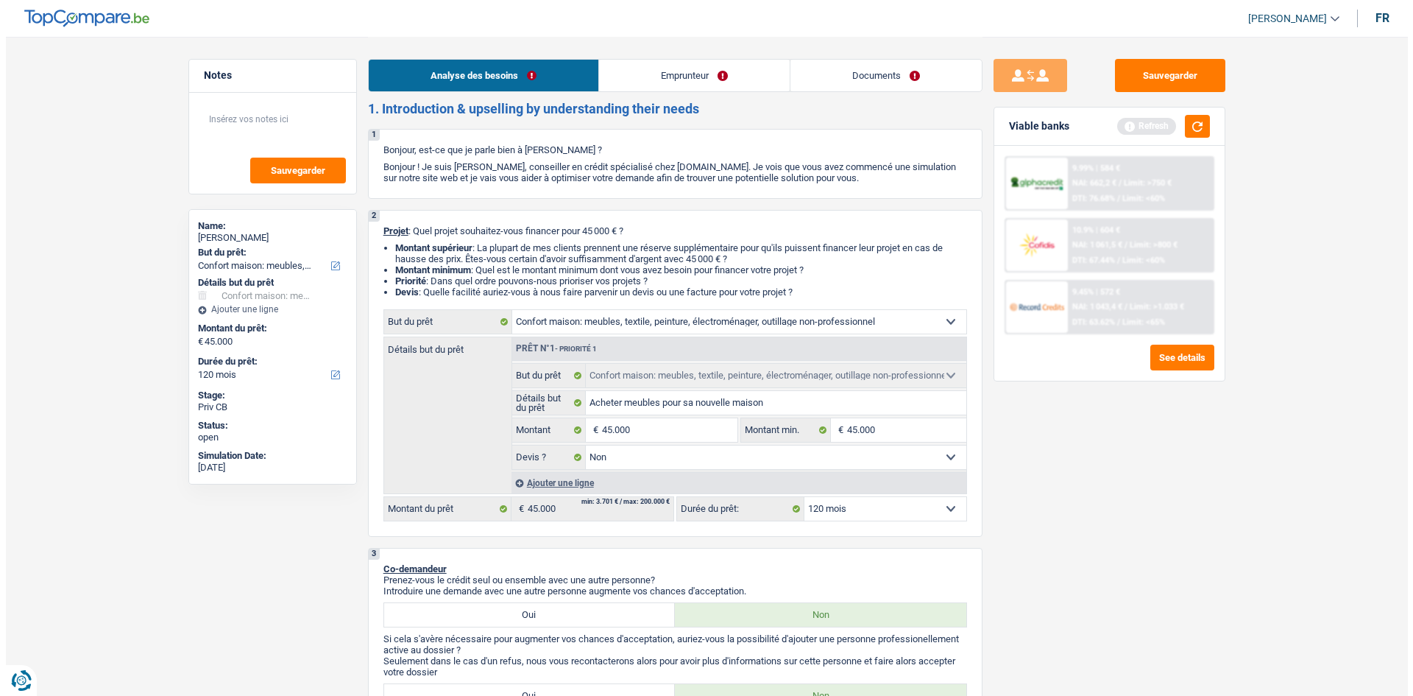
scroll to position [0, 0]
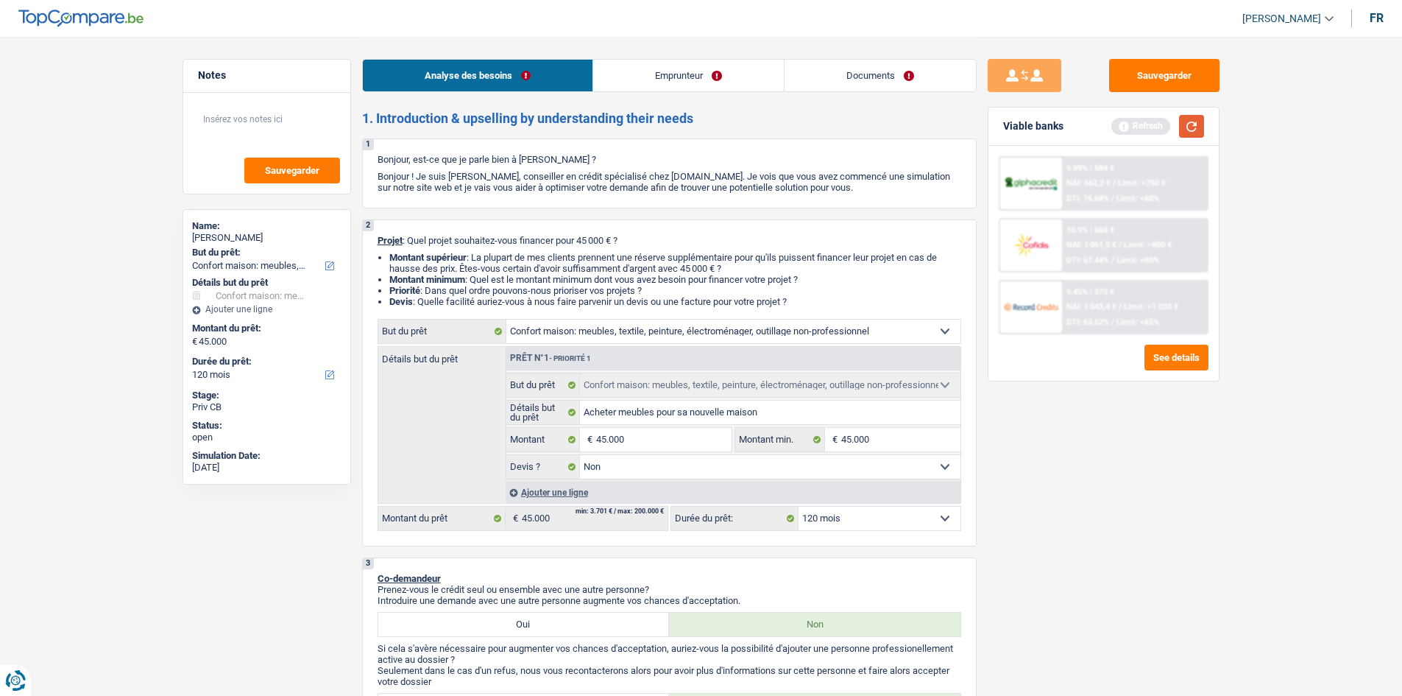
click at [1181, 135] on button "button" at bounding box center [1191, 126] width 25 height 23
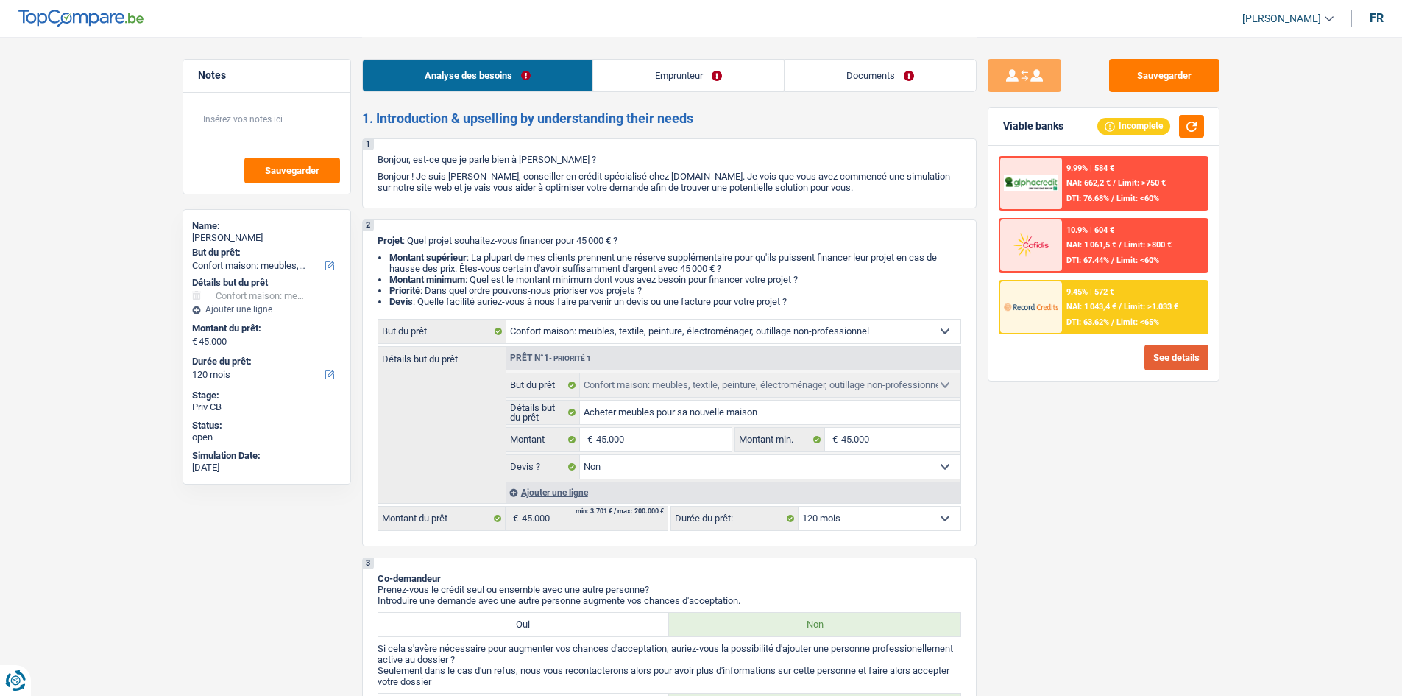
click at [1174, 359] on button "See details" at bounding box center [1177, 358] width 64 height 26
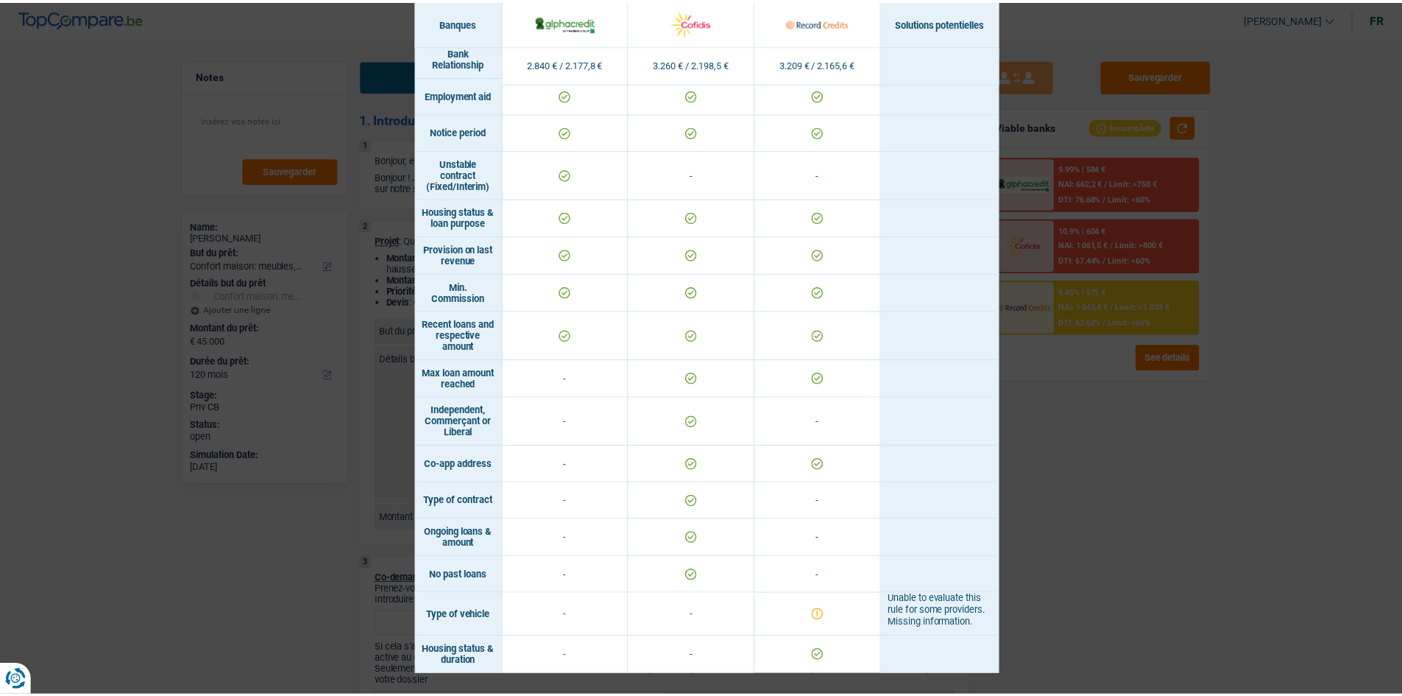
scroll to position [1000, 0]
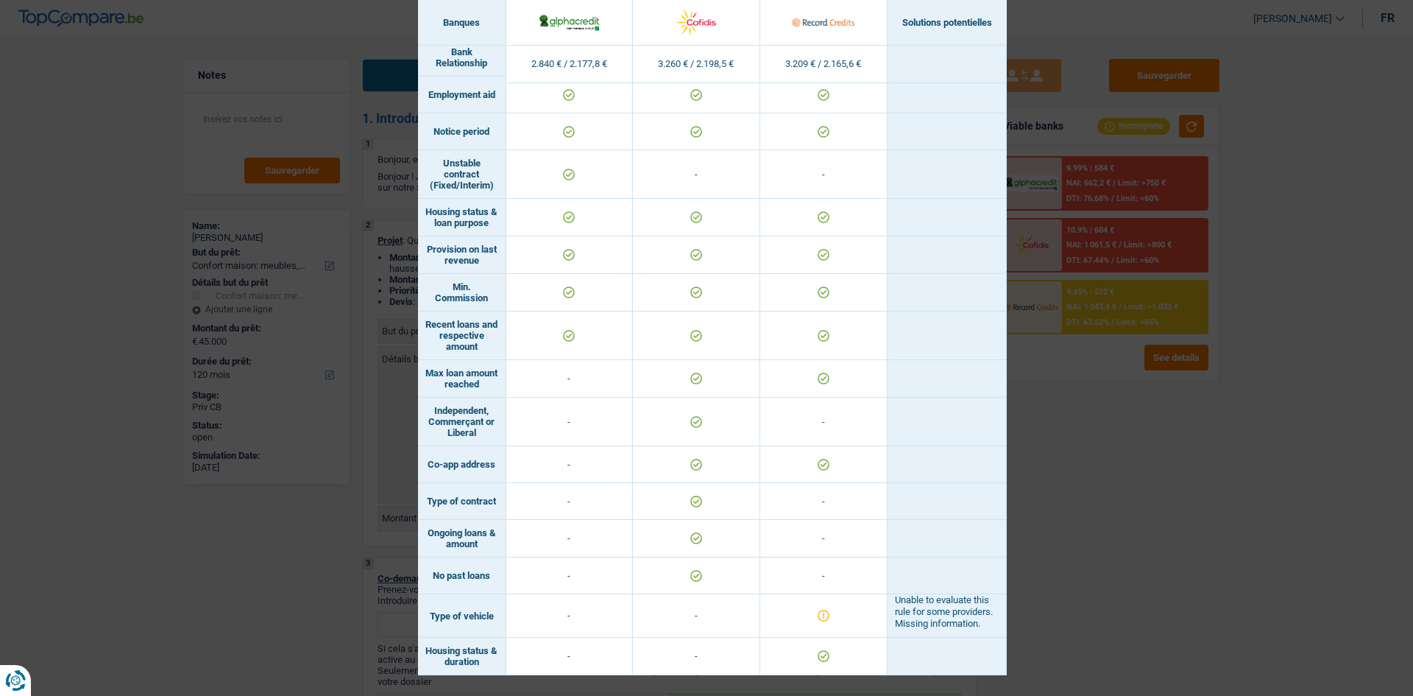
click at [1136, 477] on div "Banks conditions × Banques Solutions potentielles Revenus / Charges 2.840 € / 2…" at bounding box center [706, 348] width 1413 height 696
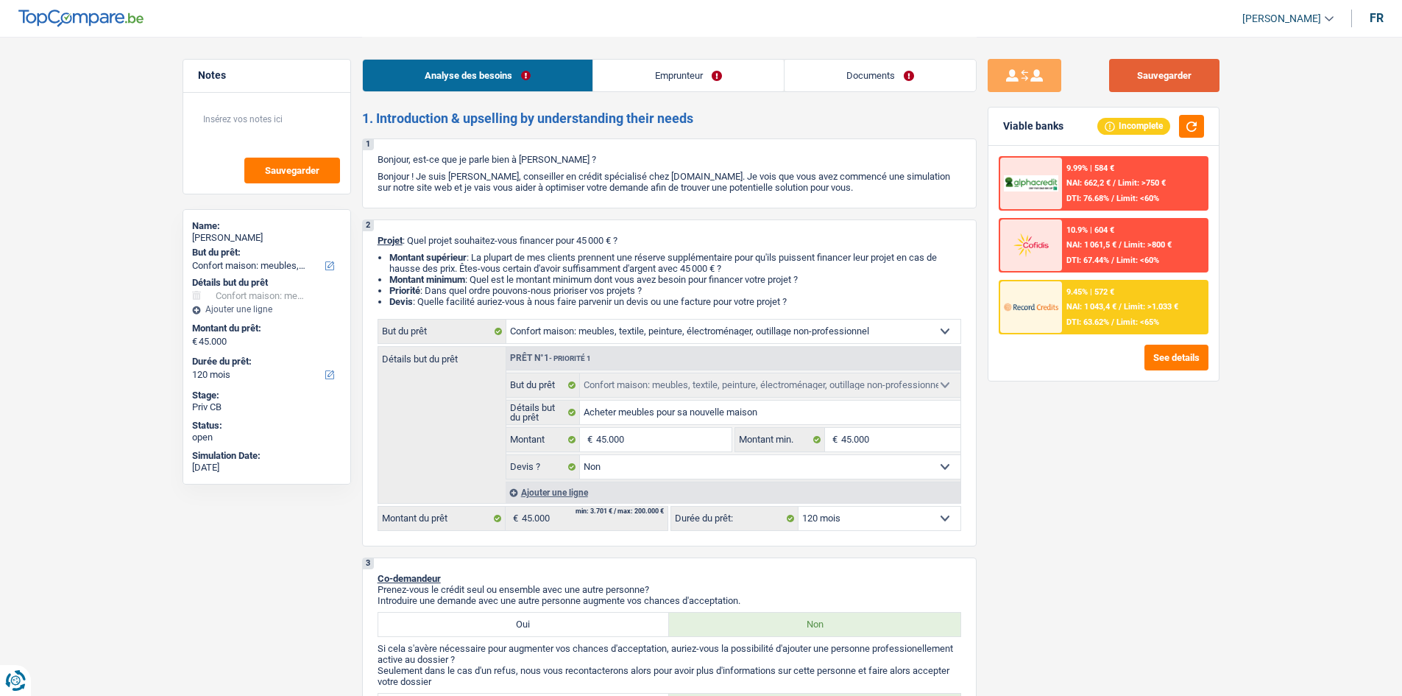
click at [1149, 88] on button "Sauvegarder" at bounding box center [1164, 75] width 110 height 33
click at [264, 180] on button "Sauvegarder" at bounding box center [292, 171] width 96 height 26
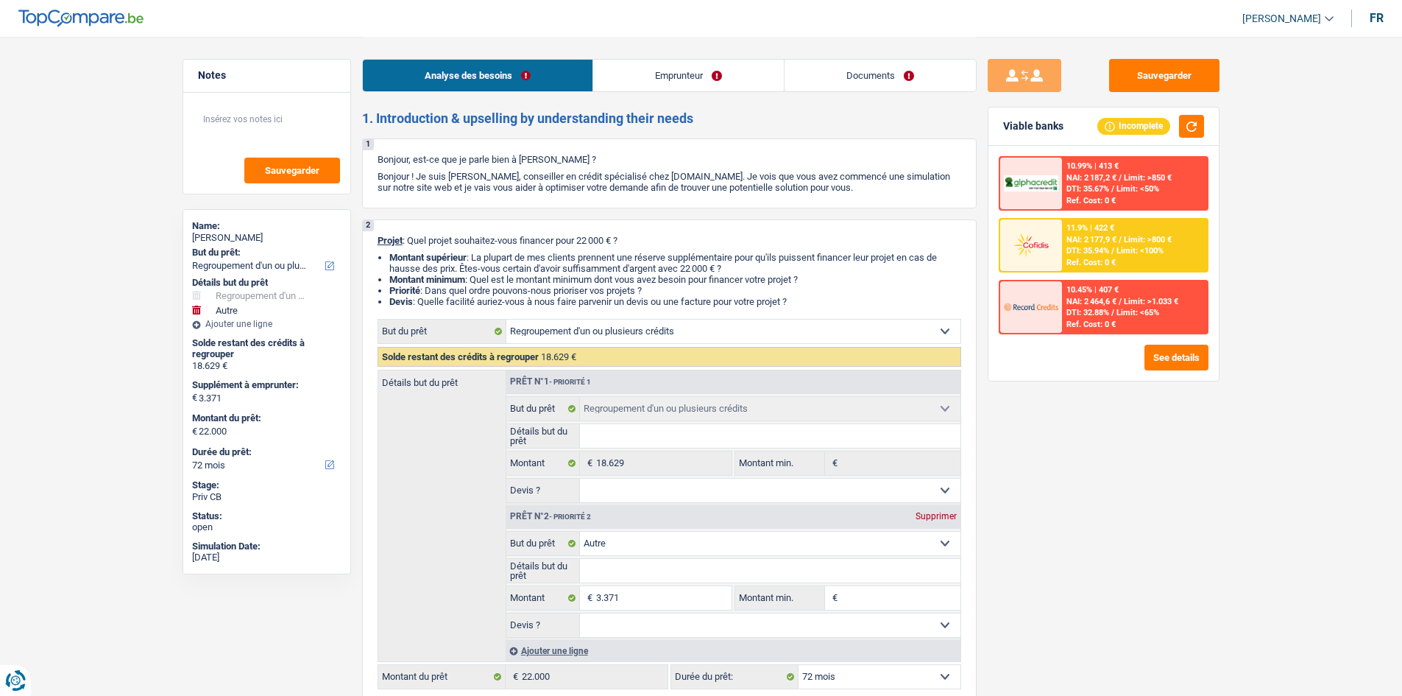
select select "refinancing"
select select "other"
select select "72"
select select "refinancing"
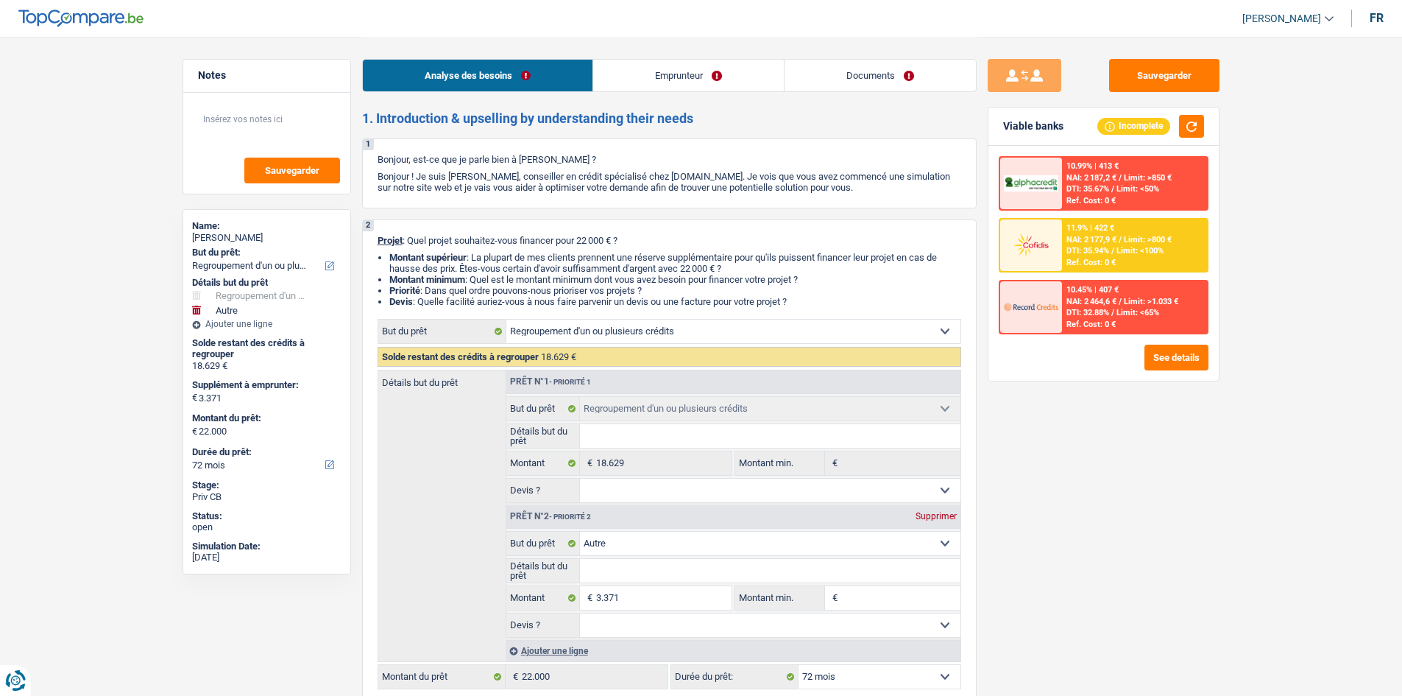
select select "refinancing"
select select "other"
select select "72"
select select "privateEmployee"
select select "netSalary"
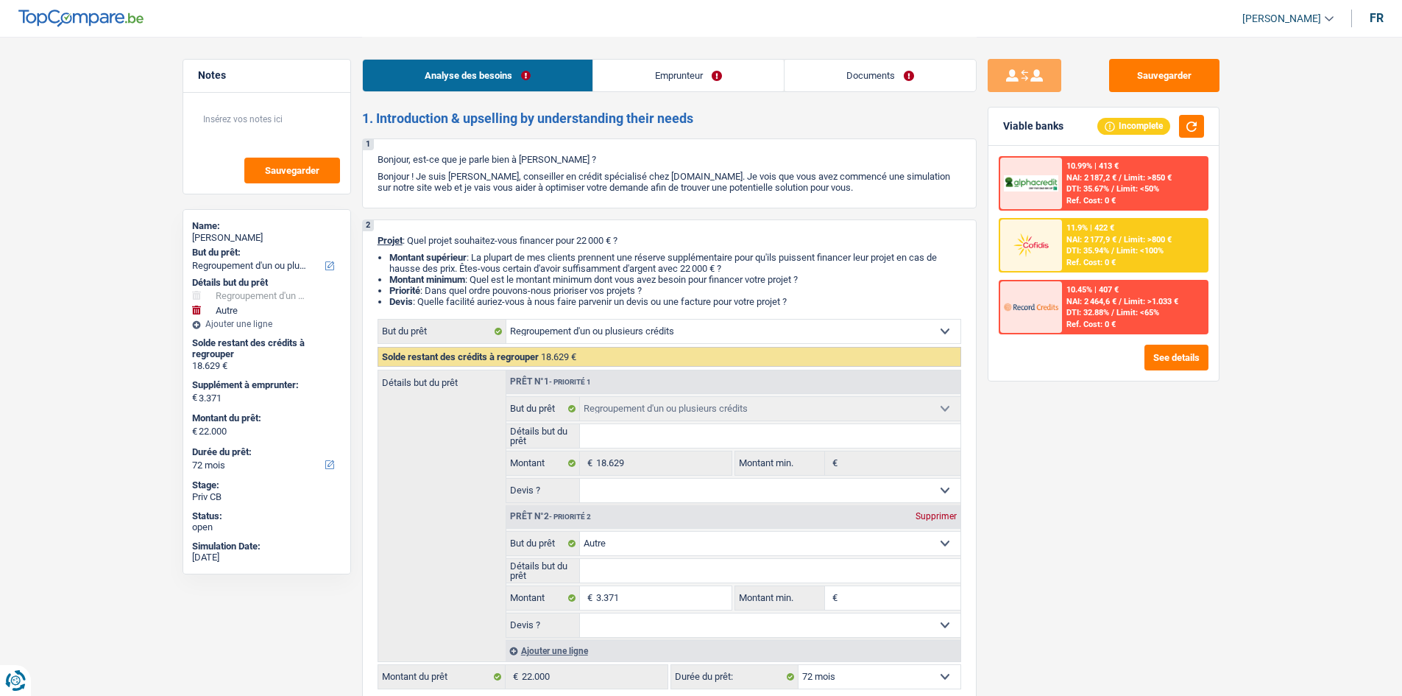
select select "mealVouchers"
select select "rents"
select select "cardOrCredit"
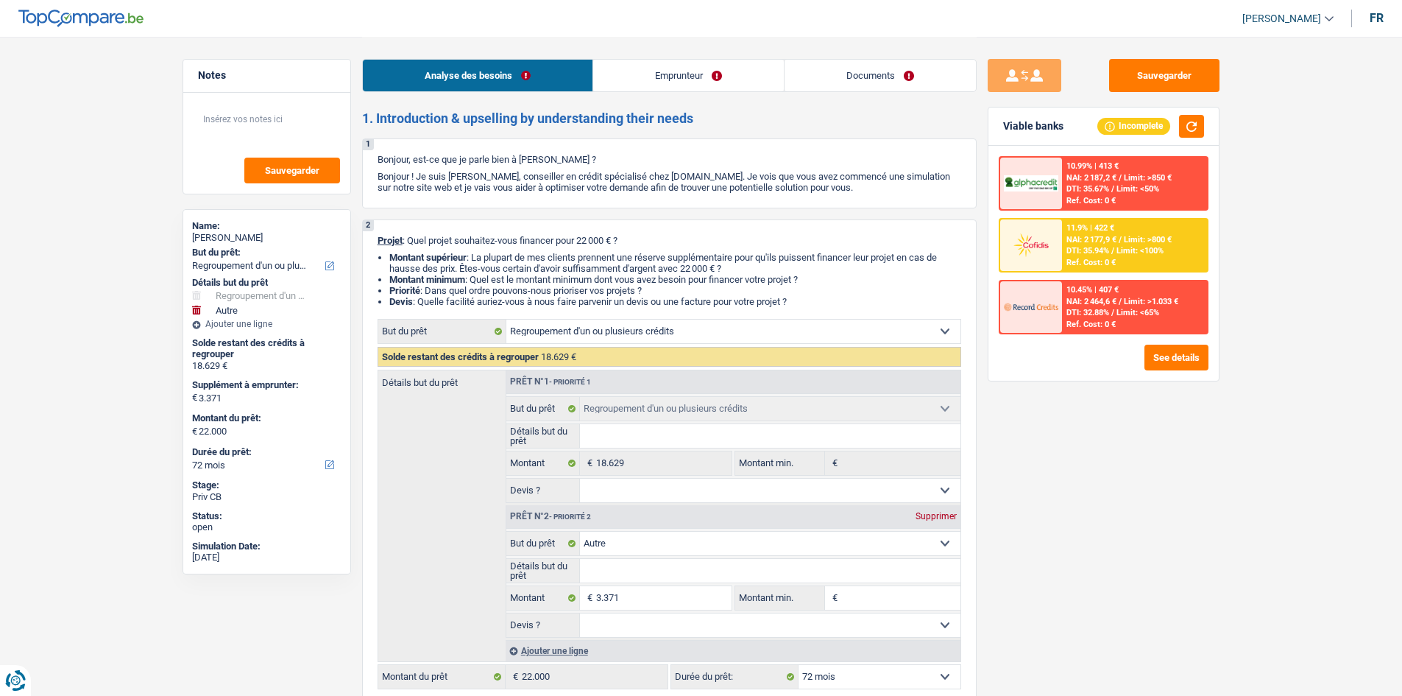
select select "refinancing"
select select "other"
select select "72"
drag, startPoint x: 0, startPoint y: 0, endPoint x: 852, endPoint y: 71, distance: 854.7
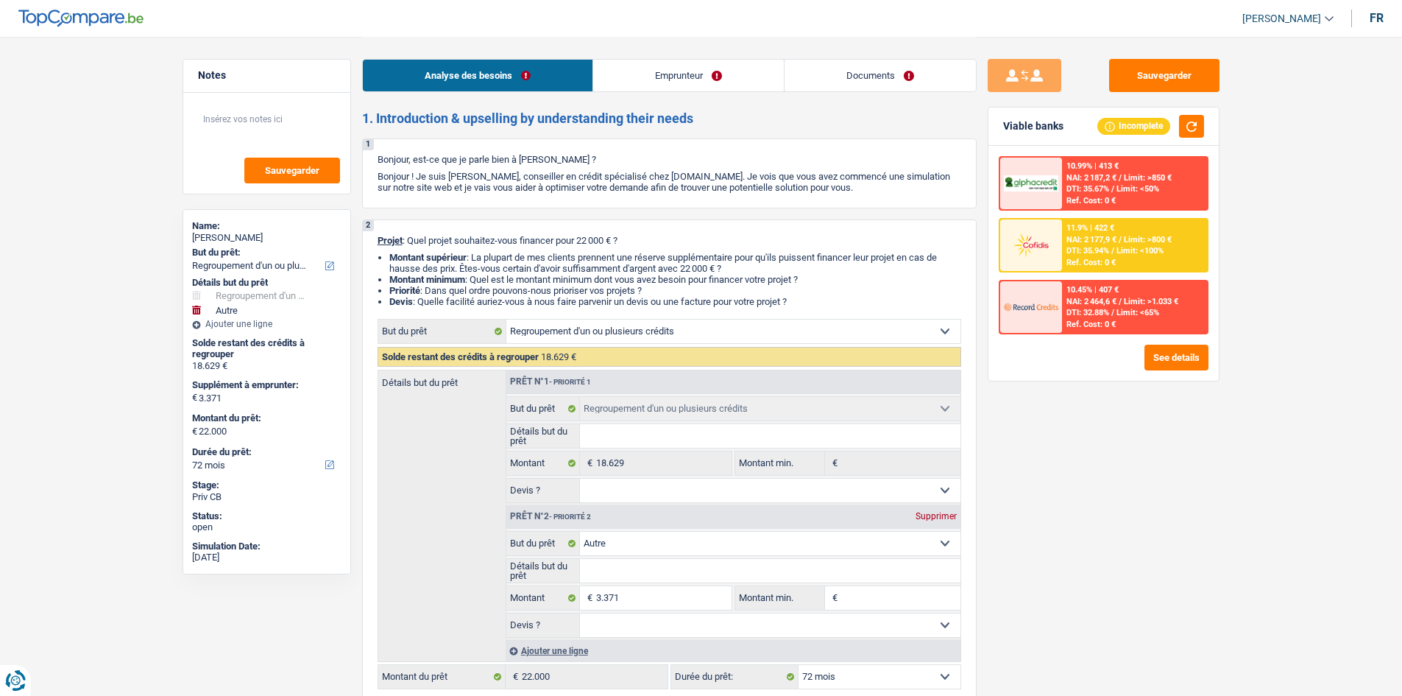
click at [852, 71] on link "Documents" at bounding box center [880, 76] width 191 height 32
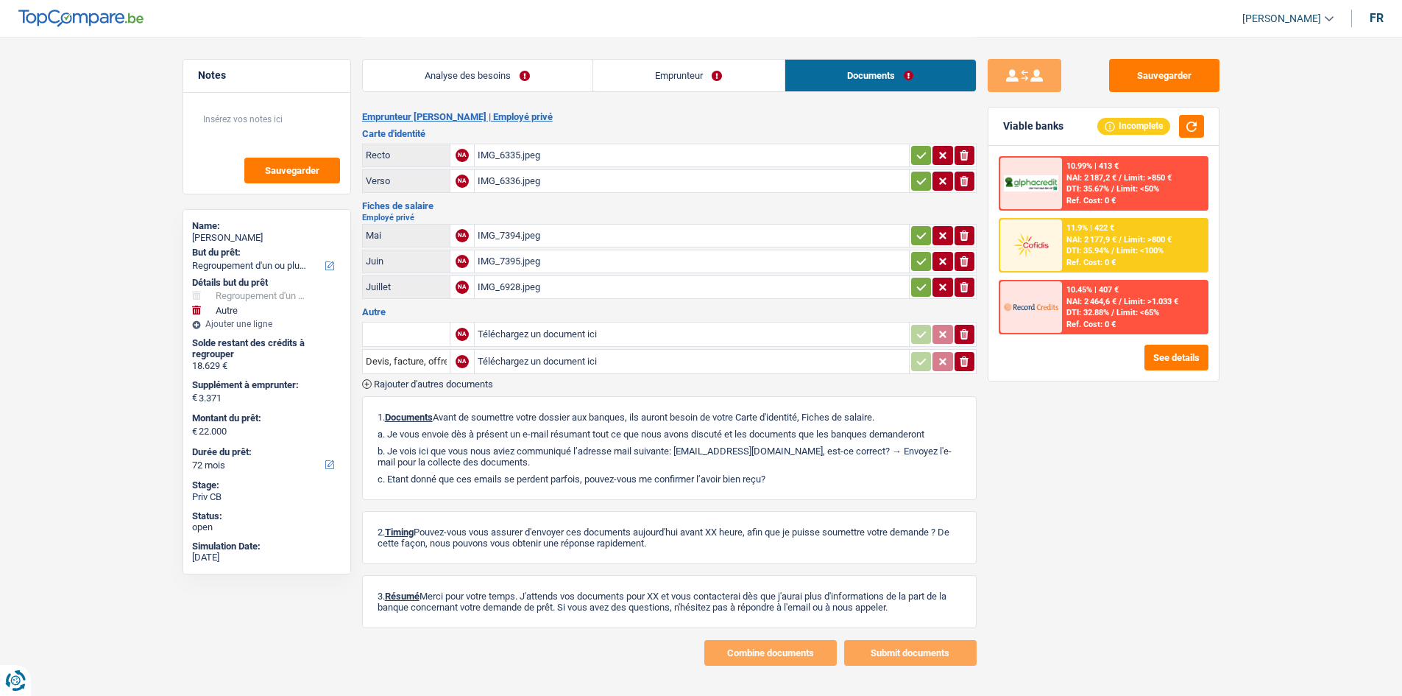
click at [474, 83] on link "Analyse des besoins" at bounding box center [478, 76] width 230 height 32
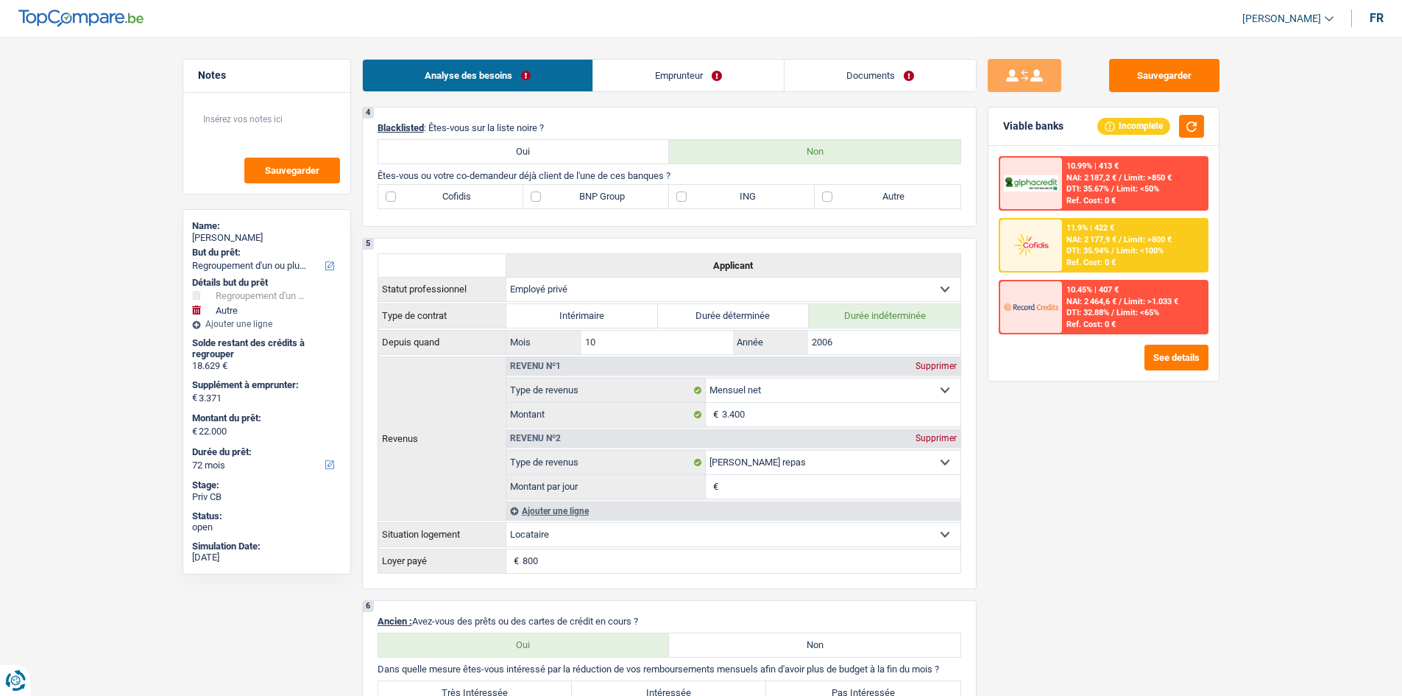
scroll to position [810, 0]
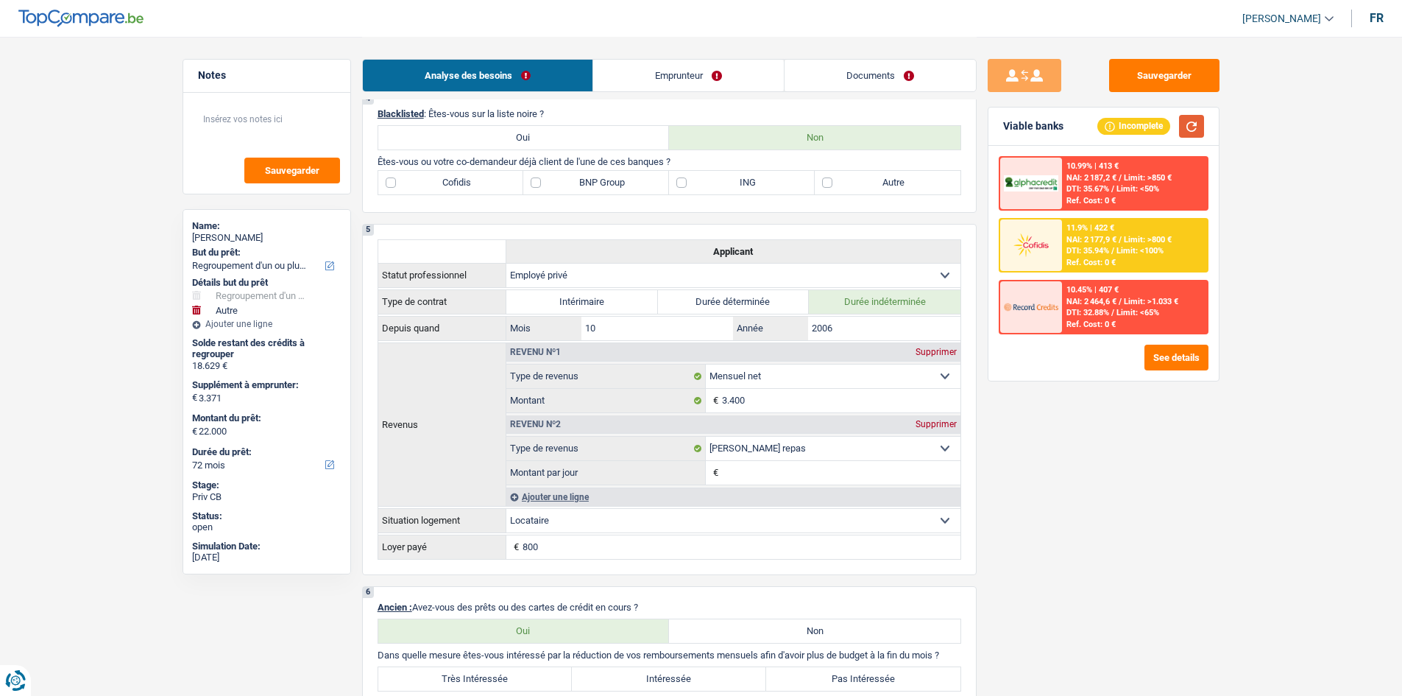
click at [1187, 128] on button "button" at bounding box center [1191, 126] width 25 height 23
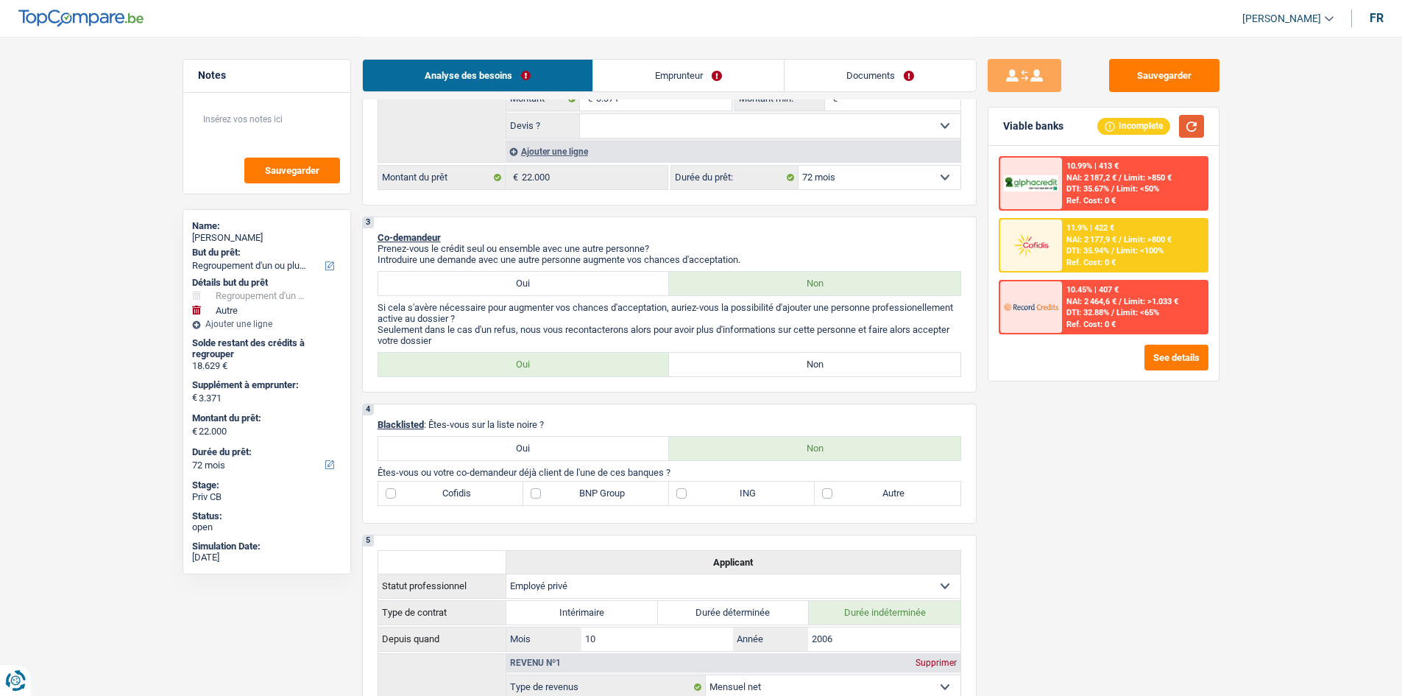
scroll to position [515, 0]
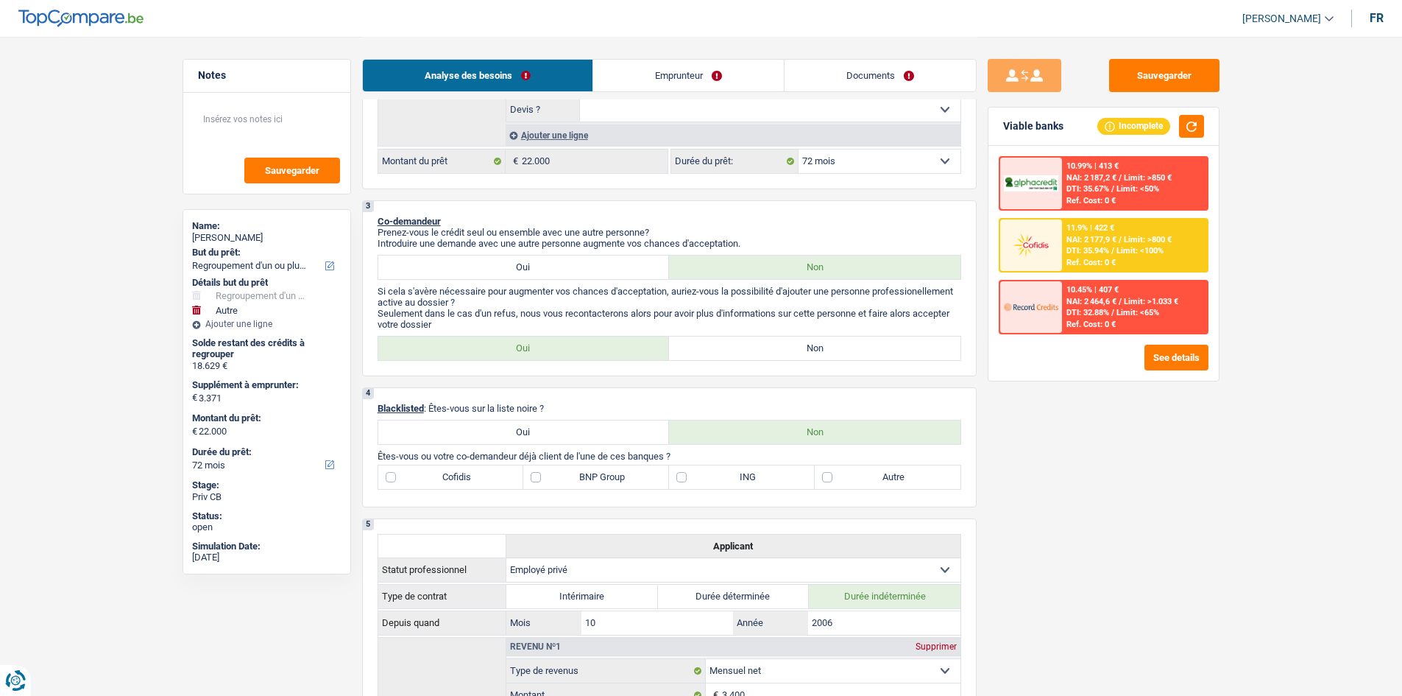
click at [764, 348] on label "Non" at bounding box center [815, 348] width 292 height 24
click at [764, 348] on input "Non" at bounding box center [815, 348] width 292 height 24
radio input "true"
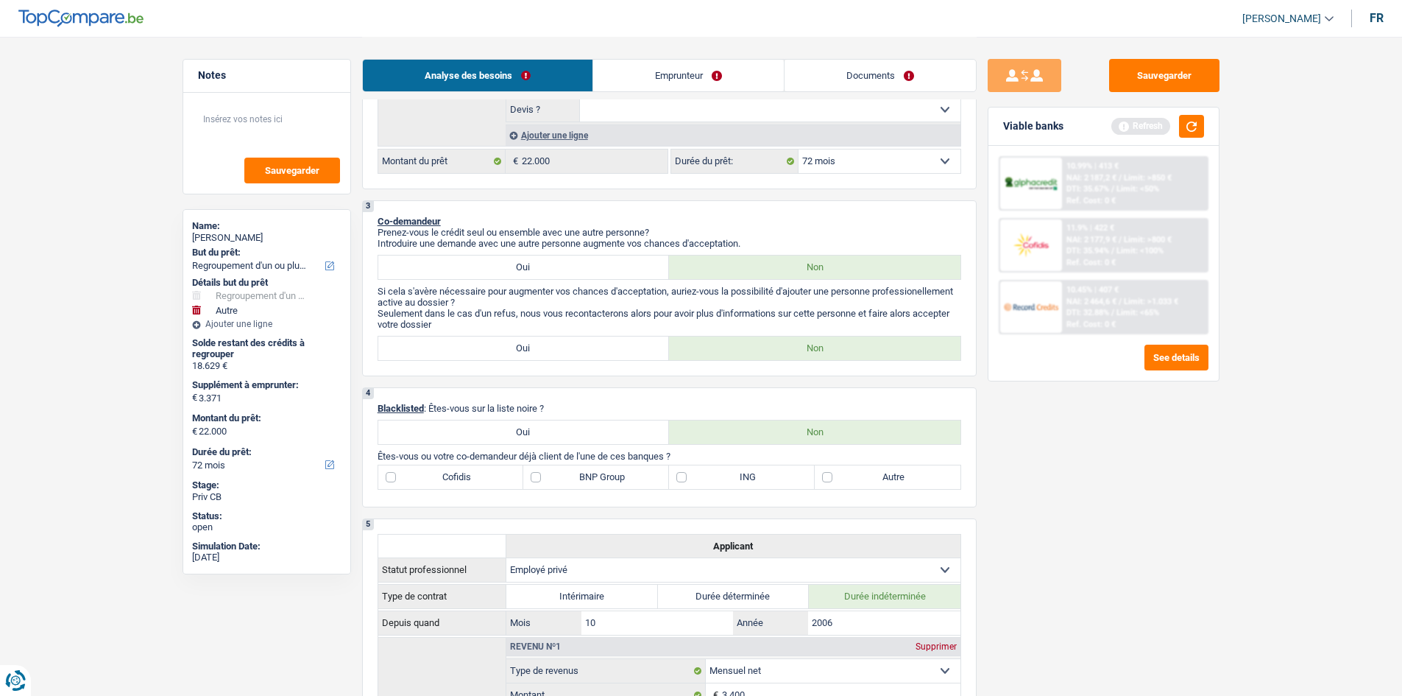
click at [386, 478] on label "Cofidis" at bounding box center [451, 477] width 146 height 24
click at [386, 478] on input "Cofidis" at bounding box center [451, 477] width 146 height 24
checkbox input "true"
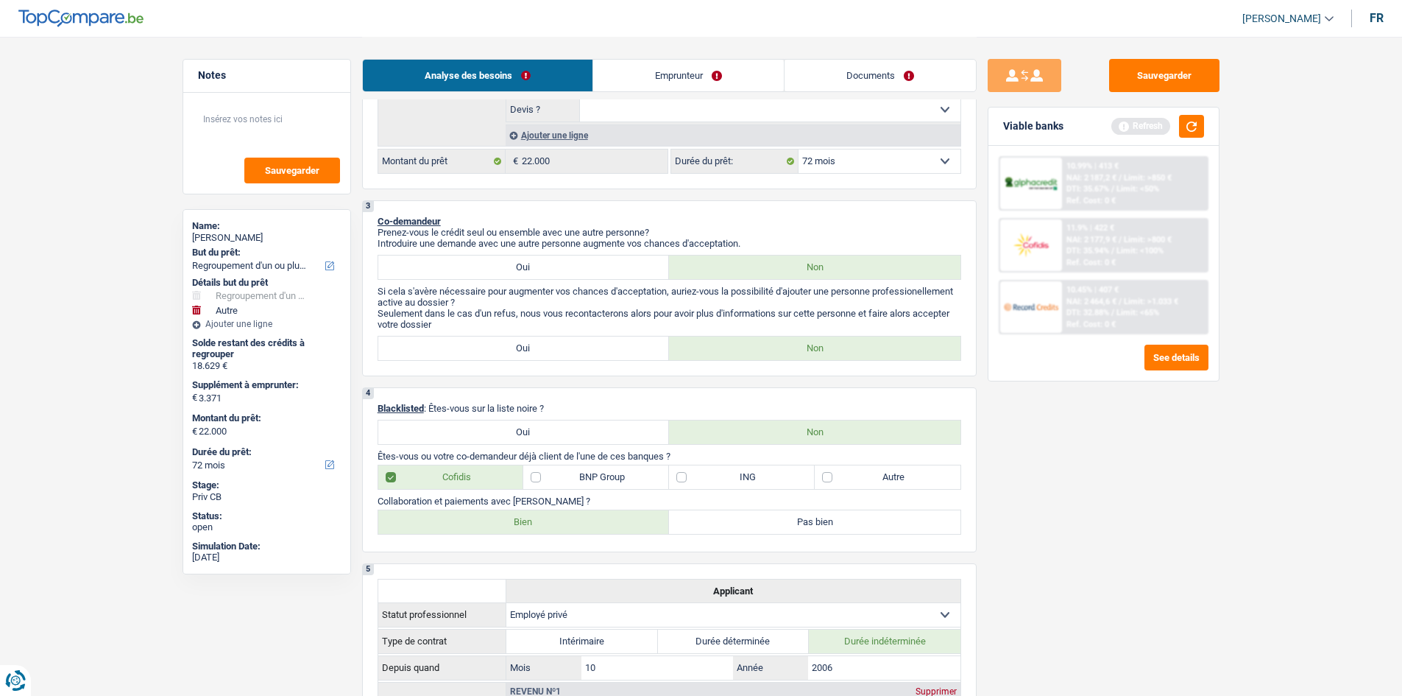
click at [688, 477] on label "ING" at bounding box center [742, 477] width 146 height 24
click at [688, 477] on input "ING" at bounding box center [742, 477] width 146 height 24
checkbox input "true"
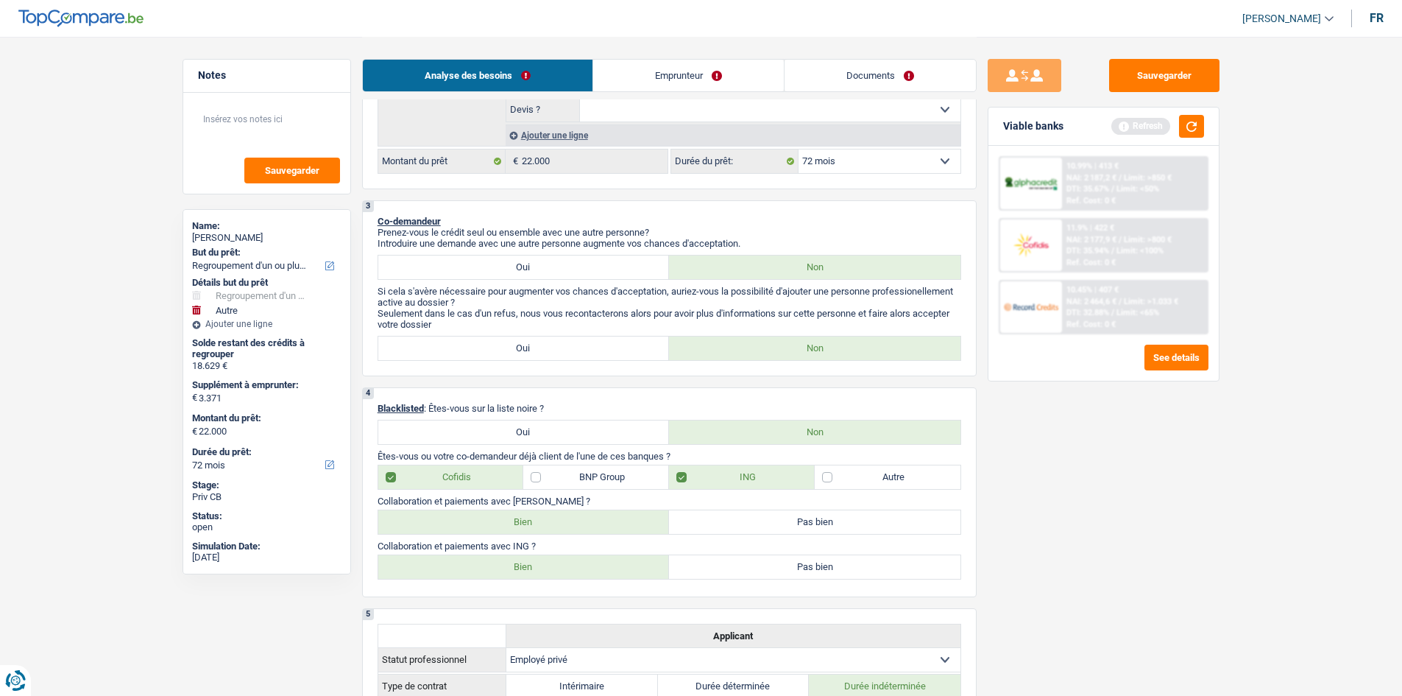
click at [562, 517] on label "Bien" at bounding box center [524, 522] width 292 height 24
click at [562, 517] on input "Bien" at bounding box center [524, 522] width 292 height 24
radio input "true"
click at [563, 570] on label "Bien" at bounding box center [524, 567] width 292 height 24
click at [563, 570] on input "Bien" at bounding box center [524, 567] width 292 height 24
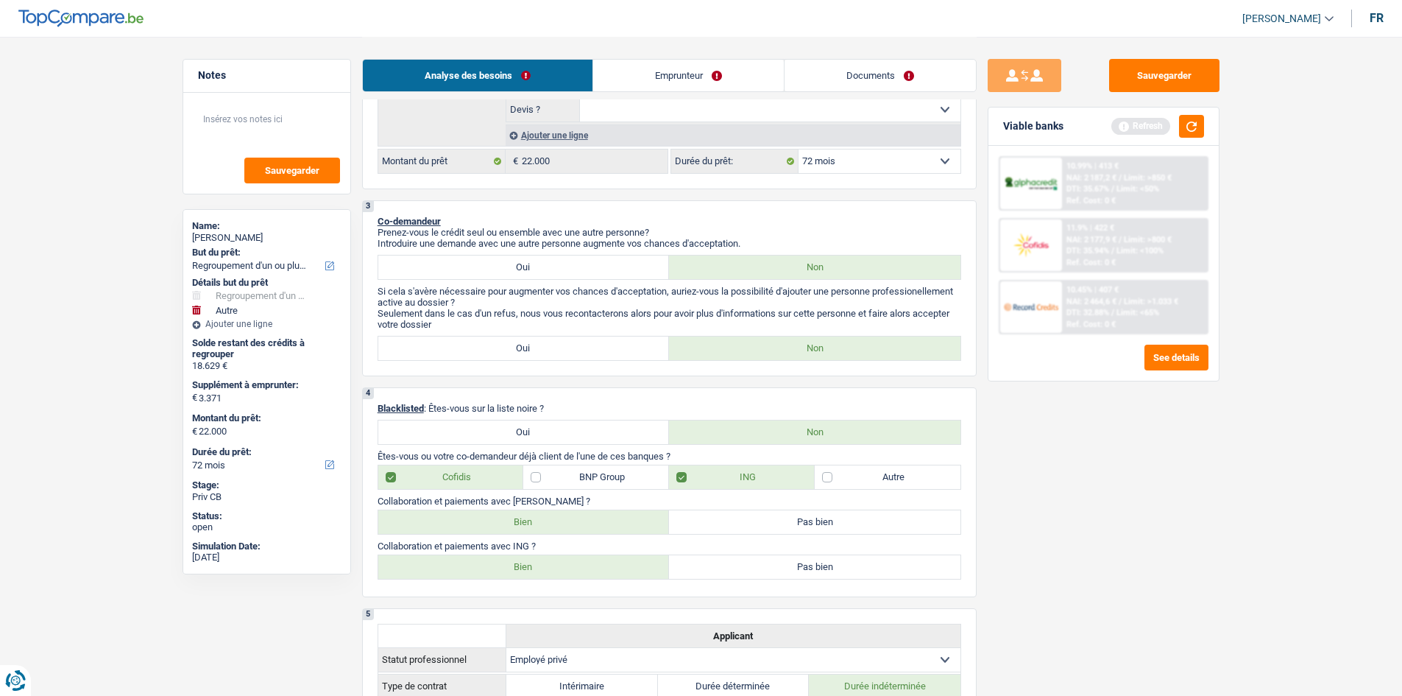
radio input "true"
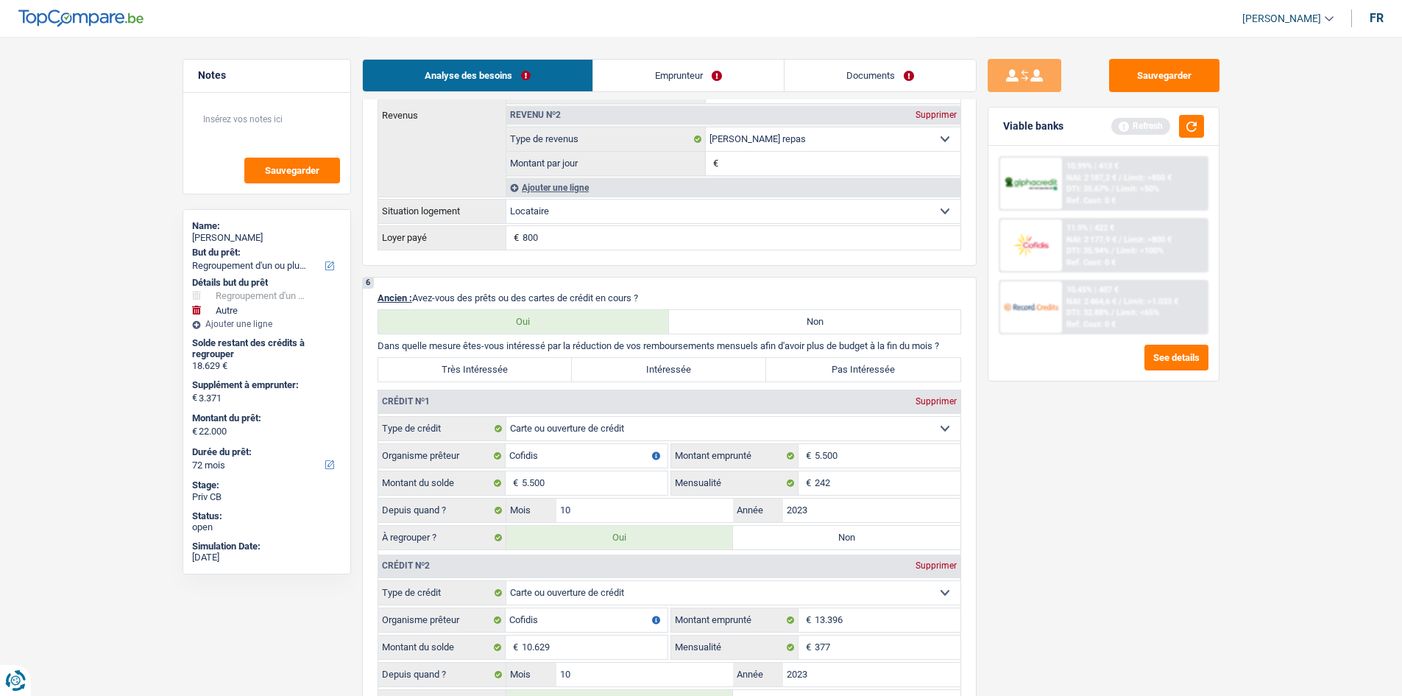
scroll to position [1104, 0]
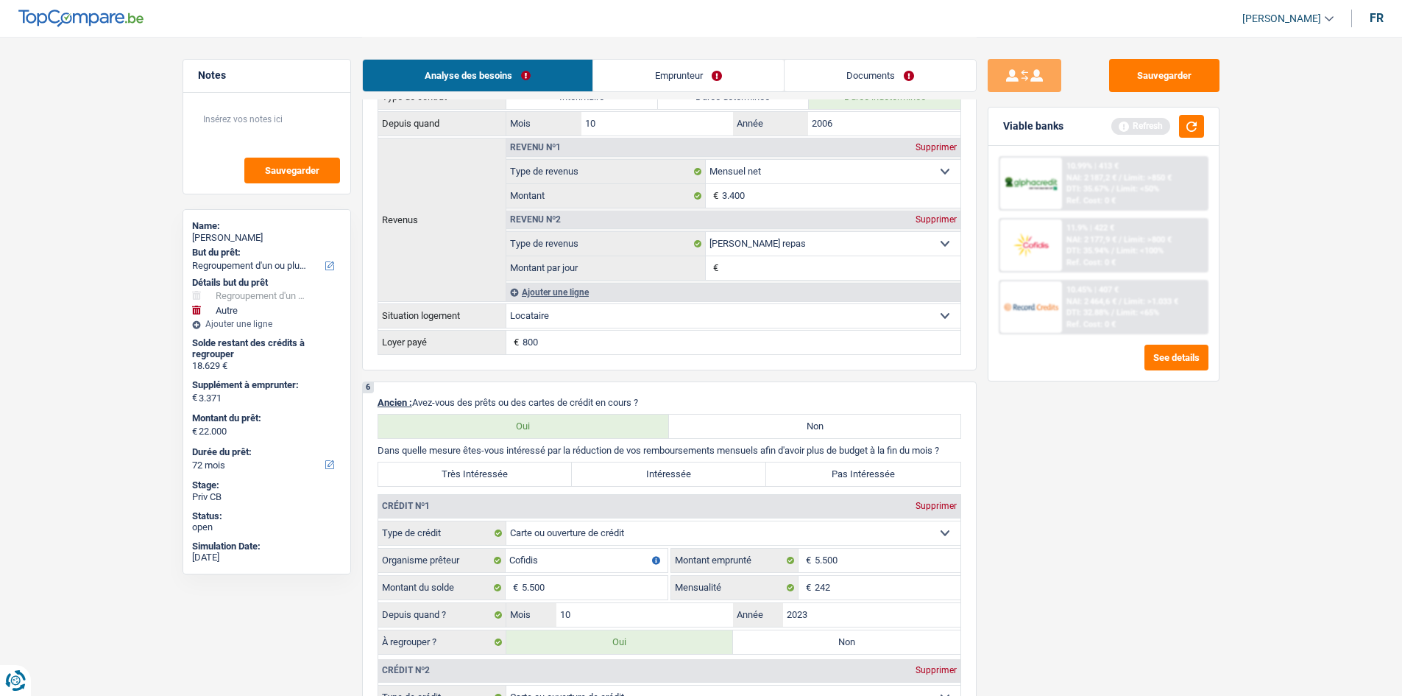
click at [527, 473] on label "Très Intéressée" at bounding box center [475, 474] width 194 height 24
click at [527, 473] on input "Très Intéressée" at bounding box center [475, 474] width 194 height 24
radio input "true"
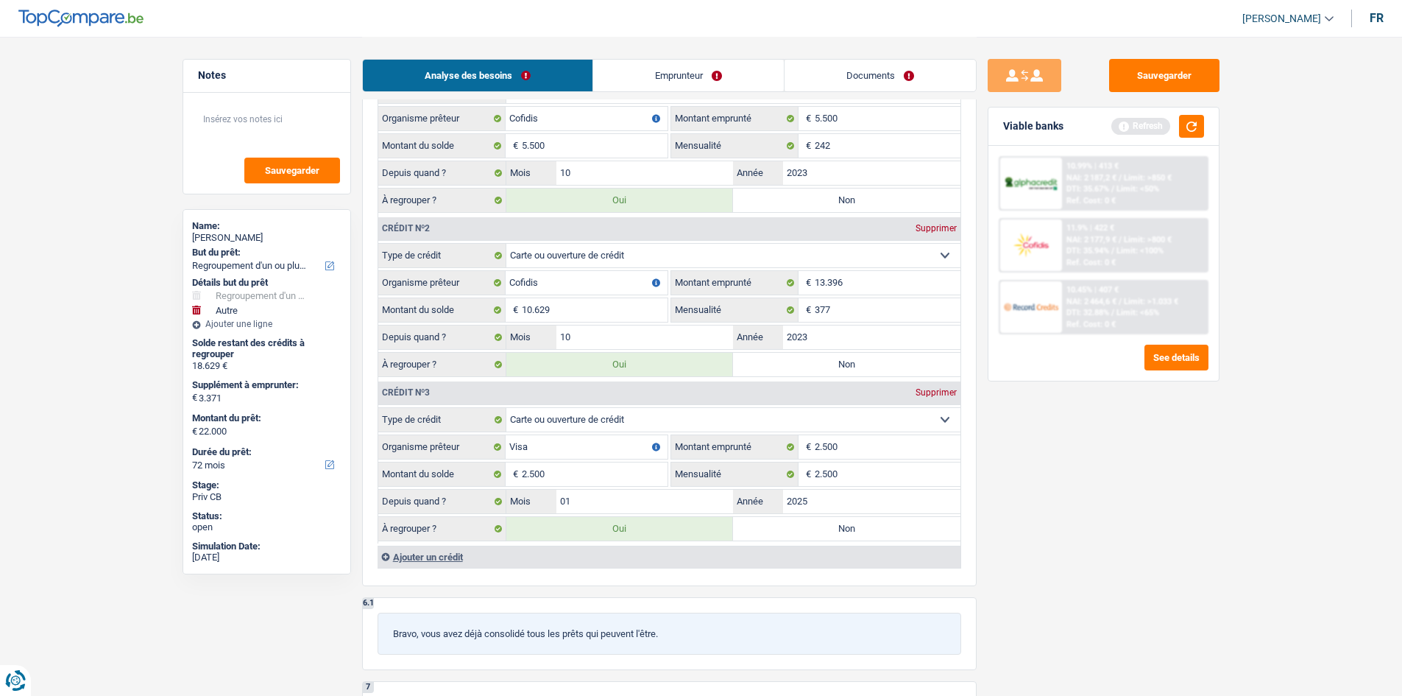
scroll to position [1472, 0]
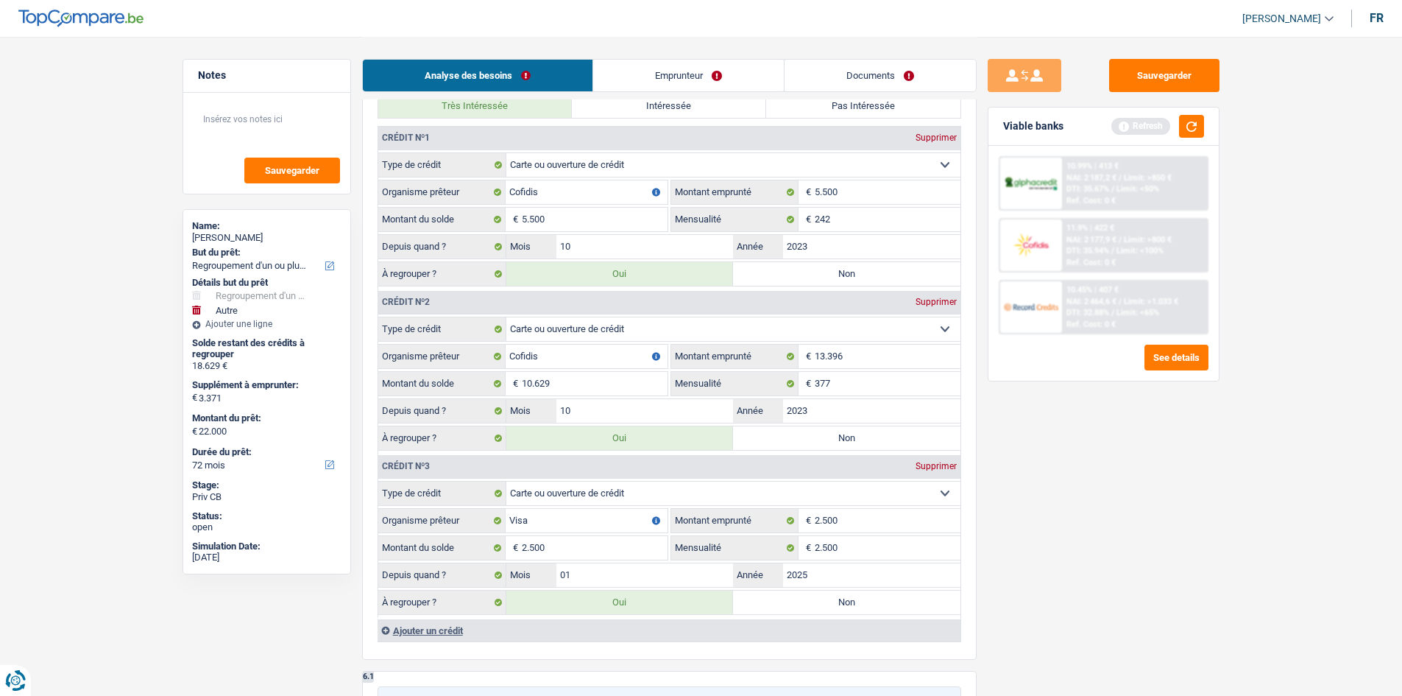
click at [937, 328] on select "Carte ou ouverture de crédit Prêt hypothécaire Vente à tempérament Prêt à tempé…" at bounding box center [733, 329] width 454 height 24
select select "personalLoan"
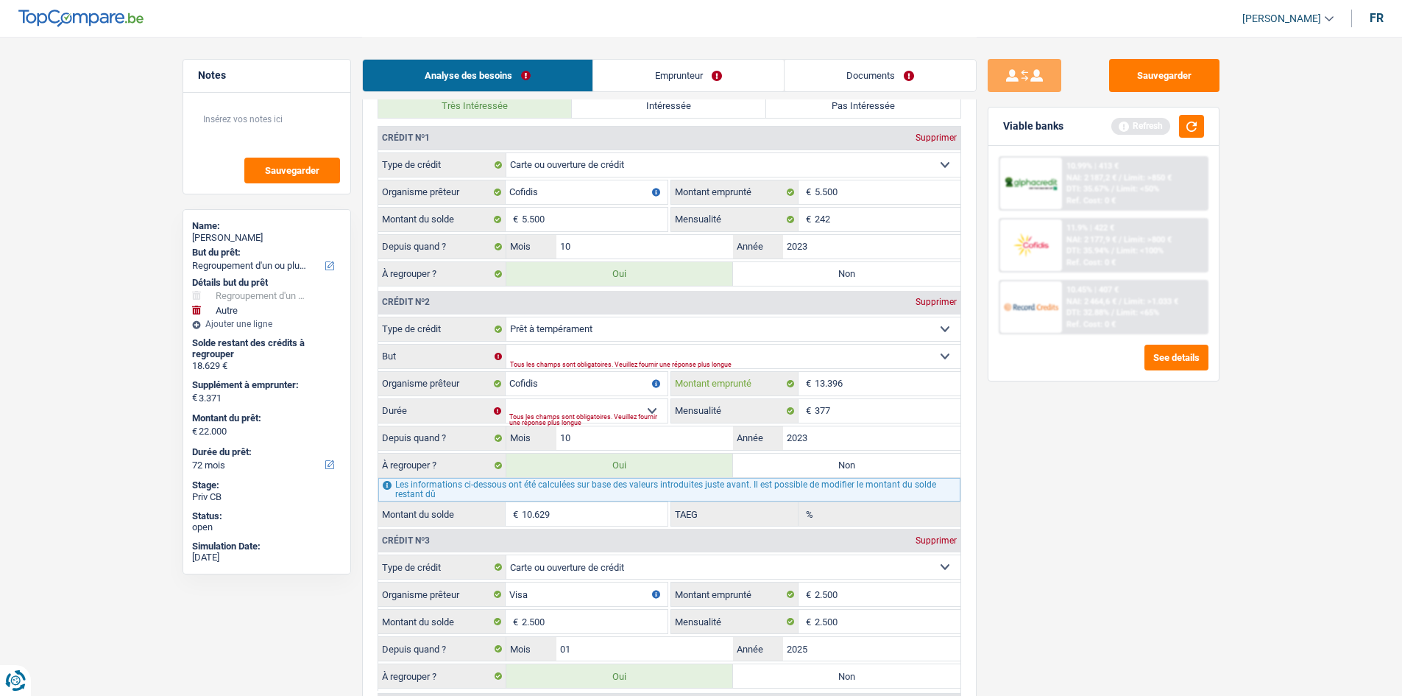
click at [885, 380] on input "13.396" at bounding box center [888, 384] width 146 height 24
click at [864, 345] on select "Confort maison: meubles, textile, peinture, électroménager, outillage non-profe…" at bounding box center [733, 357] width 454 height 24
select select
click at [1260, 512] on main "Notes Sauvegarder Name: Anne Janssens But du prêt: Confort maison: meubles, tex…" at bounding box center [701, 145] width 1402 height 3235
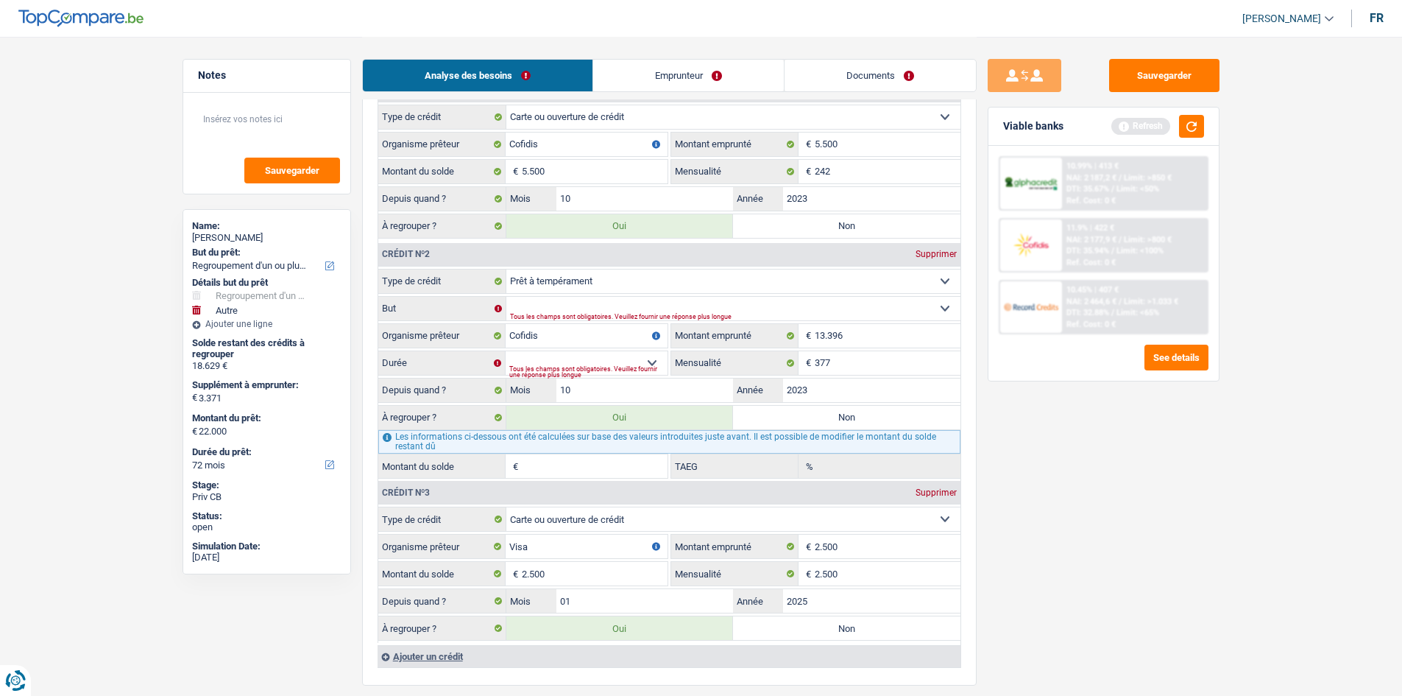
scroll to position [1546, 0]
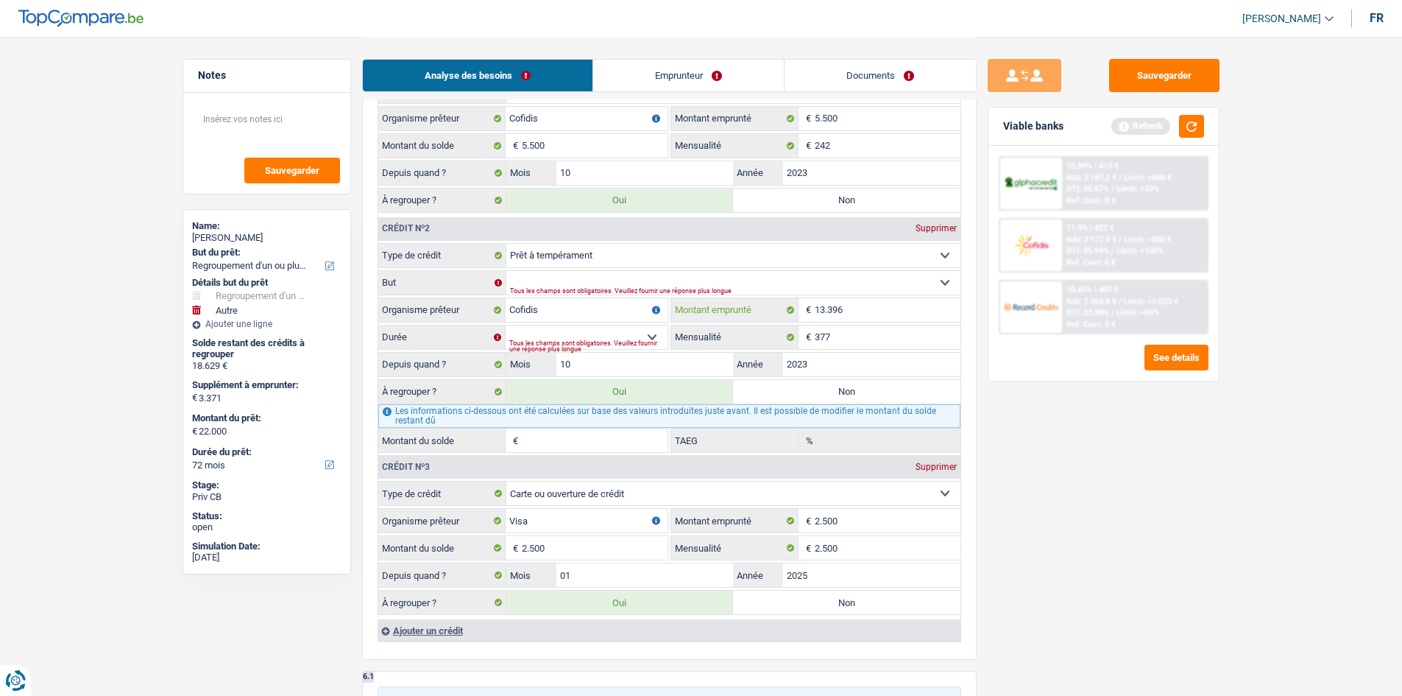
click at [855, 314] on input "13.396" at bounding box center [888, 310] width 146 height 24
type input "1.339"
select select
type input "133"
select select
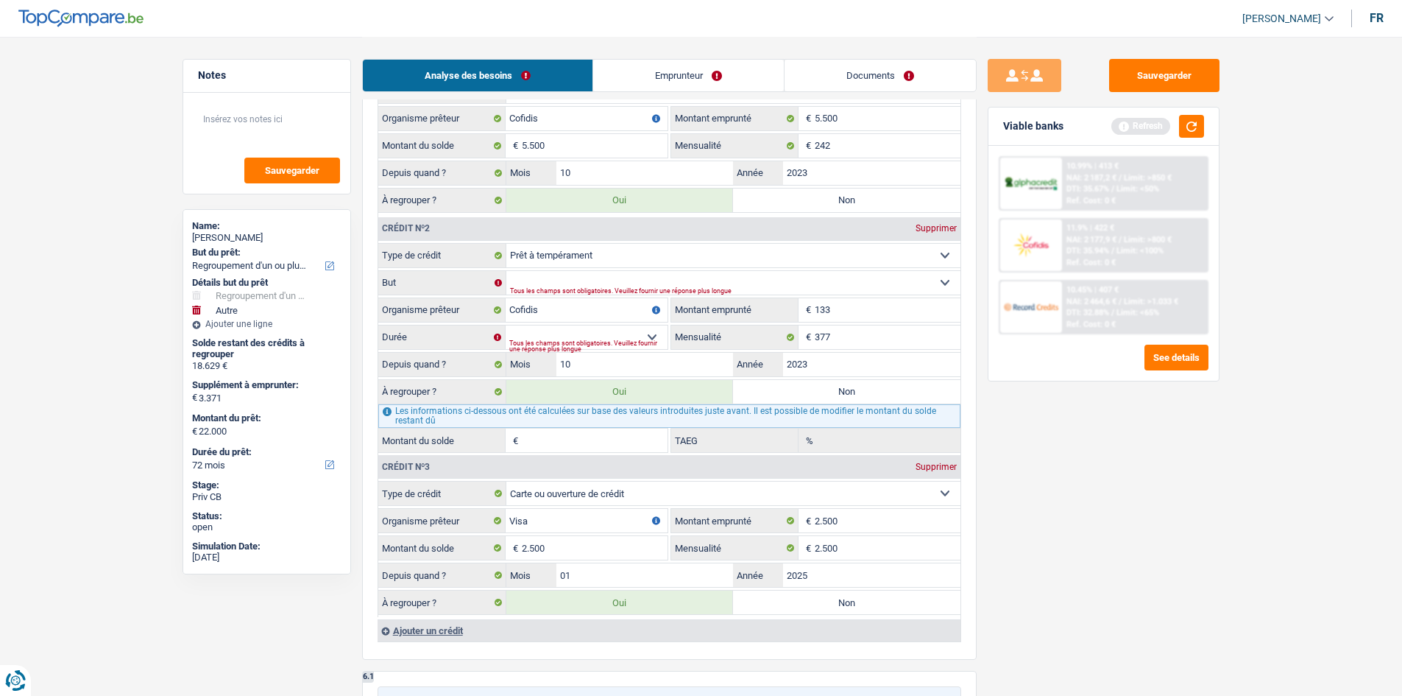
type input "13"
select select
type input "1"
select select
type input "14"
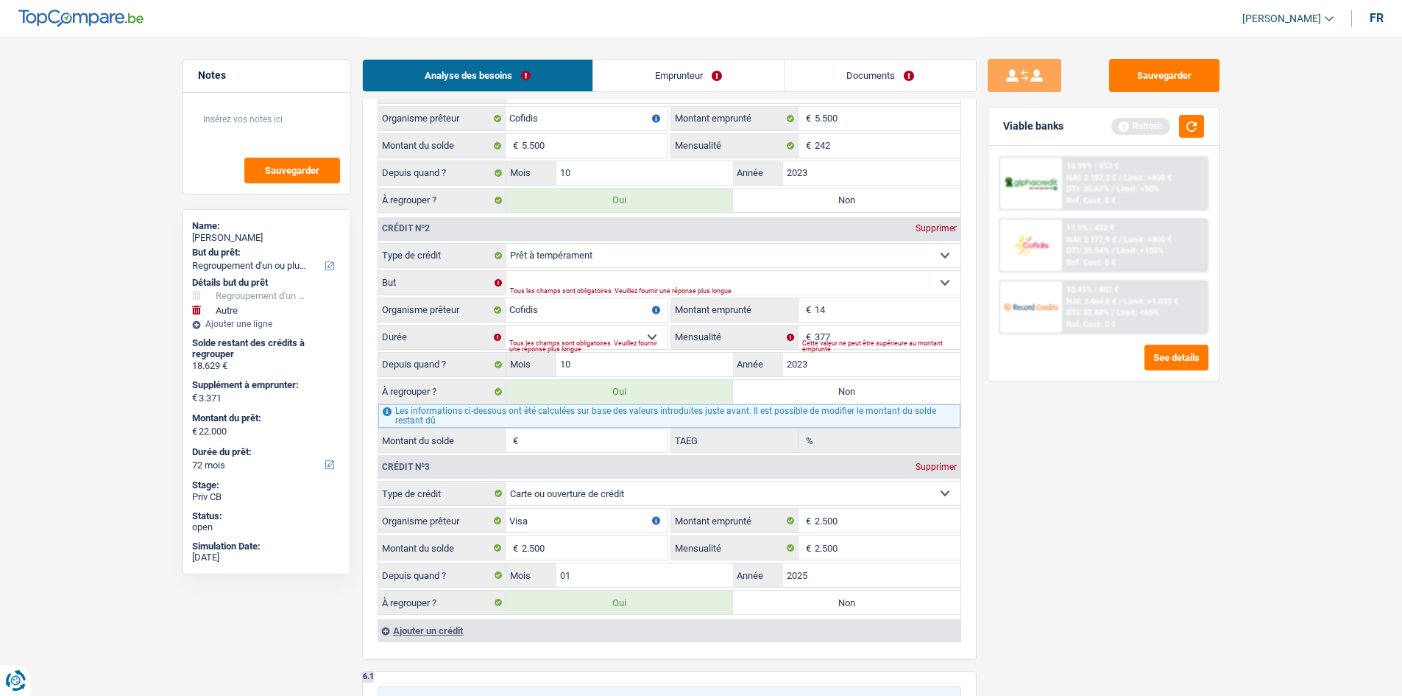
select select
type input "140"
select select
type input "1.400"
select select
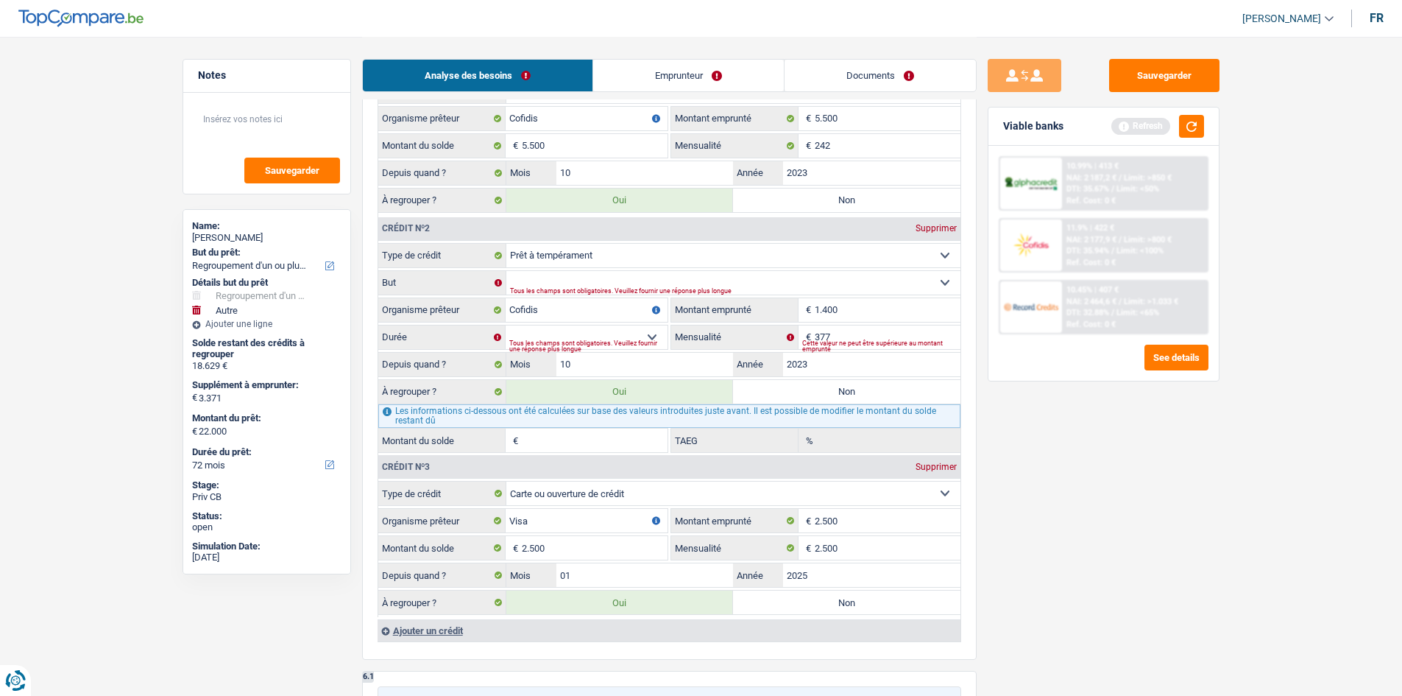
type input "14.000"
select select
type input "14.000"
click at [651, 333] on select "12 mois 18 mois 24 mois 30 mois 36 mois 42 mois 48 mois 60 mois Sélectionner un…" at bounding box center [587, 337] width 162 height 24
select select "48"
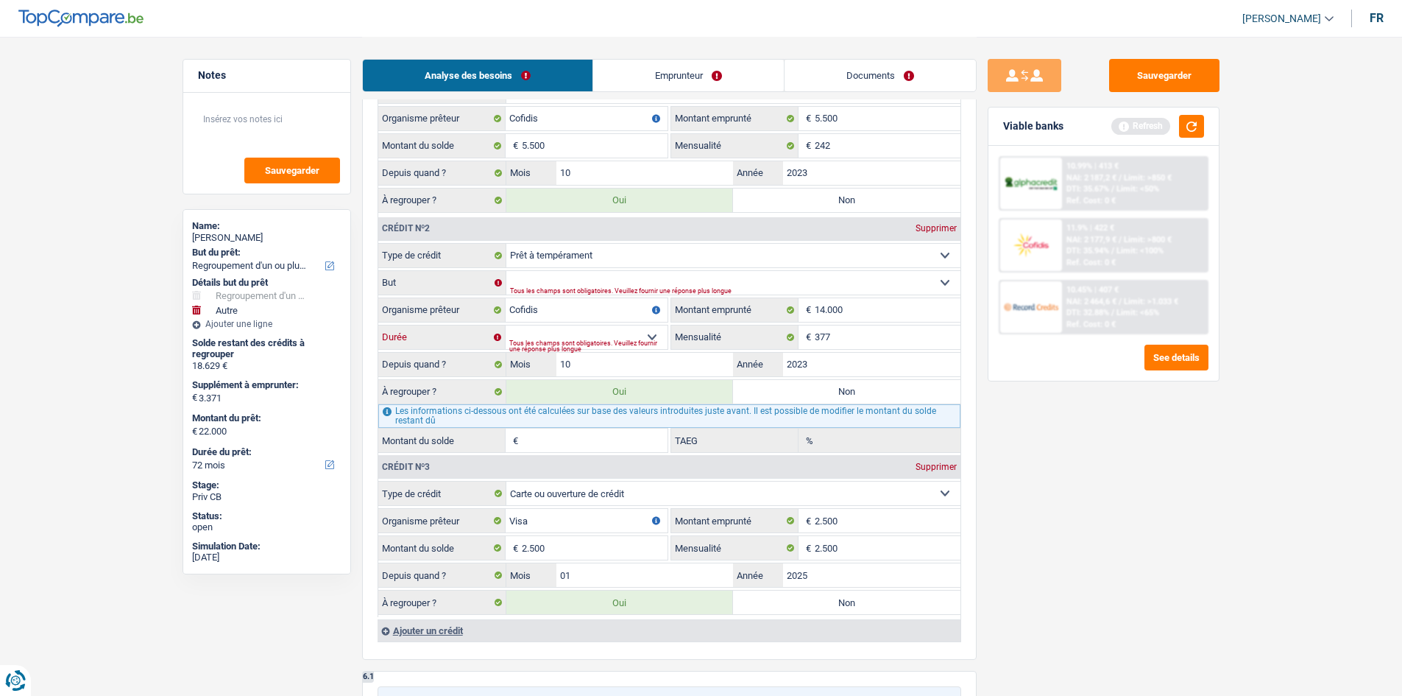
click at [506, 325] on select "12 mois 18 mois 24 mois 30 mois 36 mois 42 mois 48 mois 60 mois Sélectionner un…" at bounding box center [587, 337] width 162 height 24
select select
type input "8.201"
type input "14,03"
click at [671, 280] on select "Confort maison: meubles, textile, peinture, électroménager, outillage non-profe…" at bounding box center [733, 283] width 454 height 24
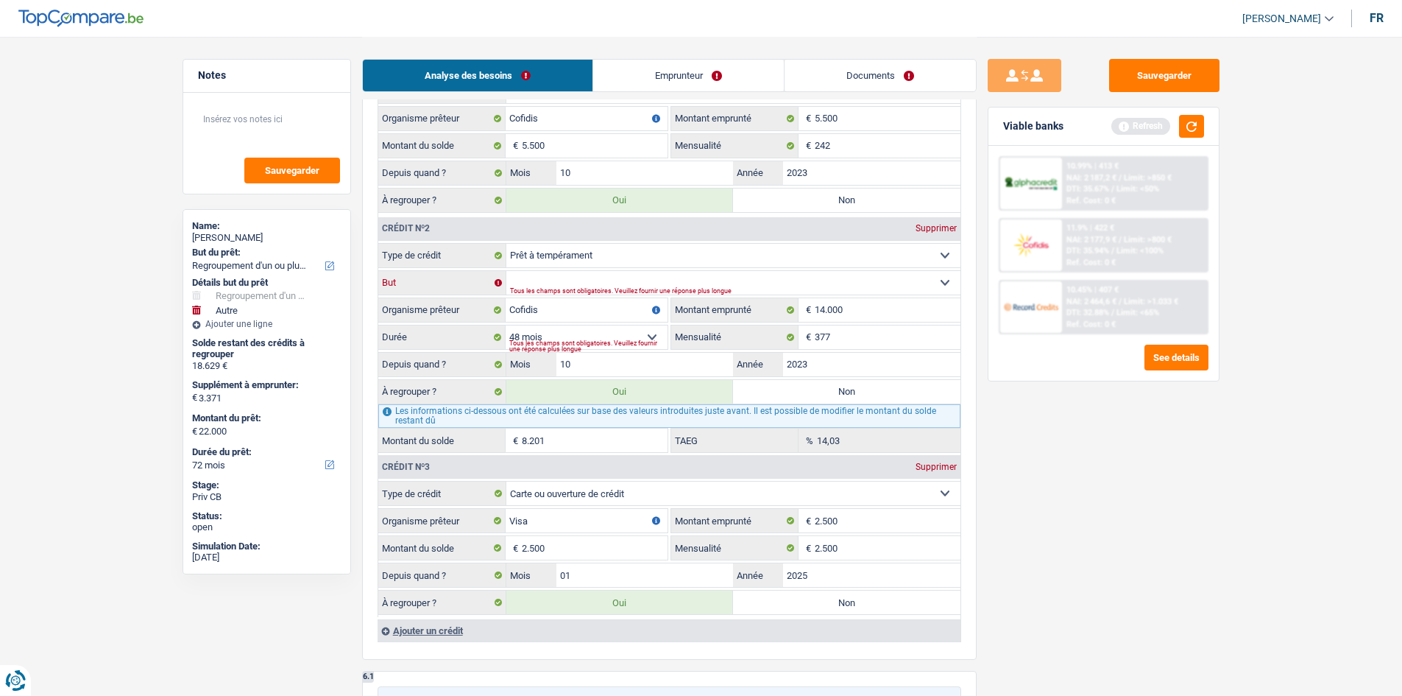
click at [506, 271] on select "Confort maison: meubles, textile, peinture, électroménager, outillage non-profe…" at bounding box center [733, 283] width 454 height 24
click at [626, 289] on div "Tous les champs sont obligatoires. Veuillez fournir une réponse plus longue" at bounding box center [712, 292] width 404 height 6
click at [950, 280] on select "Confort maison: meubles, textile, peinture, électroménager, outillage non-profe…" at bounding box center [733, 283] width 454 height 24
click at [506, 271] on select "Confort maison: meubles, textile, peinture, électroménager, outillage non-profe…" at bounding box center [733, 283] width 454 height 24
click at [590, 281] on select "Confort maison: meubles, textile, peinture, électroménager, outillage non-profe…" at bounding box center [733, 283] width 454 height 24
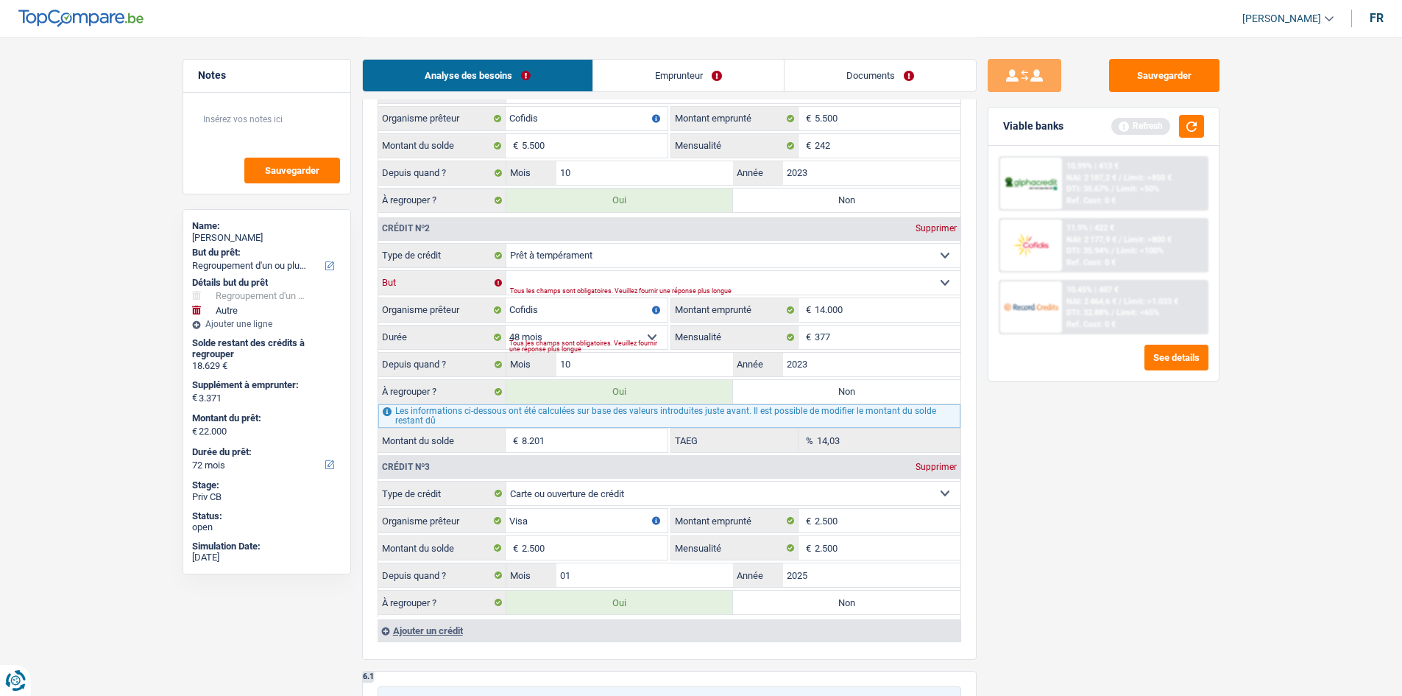
click at [506, 271] on select "Confort maison: meubles, textile, peinture, électroménager, outillage non-profe…" at bounding box center [733, 283] width 454 height 24
click at [651, 285] on select "Confort maison: meubles, textile, peinture, électroménager, outillage non-profe…" at bounding box center [733, 283] width 454 height 24
select select "familyEvent"
click at [506, 271] on select "Confort maison: meubles, textile, peinture, électroménager, outillage non-profe…" at bounding box center [733, 283] width 454 height 24
click at [652, 356] on input "10" at bounding box center [645, 365] width 177 height 24
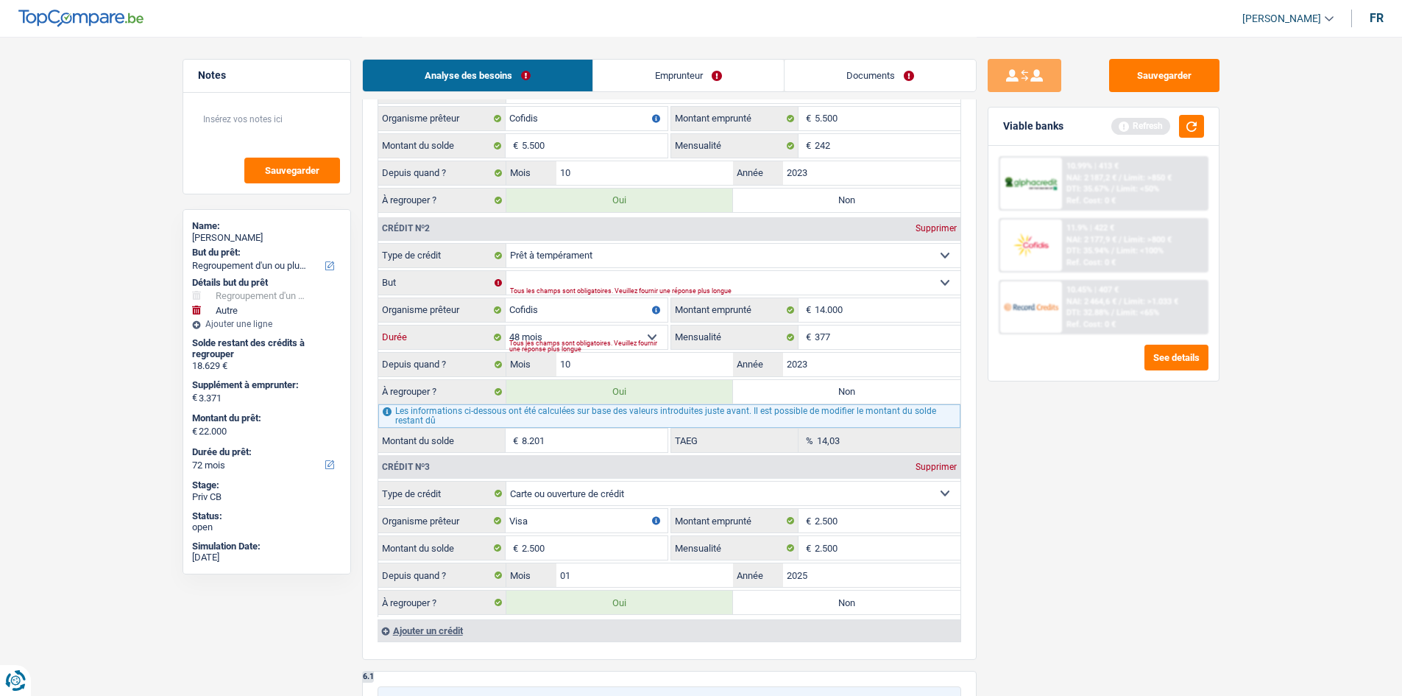
click at [655, 335] on select "12 mois 18 mois 24 mois 30 mois 36 mois 42 mois 48 mois 60 mois Sélectionner un…" at bounding box center [587, 337] width 162 height 24
select select "60"
click at [506, 325] on select "12 mois 18 mois 24 mois 30 mois 36 mois 42 mois 48 mois 60 mois Sélectionner un…" at bounding box center [587, 337] width 162 height 24
type input "10.237"
type input "22,88"
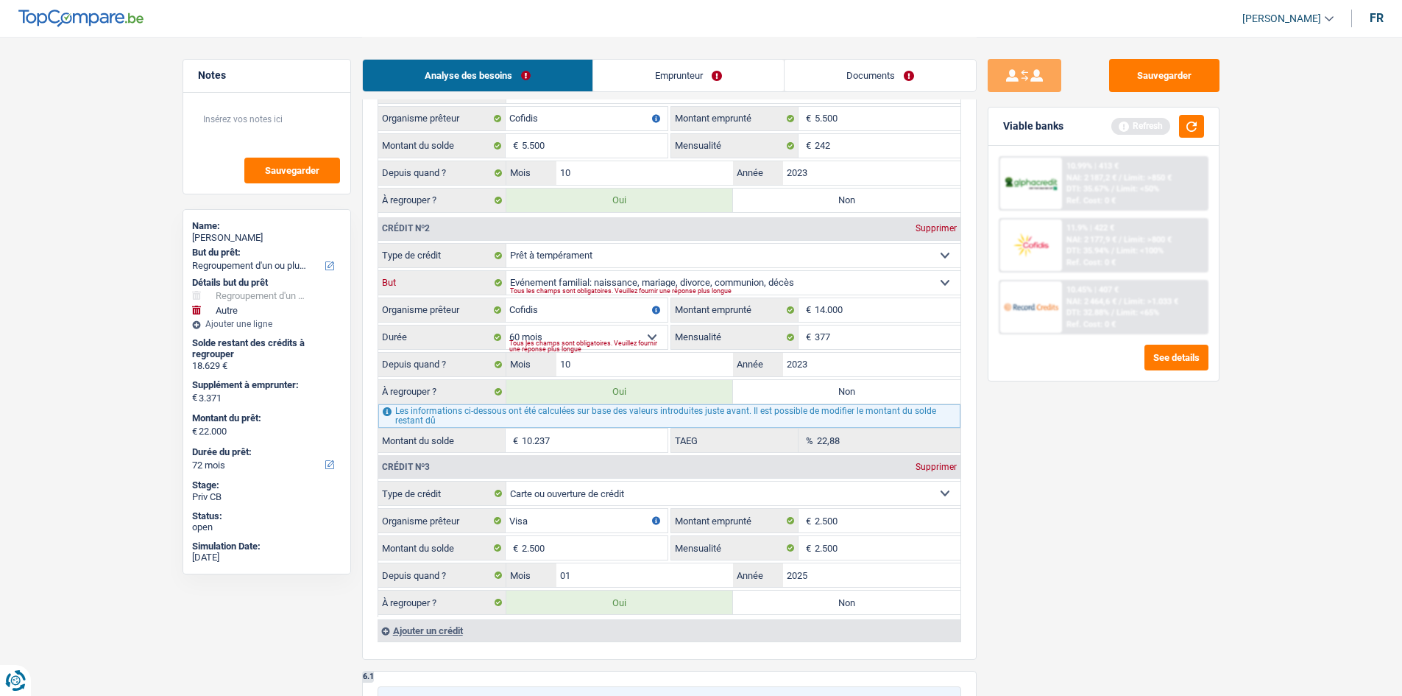
click at [649, 280] on select "Confort maison: meubles, textile, peinture, électroménager, outillage non-profe…" at bounding box center [733, 283] width 454 height 24
select select "other"
click at [506, 271] on select "Confort maison: meubles, textile, peinture, électroménager, outillage non-profe…" at bounding box center [733, 283] width 454 height 24
click at [559, 515] on input "Visa" at bounding box center [587, 521] width 162 height 24
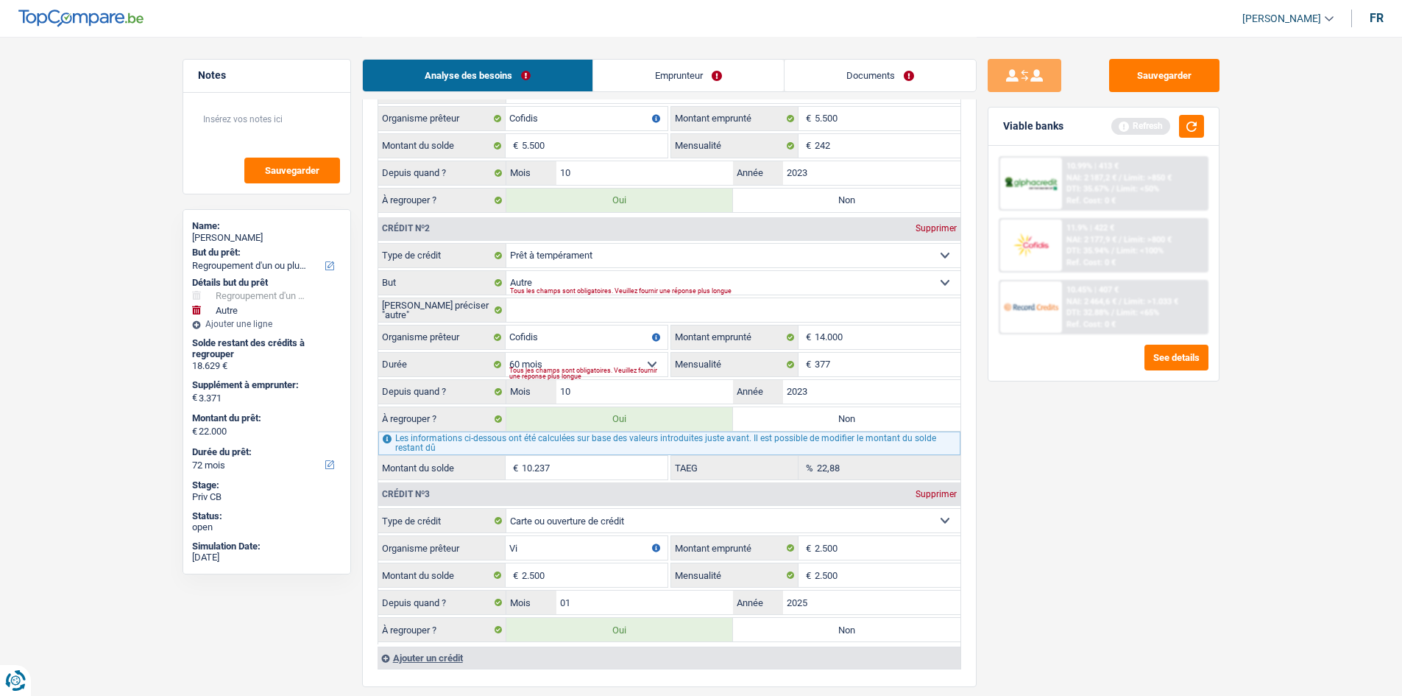
type input "V"
type input "ING"
click at [627, 307] on input "Veuillez préciser "autre"" at bounding box center [733, 310] width 454 height 24
type input "Dettes personnel"
click at [1198, 127] on button "button" at bounding box center [1191, 126] width 25 height 23
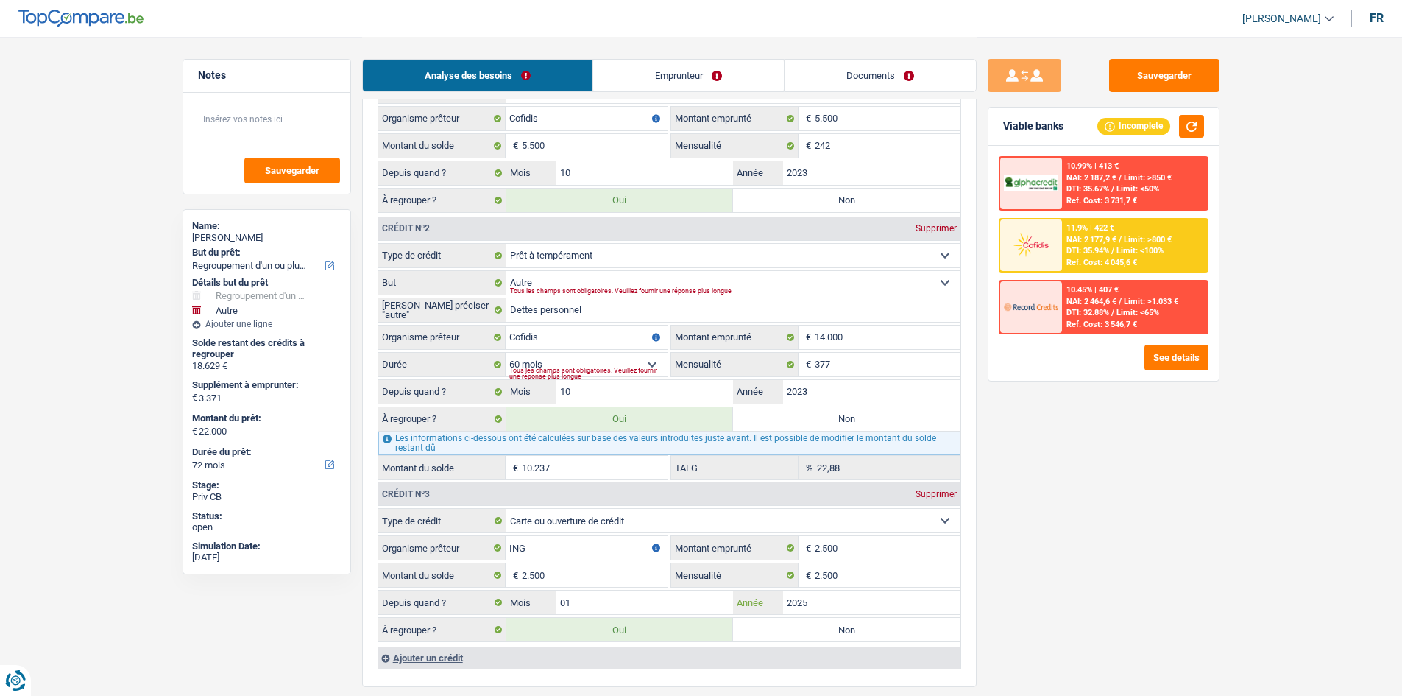
click at [821, 599] on input "2025" at bounding box center [871, 602] width 177 height 24
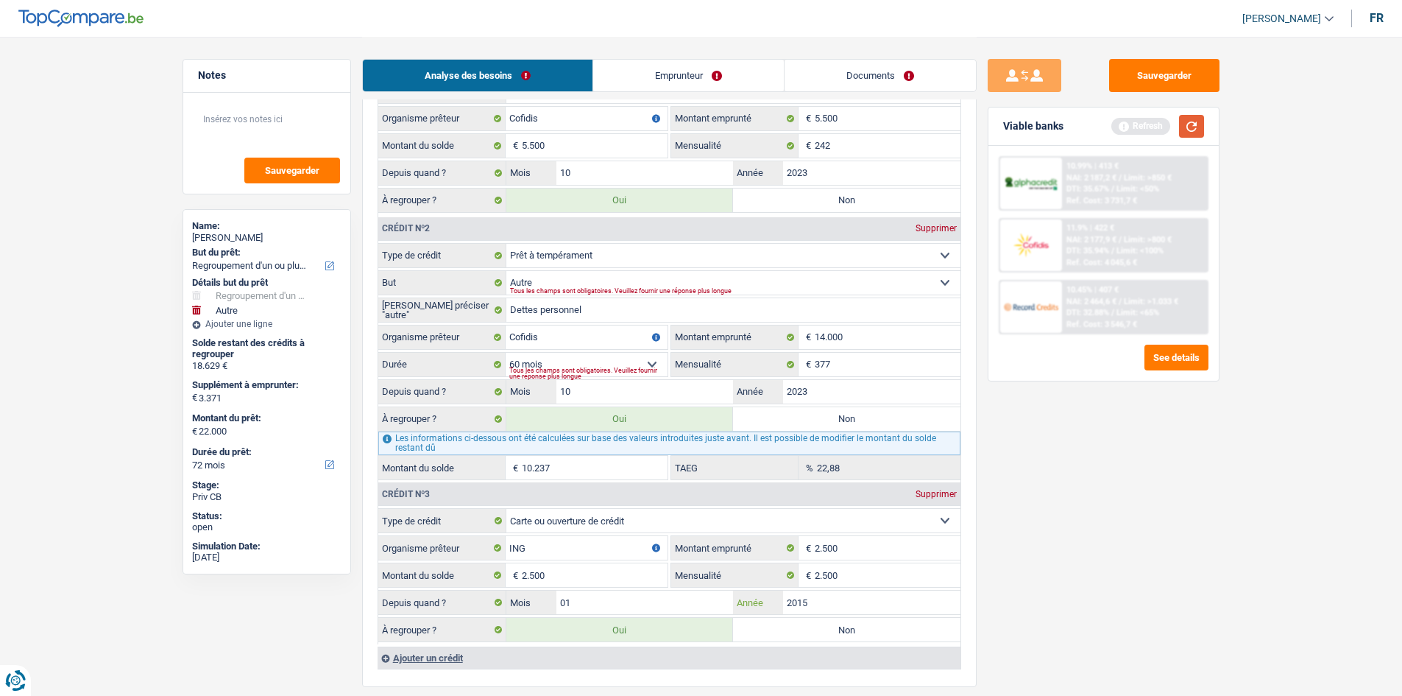
type input "2015"
click at [1196, 127] on button "button" at bounding box center [1191, 126] width 25 height 23
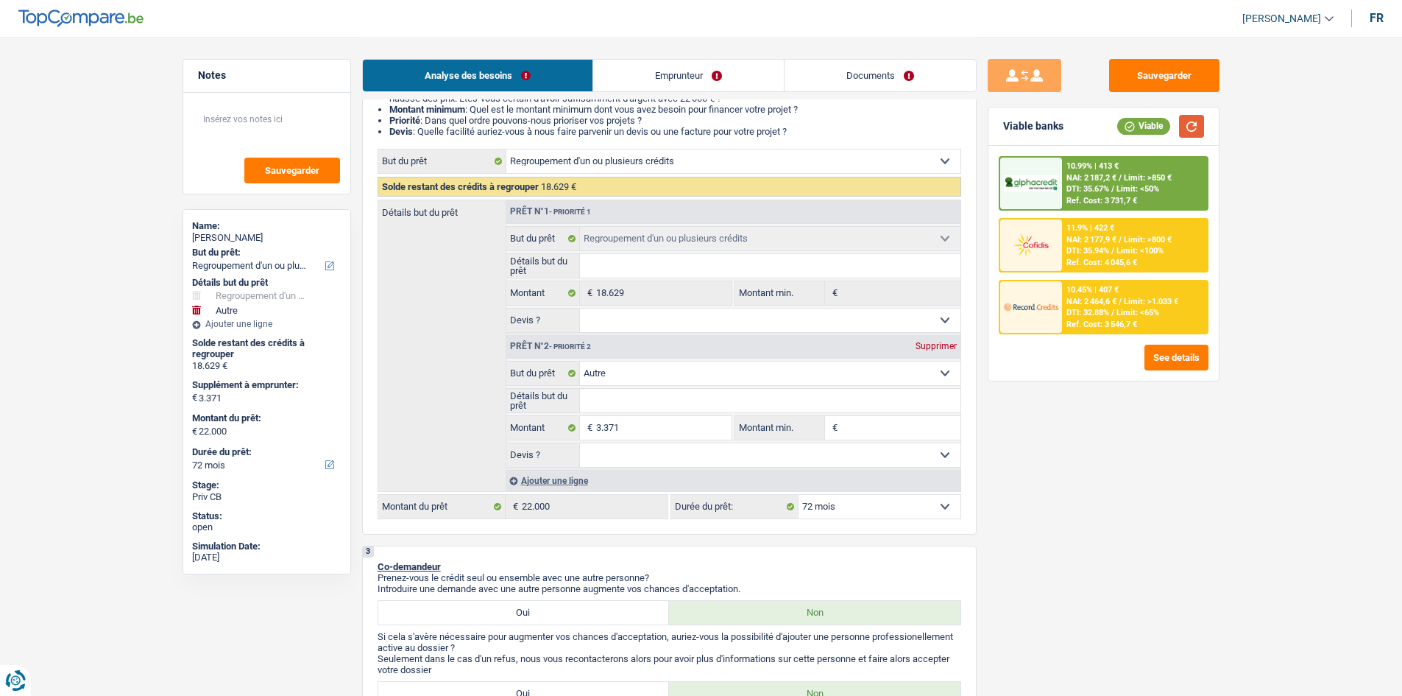
scroll to position [0, 0]
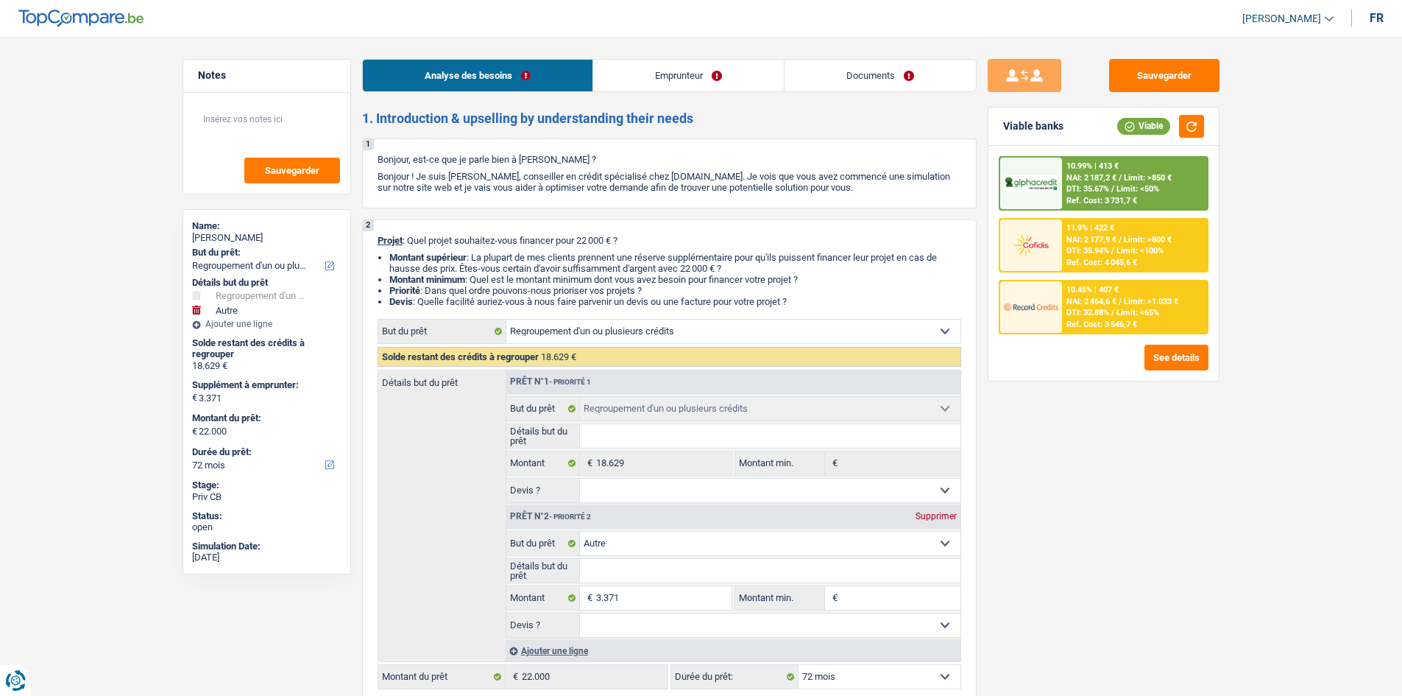
click at [657, 74] on link "Emprunteur" at bounding box center [688, 76] width 191 height 32
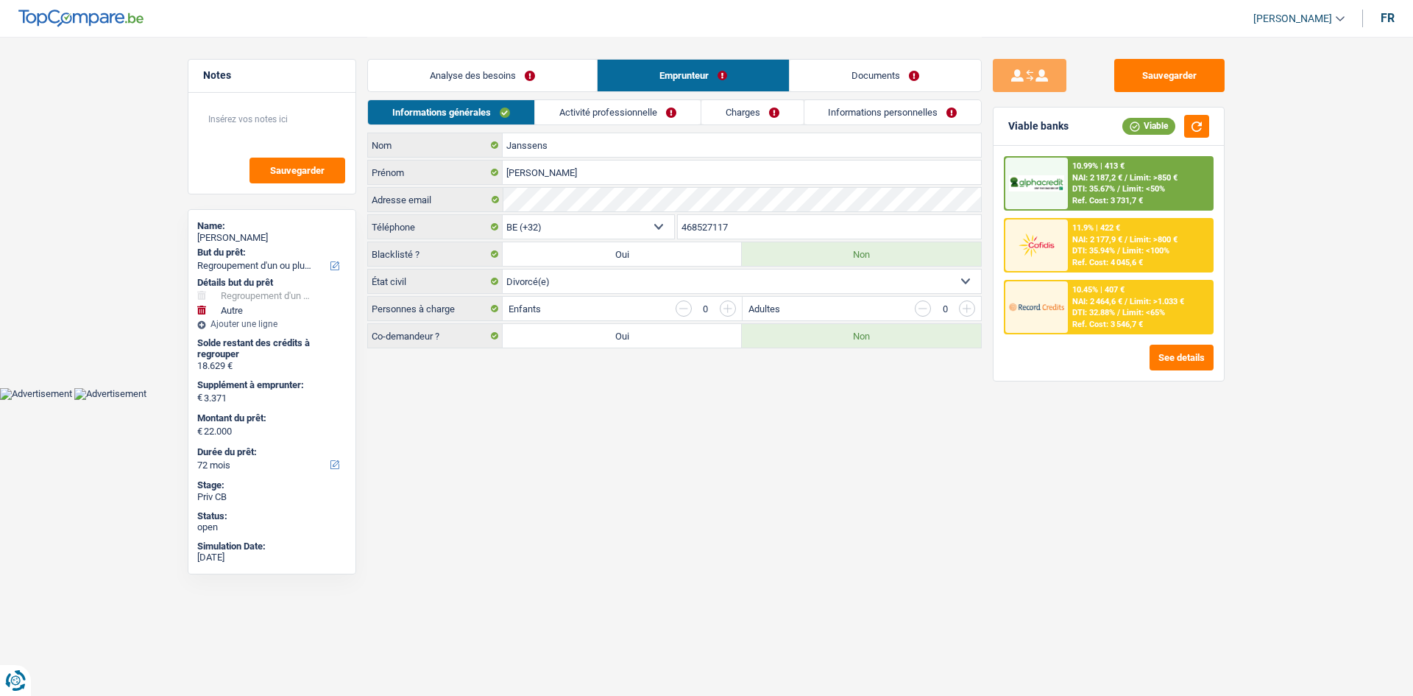
click at [639, 113] on link "Activité professionnelle" at bounding box center [618, 112] width 166 height 24
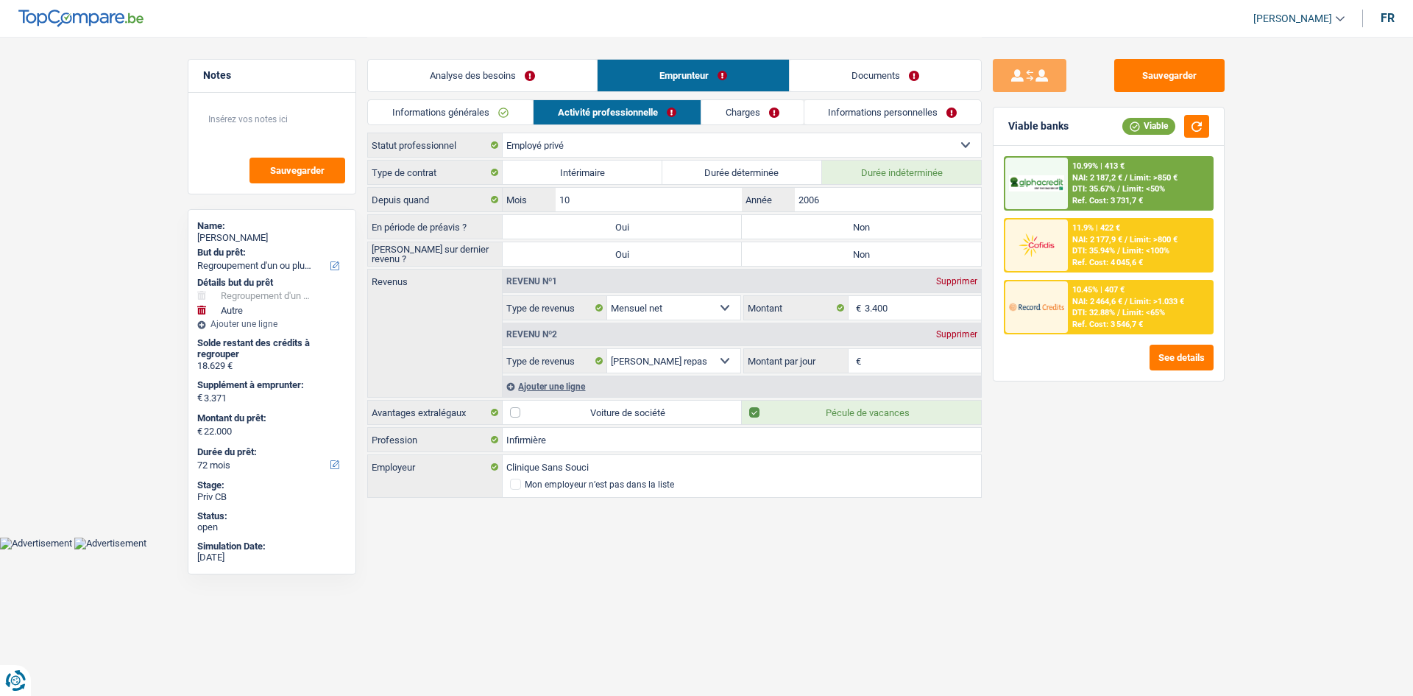
click at [749, 143] on select "Ouvrier Employé privé Employé public Invalide Indépendant Pensionné Chômeur Mut…" at bounding box center [742, 145] width 478 height 24
click at [503, 133] on select "Ouvrier Employé privé Employé public Invalide Indépendant Pensionné Chômeur Mut…" at bounding box center [742, 145] width 478 height 24
click at [785, 230] on label "Non" at bounding box center [861, 227] width 239 height 24
click at [785, 230] on input "Non" at bounding box center [861, 227] width 239 height 24
radio input "true"
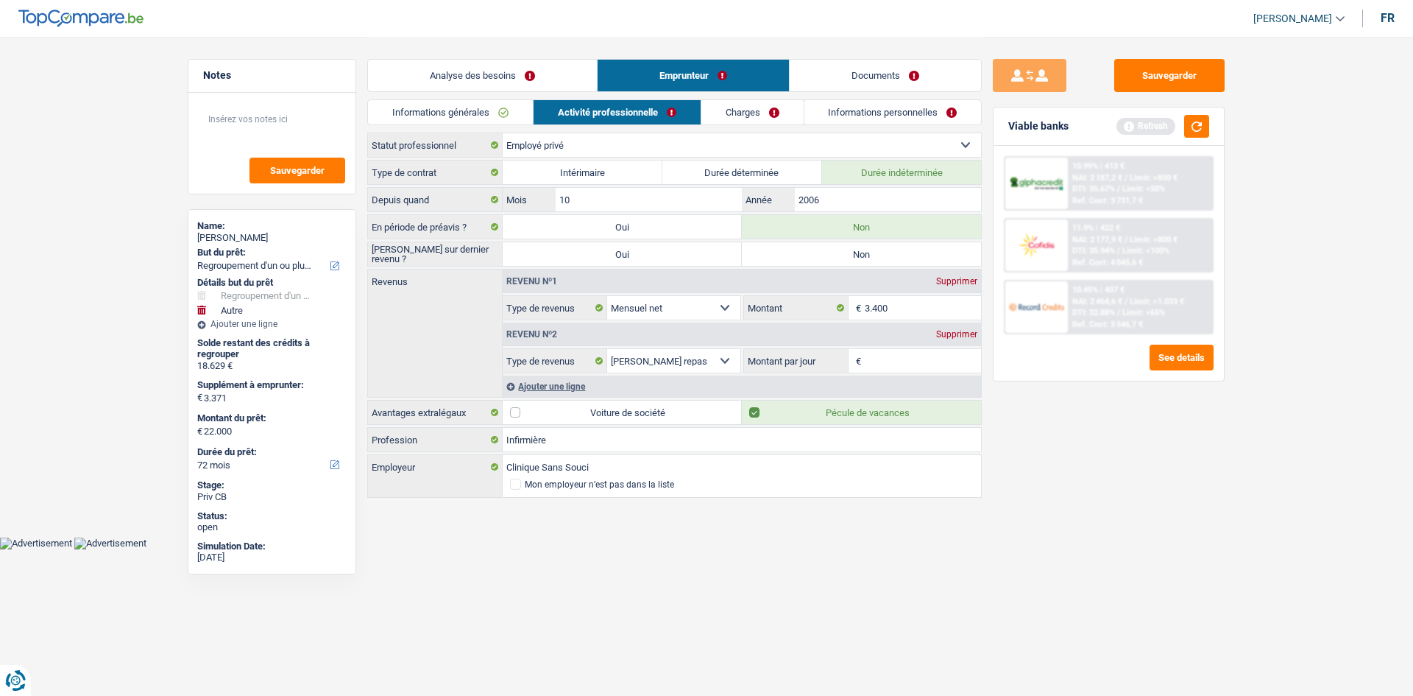
click at [815, 254] on label "Non" at bounding box center [861, 254] width 239 height 24
click at [815, 254] on input "Non" at bounding box center [861, 254] width 239 height 24
radio input "true"
click at [566, 381] on div "Ajouter une ligne" at bounding box center [742, 385] width 478 height 21
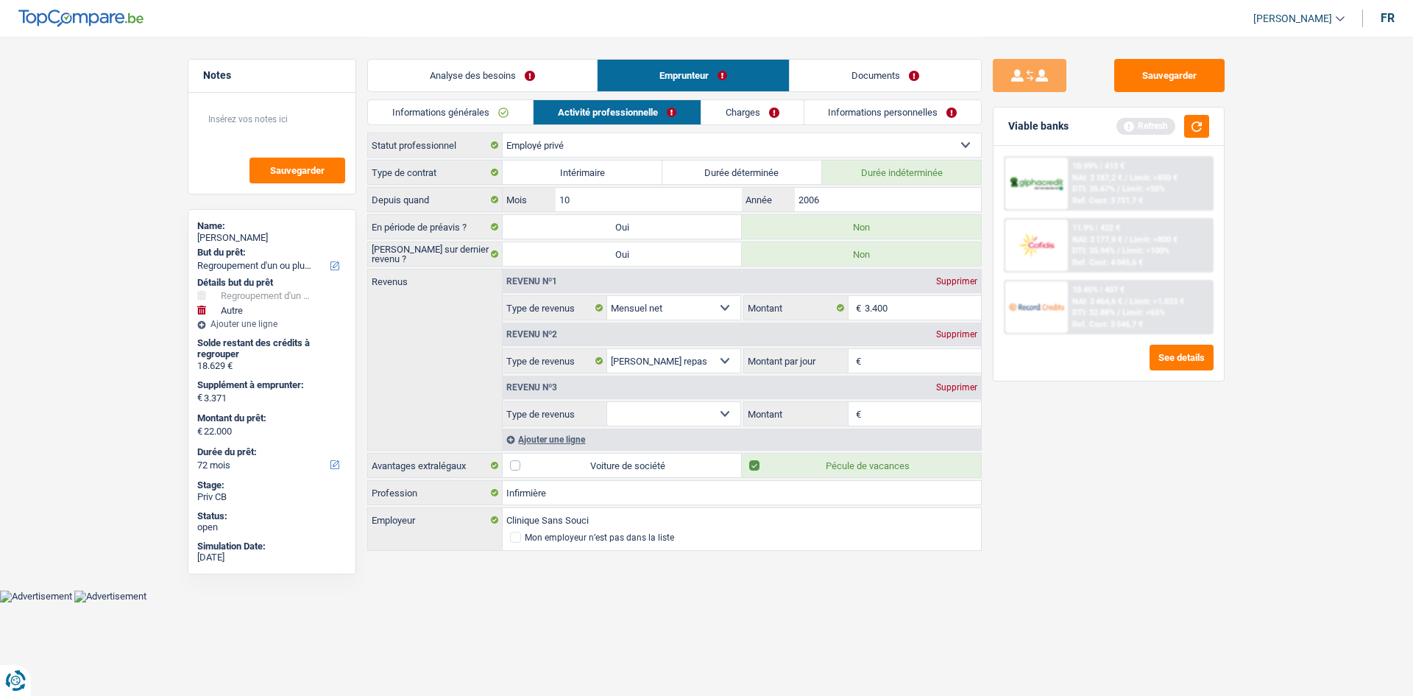
click at [721, 410] on select "Allocation d'handicap Allocations chômage Allocations familiales Chèques repas …" at bounding box center [673, 414] width 133 height 24
click at [718, 409] on select "Allocation d'handicap Allocations chômage Allocations familiales Chèques repas …" at bounding box center [673, 414] width 133 height 24
select select "other"
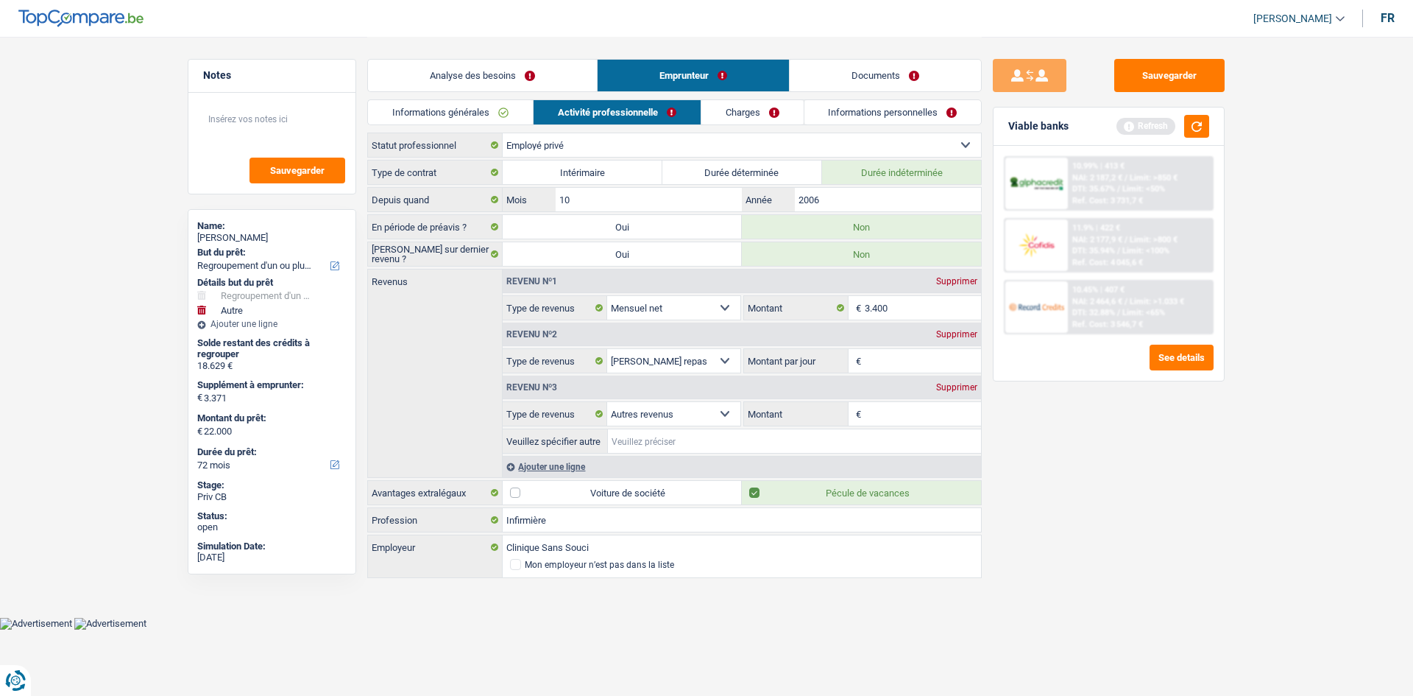
click at [659, 434] on input "Veuillez spécifier autre" at bounding box center [794, 441] width 373 height 24
type input "Mission interimaire depuis le COVID"
click at [891, 419] on input "Montant" at bounding box center [923, 414] width 117 height 24
type input "200"
click at [895, 358] on input "Montant par jour" at bounding box center [923, 361] width 117 height 24
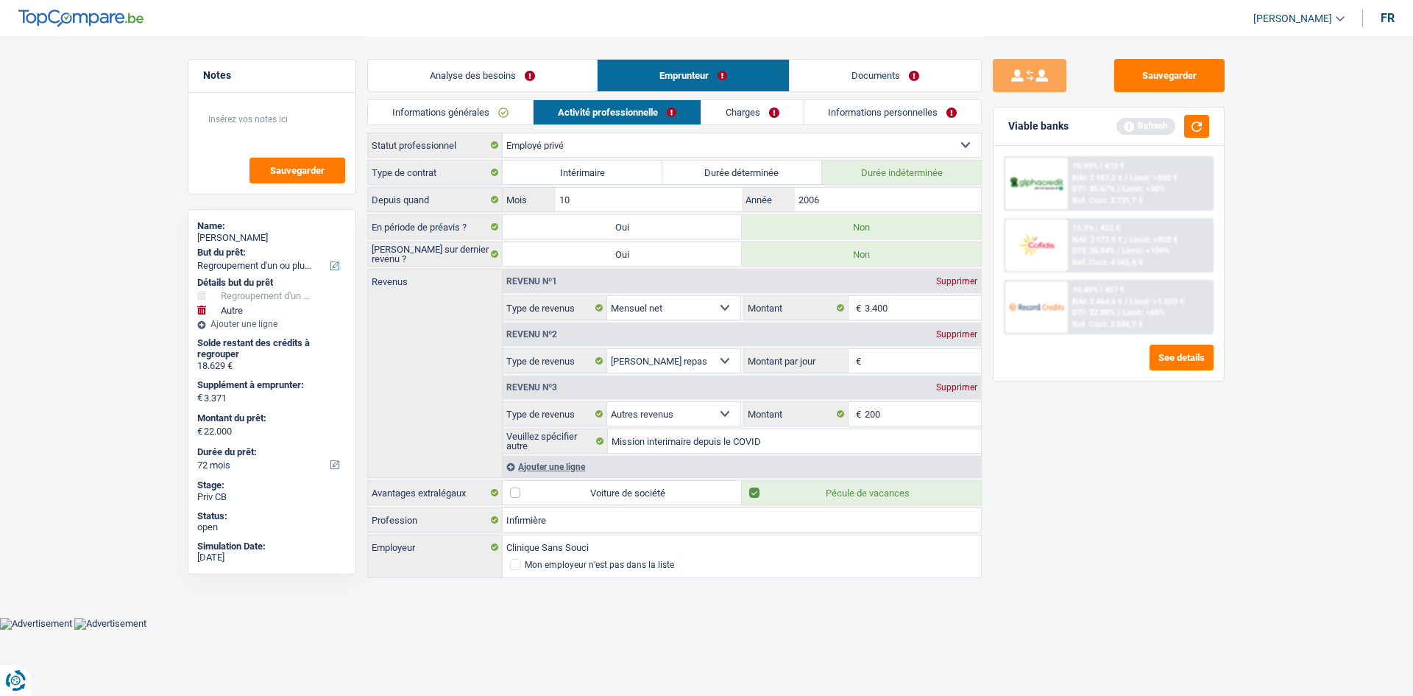
click at [957, 331] on div "Supprimer" at bounding box center [957, 334] width 49 height 9
select select "other"
type input "8"
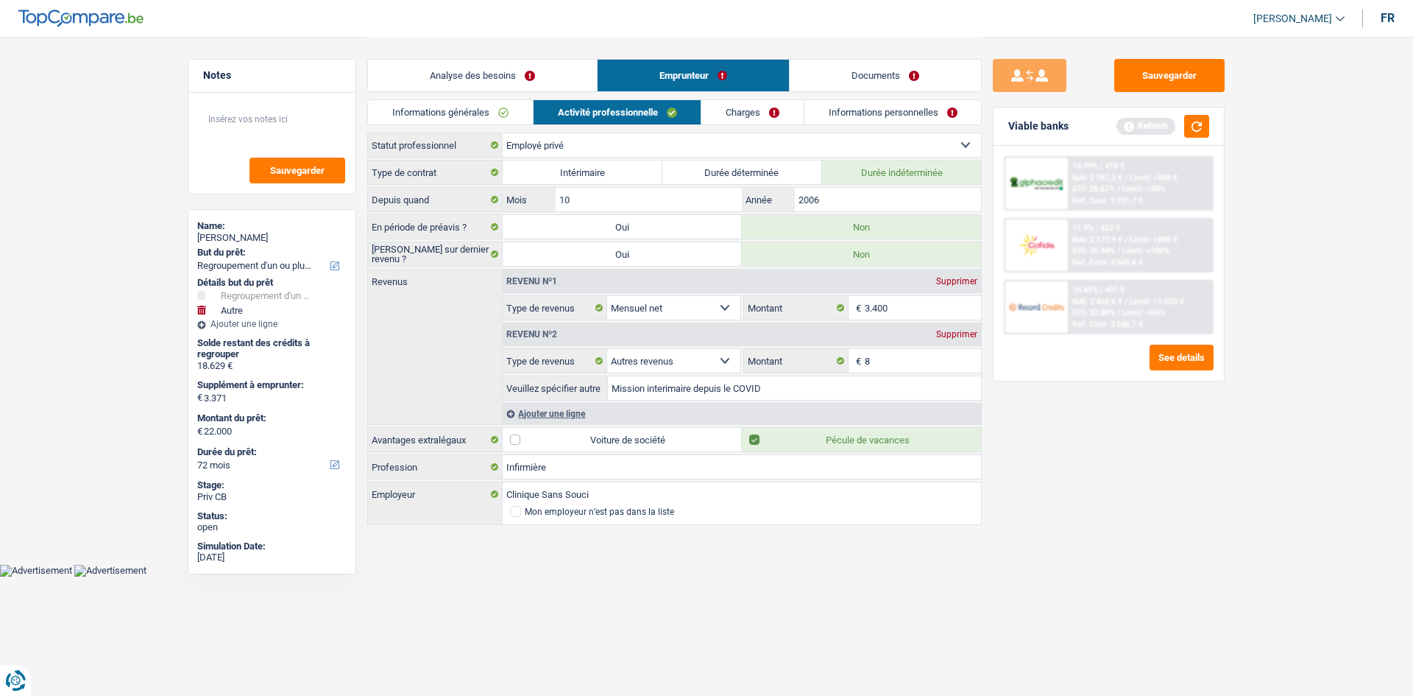
click at [749, 116] on link "Charges" at bounding box center [753, 112] width 102 height 24
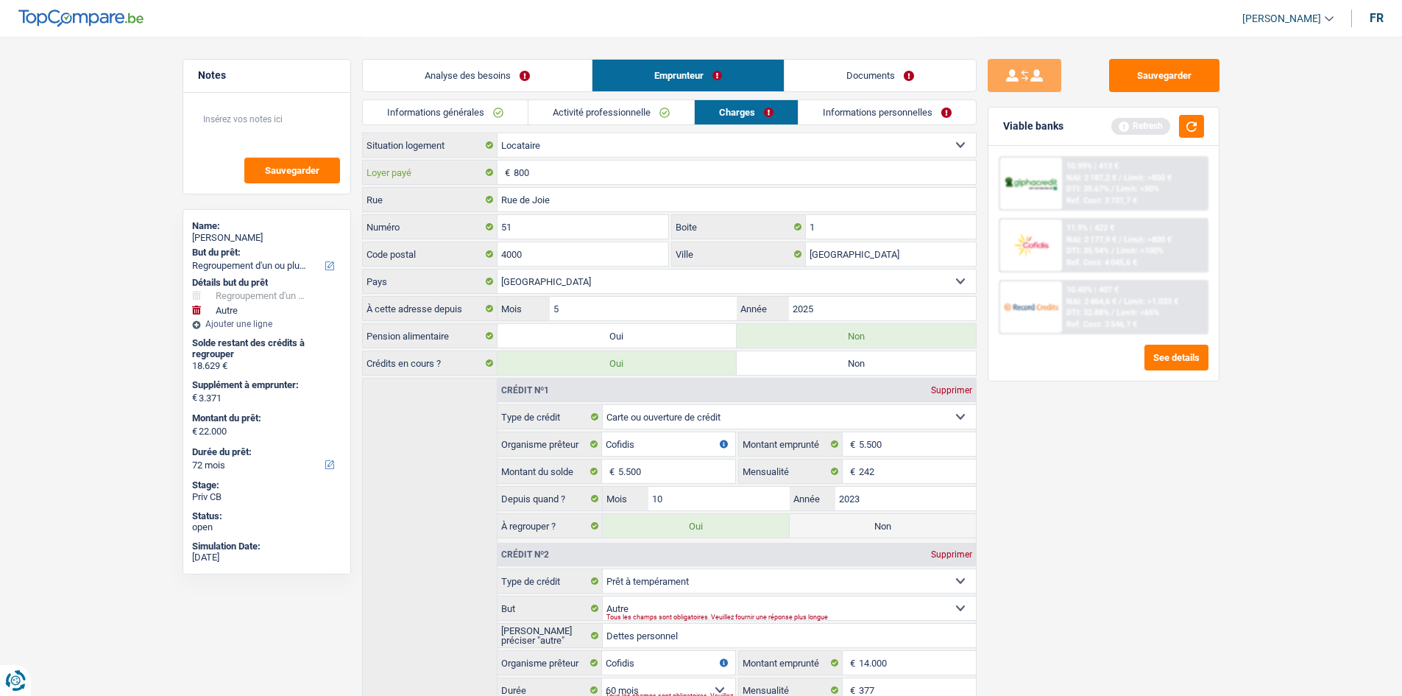
click at [554, 171] on input "800" at bounding box center [745, 172] width 462 height 24
type input "805"
click at [838, 116] on link "Informations personnelles" at bounding box center [887, 112] width 177 height 24
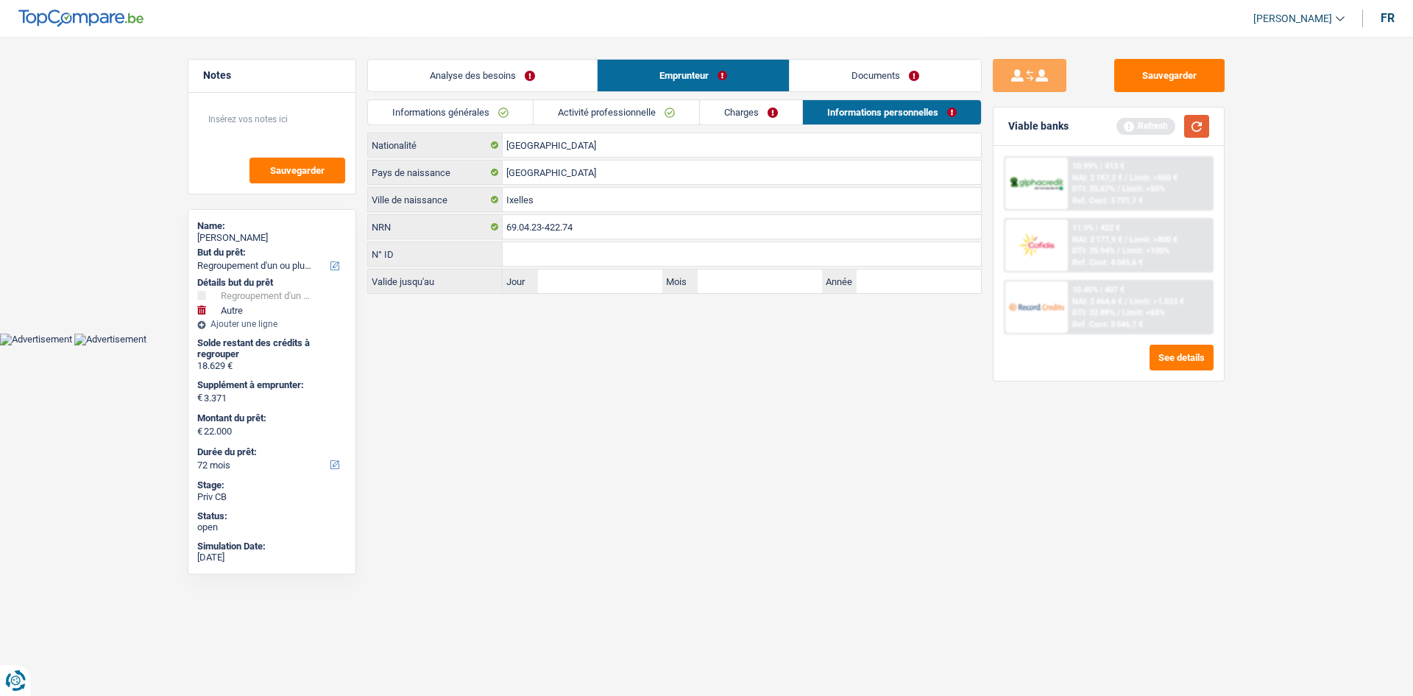
click at [1201, 135] on button "button" at bounding box center [1196, 126] width 25 height 23
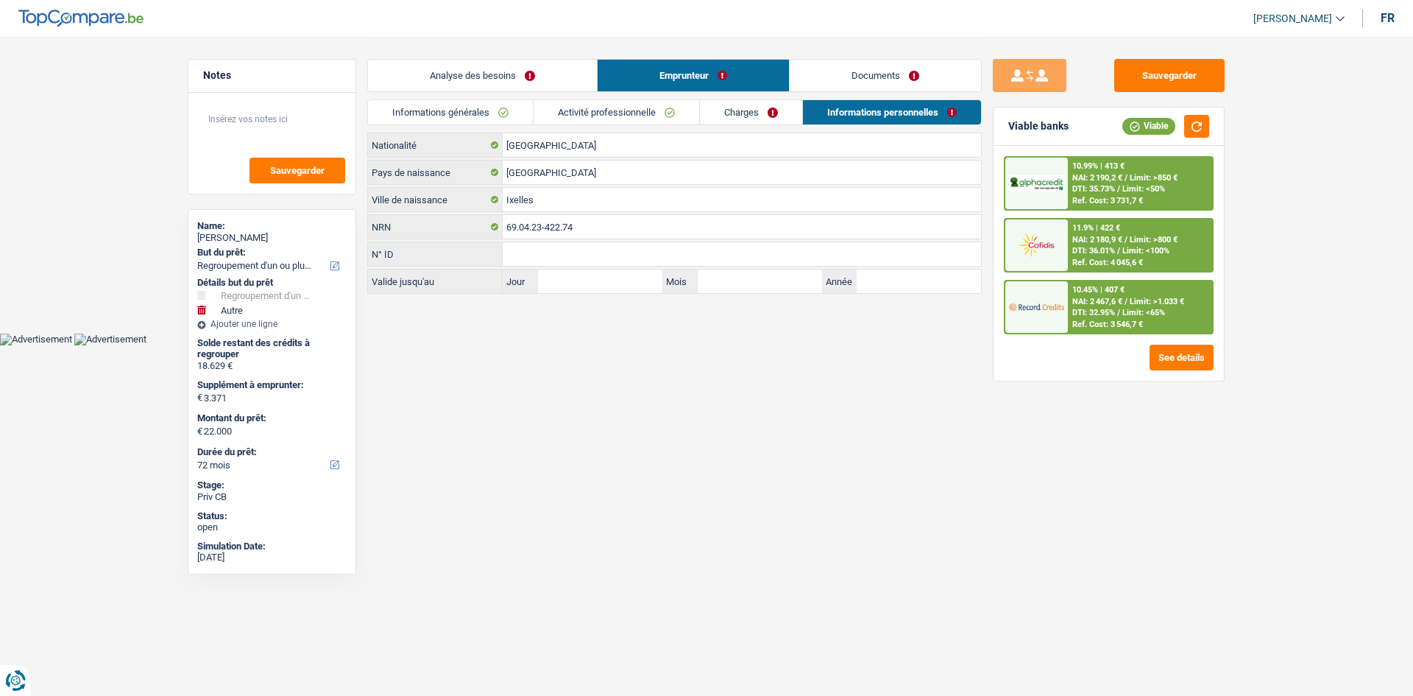
click at [498, 75] on link "Analyse des besoins" at bounding box center [482, 76] width 229 height 32
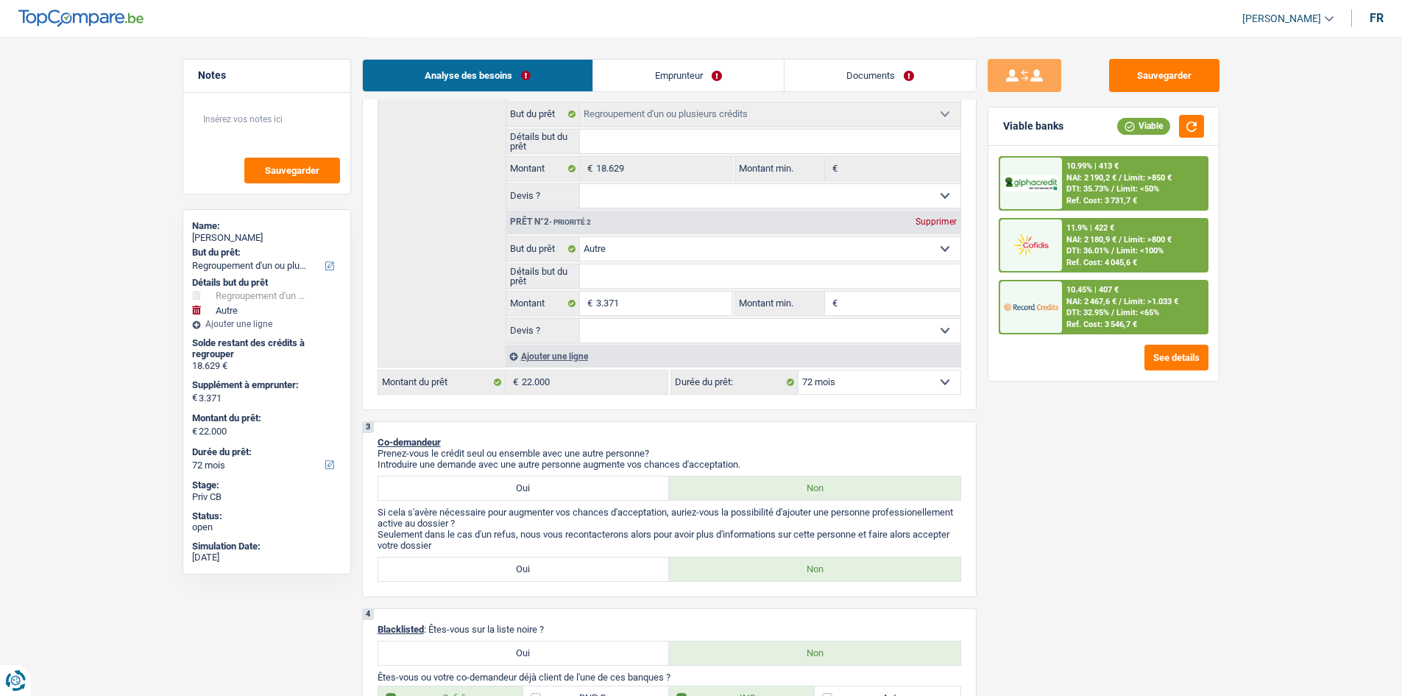
scroll to position [221, 0]
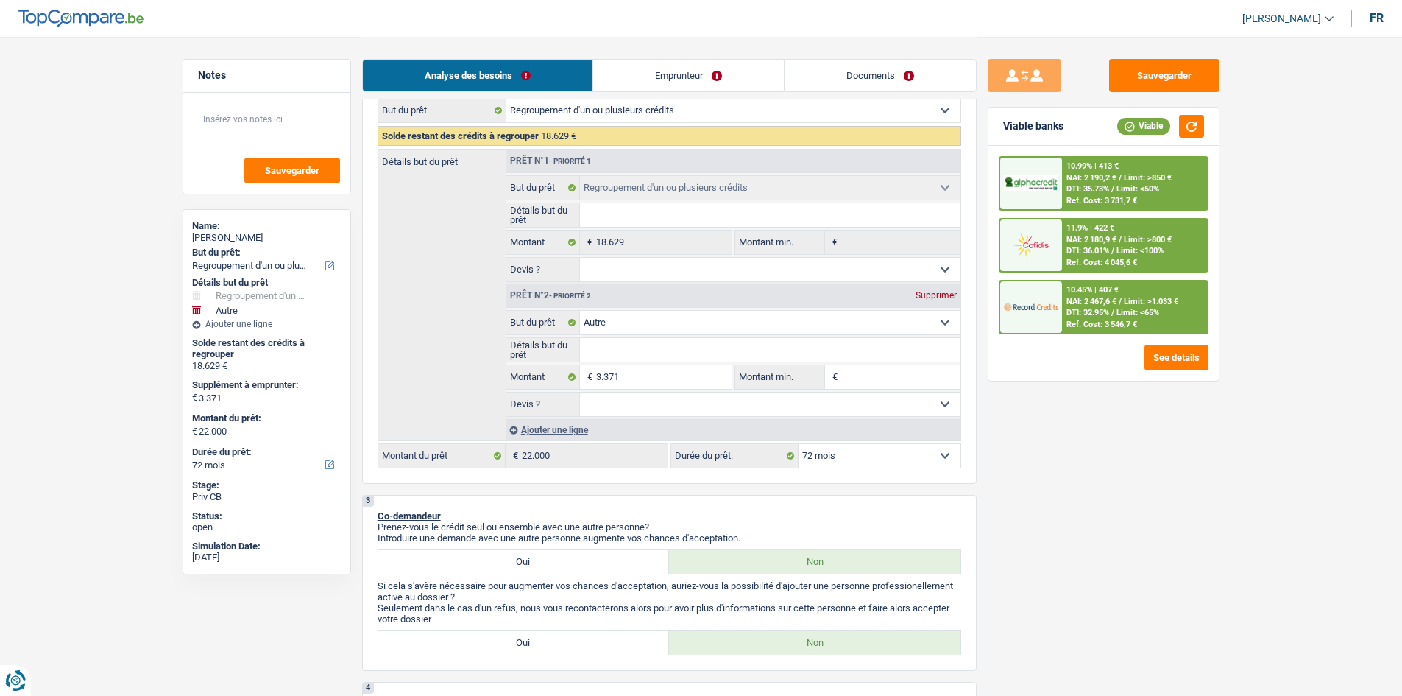
click at [884, 449] on select "12 mois 18 mois 24 mois 30 mois 36 mois 42 mois 48 mois 60 mois 72 mois 84 mois…" at bounding box center [880, 456] width 162 height 24
click at [799, 444] on select "12 mois 18 mois 24 mois 30 mois 36 mois 42 mois 48 mois 60 mois 72 mois 84 mois…" at bounding box center [880, 456] width 162 height 24
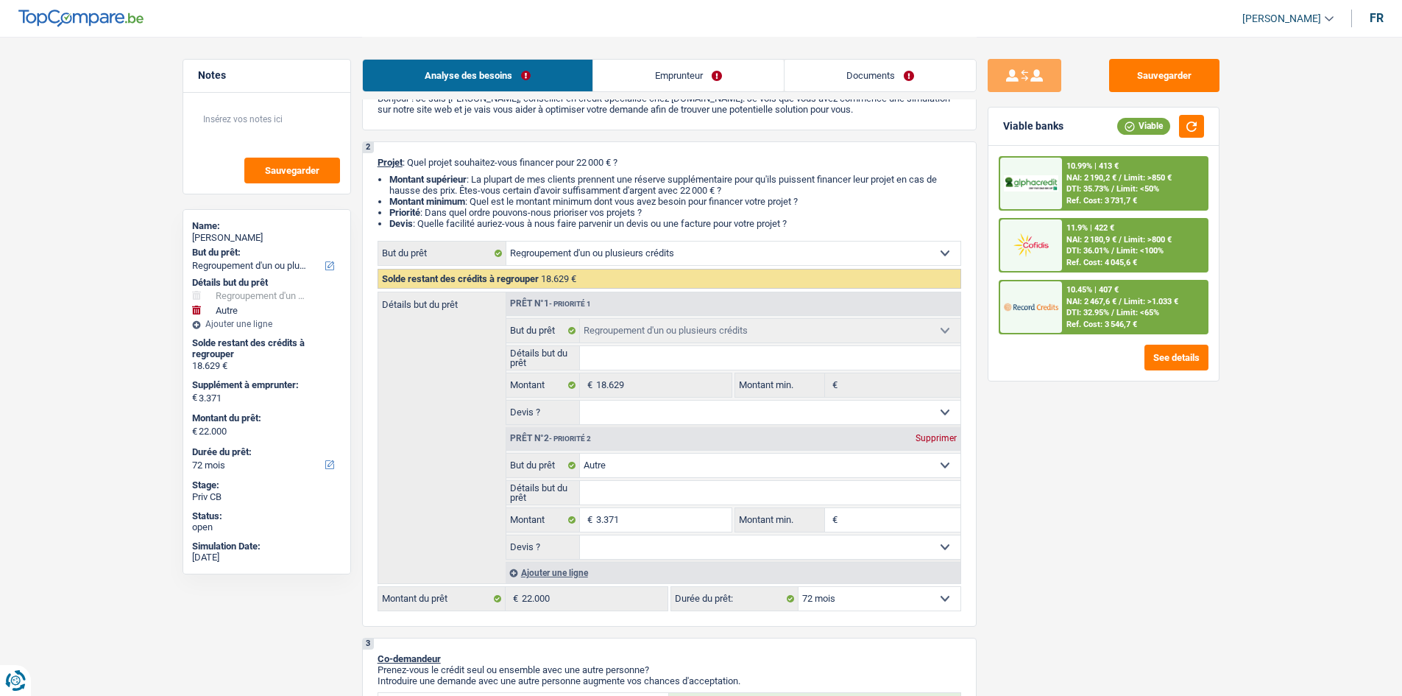
scroll to position [74, 0]
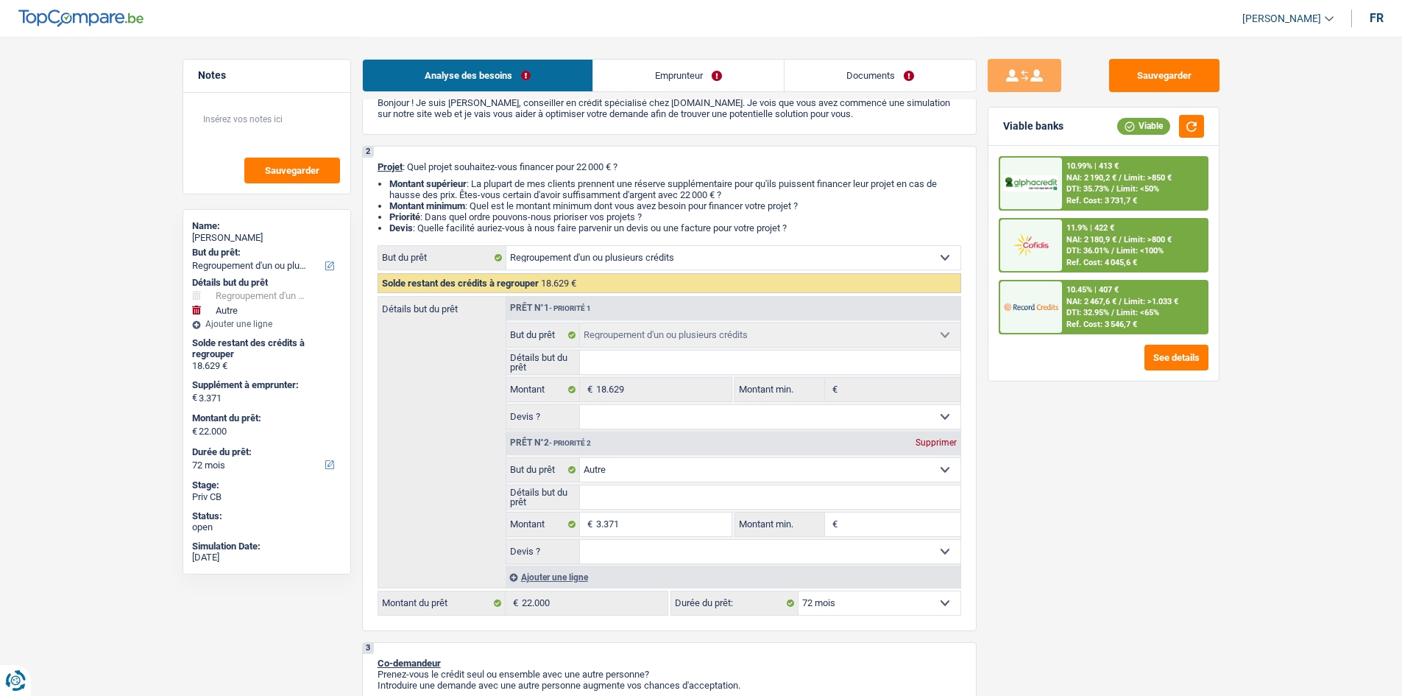
click at [1081, 306] on div "10.45% | 407 € NAI: 2 467,6 € / Limit: >1.033 € DTI: 32.95% / Limit: <65% Ref. …" at bounding box center [1134, 307] width 145 height 52
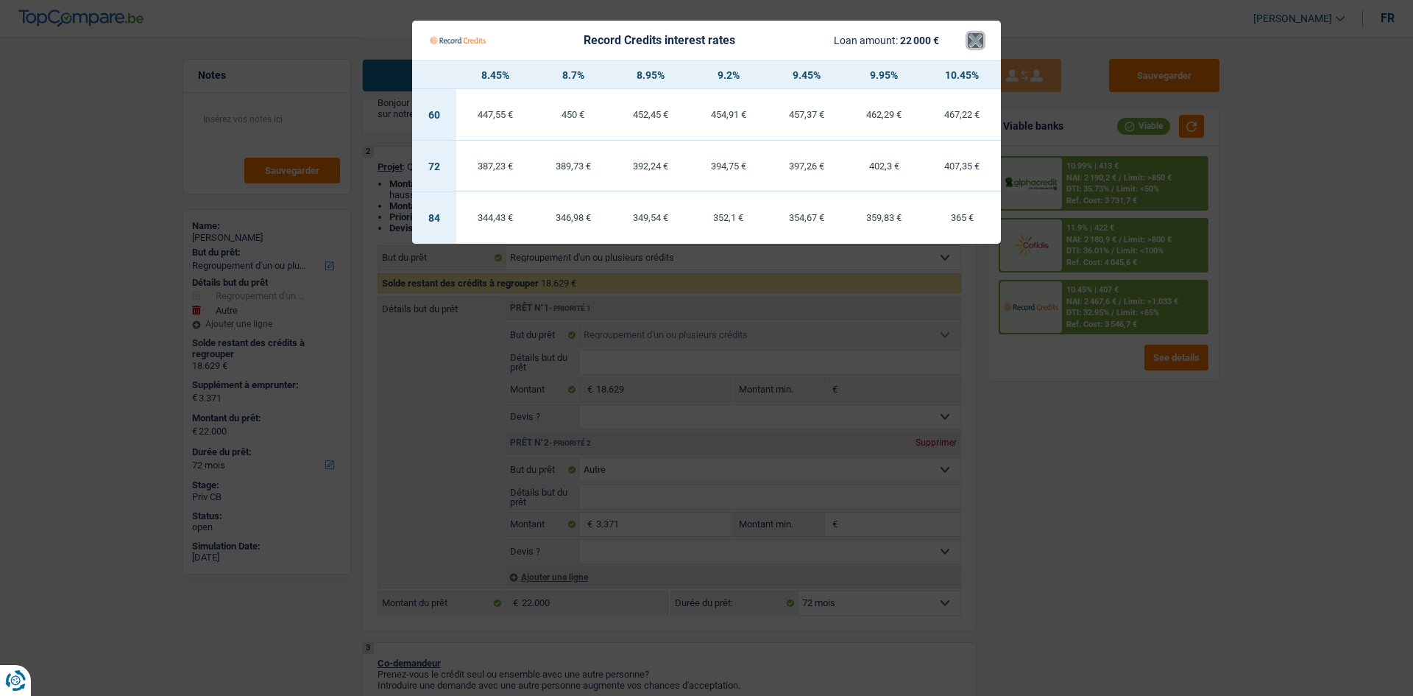
click at [982, 39] on button "×" at bounding box center [975, 40] width 15 height 15
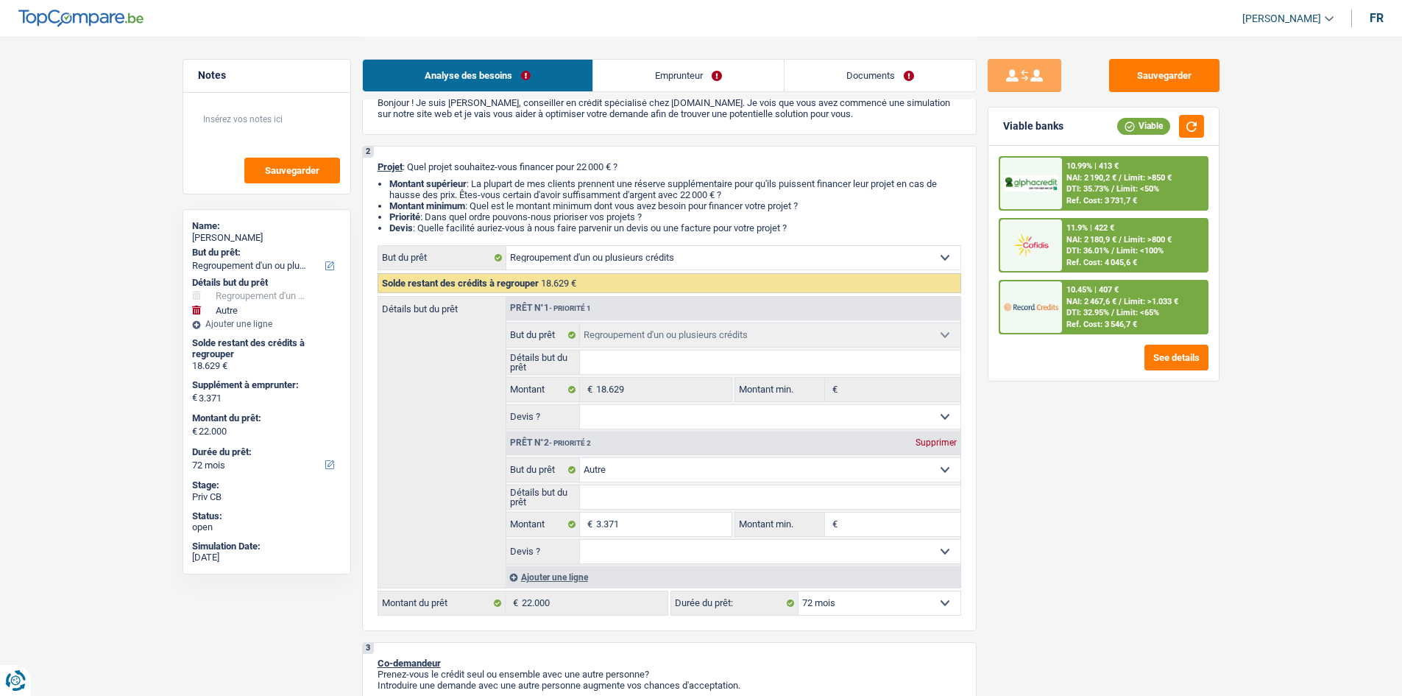
click at [1134, 191] on span "Limit: <50%" at bounding box center [1138, 189] width 43 height 10
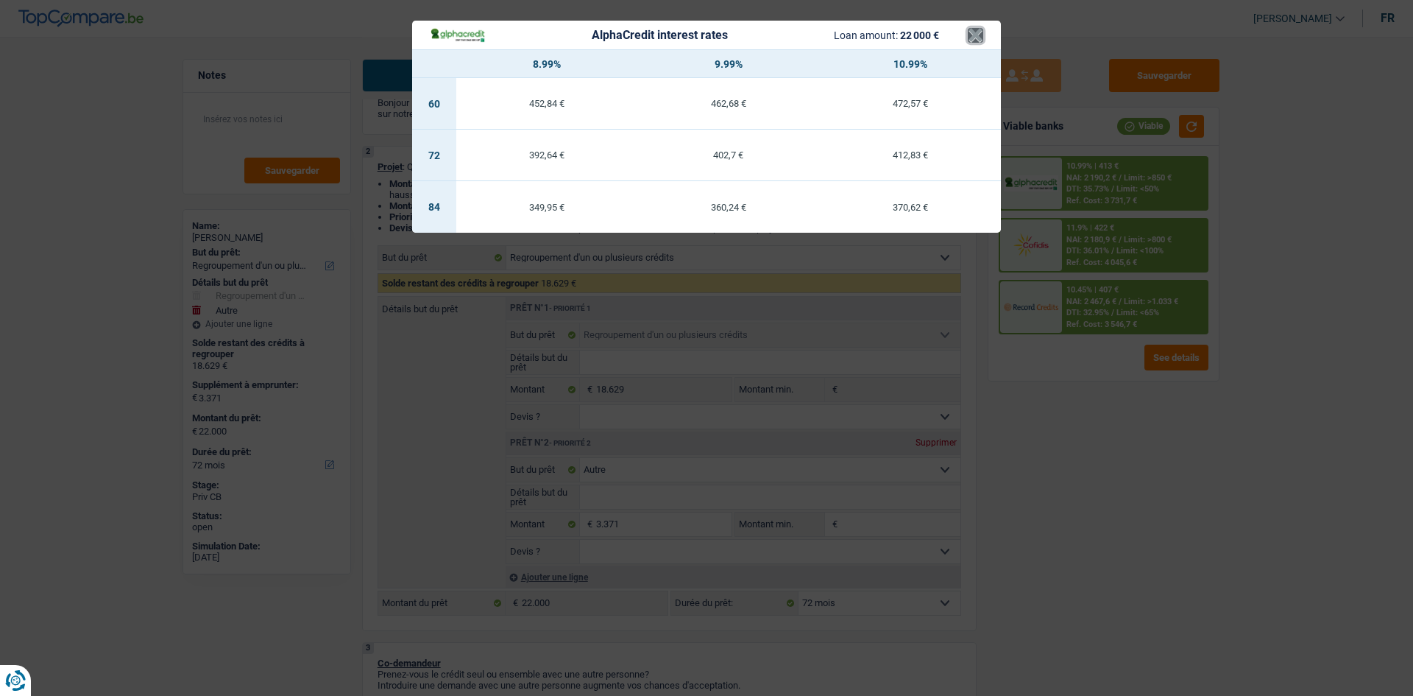
click at [973, 34] on button "×" at bounding box center [975, 35] width 15 height 15
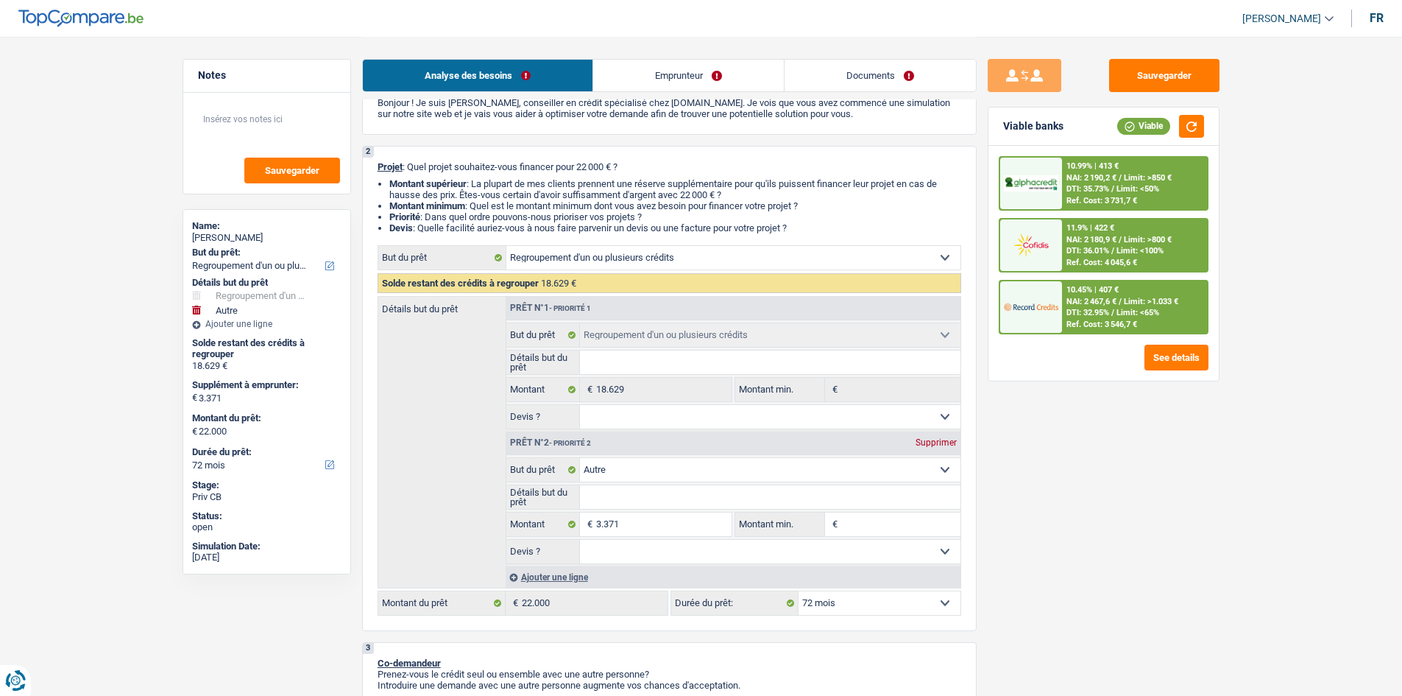
click at [1122, 294] on div "10.45% | 407 € NAI: 2 467,6 € / Limit: >1.033 € DTI: 32.95% / Limit: <65% Ref. …" at bounding box center [1134, 307] width 145 height 52
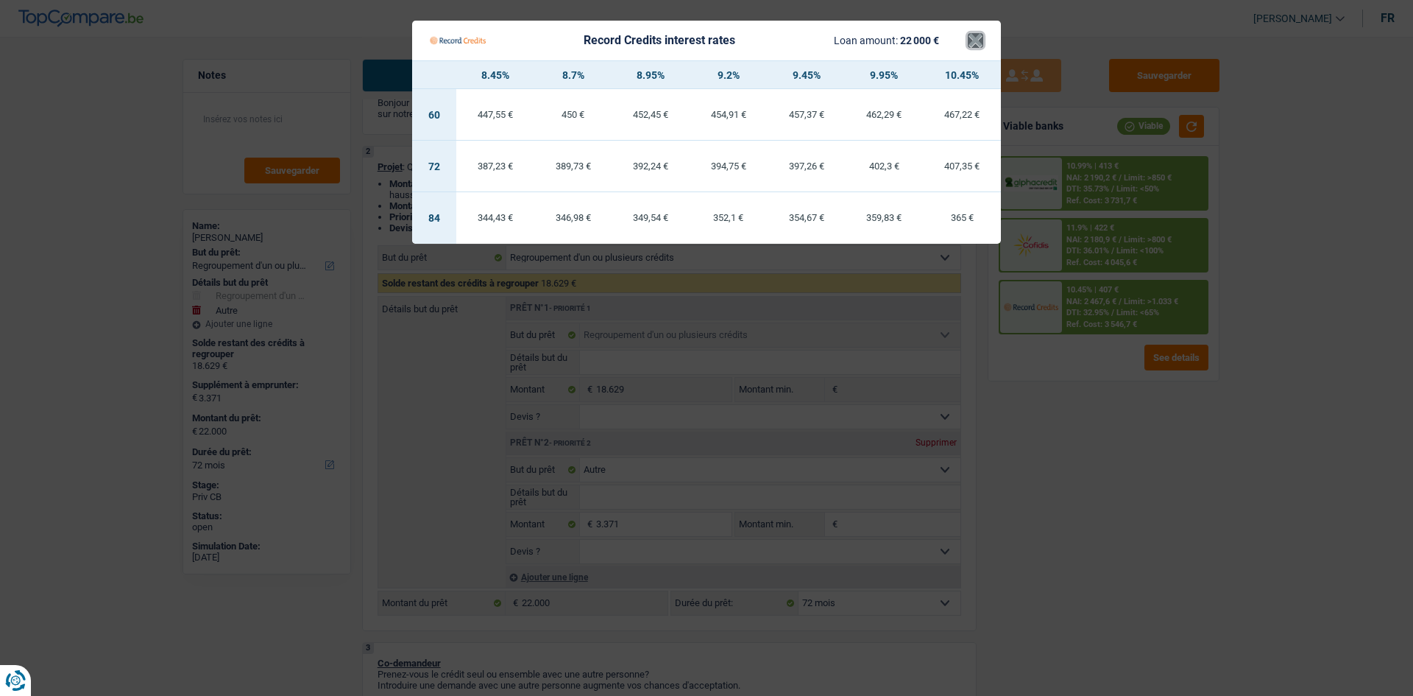
click at [974, 40] on button "×" at bounding box center [975, 40] width 15 height 15
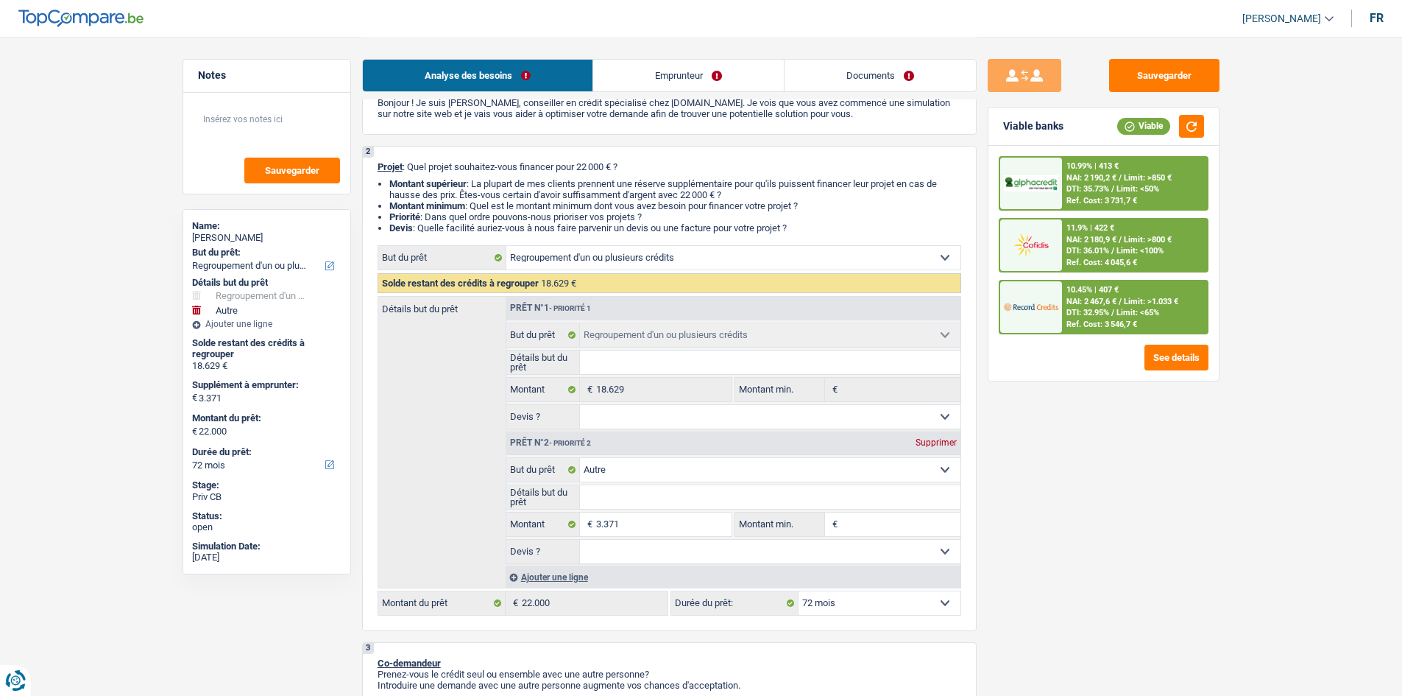
click at [1135, 247] on span "Limit: <100%" at bounding box center [1140, 251] width 47 height 10
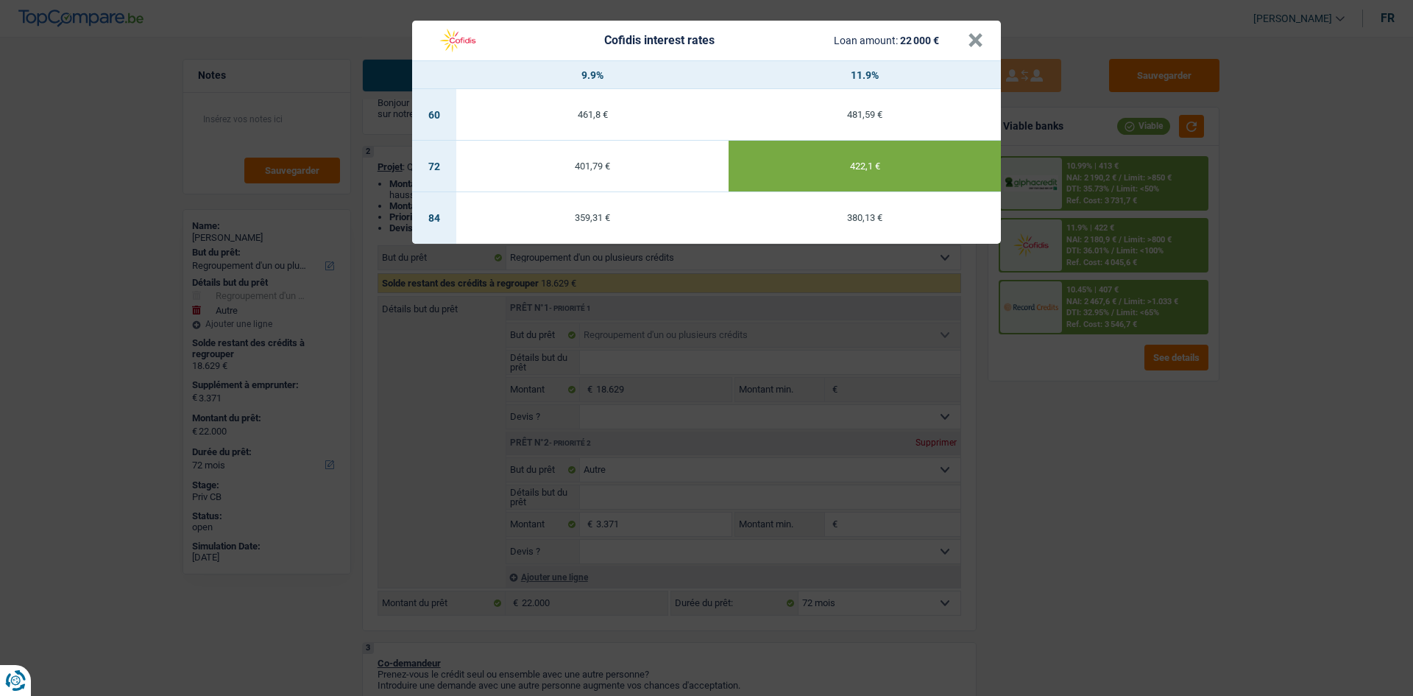
click at [598, 165] on div "401,79 €" at bounding box center [592, 166] width 272 height 10
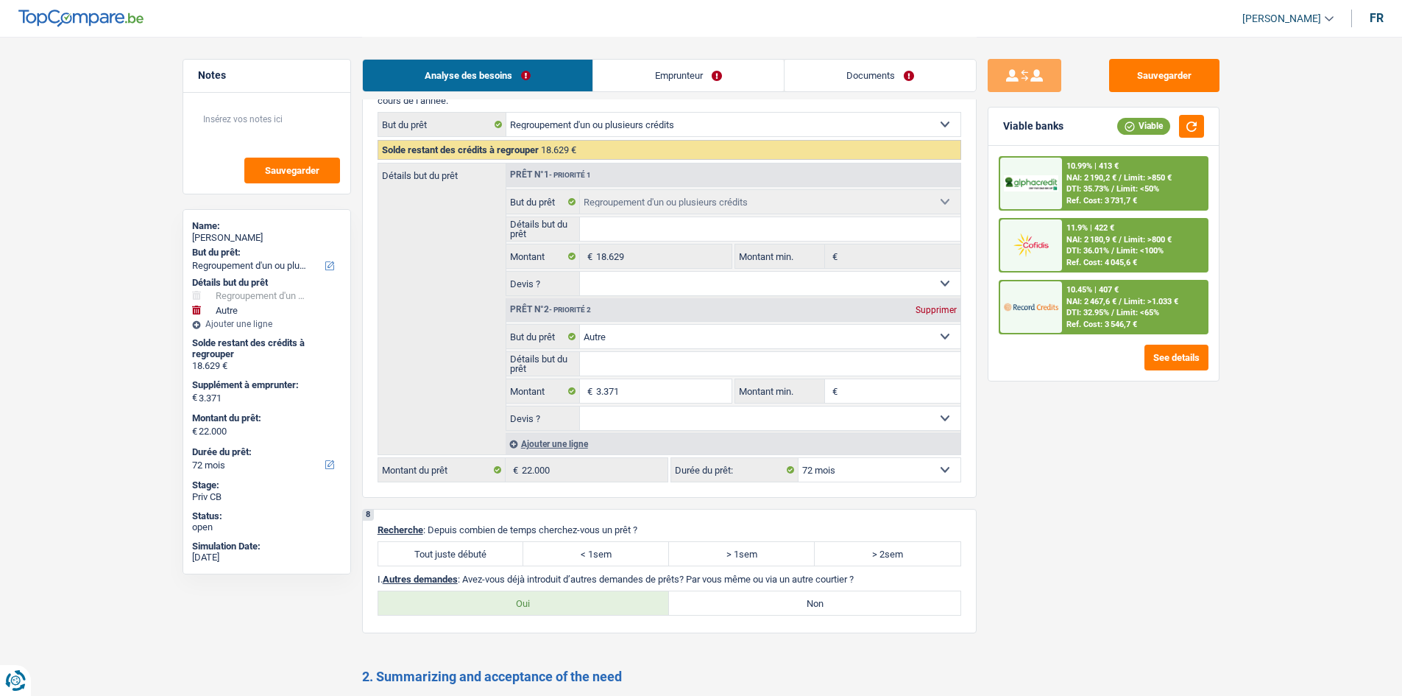
scroll to position [2308, 0]
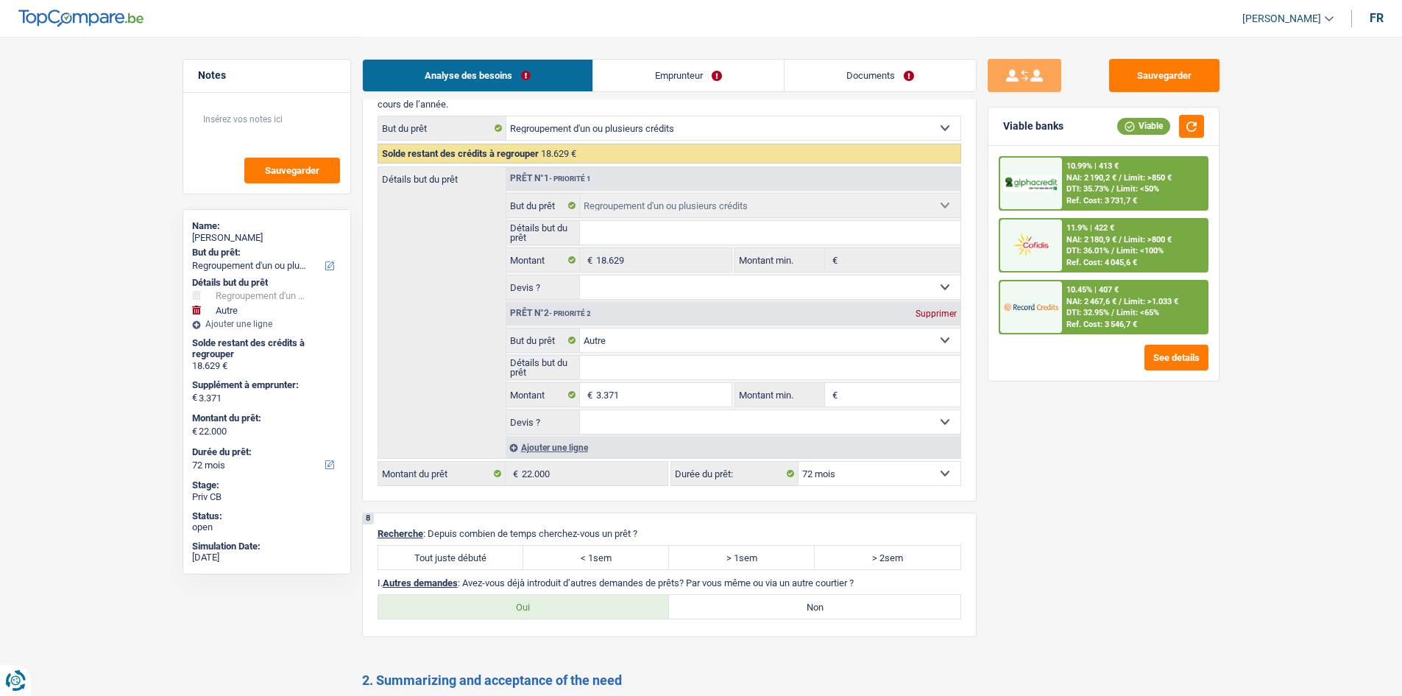
click at [464, 565] on label "Tout juste débuté" at bounding box center [451, 557] width 146 height 24
click at [464, 565] on input "Tout juste débuté" at bounding box center [451, 557] width 146 height 24
radio input "true"
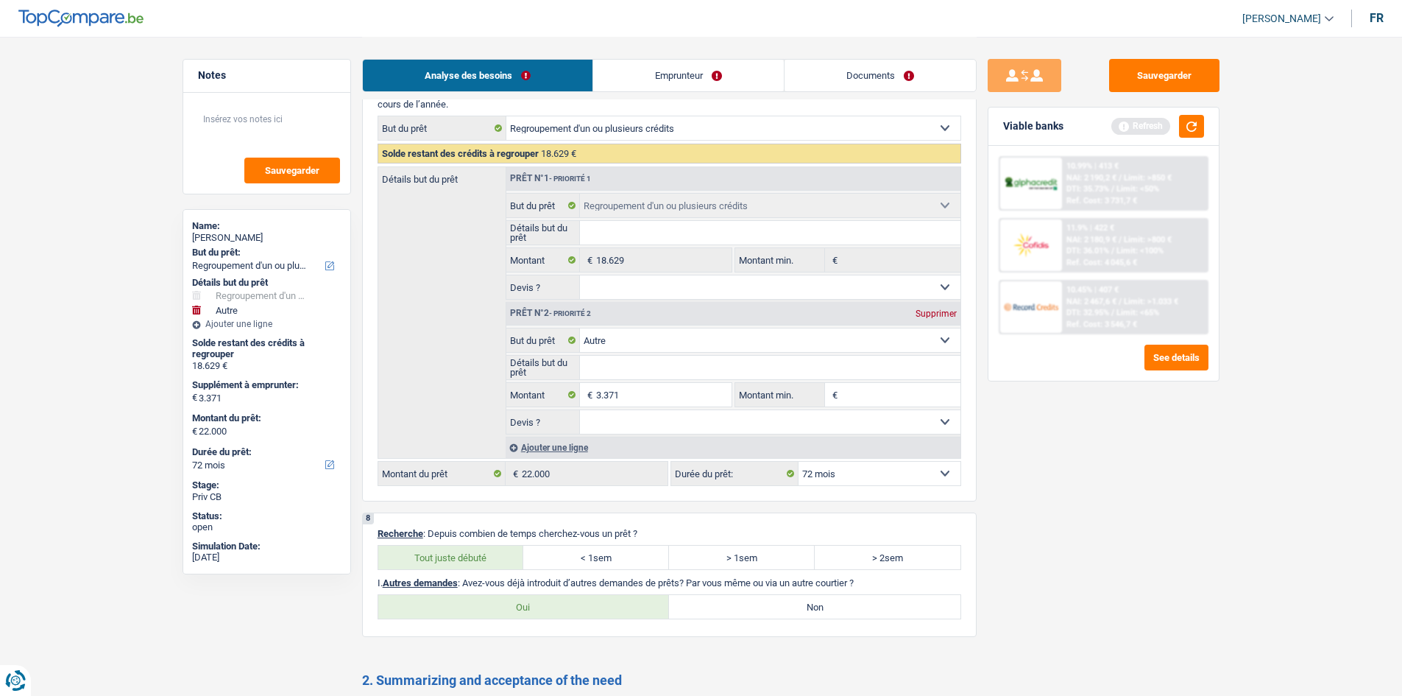
click at [743, 615] on label "Non" at bounding box center [815, 607] width 292 height 24
click at [743, 615] on input "Non" at bounding box center [815, 607] width 292 height 24
radio input "true"
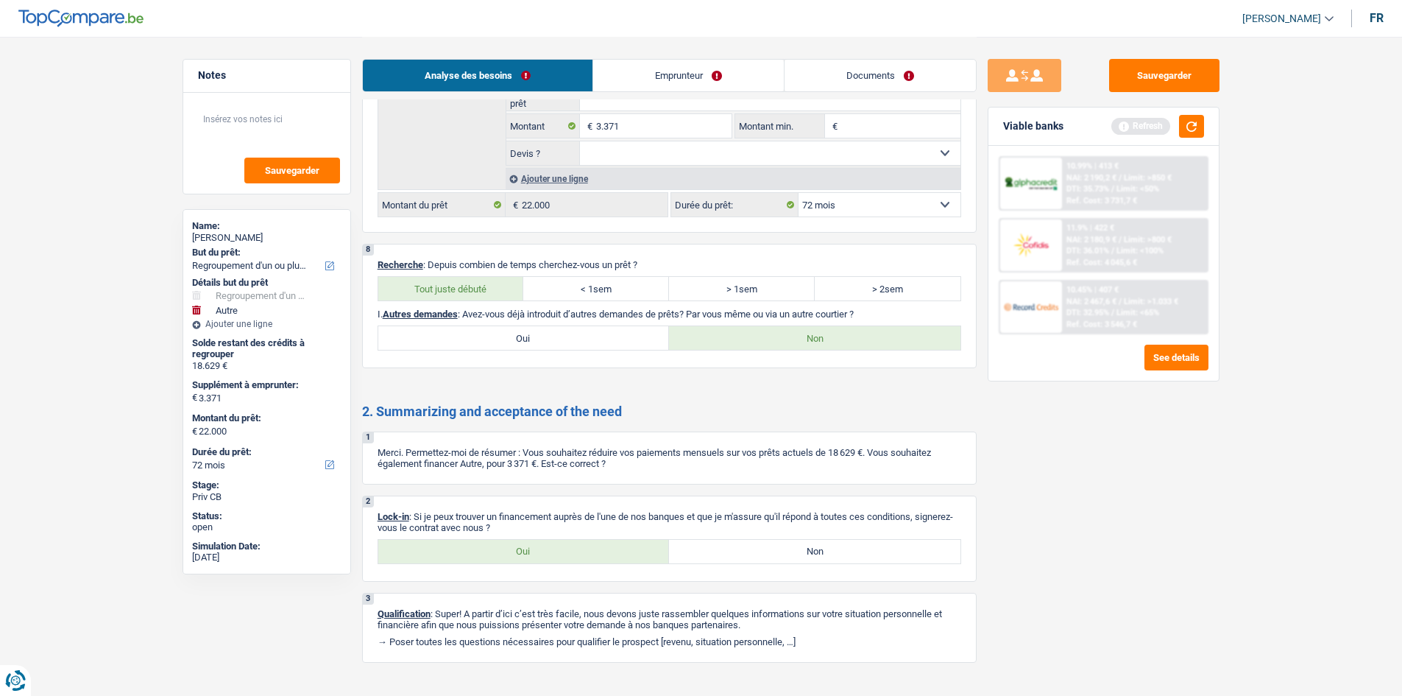
scroll to position [2602, 0]
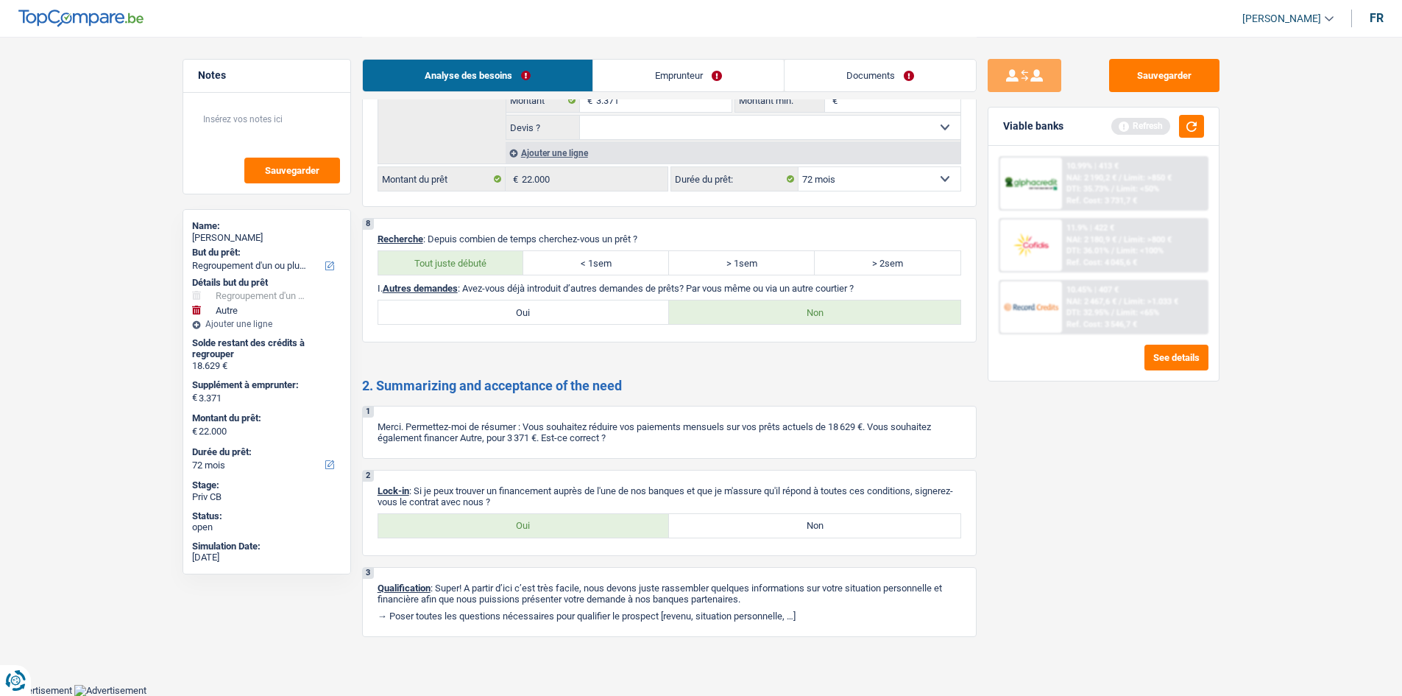
click at [537, 524] on label "Oui" at bounding box center [524, 526] width 292 height 24
click at [537, 524] on input "Oui" at bounding box center [524, 526] width 292 height 24
radio input "true"
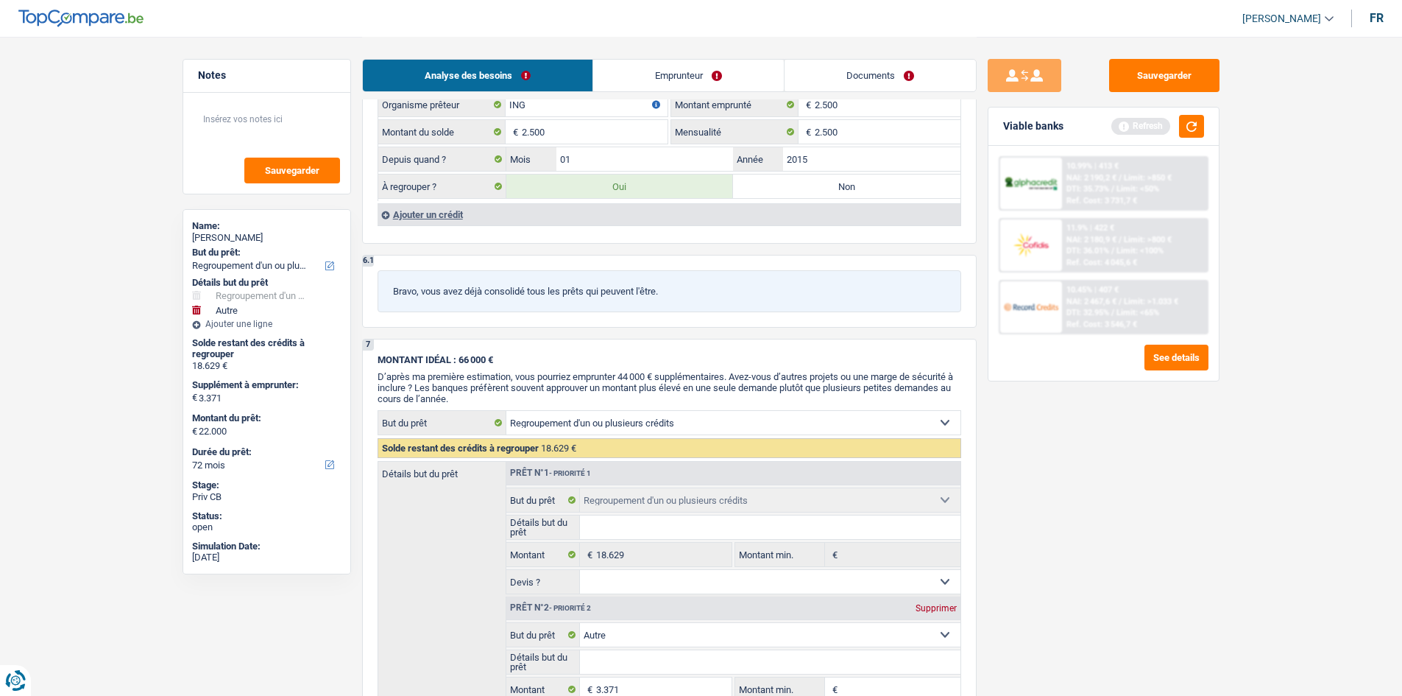
click at [826, 79] on link "Documents" at bounding box center [880, 76] width 191 height 32
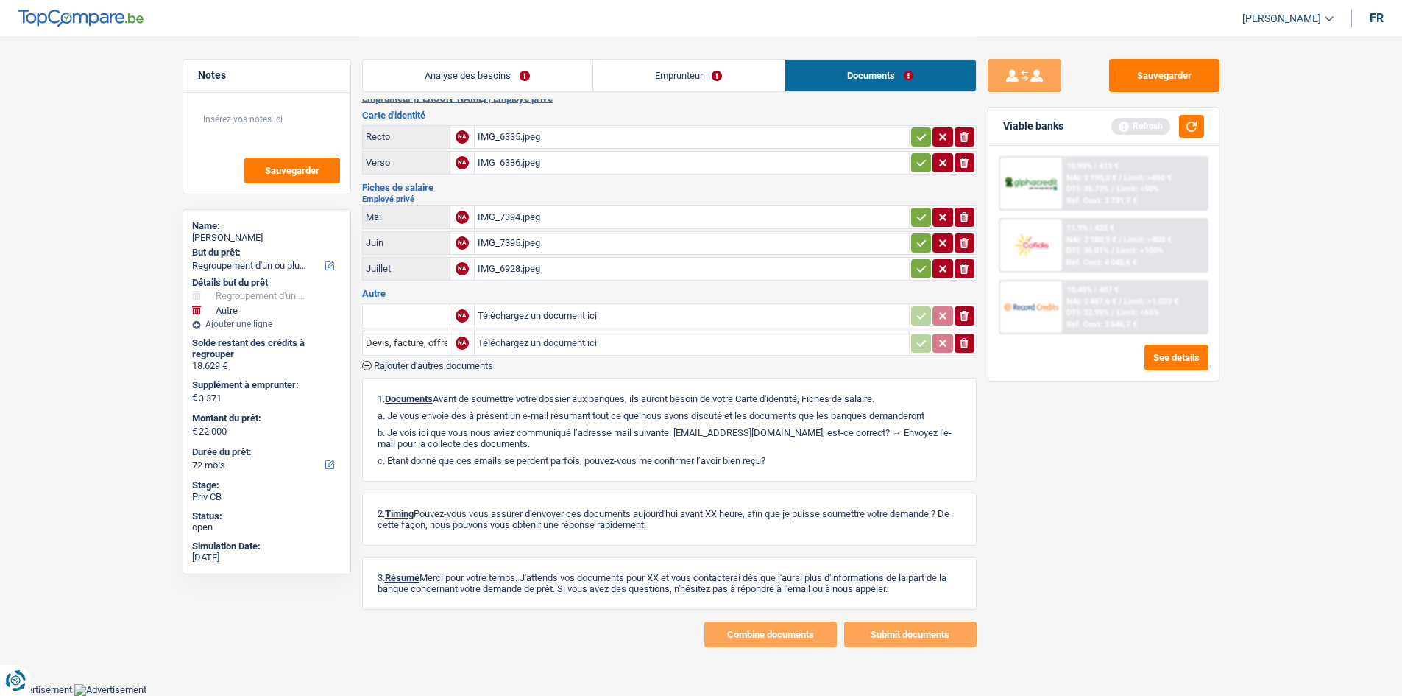
scroll to position [18, 0]
click at [488, 138] on div "IMG_6335.jpeg" at bounding box center [692, 138] width 428 height 22
click at [497, 160] on div "IMG_6336.jpeg" at bounding box center [692, 163] width 428 height 22
click at [505, 218] on div "IMG_7394.jpeg" at bounding box center [692, 218] width 428 height 22
click at [510, 244] on div "IMG_7395.jpeg" at bounding box center [692, 244] width 428 height 22
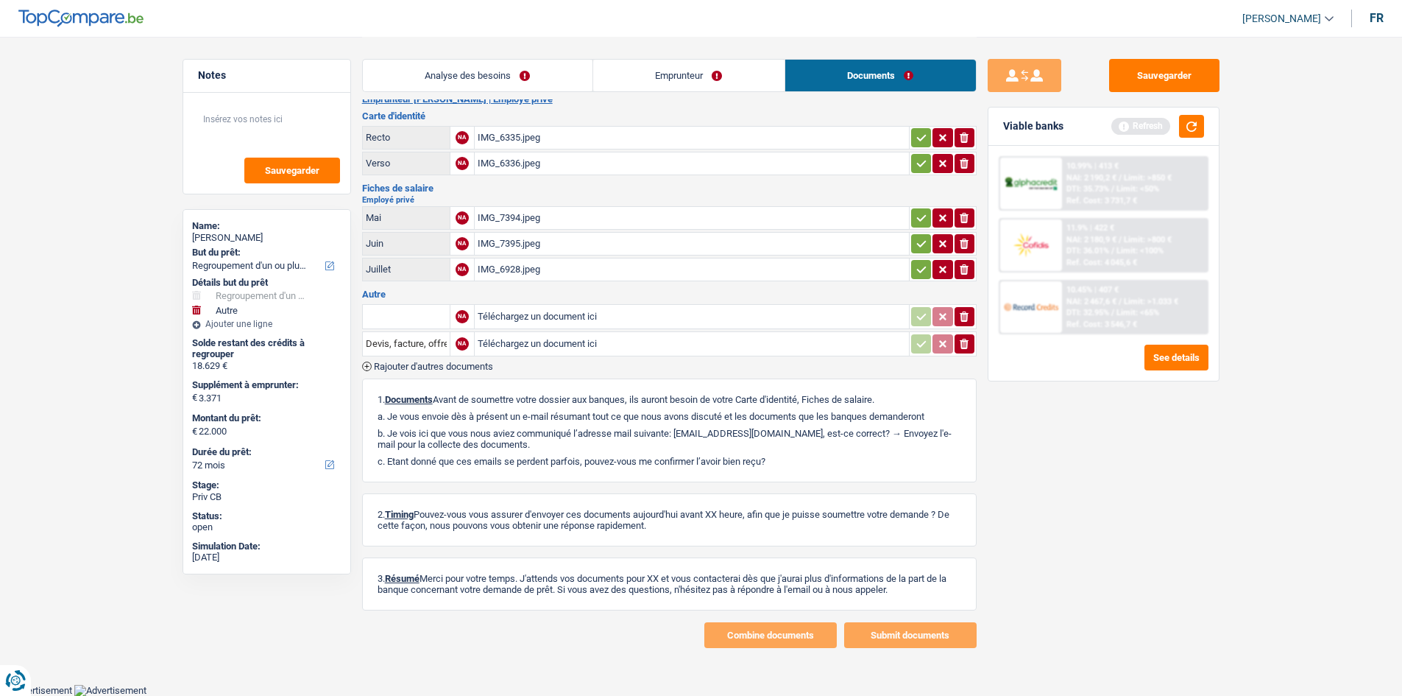
click at [523, 272] on div "IMG_6928.jpeg" at bounding box center [692, 269] width 428 height 22
click at [236, 121] on textarea at bounding box center [267, 125] width 146 height 44
click at [203, 119] on textarea "a déja envoyé ses documents sur LQT" at bounding box center [267, 125] width 146 height 44
click at [249, 139] on textarea "- a déja envoyé ses documents sur LQT" at bounding box center [267, 125] width 146 height 44
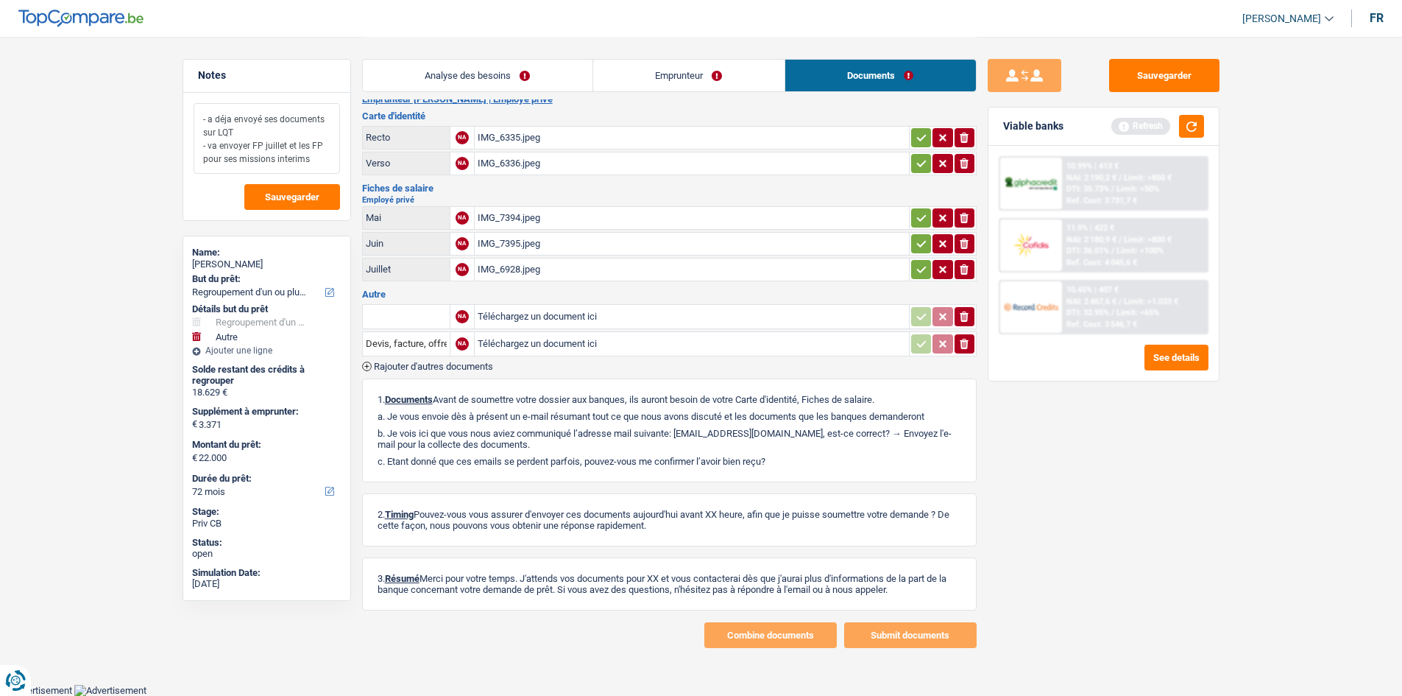
click at [289, 158] on textarea "- a déja envoyé ses documents sur LQT - va envoyer FP juillet et les FP pour se…" at bounding box center [267, 138] width 146 height 71
type textarea "- a déja envoyé ses documents sur LQT - va envoyer FP juillet et les FP pour se…"
click at [282, 196] on span "Sauvegarder" at bounding box center [292, 197] width 54 height 10
drag, startPoint x: 1120, startPoint y: 68, endPoint x: 1130, endPoint y: 74, distance: 12.3
click at [1120, 68] on button "Sauvegarder" at bounding box center [1164, 75] width 110 height 33
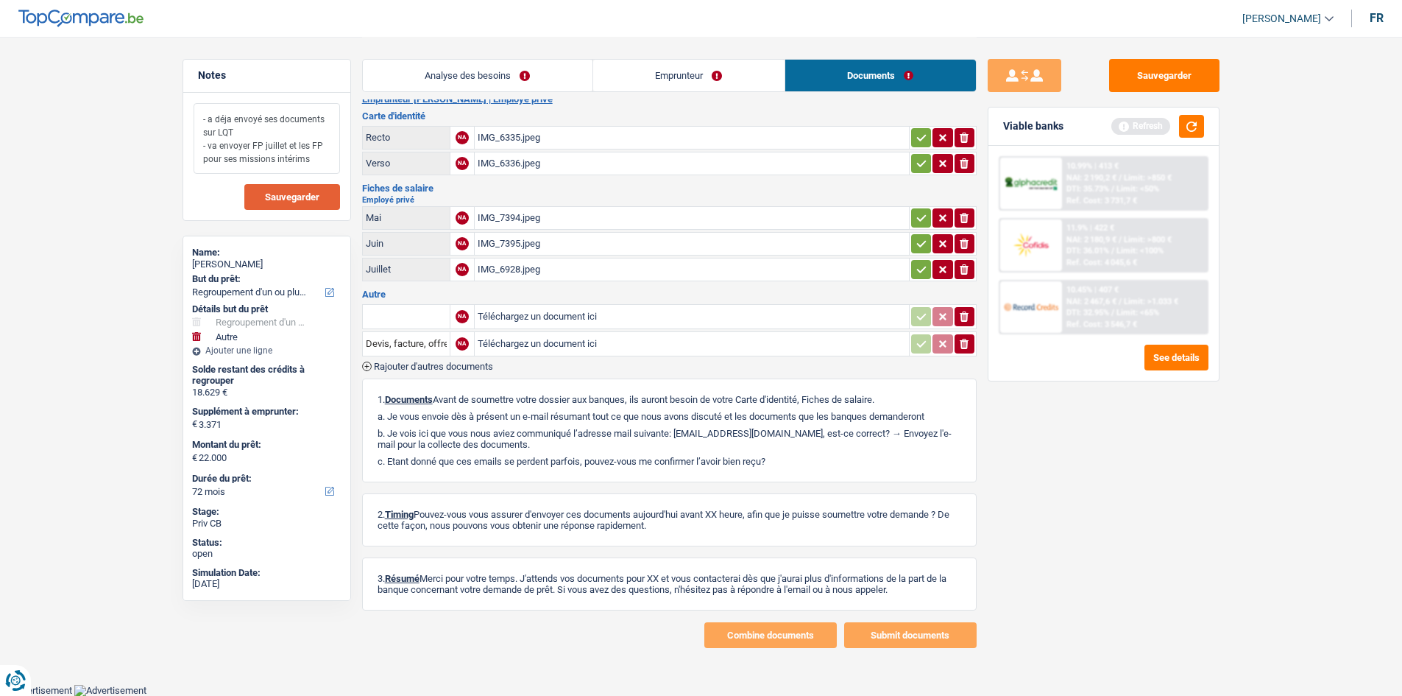
drag, startPoint x: 314, startPoint y: 162, endPoint x: 216, endPoint y: 117, distance: 108.4
click at [203, 117] on textarea "- a déja envoyé ses documents sur LQT - va envoyer FP juillet et les FP pour se…" at bounding box center [267, 138] width 146 height 71
click at [1124, 72] on button "Sauvegarder" at bounding box center [1164, 75] width 110 height 33
click at [306, 197] on span "Sauvegarder" at bounding box center [292, 197] width 54 height 10
click at [1162, 82] on button "Sauvegarder" at bounding box center [1164, 75] width 110 height 33
